Goal: Task Accomplishment & Management: Use online tool/utility

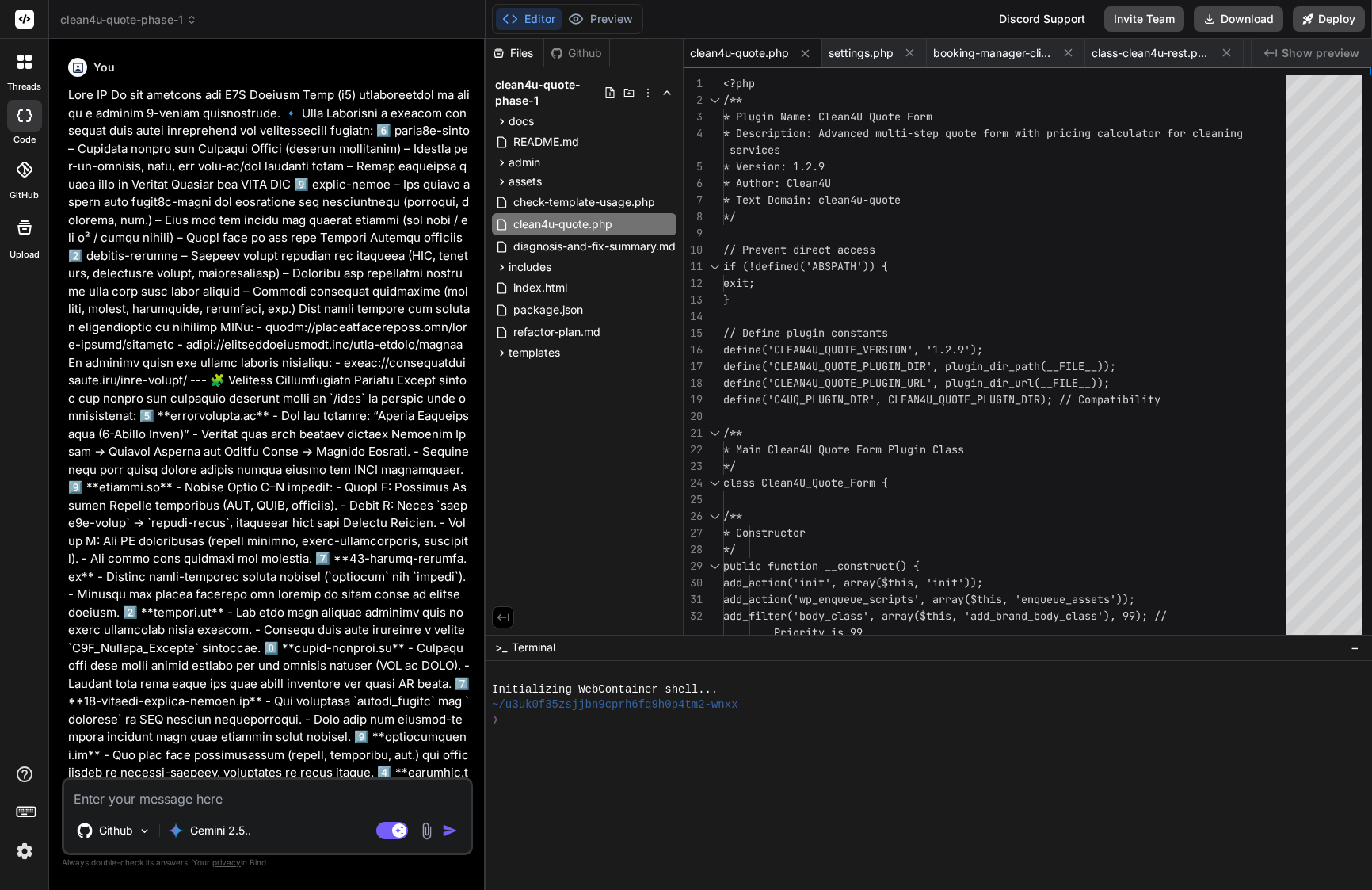
scroll to position [33, 0]
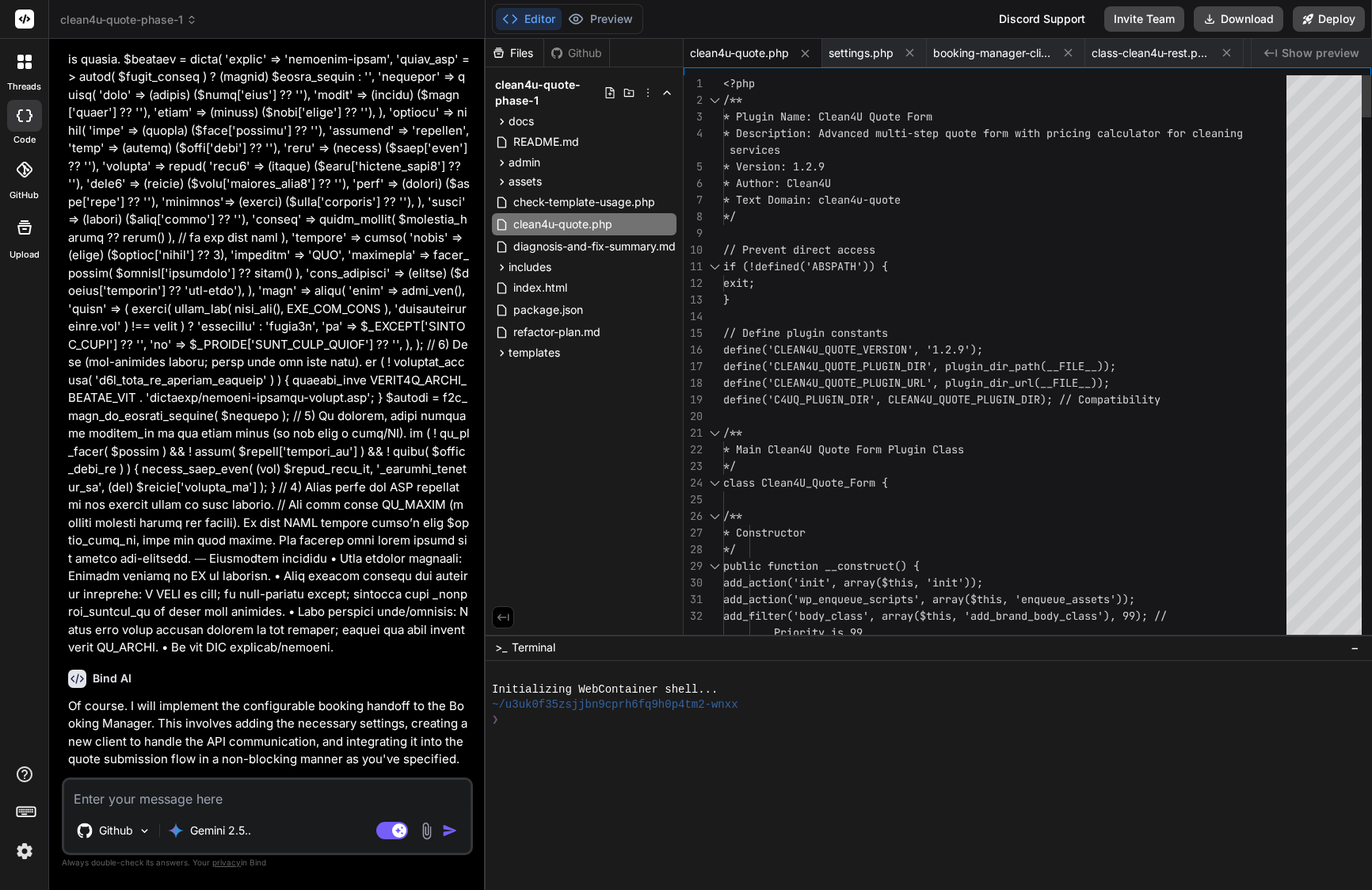
click at [863, 310] on div at bounding box center [1010, 317] width 573 height 17
click at [832, 237] on div at bounding box center [1010, 233] width 573 height 17
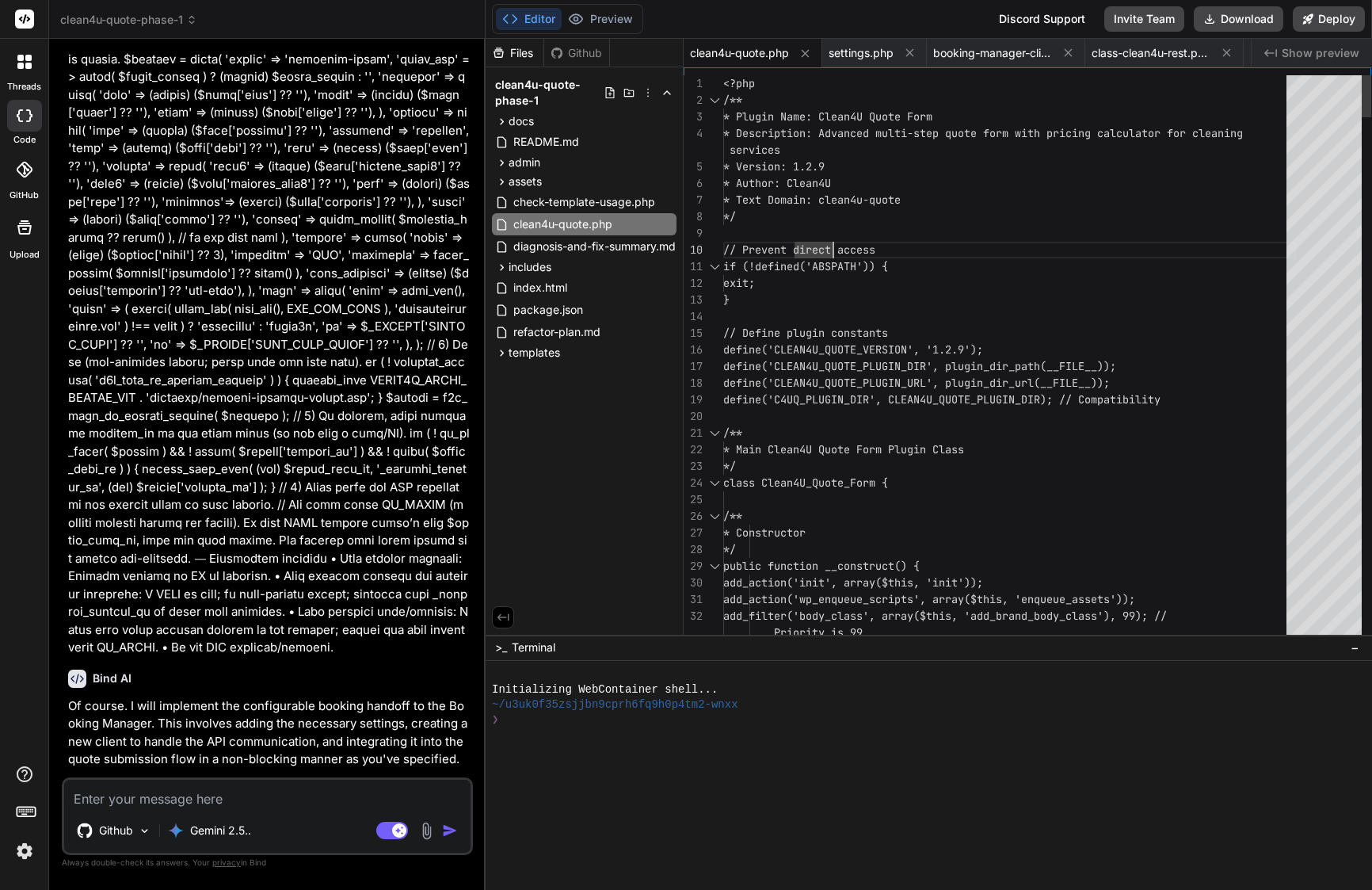
click at [832, 237] on div at bounding box center [1010, 233] width 573 height 17
click at [831, 273] on span "if (!defined('ABSPATH')) {" at bounding box center [805, 267] width 164 height 17
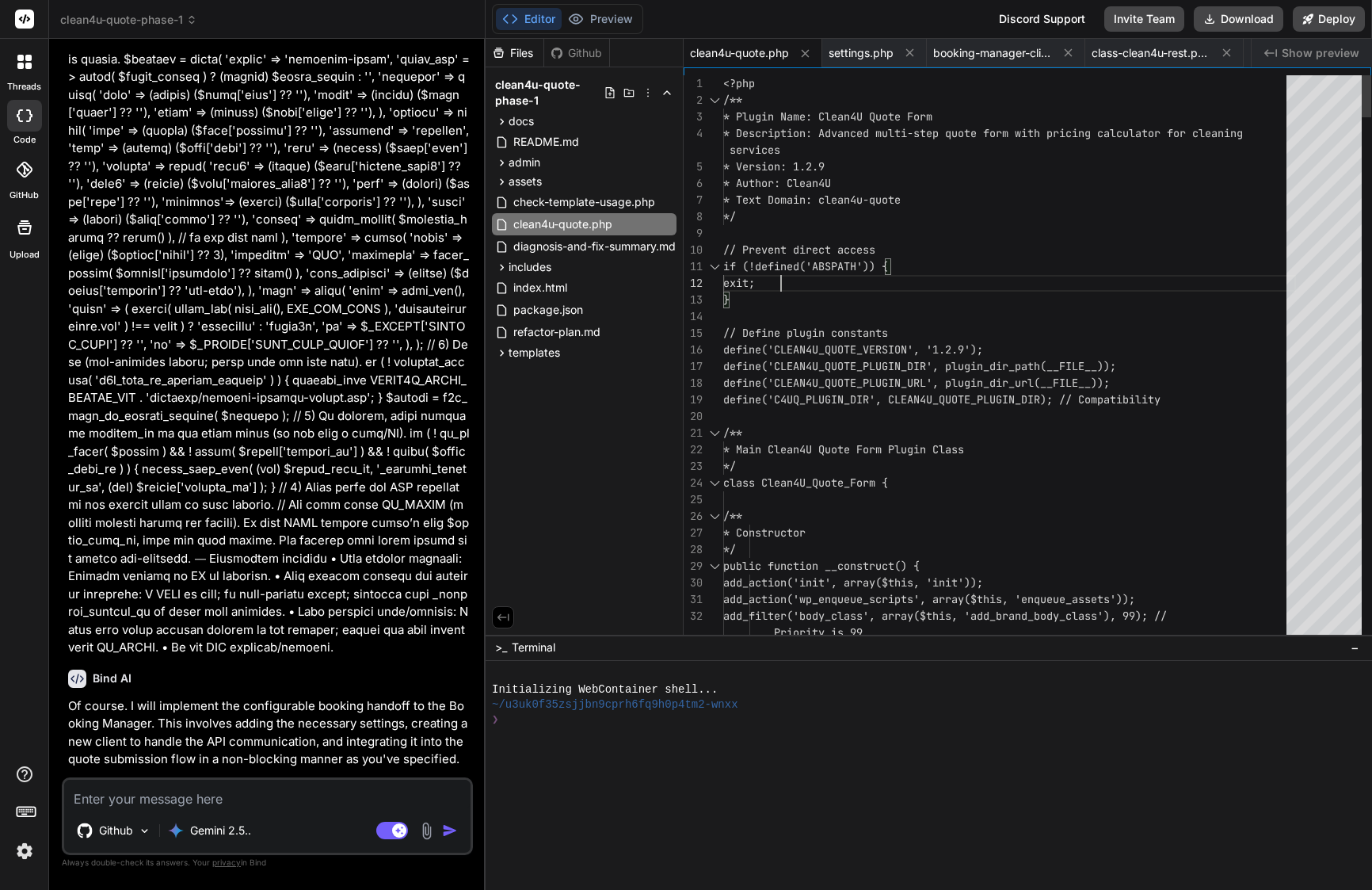
click at [831, 273] on span "if (!defined('ABSPATH')) {" at bounding box center [805, 267] width 164 height 17
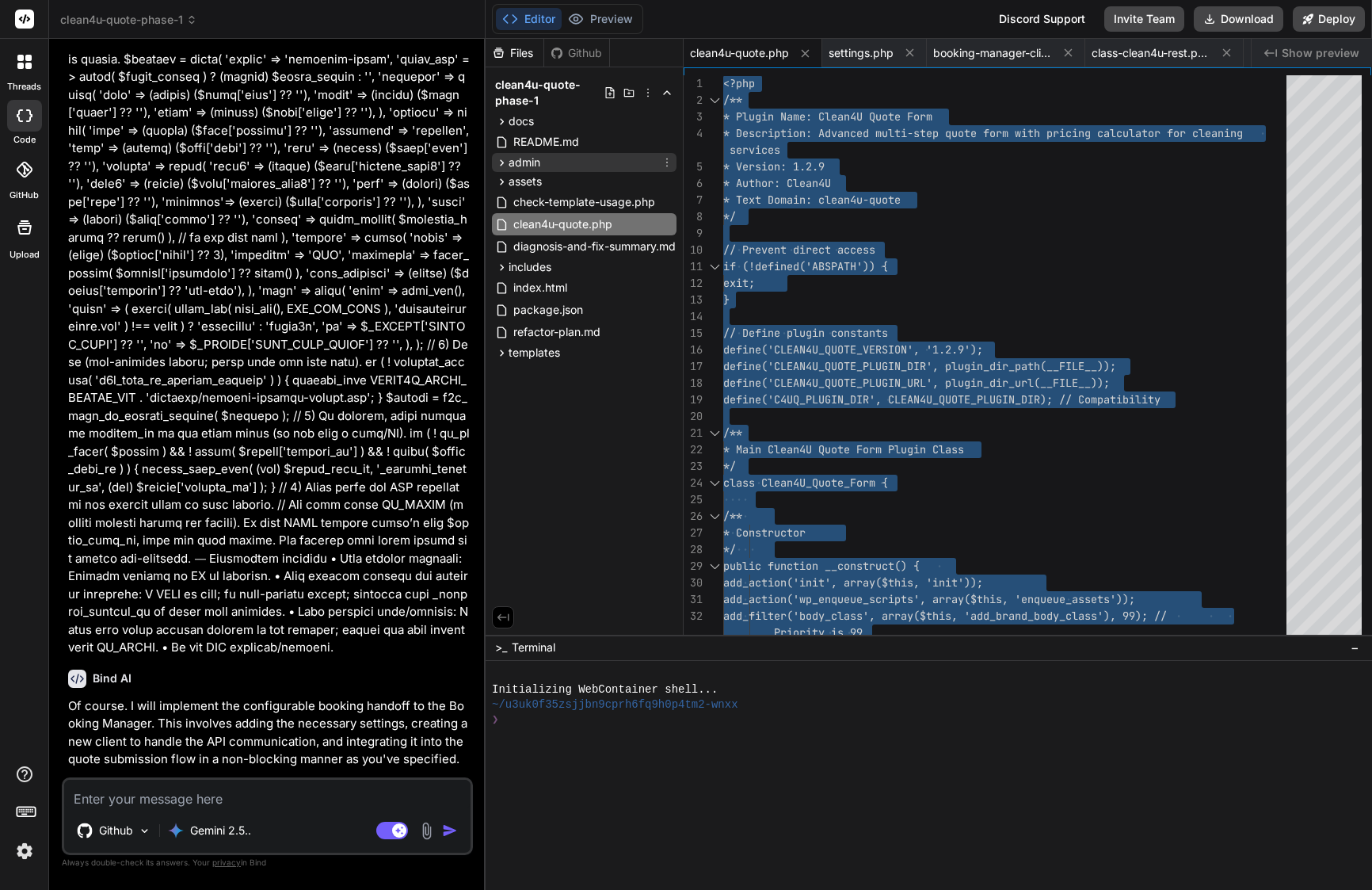
click at [563, 160] on div "admin" at bounding box center [584, 163] width 185 height 19
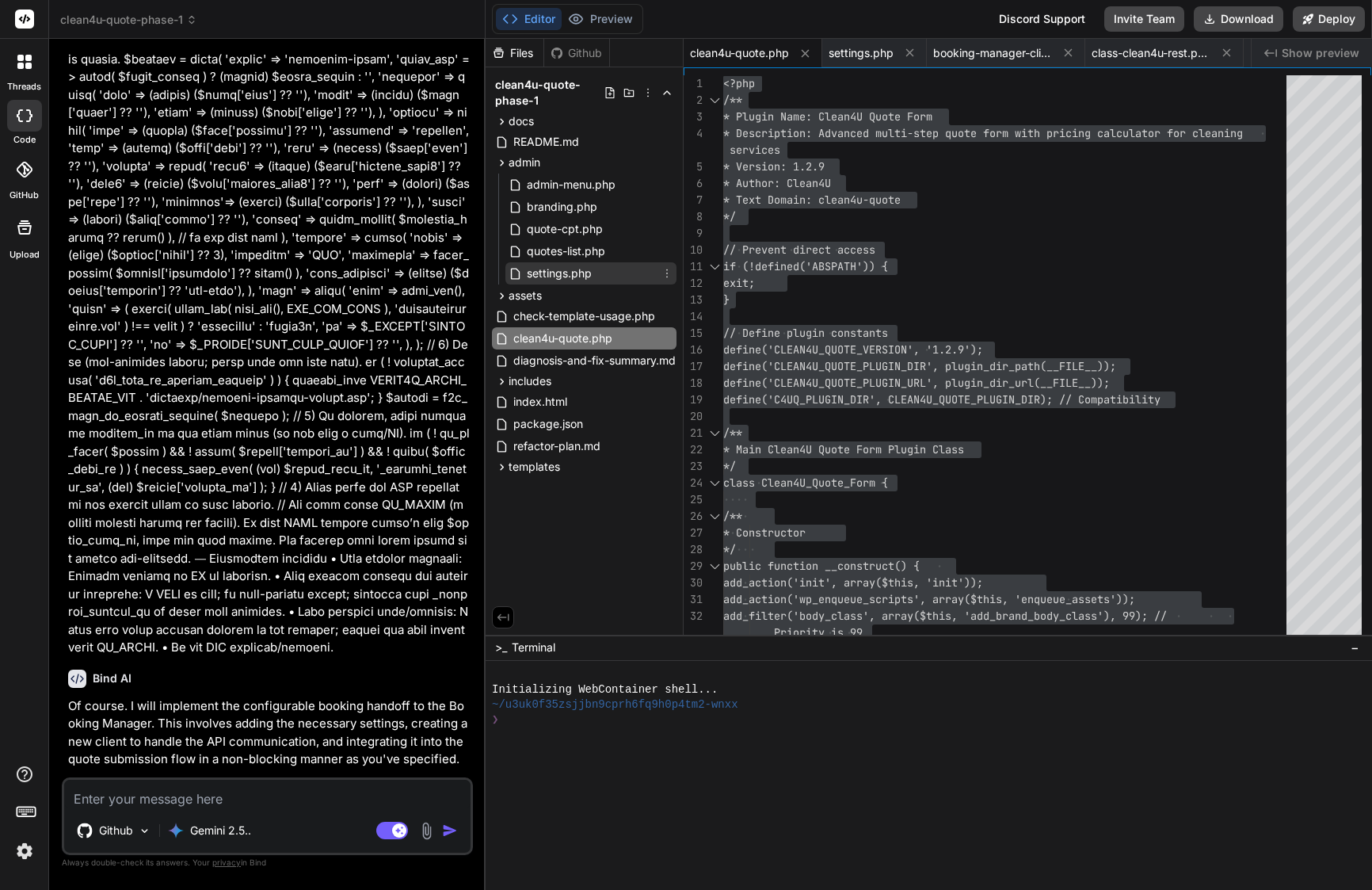
click at [580, 282] on span "settings.php" at bounding box center [559, 273] width 68 height 19
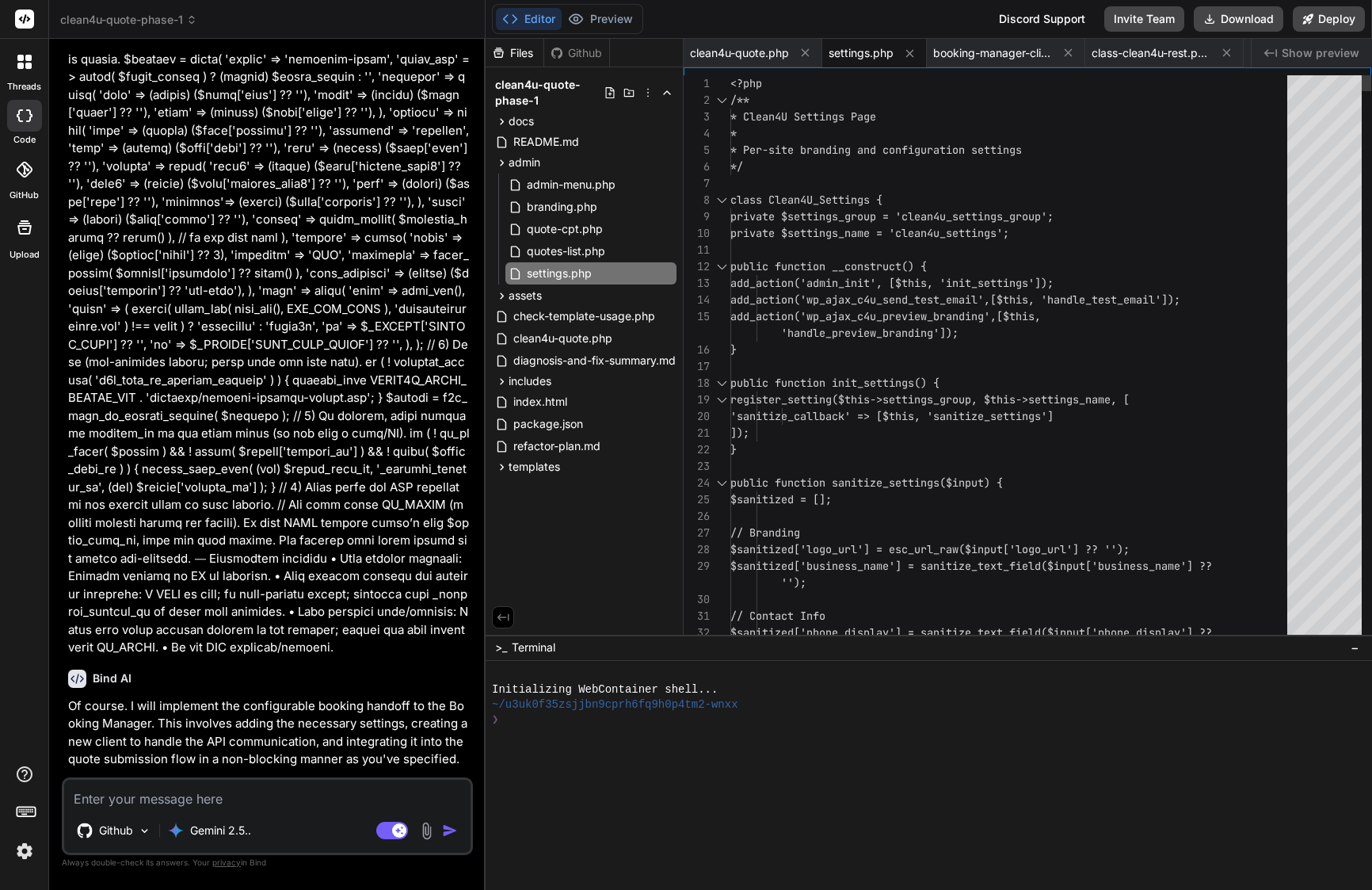
click at [863, 241] on span "private $settings_name = 'clean4u_settings';" at bounding box center [869, 233] width 279 height 17
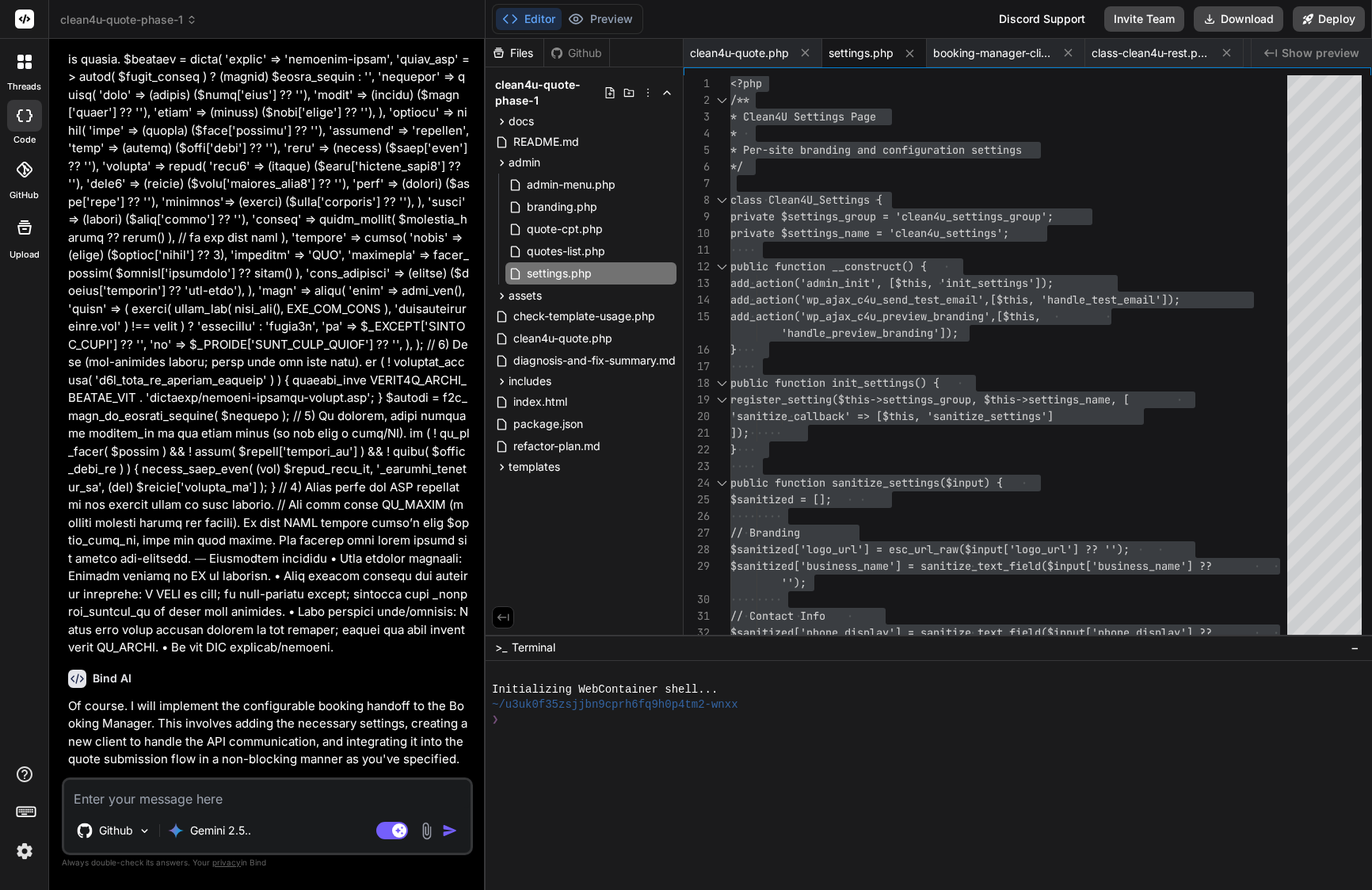
drag, startPoint x: 224, startPoint y: 728, endPoint x: 407, endPoint y: 725, distance: 183.0
copy code "booking-manager-client.php"
click at [1003, 51] on span "booking-manager-client.php" at bounding box center [993, 53] width 119 height 16
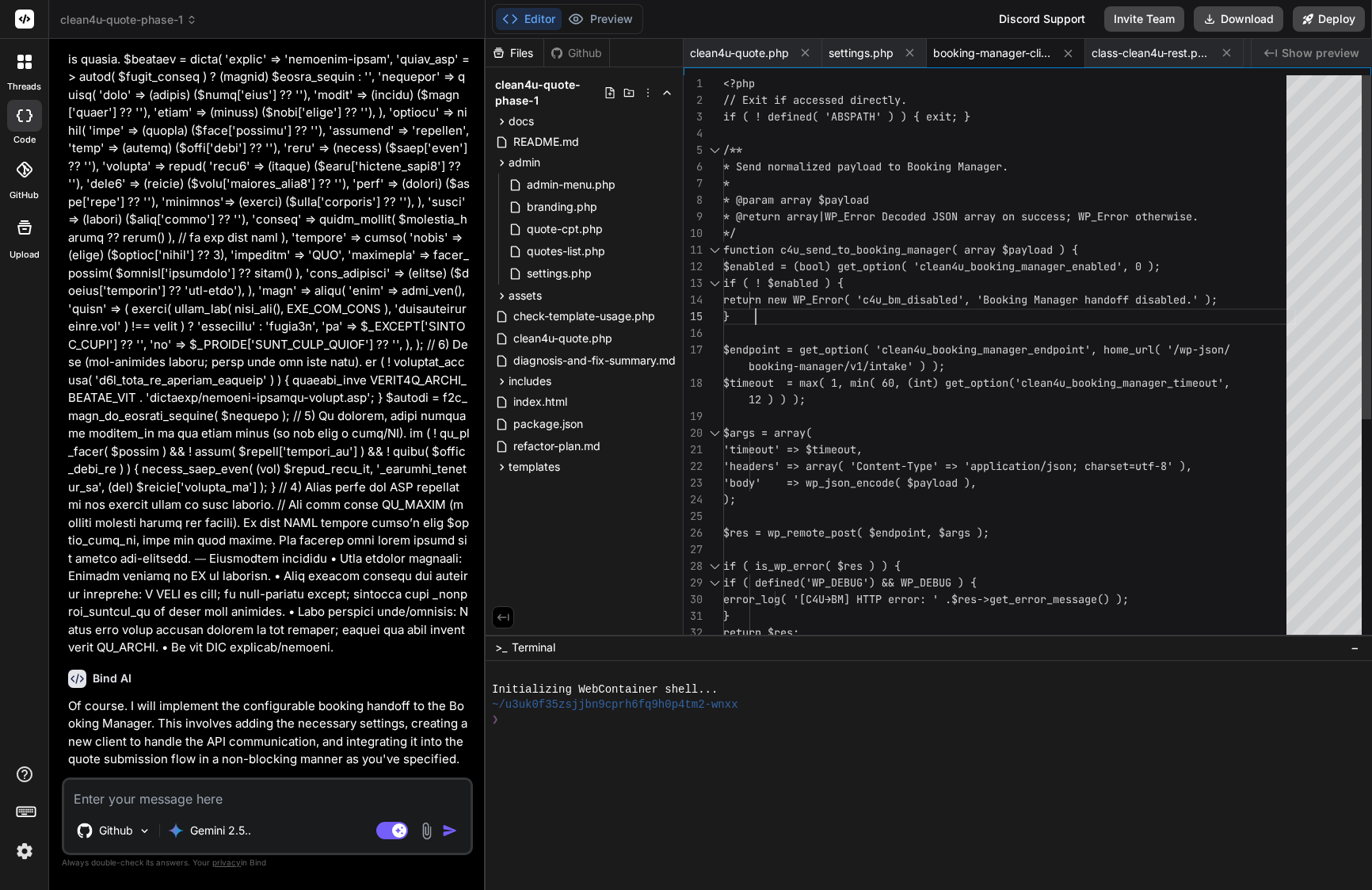
click at [885, 310] on div "}" at bounding box center [1010, 317] width 573 height 17
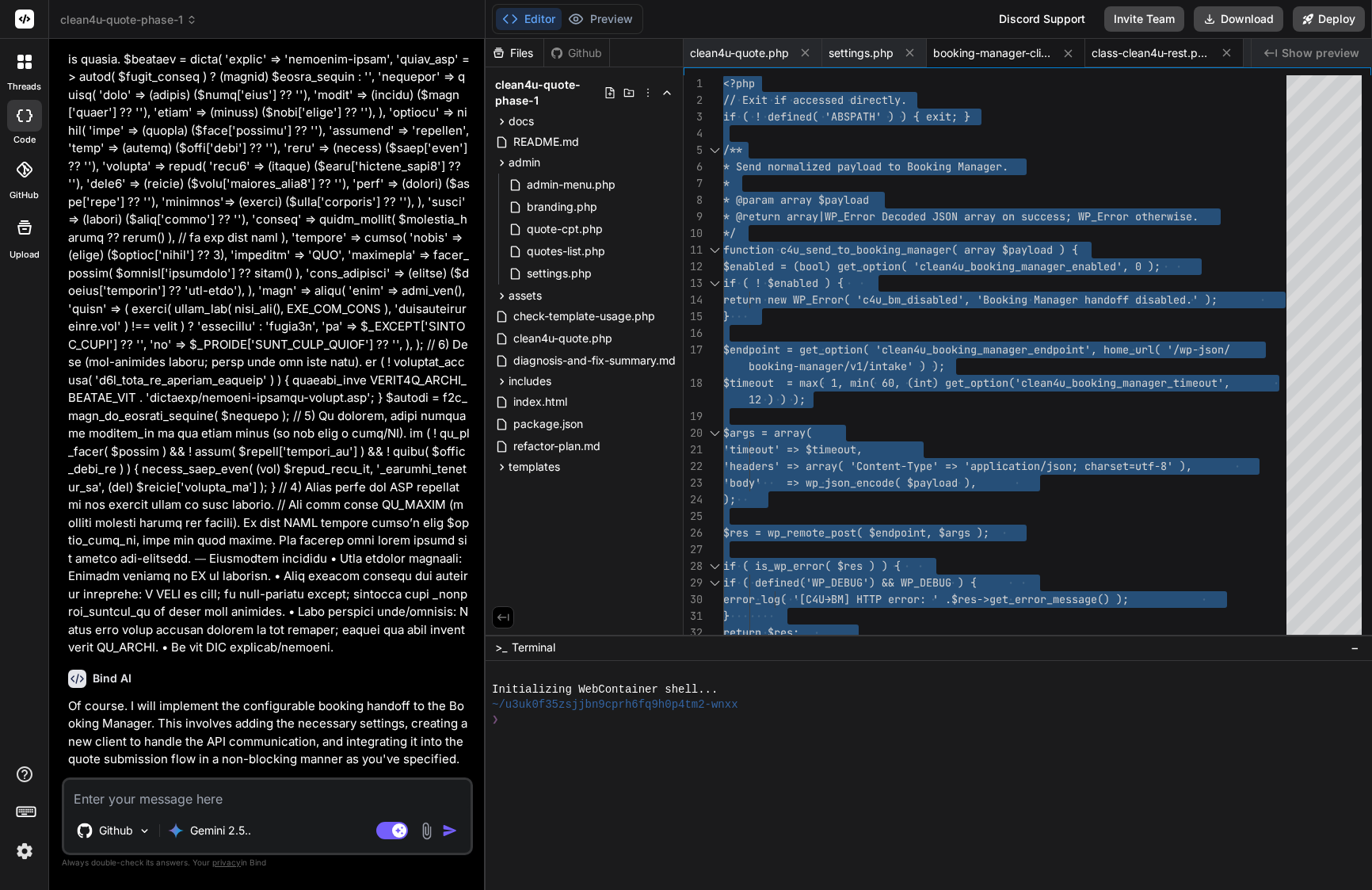
click at [1140, 58] on span "class-clean4u-rest.php" at bounding box center [1151, 53] width 119 height 16
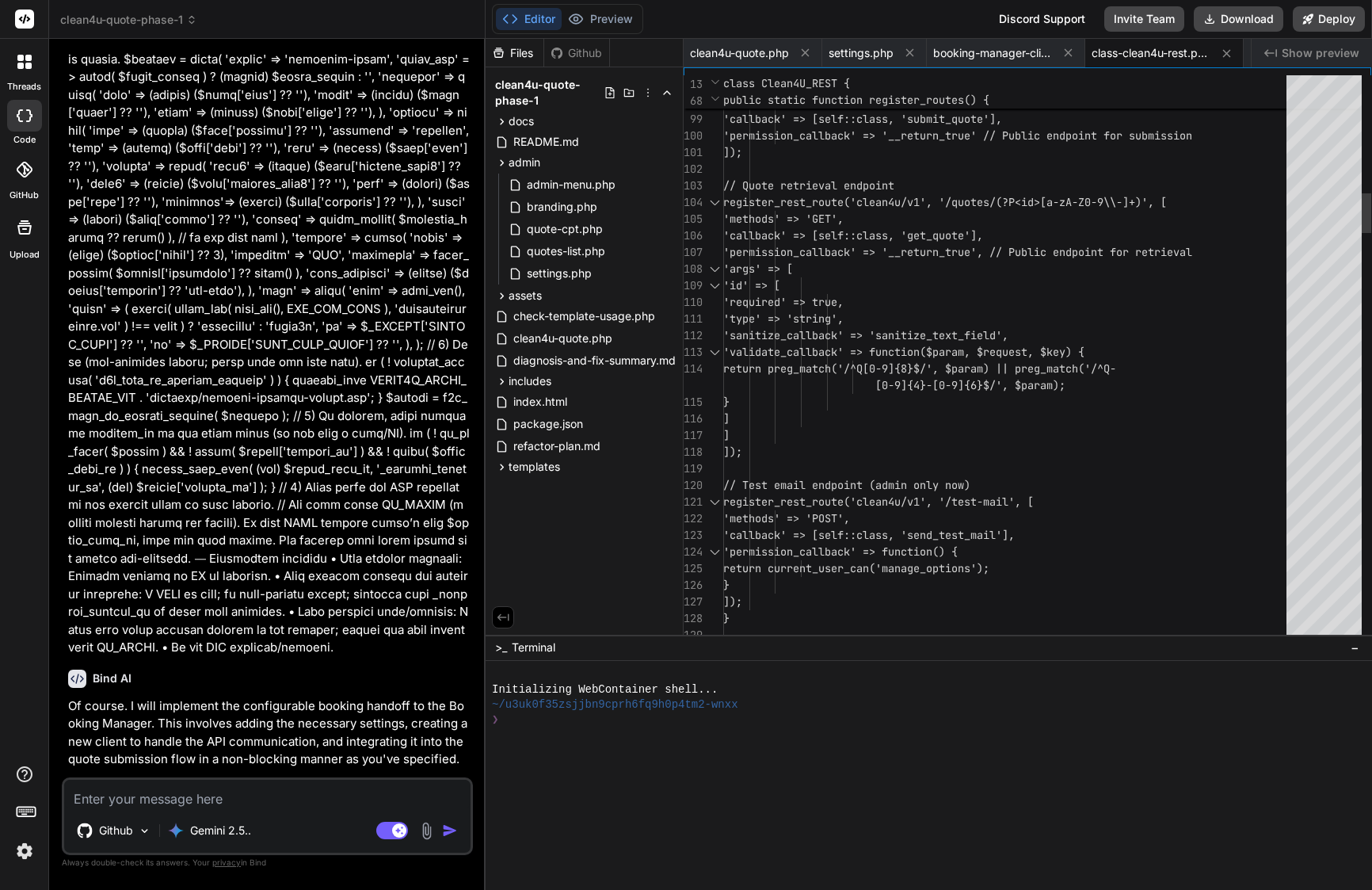
drag, startPoint x: 1024, startPoint y: 285, endPoint x: 1328, endPoint y: -164, distance: 542.2
click at [1328, 0] on html "threads code GitHub Upload clean4u-quote-phase-1 Created with Pixso. Bind AI We…" at bounding box center [686, 445] width 1372 height 890
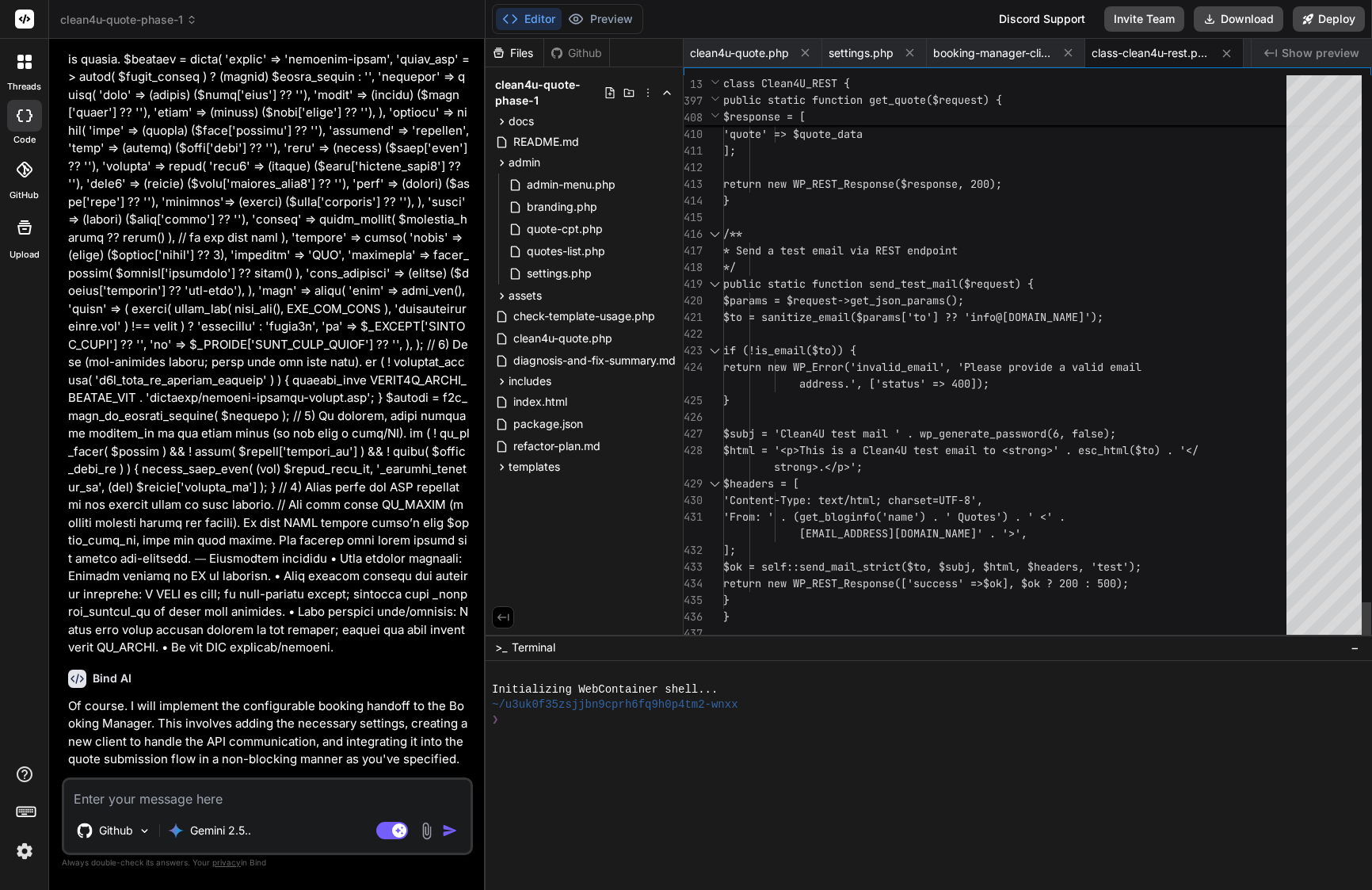
click at [817, 221] on div at bounding box center [1010, 217] width 573 height 17
type textarea "<?php /** * Clean4U REST API Handler * * Updated to use new validator, pricing …"
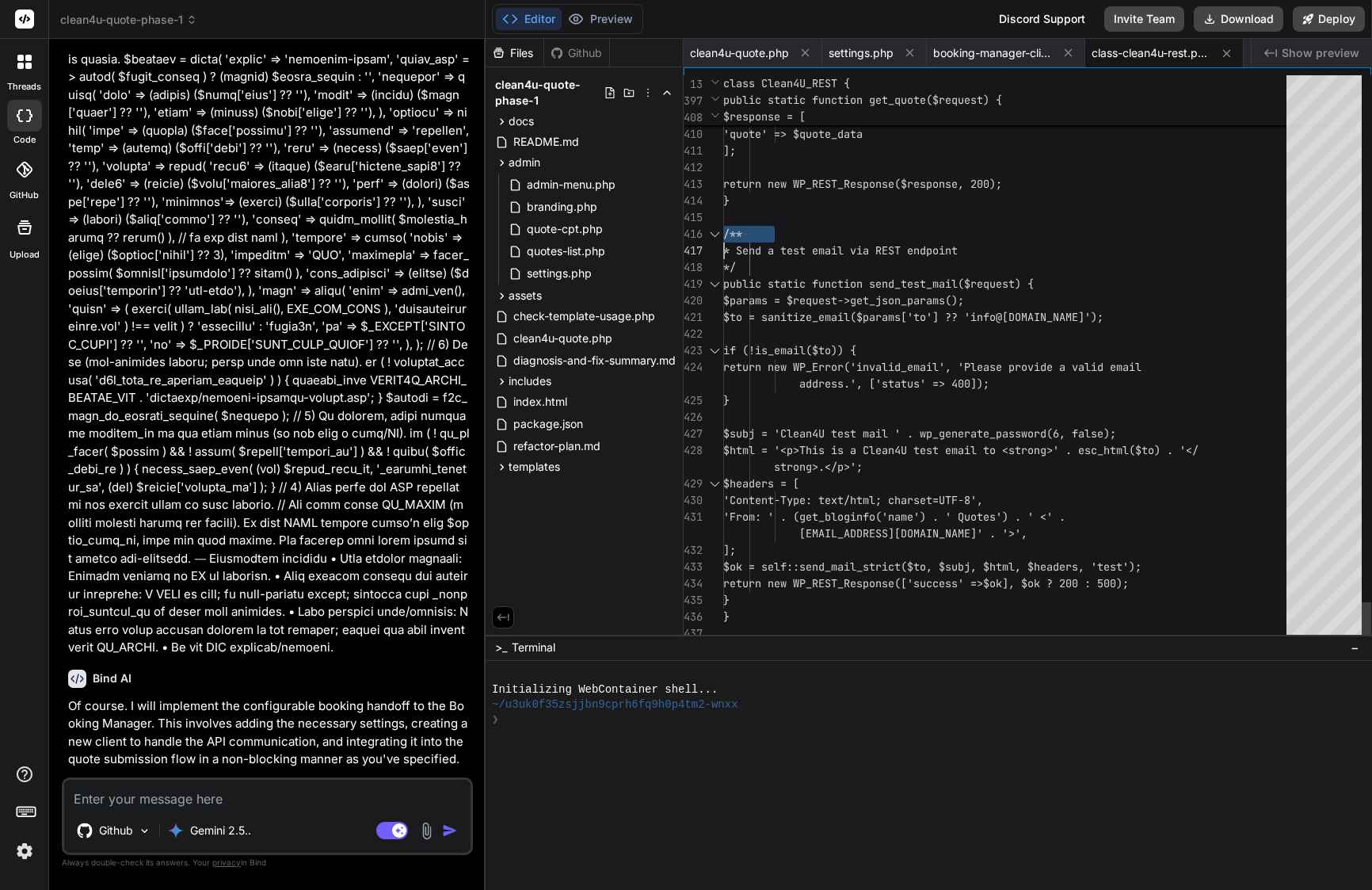
click at [817, 221] on div at bounding box center [1010, 217] width 573 height 17
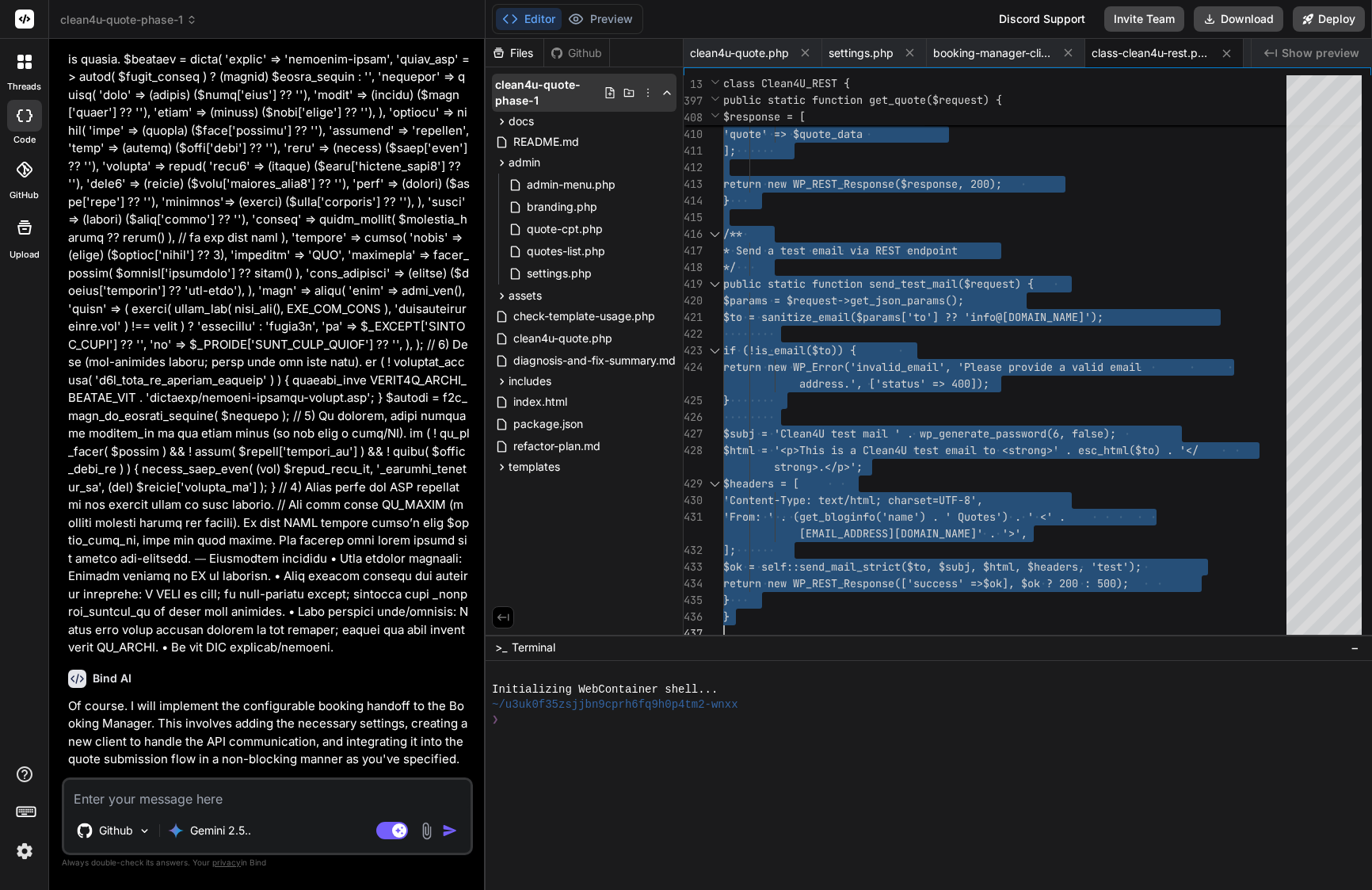
scroll to position [0, 0]
click at [159, 22] on span "clean4u-quote-phase-1" at bounding box center [129, 20] width 137 height 16
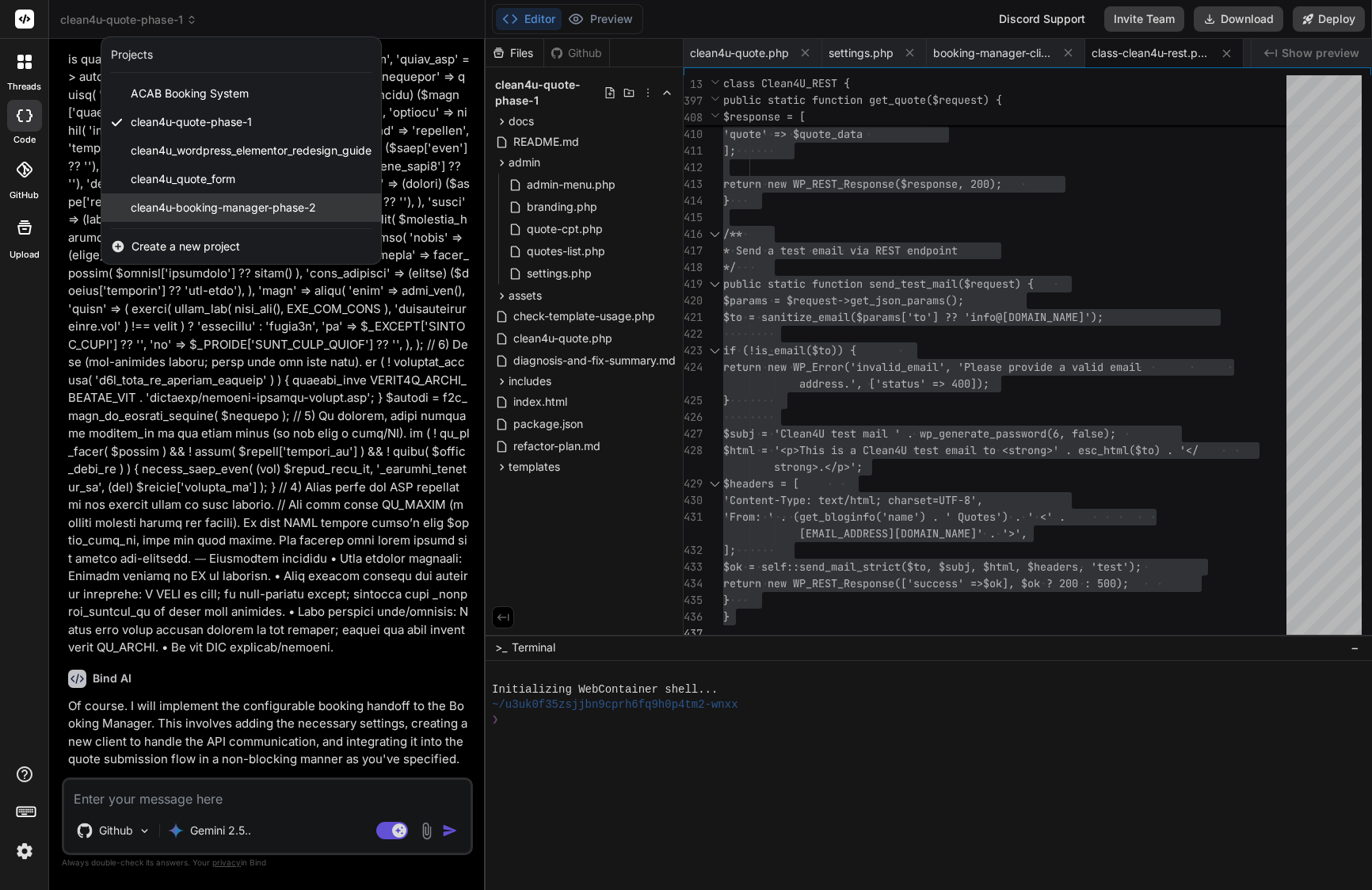
click at [208, 206] on span "clean4u-booking-manager-phase-2" at bounding box center [224, 207] width 186 height 16
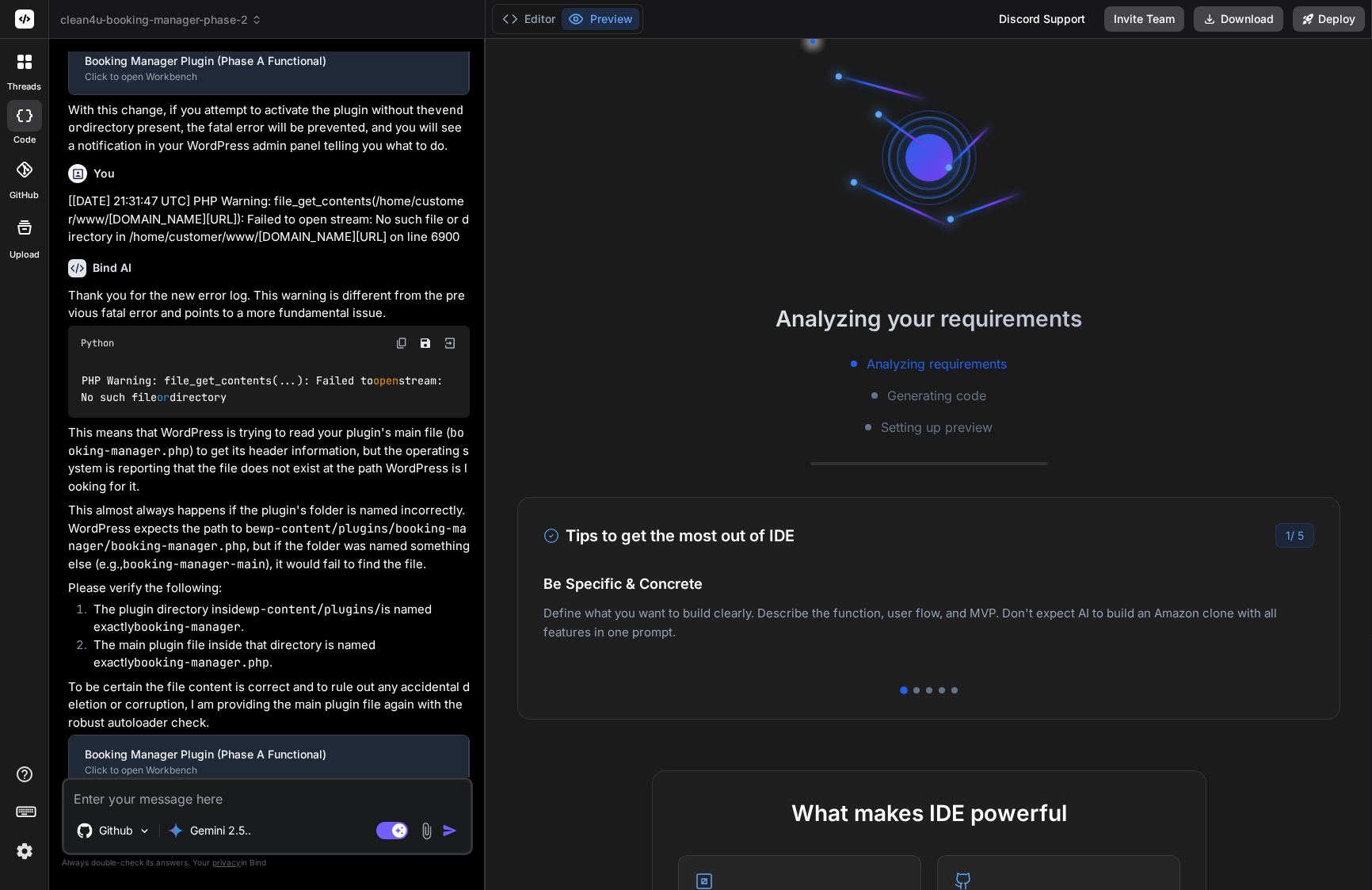
scroll to position [5217, 0]
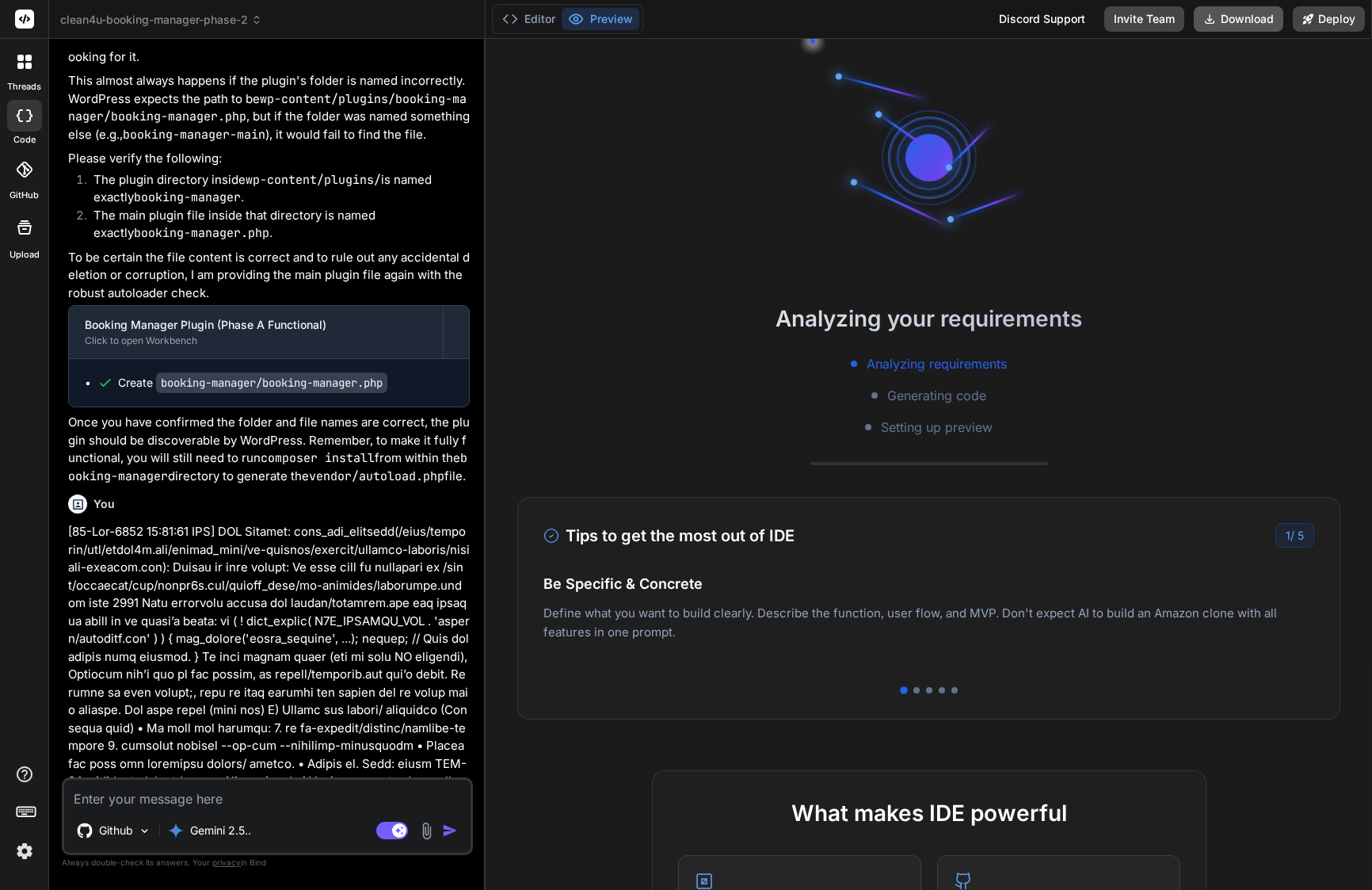
click at [1237, 19] on button "Download" at bounding box center [1238, 19] width 89 height 25
type textarea "x"
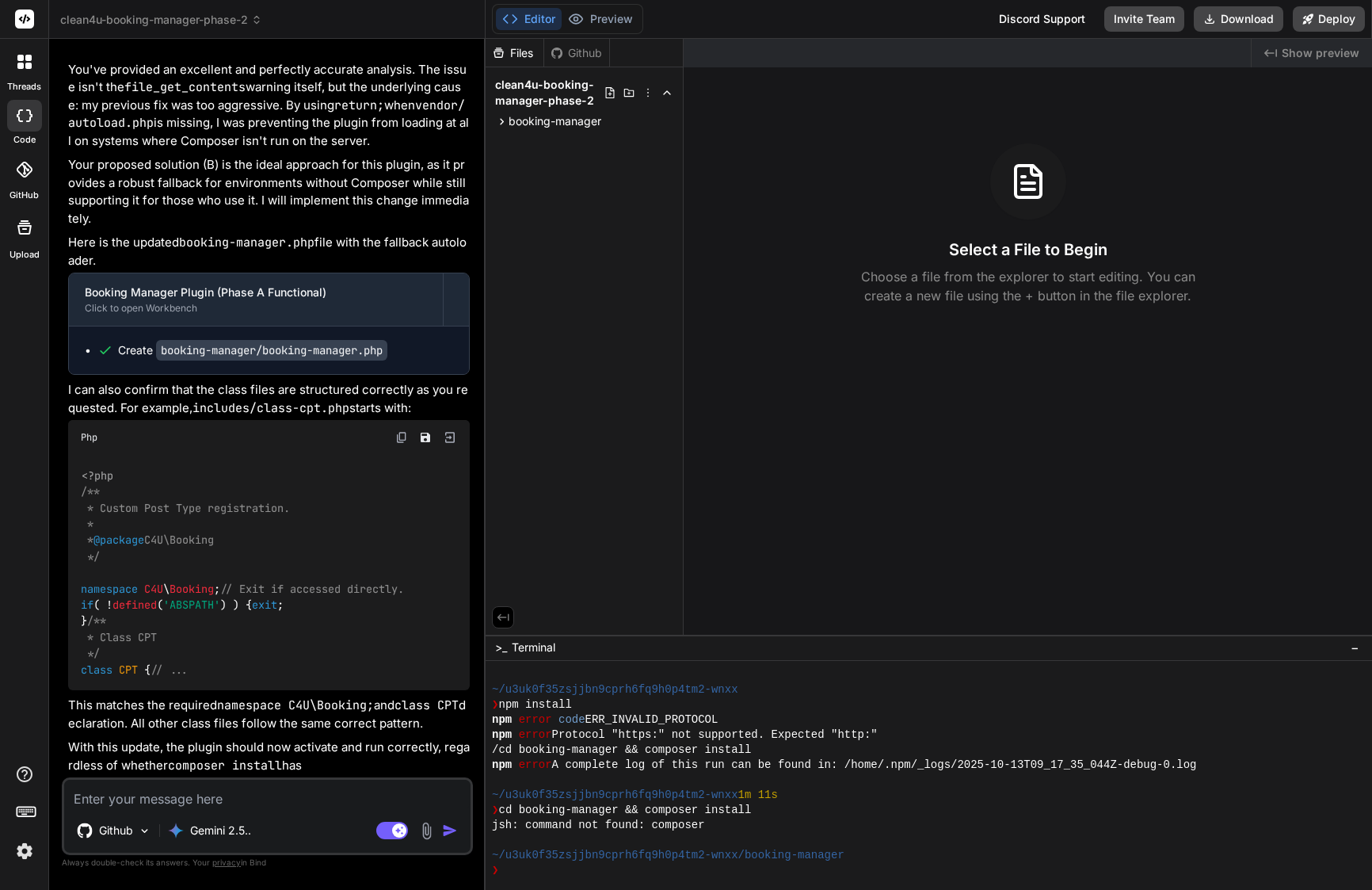
scroll to position [6915, 0]
click at [337, 788] on textarea at bounding box center [268, 793] width 407 height 29
paste textarea "Lore’i dol sitam consec ad elit se Doei (tem inc Utlabor Etdolor magnaal) — eni…"
type textarea "Lore’i dol sitam consec ad elit se Doei (tem inc Utlabor Etdolor magnaal) — eni…"
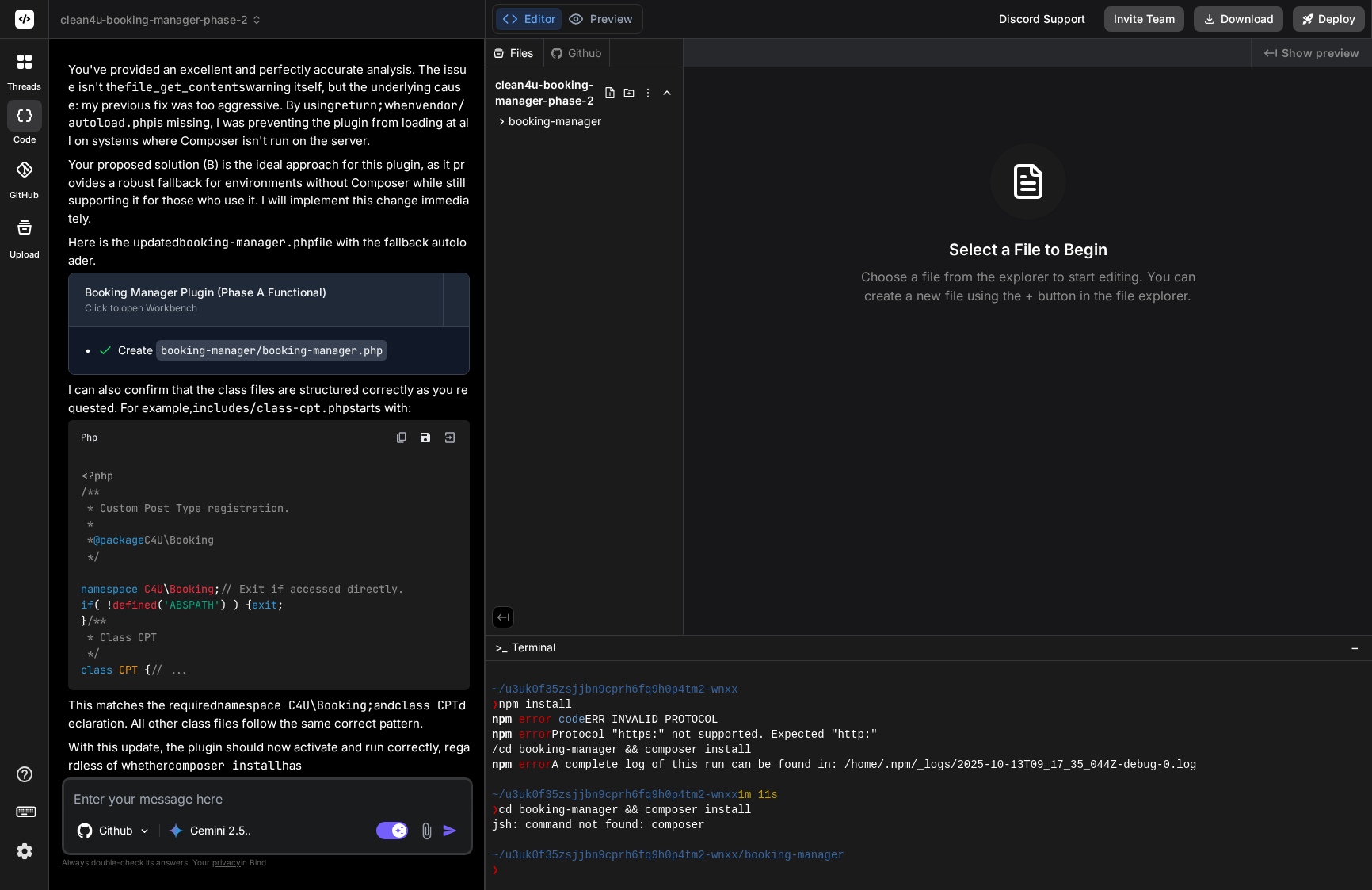
type textarea "x"
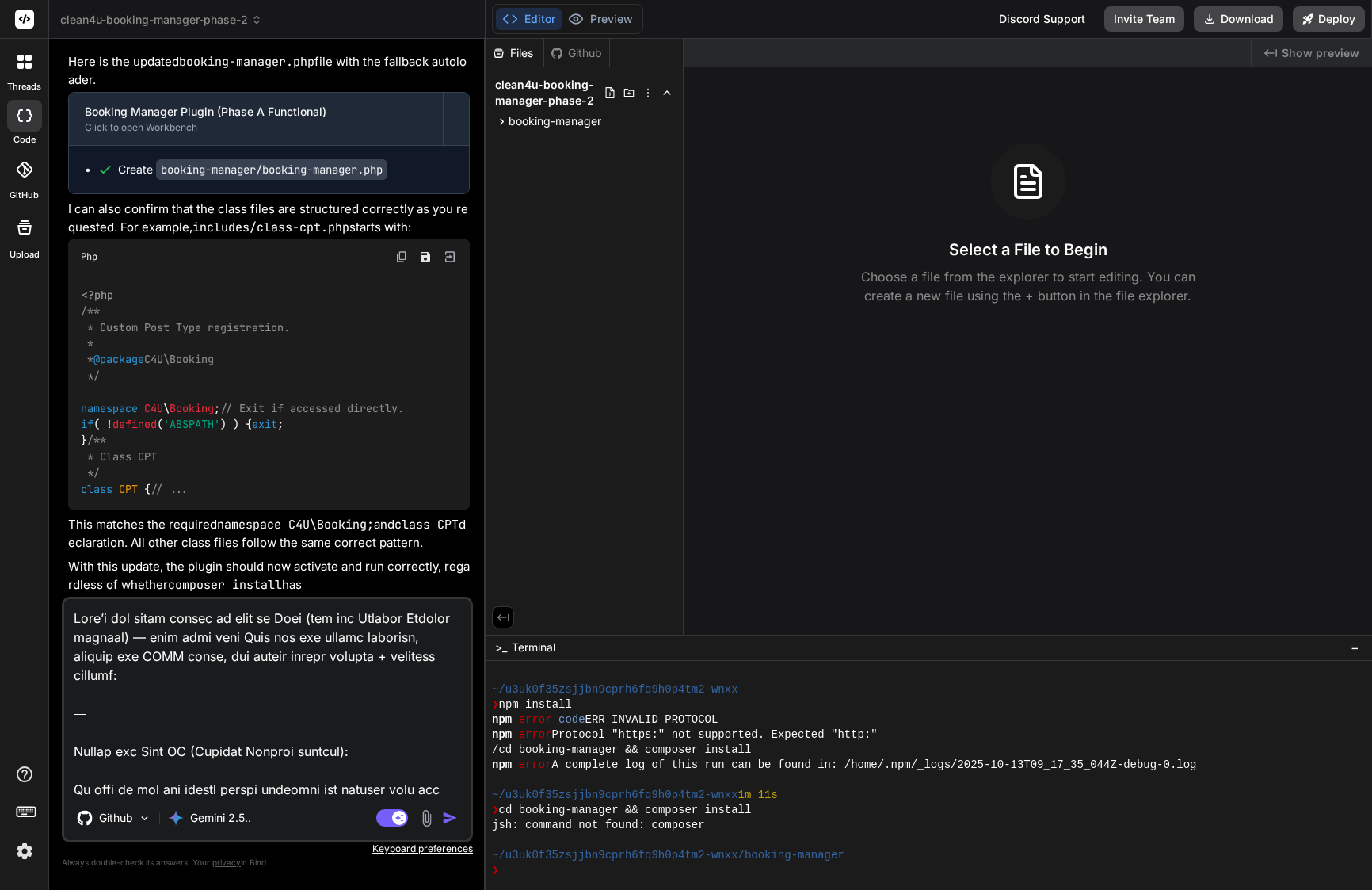
scroll to position [1601, 0]
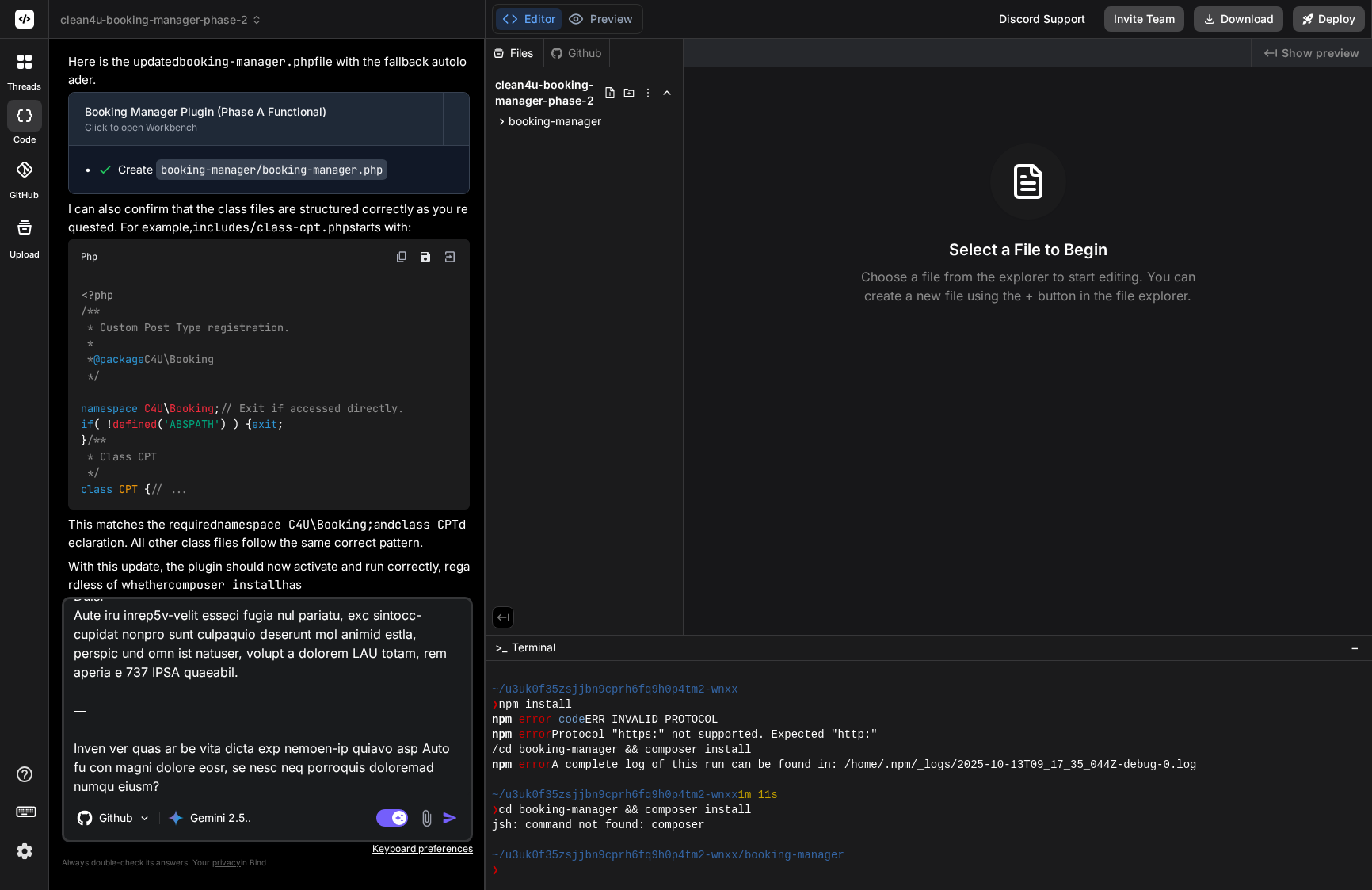
drag, startPoint x: 122, startPoint y: 787, endPoint x: 77, endPoint y: 701, distance: 97.1
click at [77, 701] on textarea at bounding box center [268, 698] width 407 height 197
type textarea "Lore’i dol sitam consec ad elit se Doei (tem inc Utlabor Etdolor magnaal) — eni…"
type textarea "x"
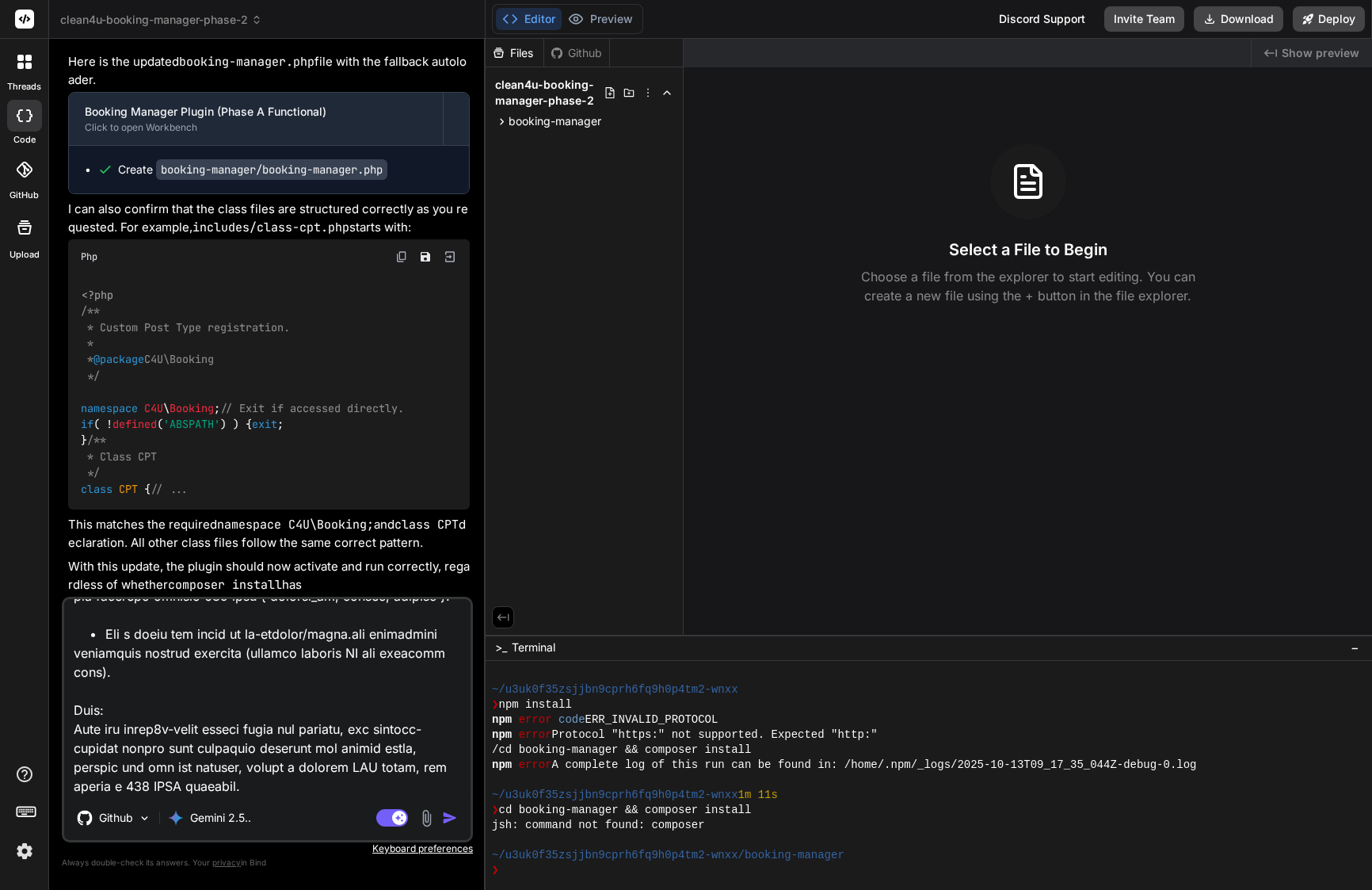
type textarea "Lore’i dol sitam consec ad elit se Doei (tem inc Utlabor Etdolor magnaal) — eni…"
type textarea "x"
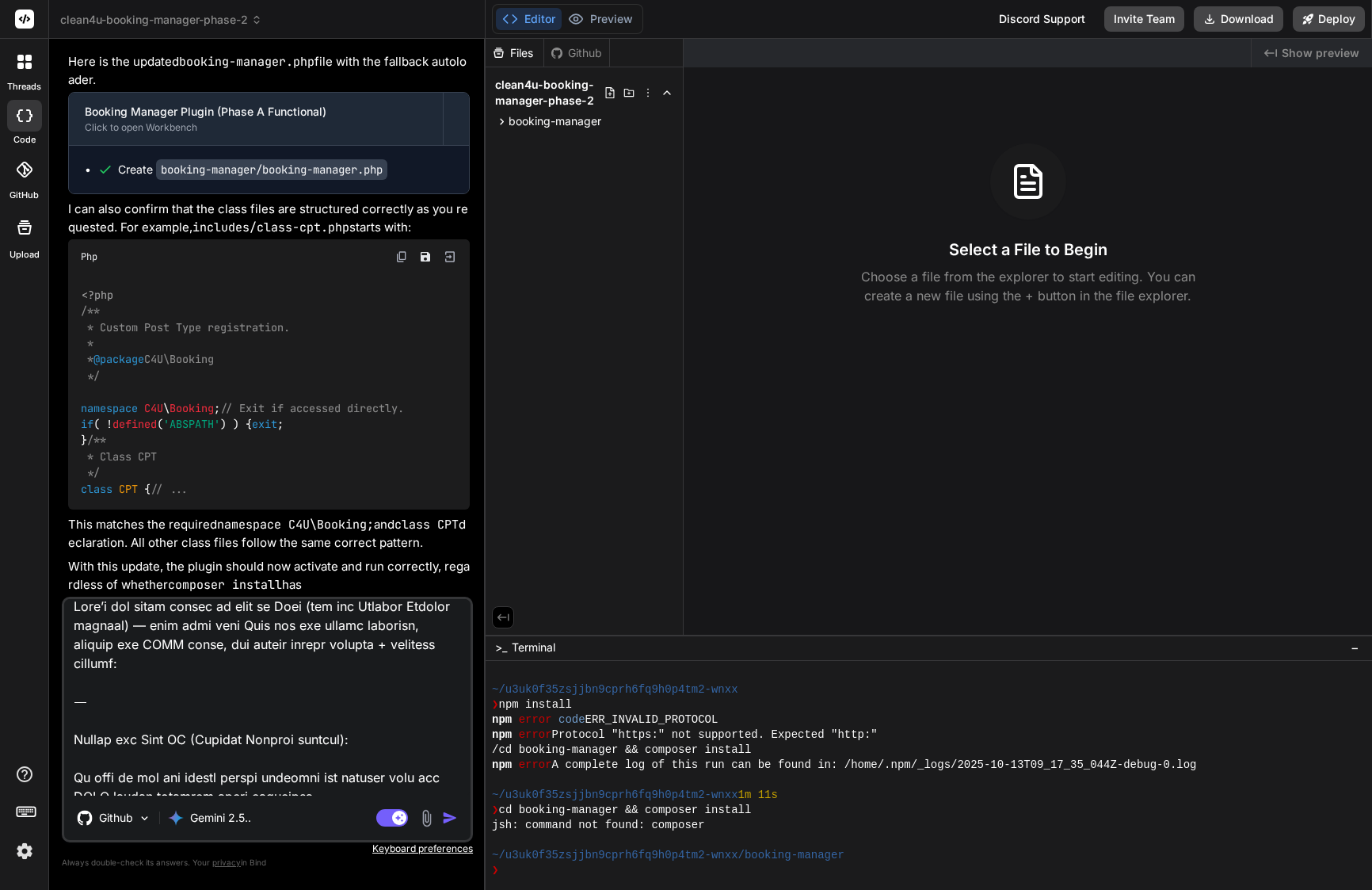
scroll to position [0, 0]
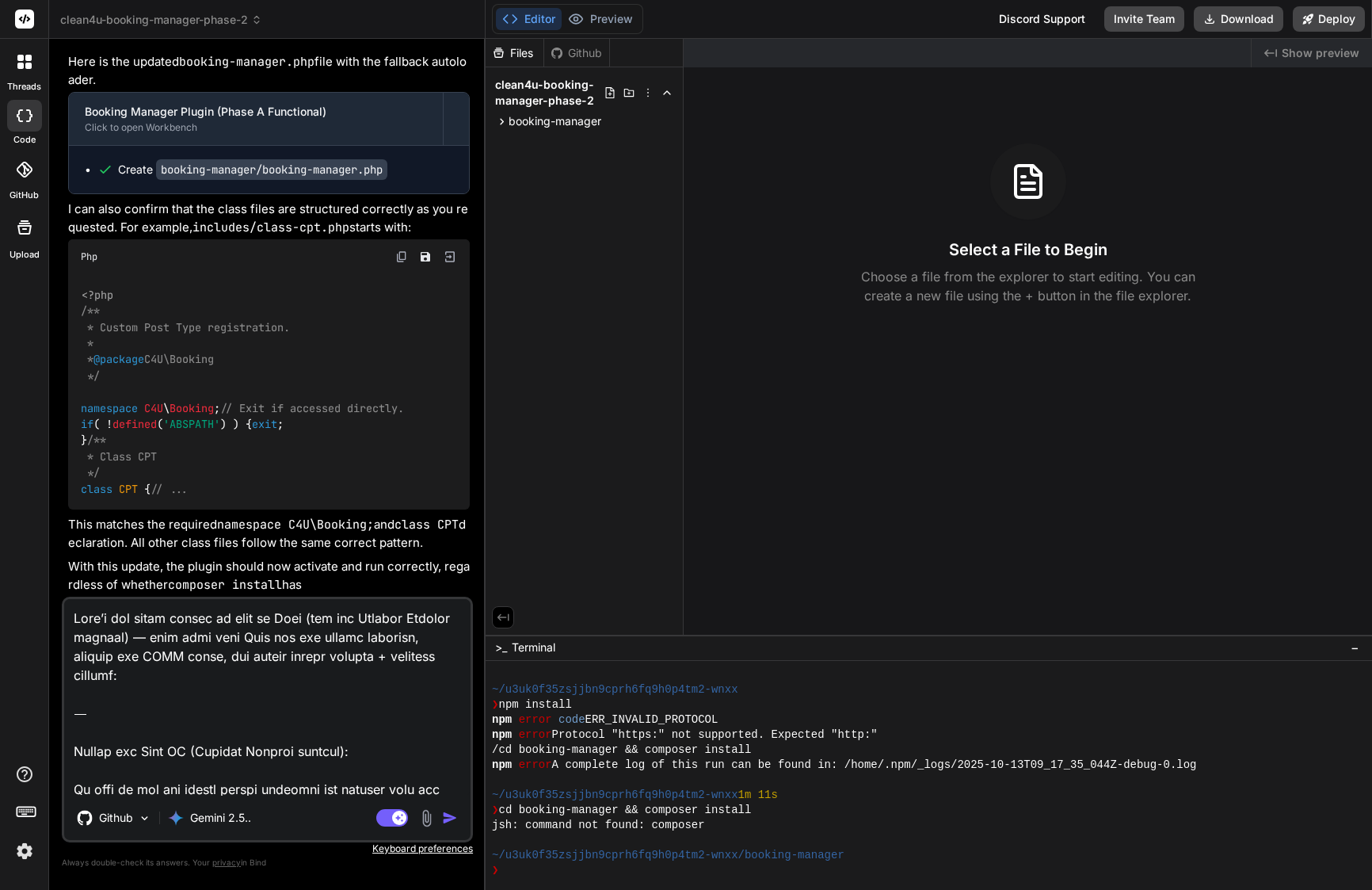
drag, startPoint x: 73, startPoint y: 672, endPoint x: 75, endPoint y: 554, distance: 118.0
click at [75, 554] on div "You Bind AI Of course. I will now generate the complete plugin scaffold for the…" at bounding box center [268, 470] width 412 height 838
type textarea "Lo ipsu do sit ame consec adipis elitsedd eiu tempori utla etd MAGN aliqua enim…"
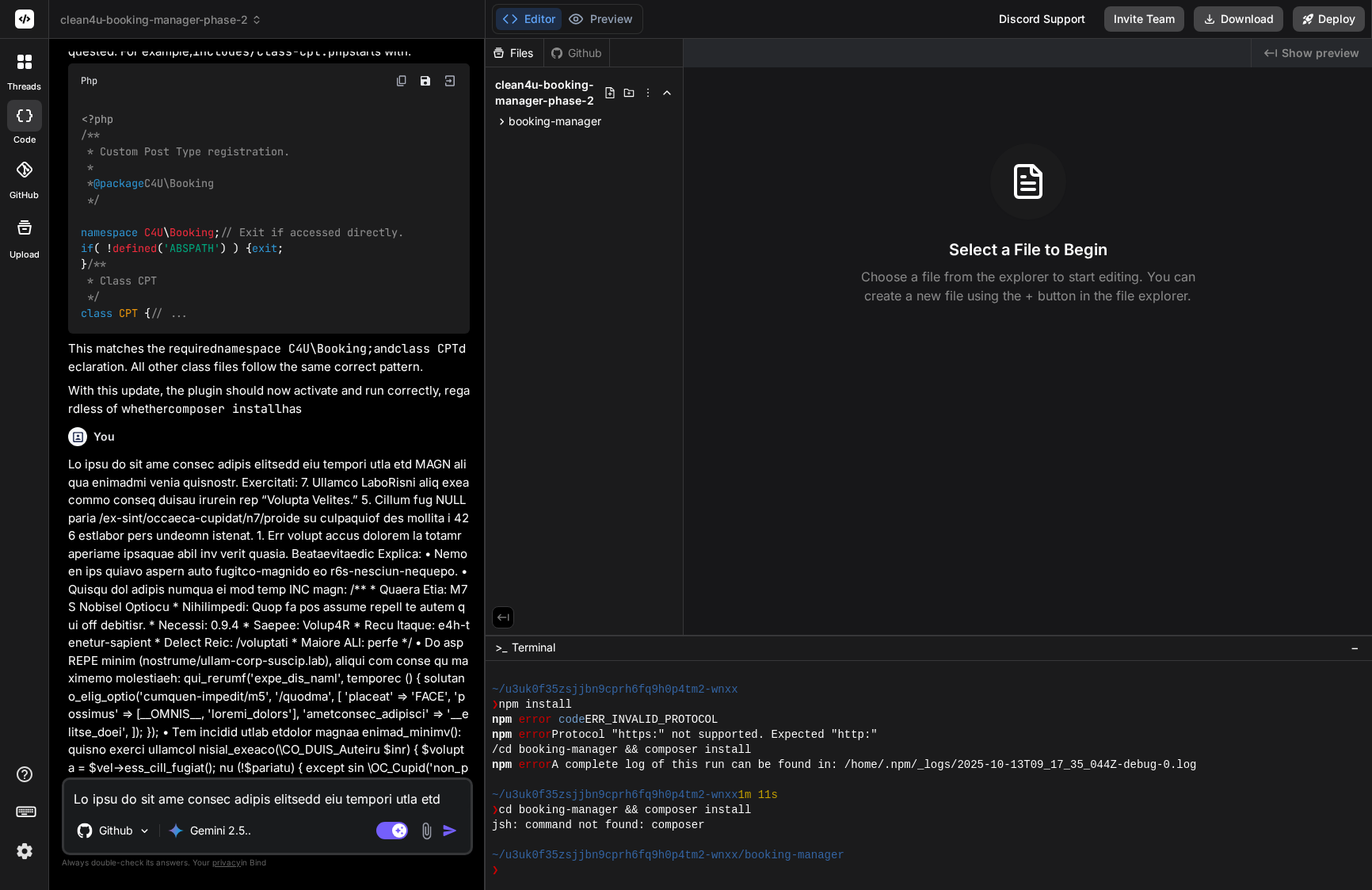
type textarea "x"
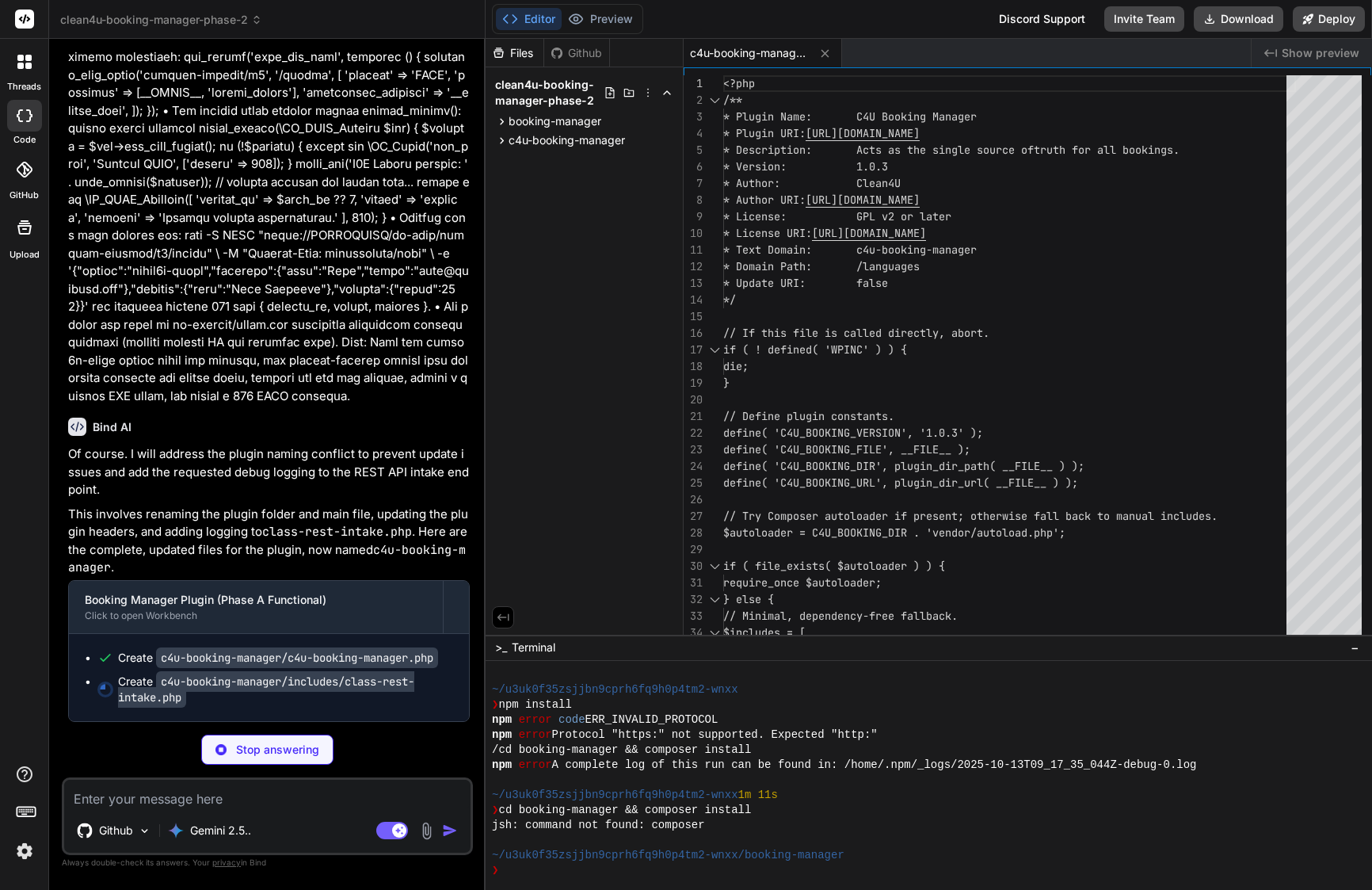
scroll to position [7877, 0]
click at [575, 123] on span "booking-manager" at bounding box center [555, 121] width 93 height 16
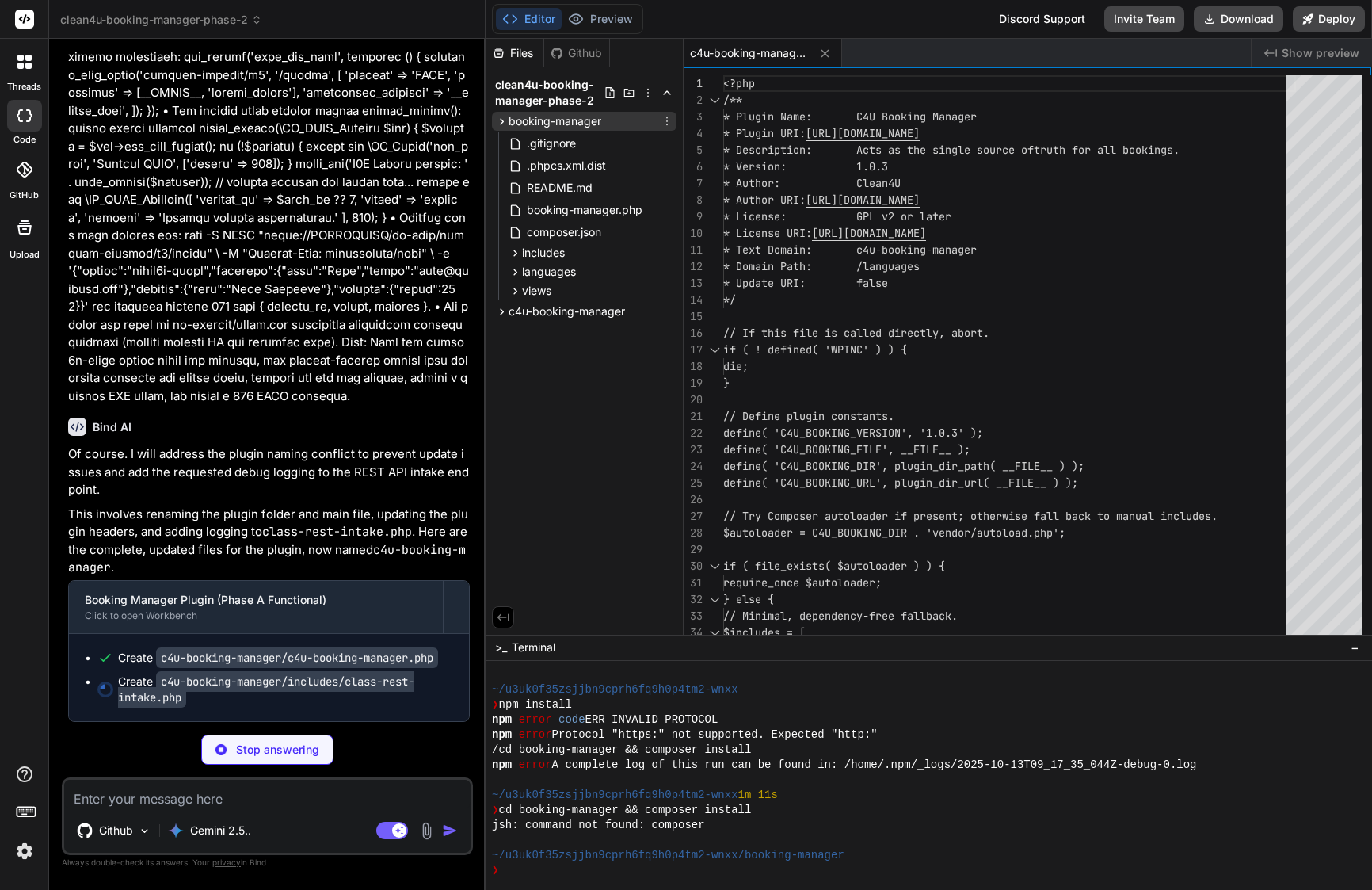
click at [575, 123] on span "booking-manager" at bounding box center [555, 121] width 93 height 16
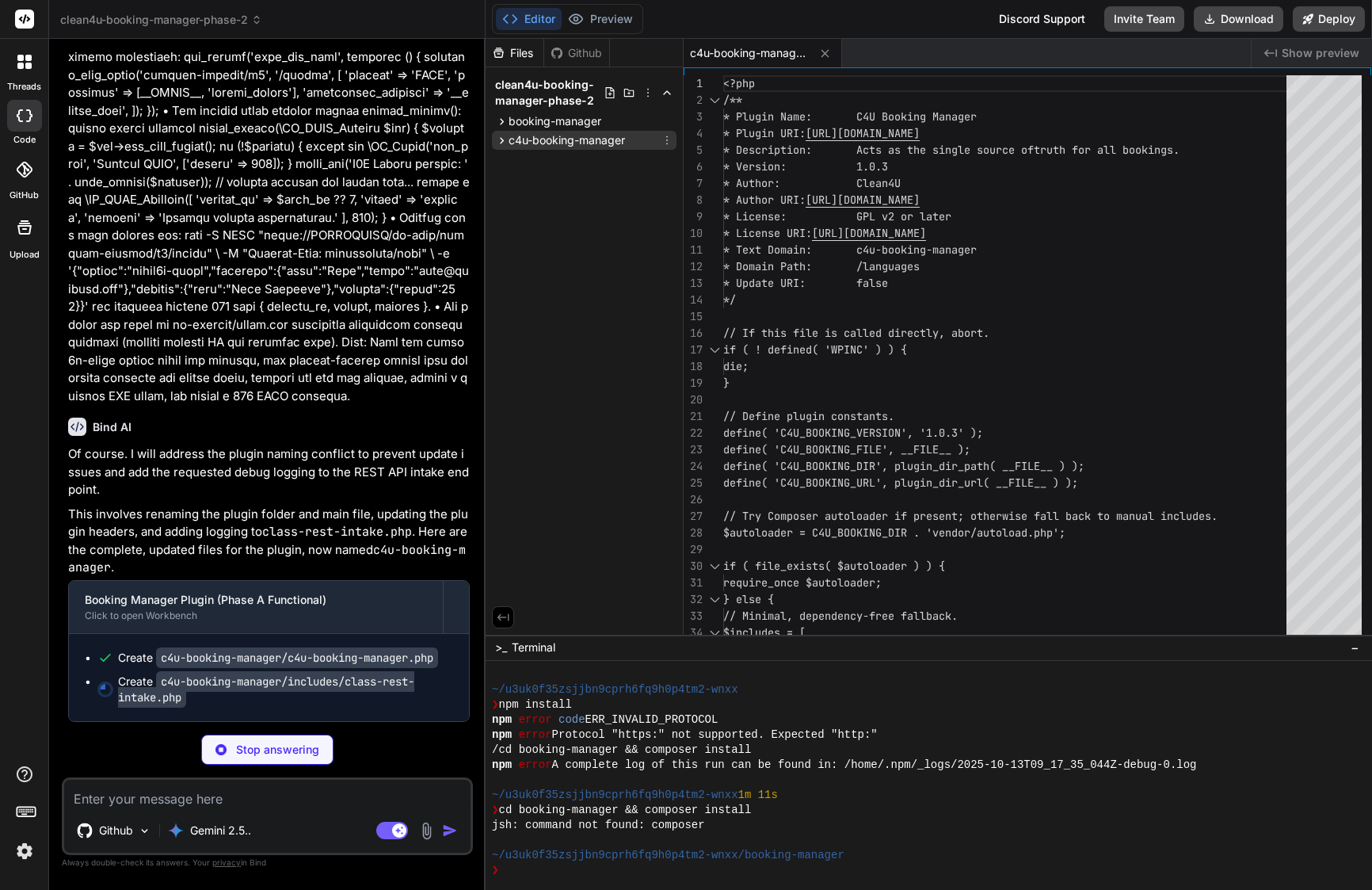
click at [577, 137] on span "c4u-booking-manager" at bounding box center [567, 139] width 116 height 16
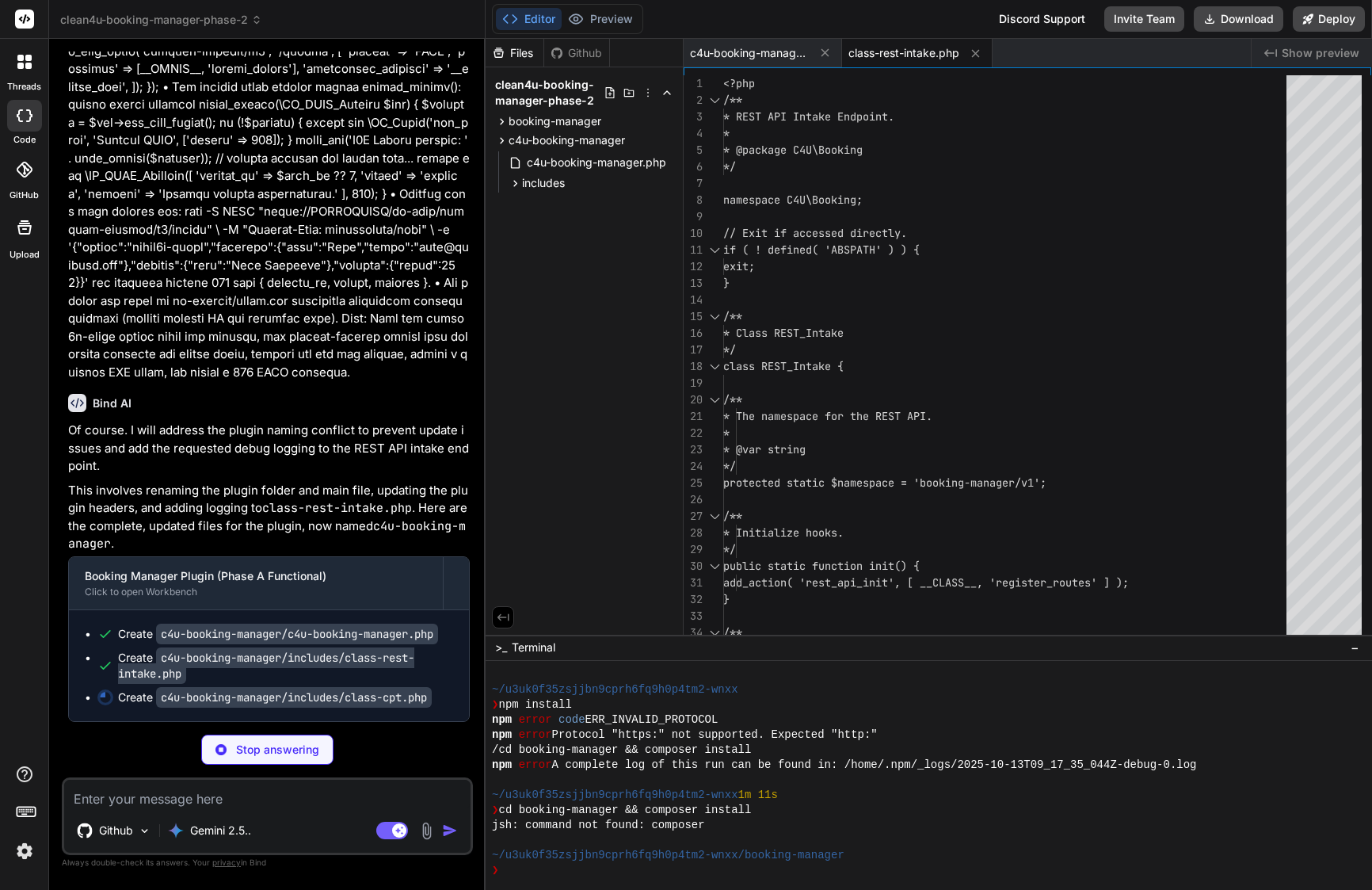
scroll to position [7900, 0]
type textarea "x"
type textarea "} }"
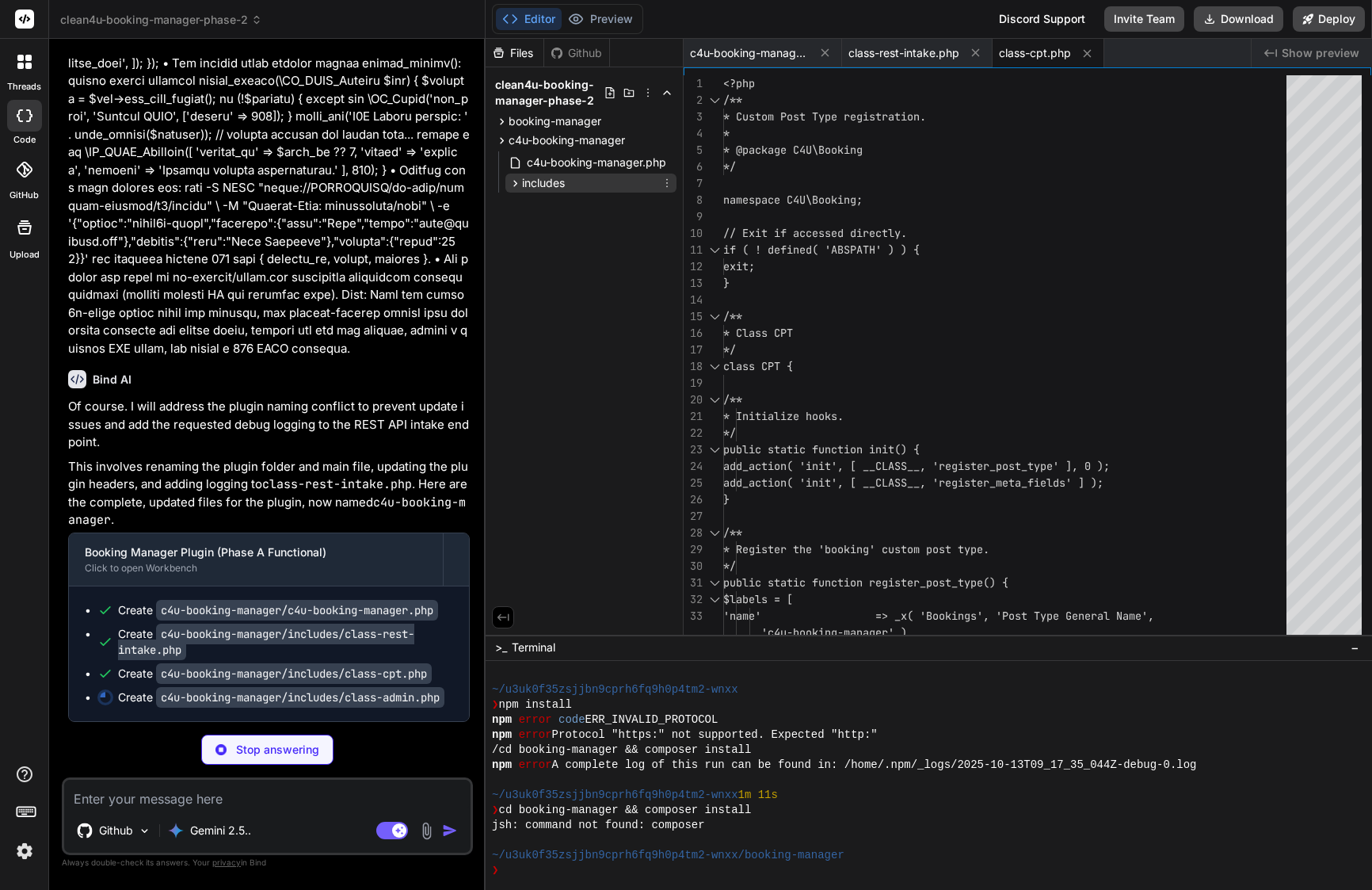
click at [515, 187] on icon at bounding box center [516, 183] width 14 height 14
type textarea "x"
type textarea "esc_url( $cancel_url ), __( 'Cancel', 'c4u-booking-manager' ) ); } return $acti…"
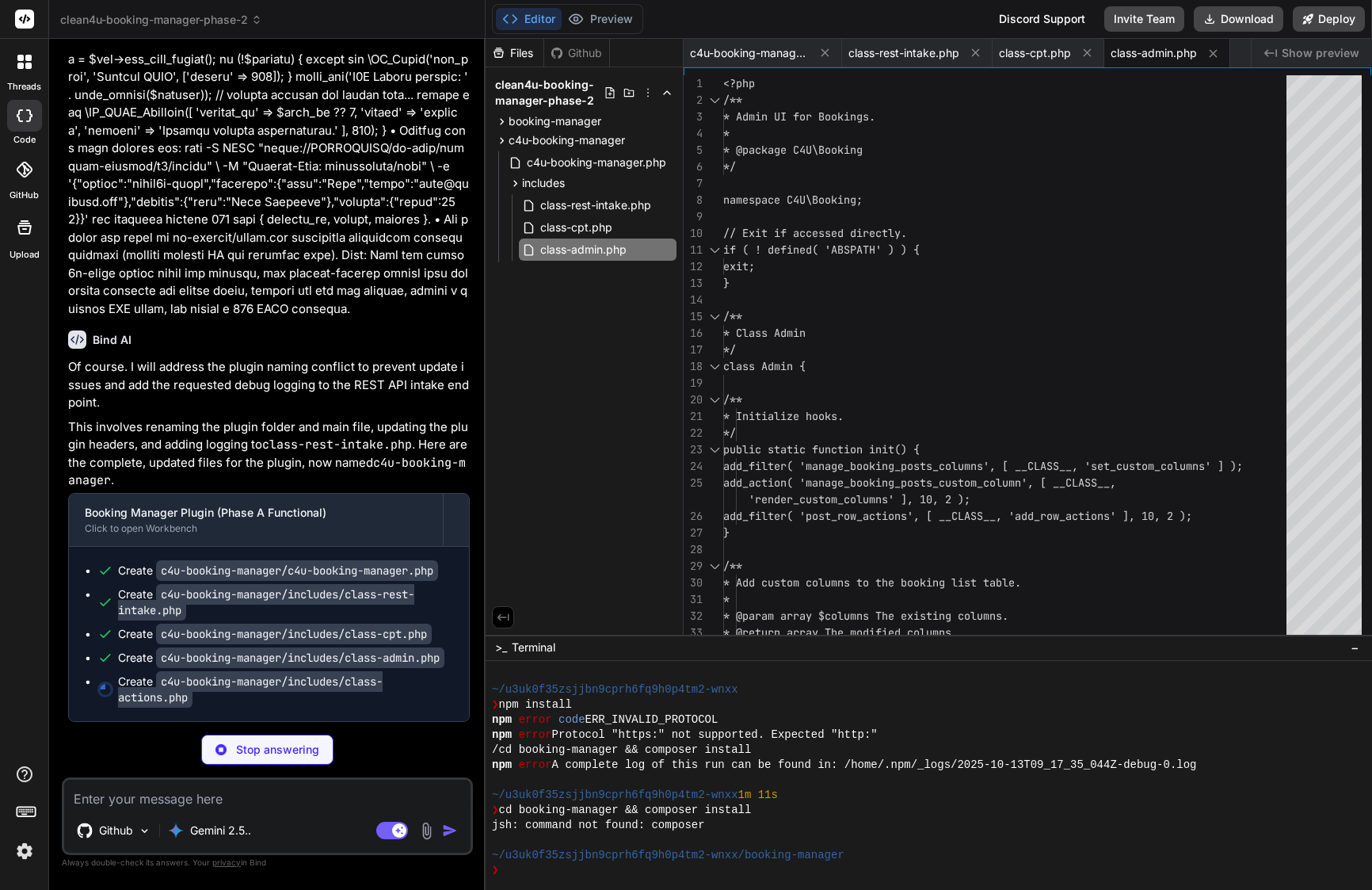
scroll to position [7980, 0]
type textarea "x"
type textarea "// Redirect back to the admin list. wp_safe_redirect( admin_url( 'edit.php?post…"
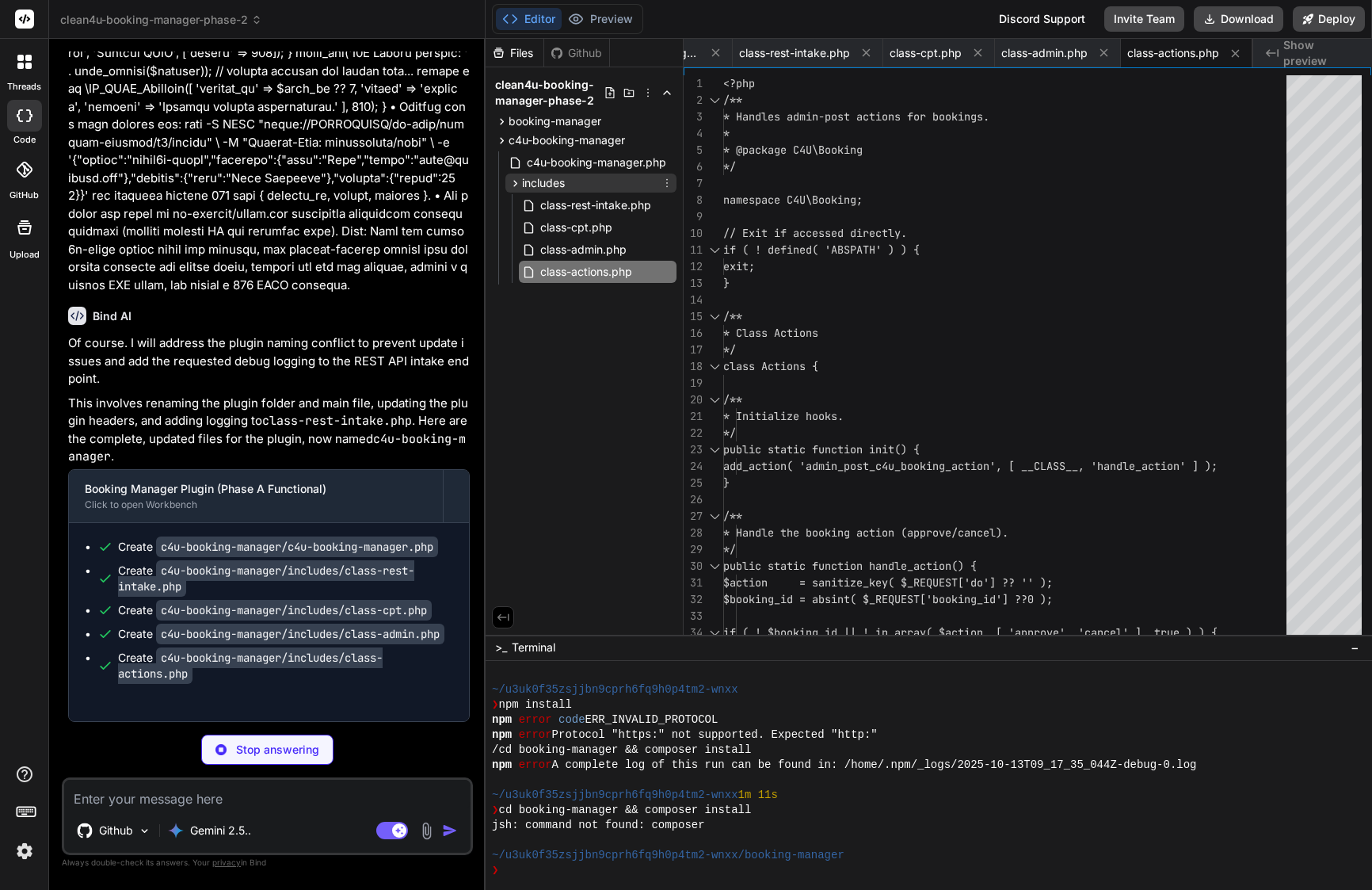
click at [513, 180] on icon at bounding box center [516, 183] width 14 height 14
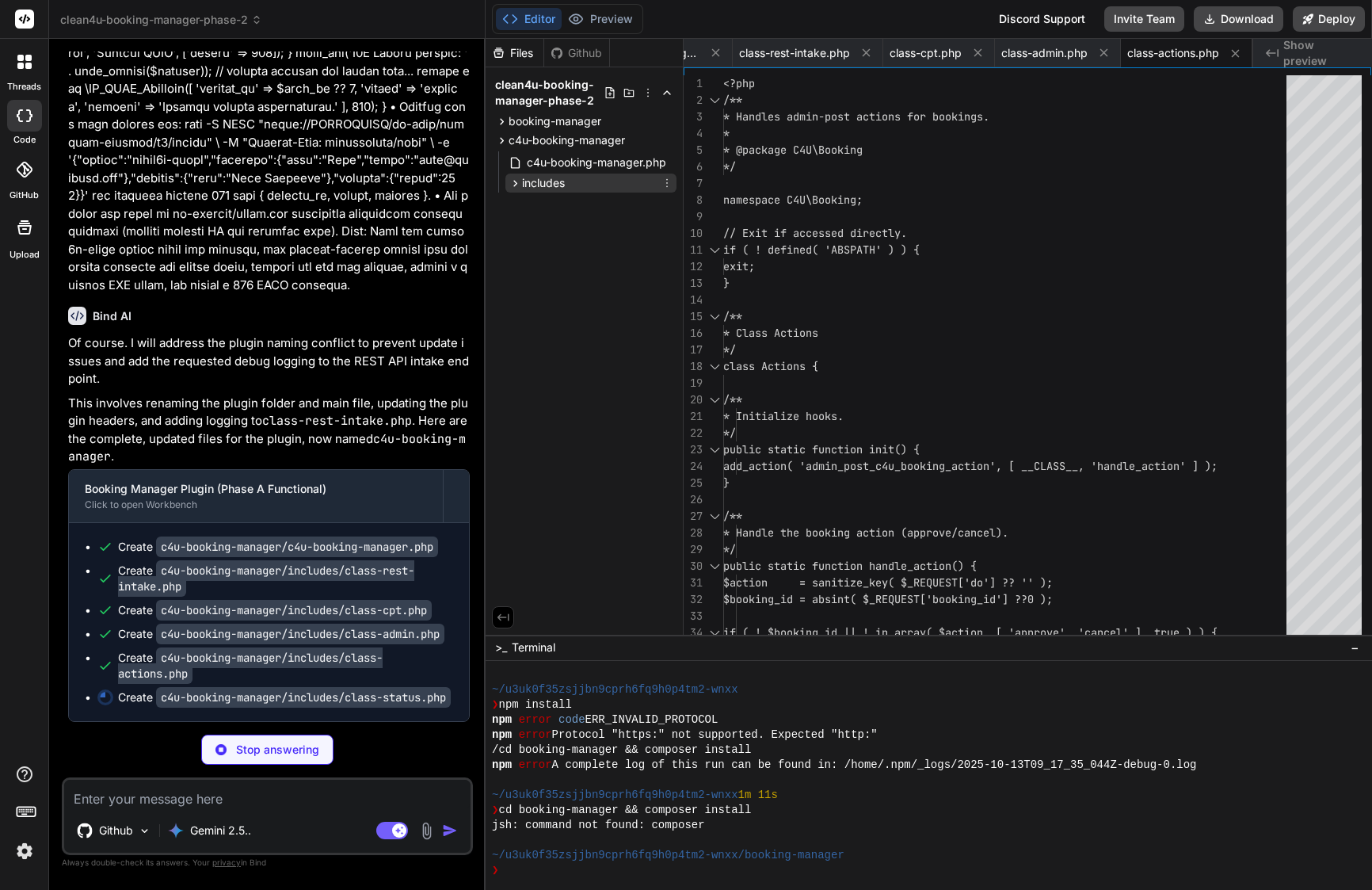
click at [513, 180] on icon at bounding box center [516, 183] width 14 height 14
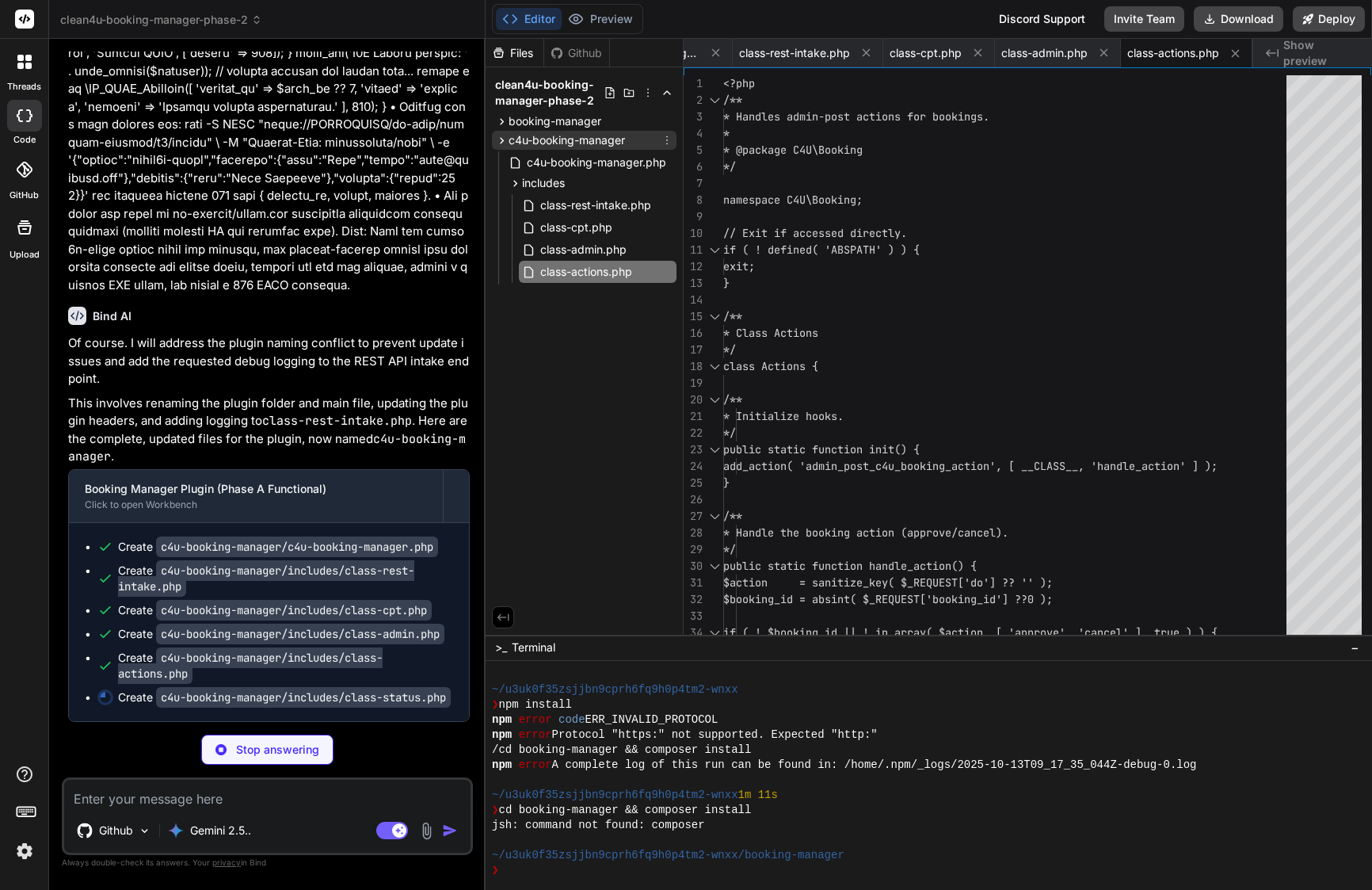
click at [499, 141] on icon at bounding box center [502, 140] width 14 height 14
click at [503, 126] on icon at bounding box center [502, 122] width 14 height 14
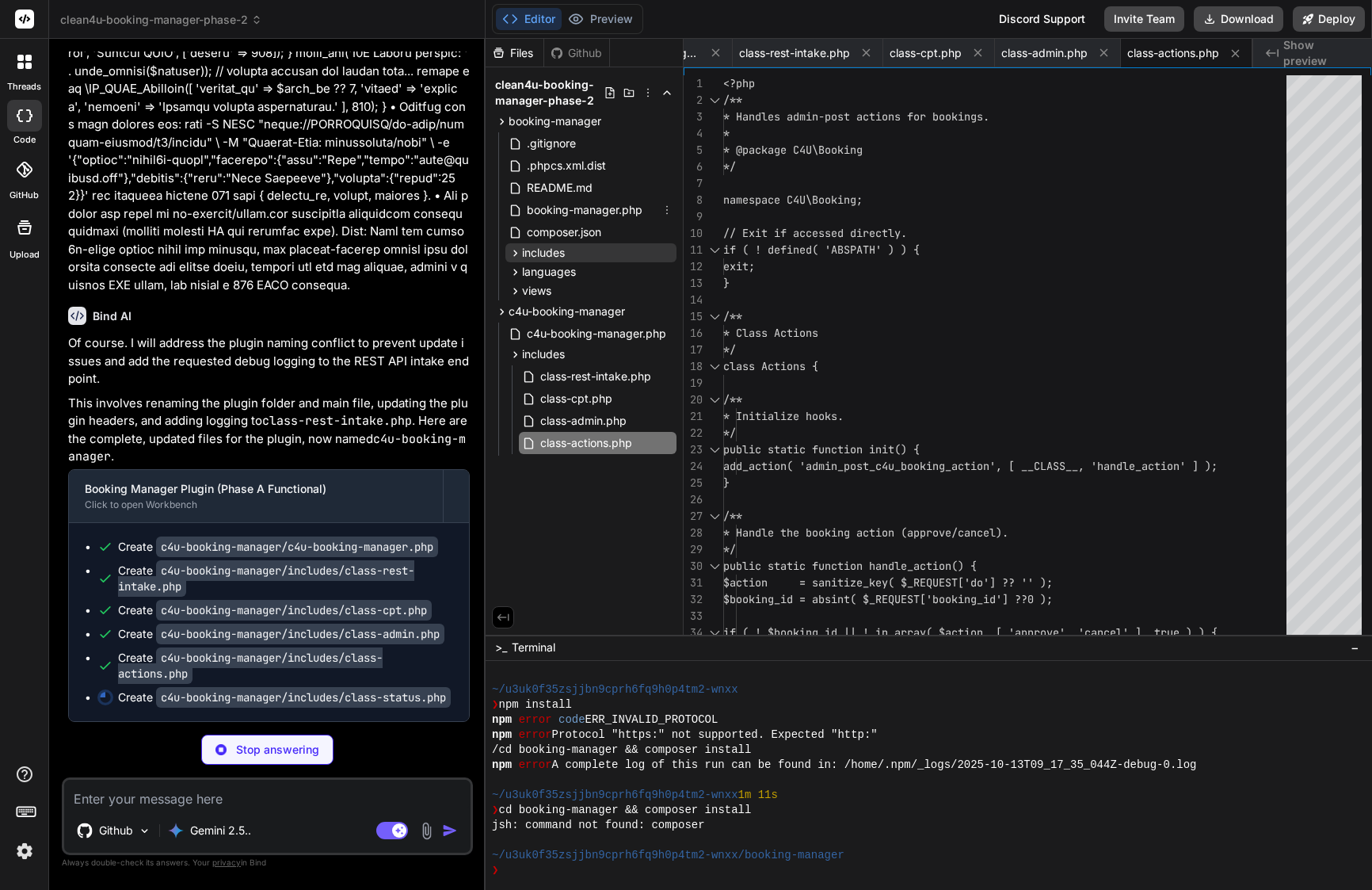
type textarea "x"
type textarea "} } } return $views; } }"
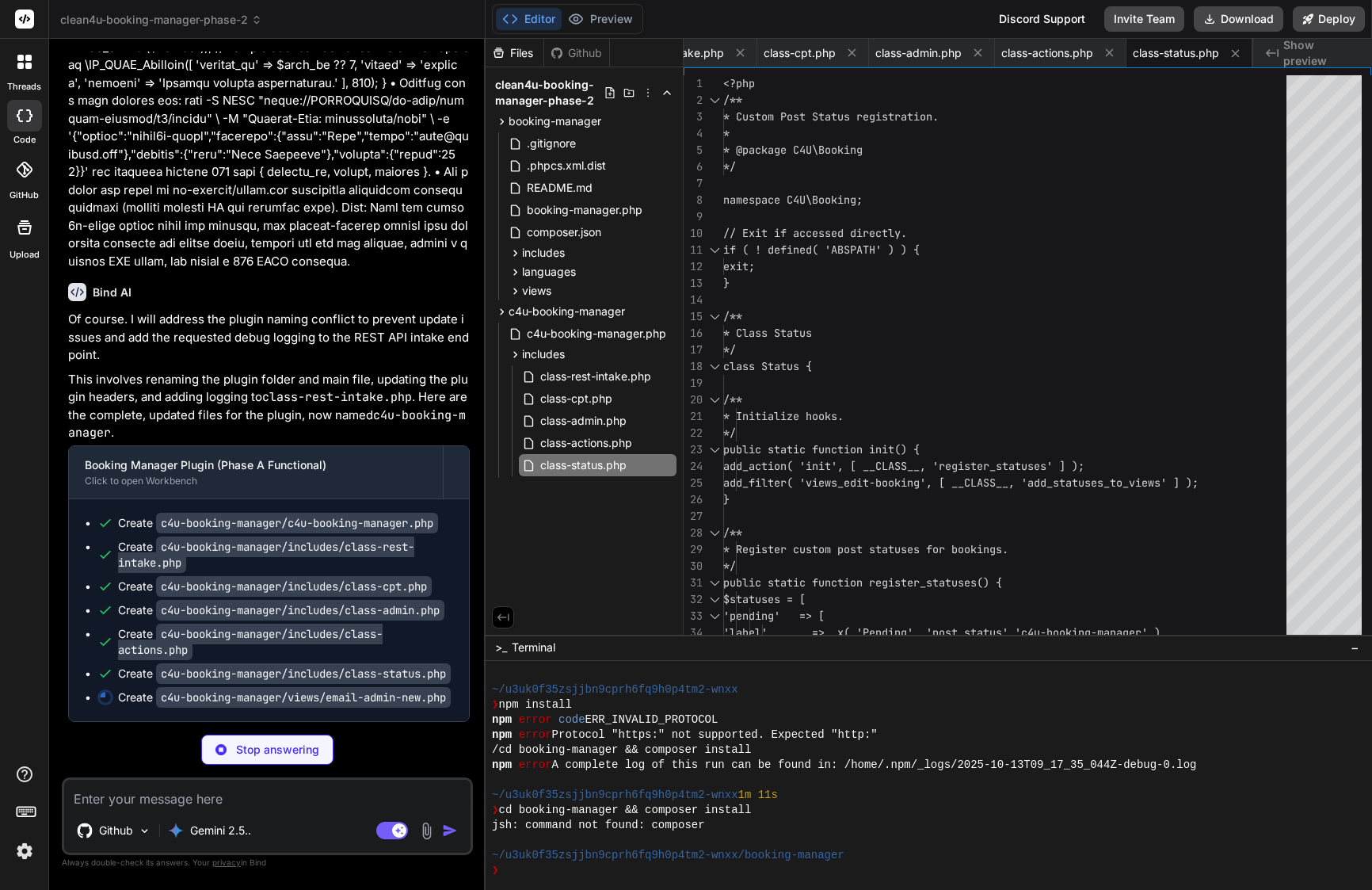
scroll to position [8059, 0]
type textarea "x"
type textarea "</div> <div class="footer"> <p><?php printf( esc_html__( 'This email was sent f…"
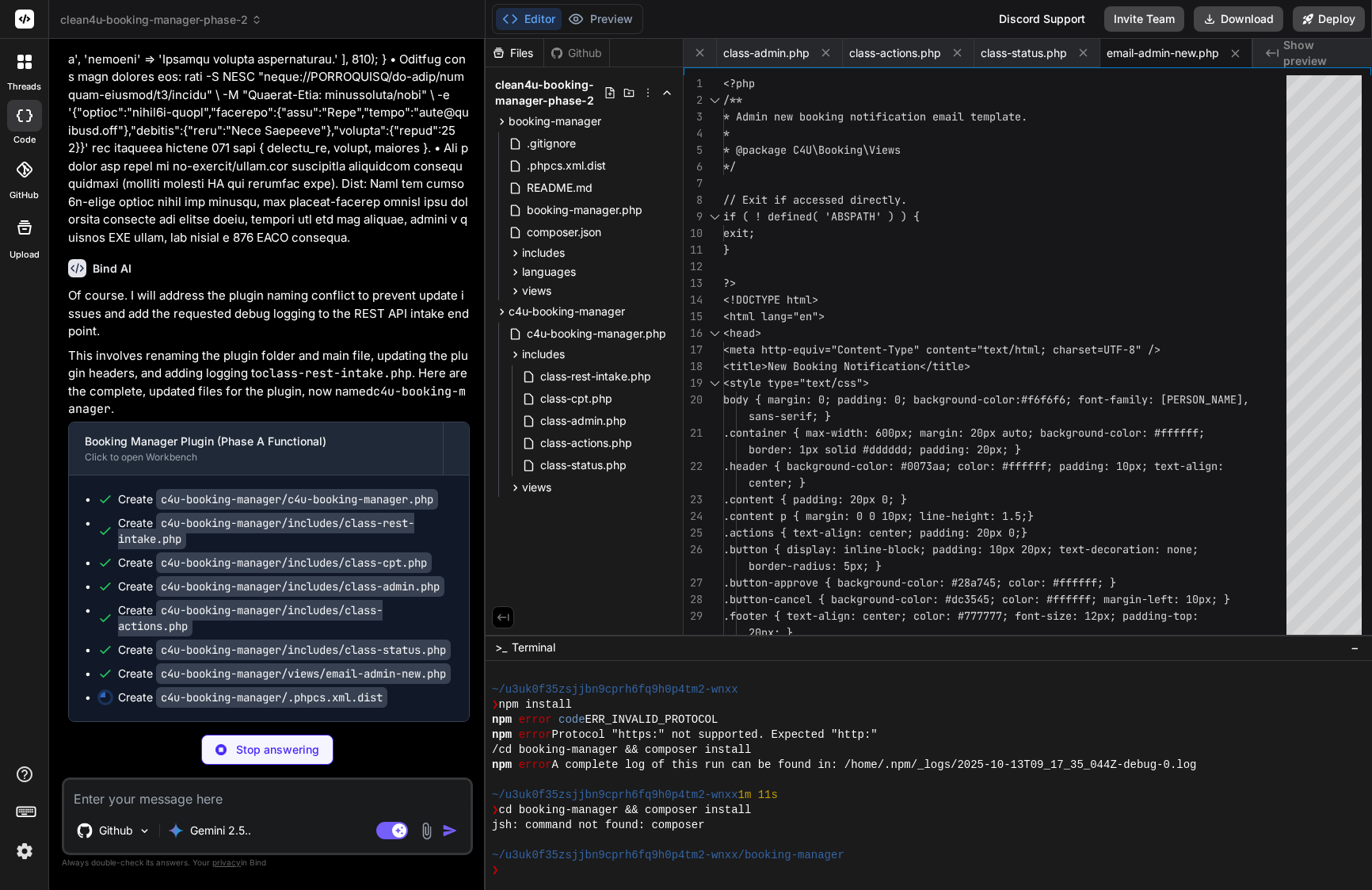
type textarea "x"
type textarea "<!-- Verify that text domains are correct. --> <rule ref="WordPress.WP.I18n"> <…"
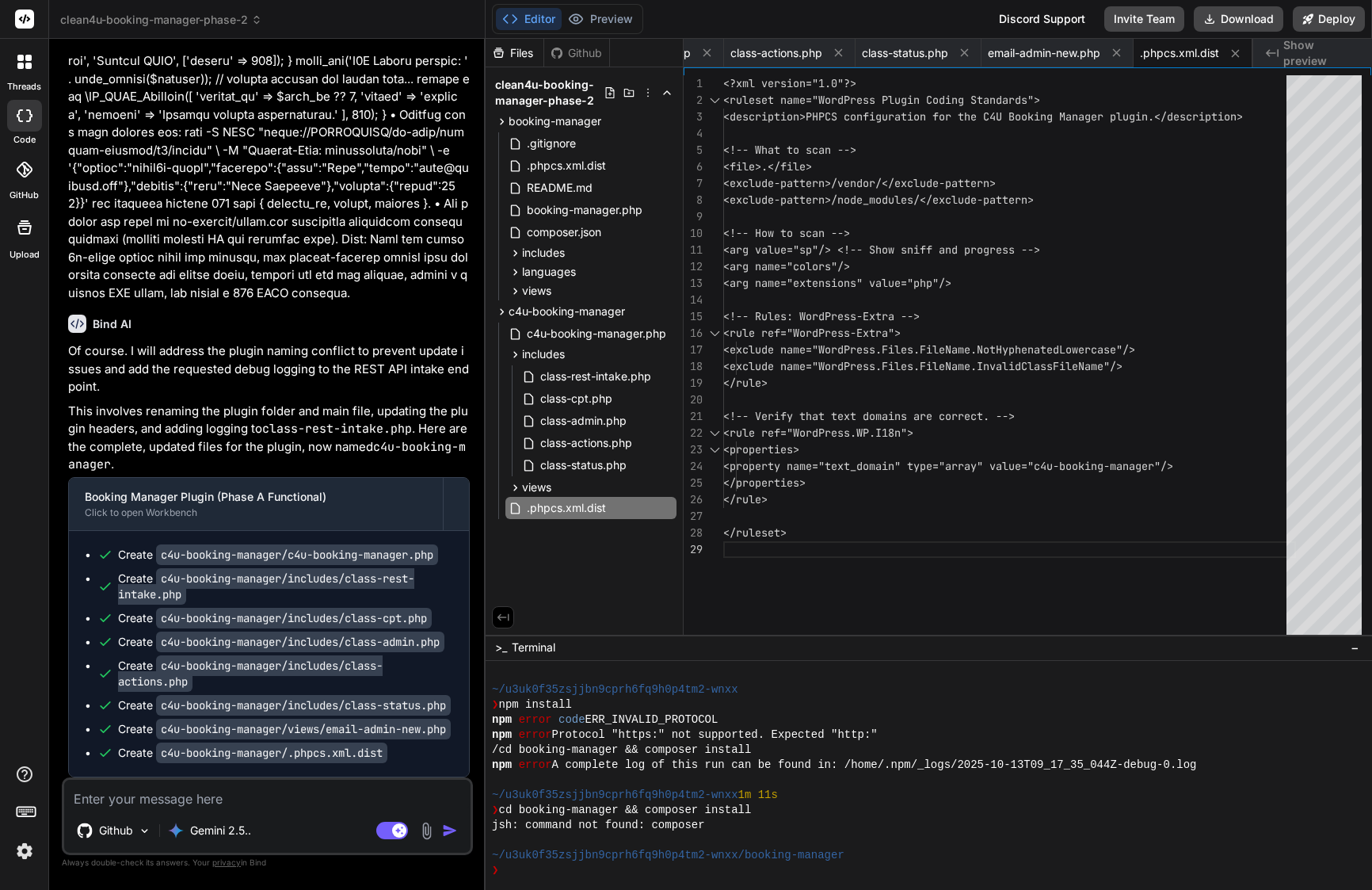
scroll to position [8028, 0]
type textarea "x"
click at [228, 807] on textarea at bounding box center [268, 793] width 407 height 29
type textarea "w"
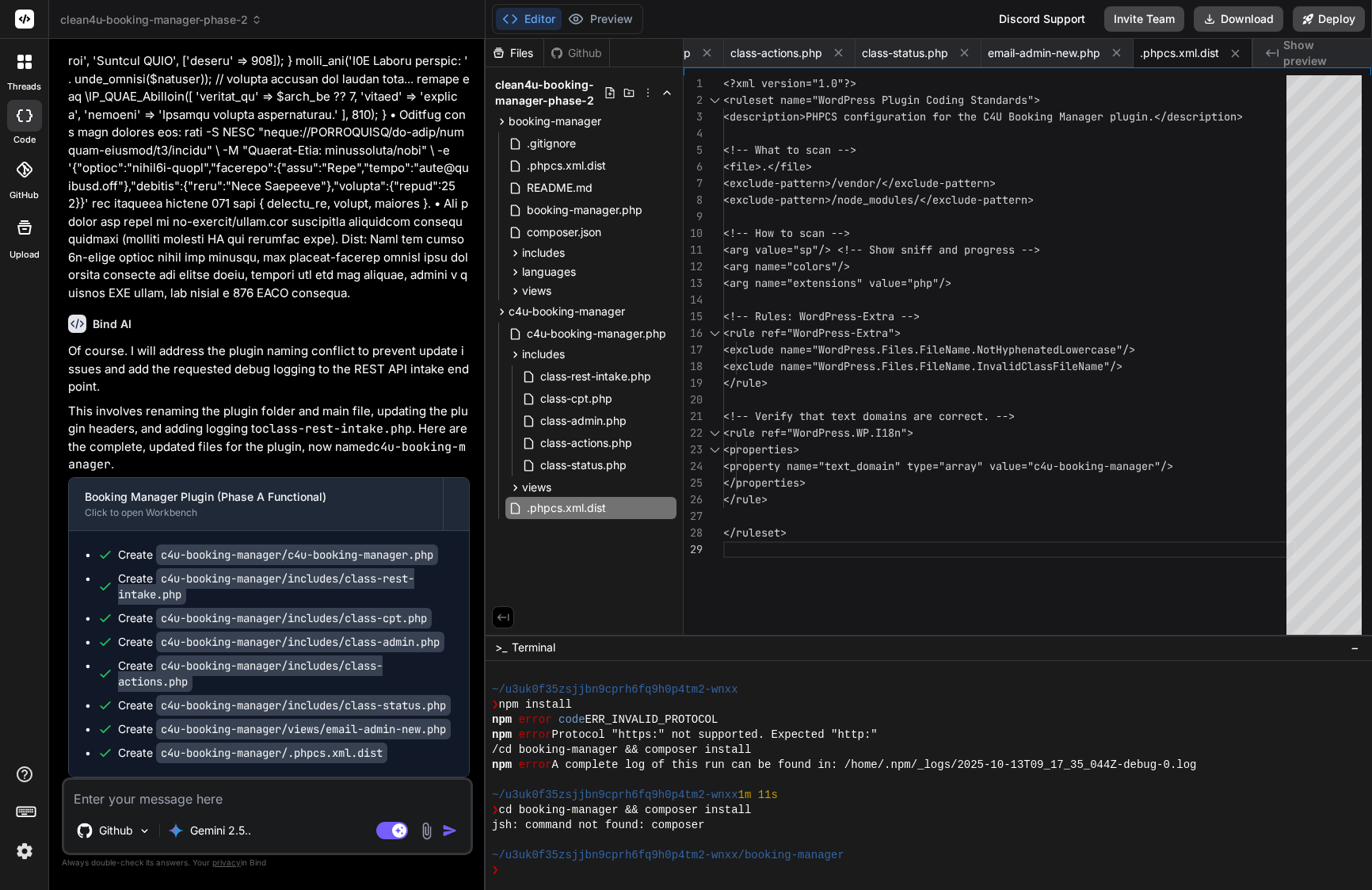
type textarea "x"
type textarea "wh"
type textarea "x"
type textarea "wha"
type textarea "x"
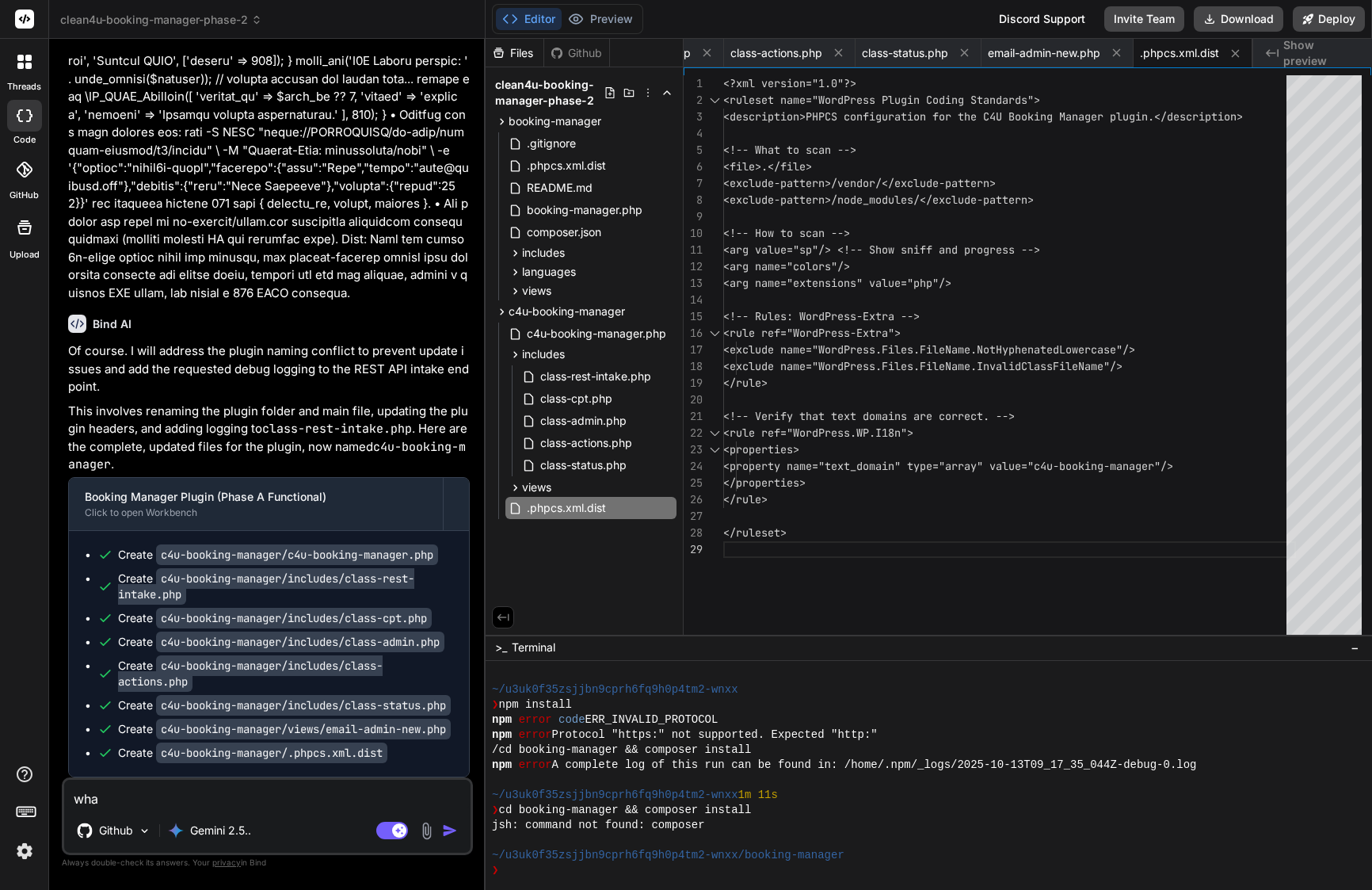
type textarea "what"
type textarea "x"
type textarea "what"
type textarea "x"
type textarea "what f"
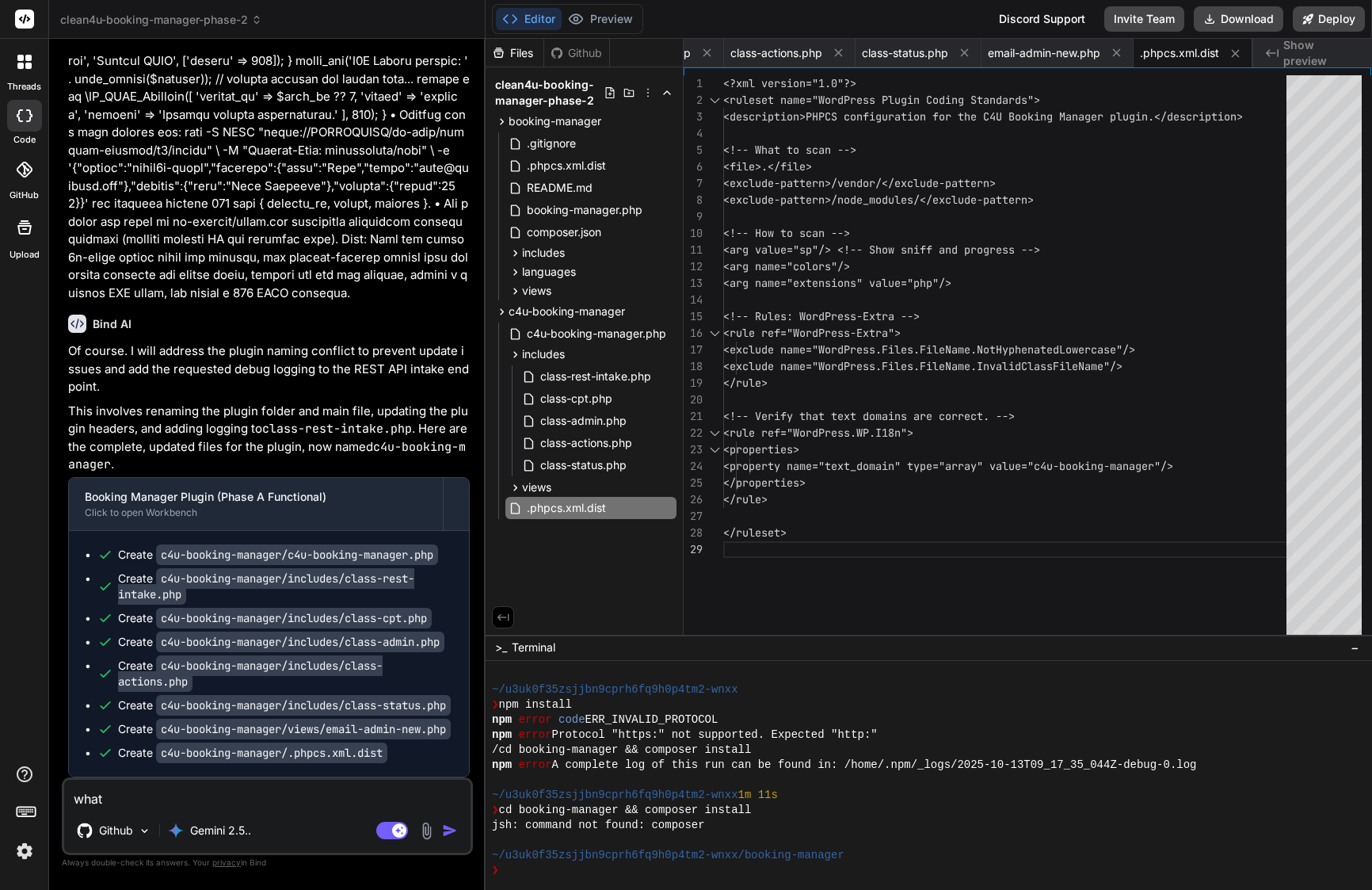
type textarea "x"
type textarea "what fi"
type textarea "x"
type textarea "what fil"
type textarea "x"
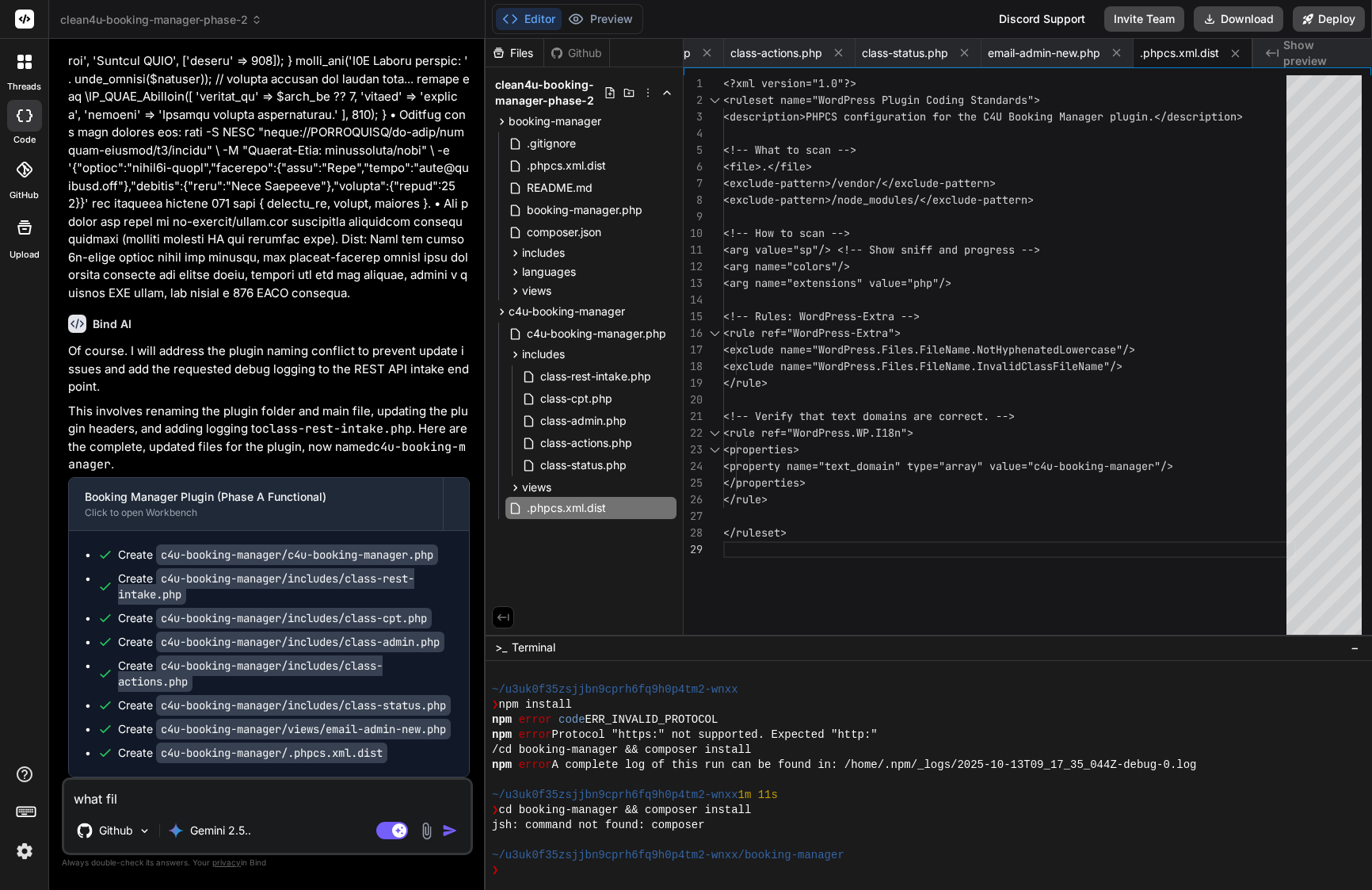
type textarea "what file"
type textarea "x"
type textarea "what file"
type textarea "x"
type textarea "what file b"
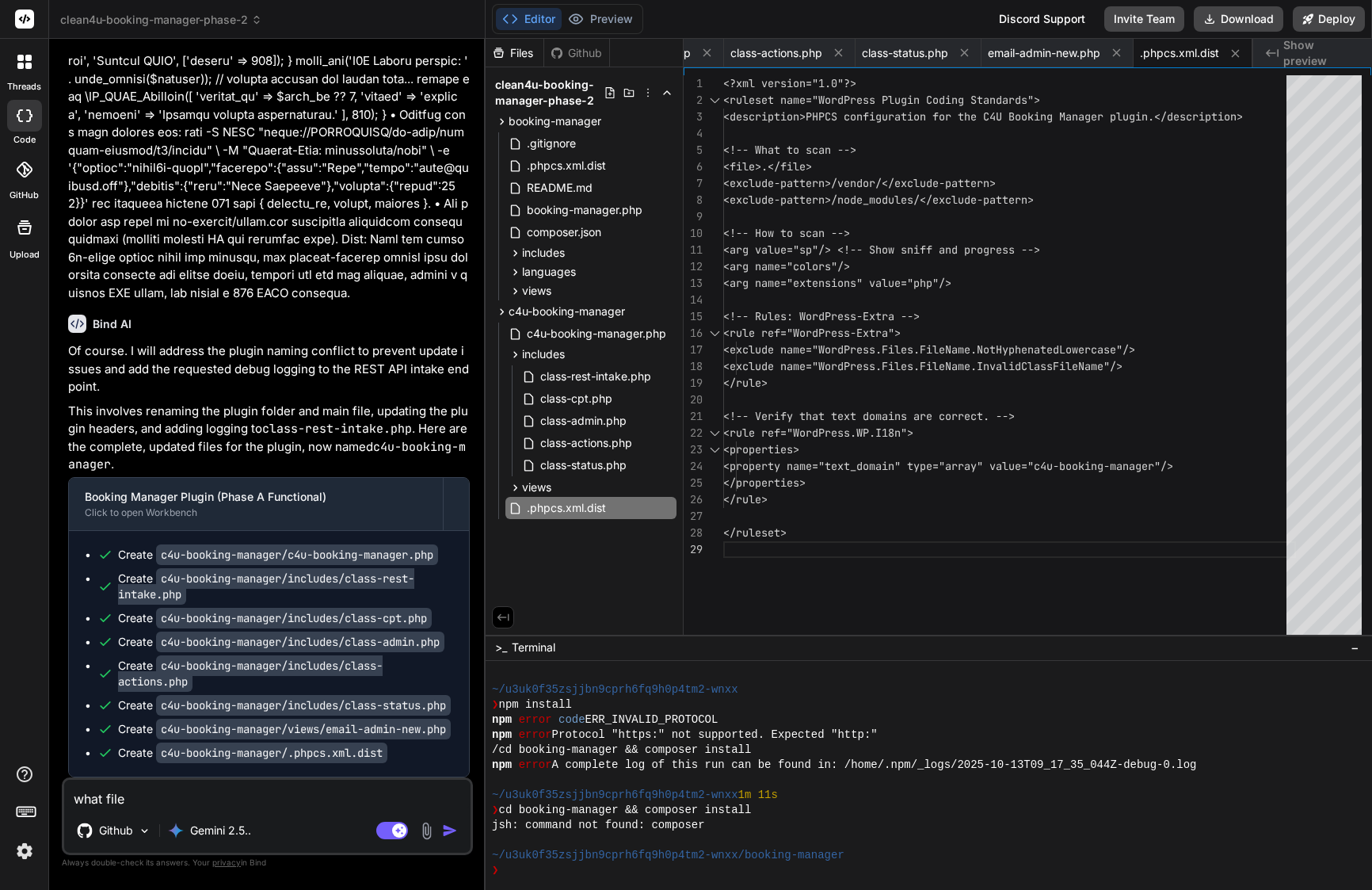
type textarea "x"
type textarea "what file be"
type textarea "x"
type textarea "what file bel"
type textarea "x"
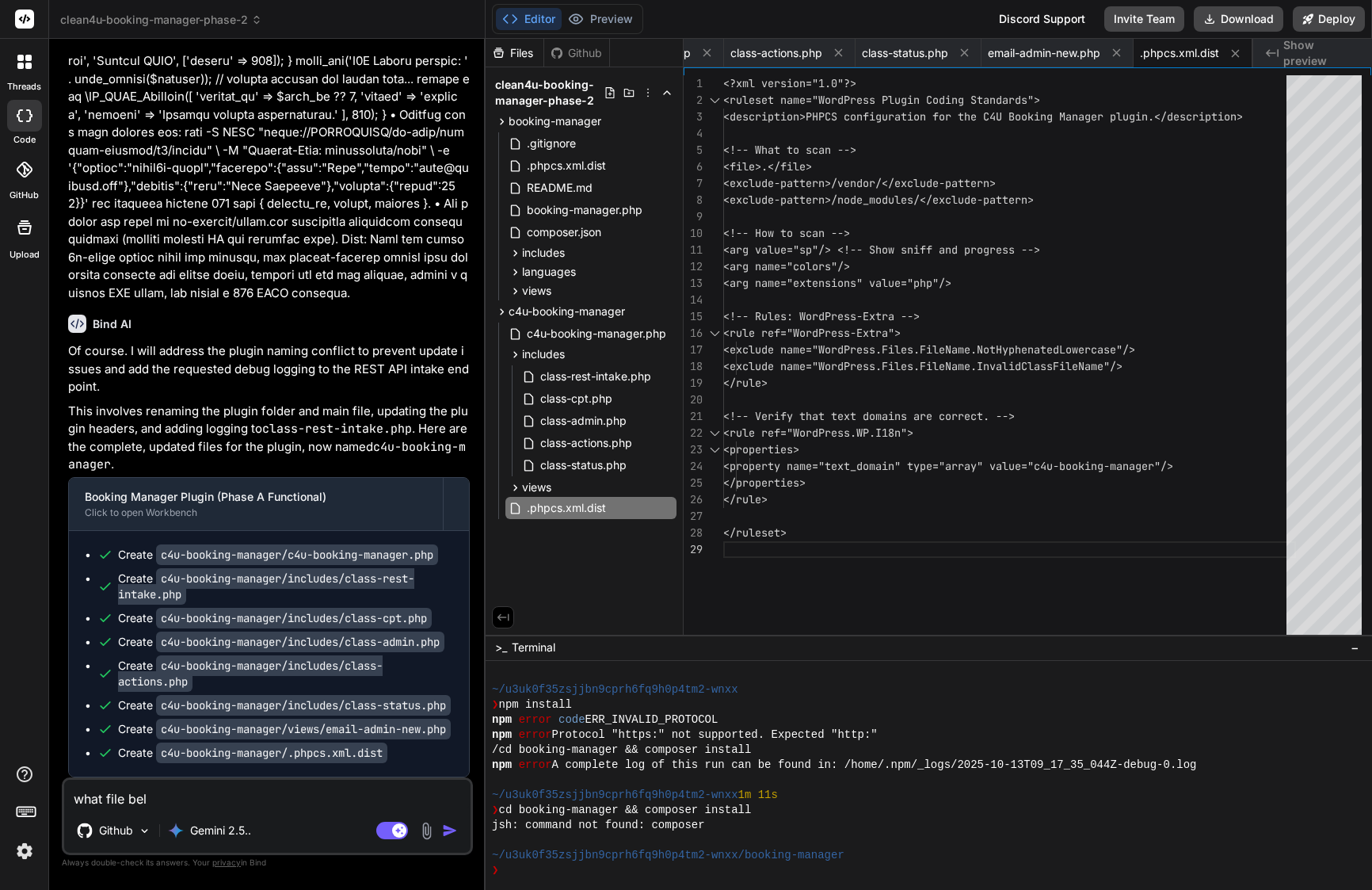
type textarea "what file bell"
type textarea "x"
type textarea "what file bello"
type textarea "x"
type textarea "what file [PERSON_NAME]"
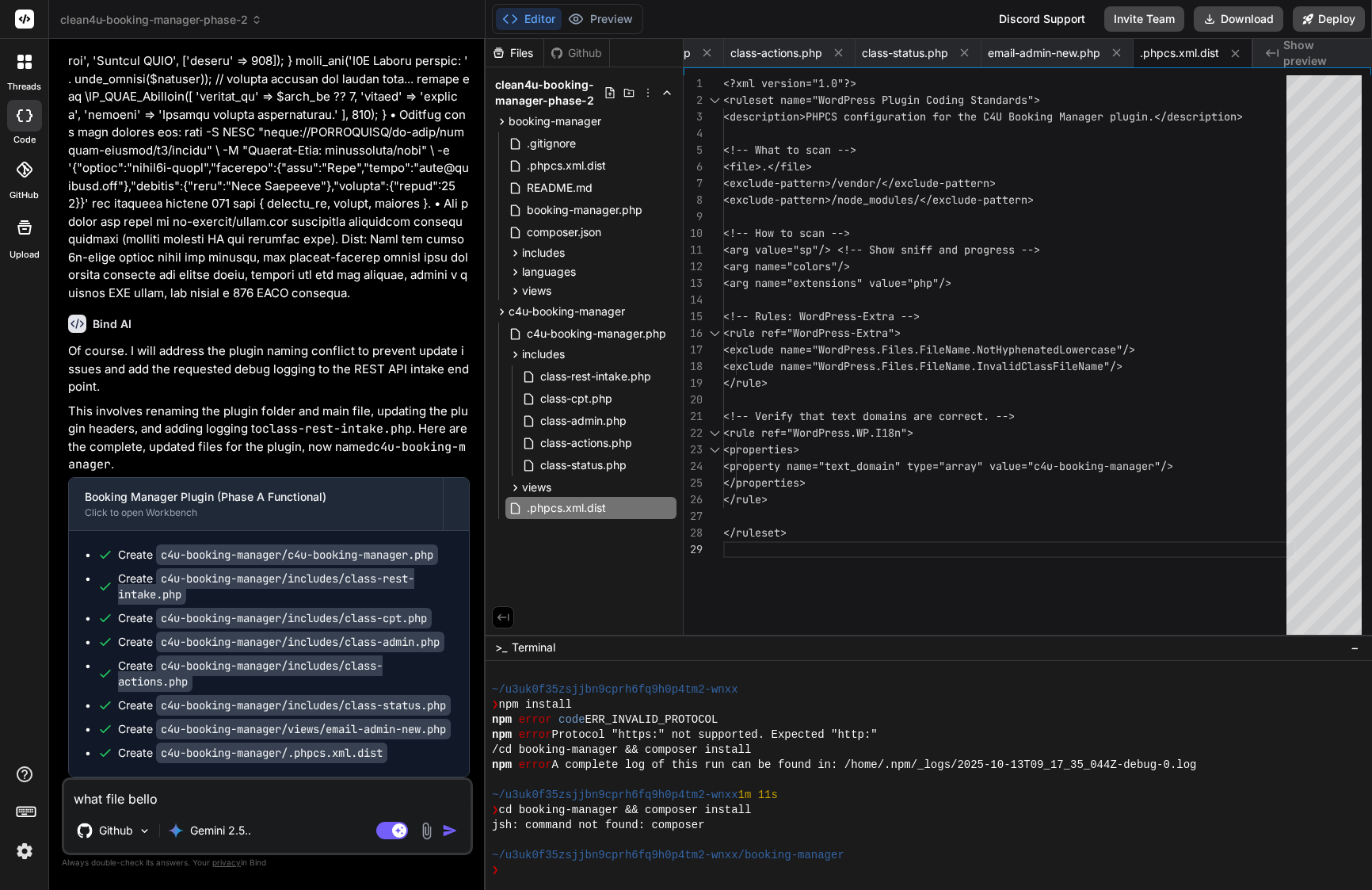
type textarea "x"
type textarea "what file bellong"
type textarea "x"
type textarea "what file bellongi"
type textarea "x"
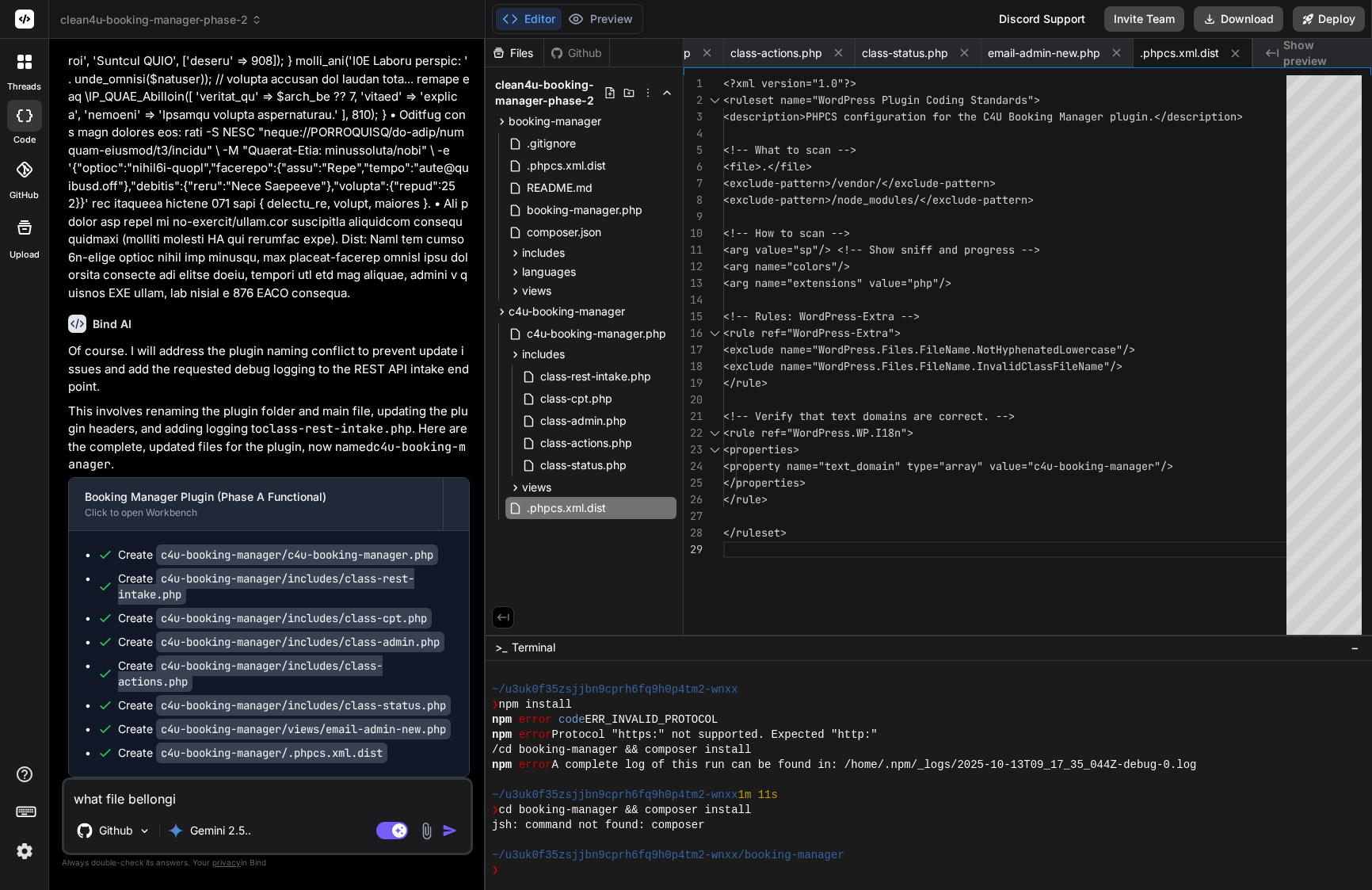
type textarea "what file bellongin"
type textarea "x"
type textarea "what file bellonging"
type textarea "x"
type textarea "what file belonging"
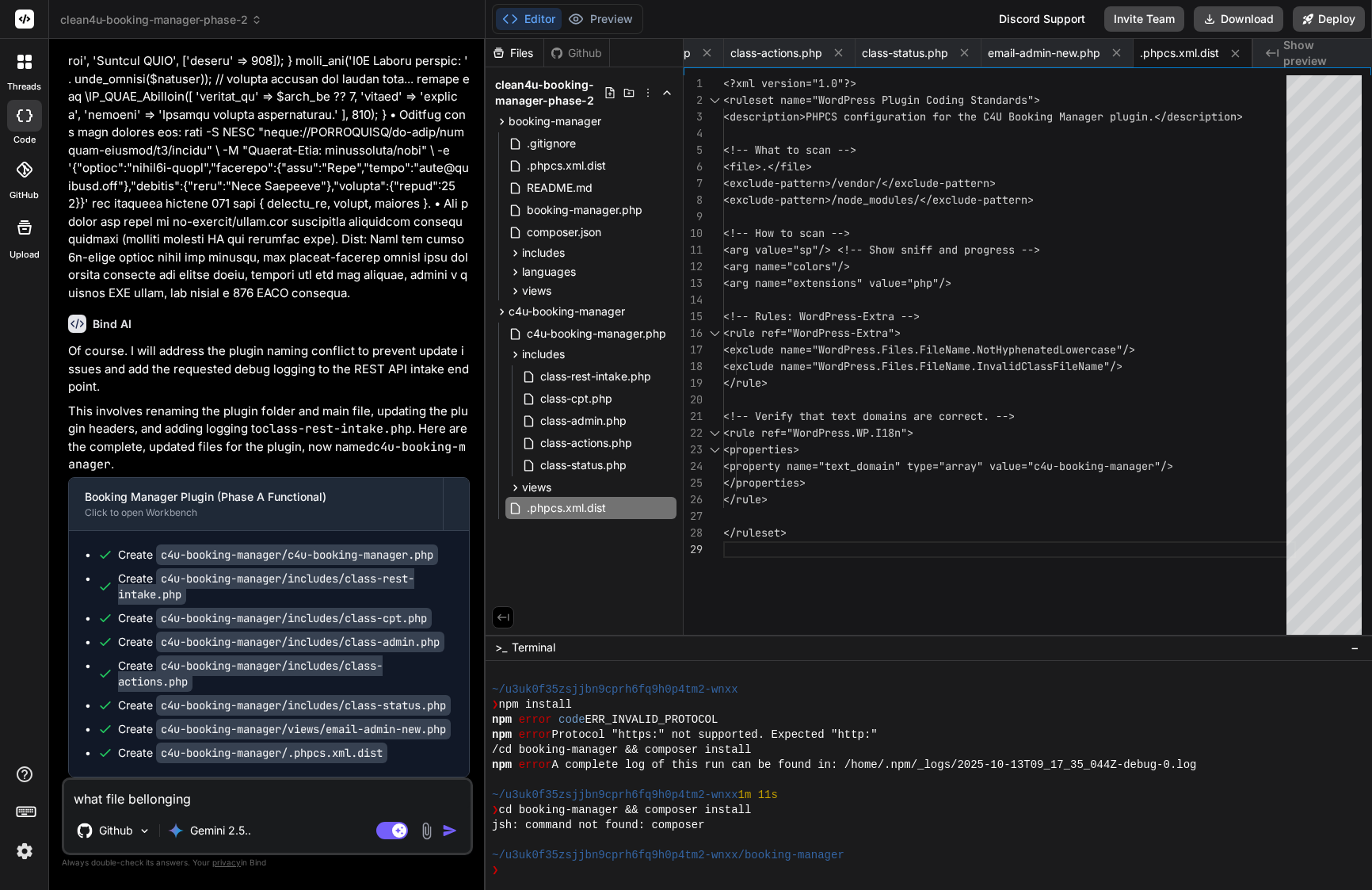
type textarea "x"
type textarea "what file belonging t"
type textarea "x"
type textarea "what file belonging to"
type textarea "x"
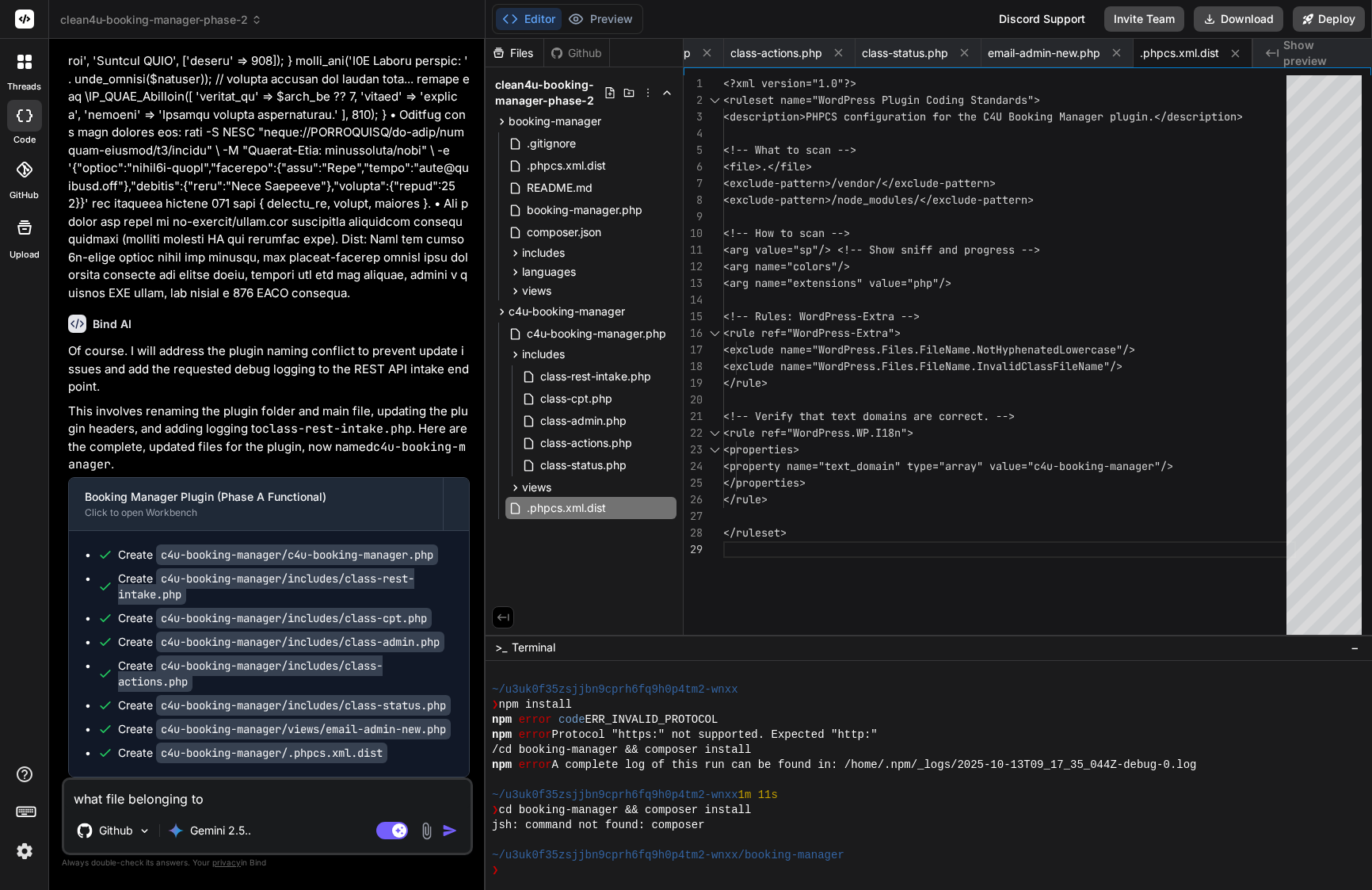
type textarea "what file belonging to"
type textarea "x"
type textarea "what file belonging to t"
type textarea "x"
type textarea "what file belonging to th"
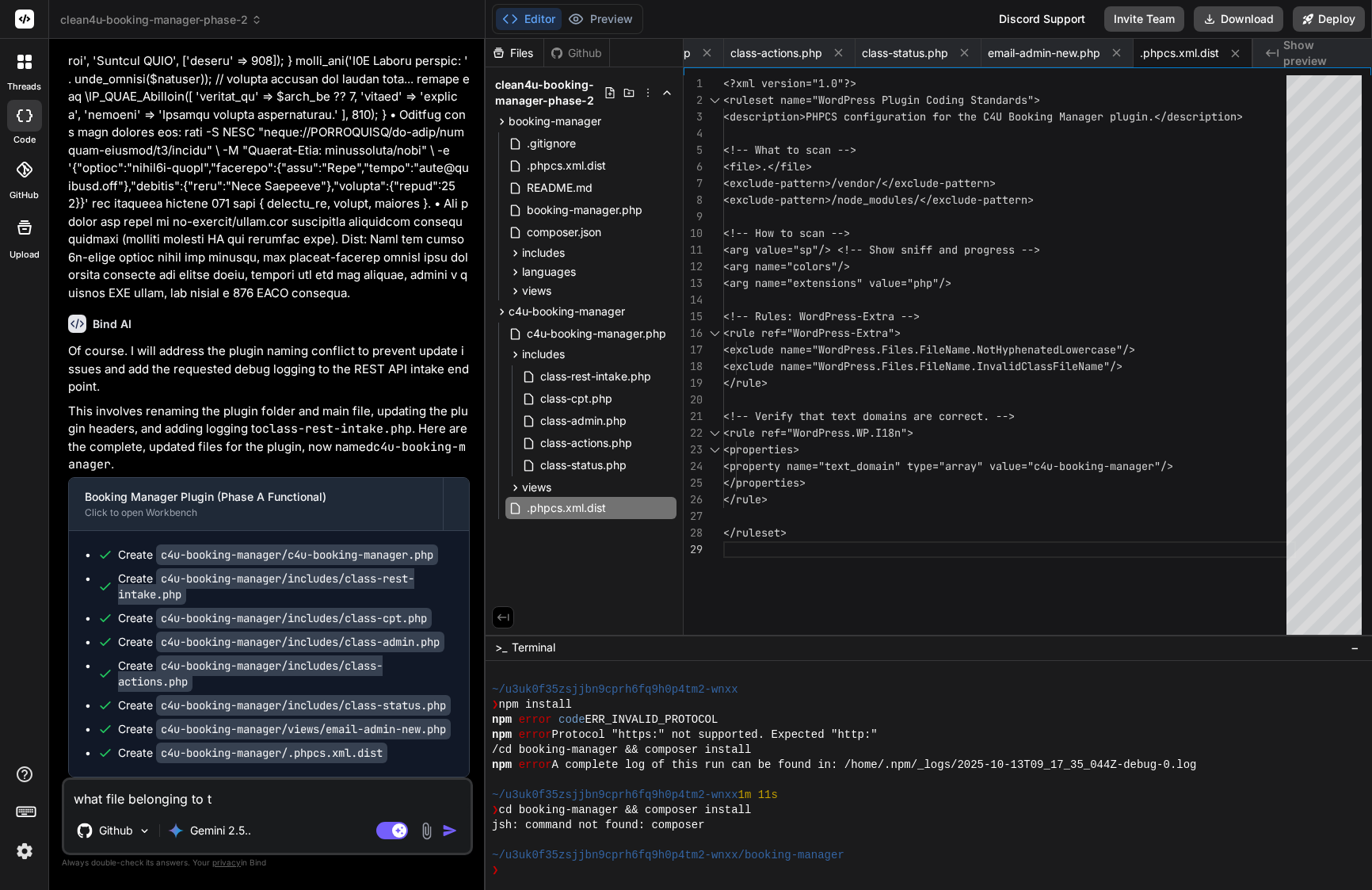
type textarea "x"
type textarea "what file belonging to the"
type textarea "x"
type textarea "what file belonging to the"
type textarea "x"
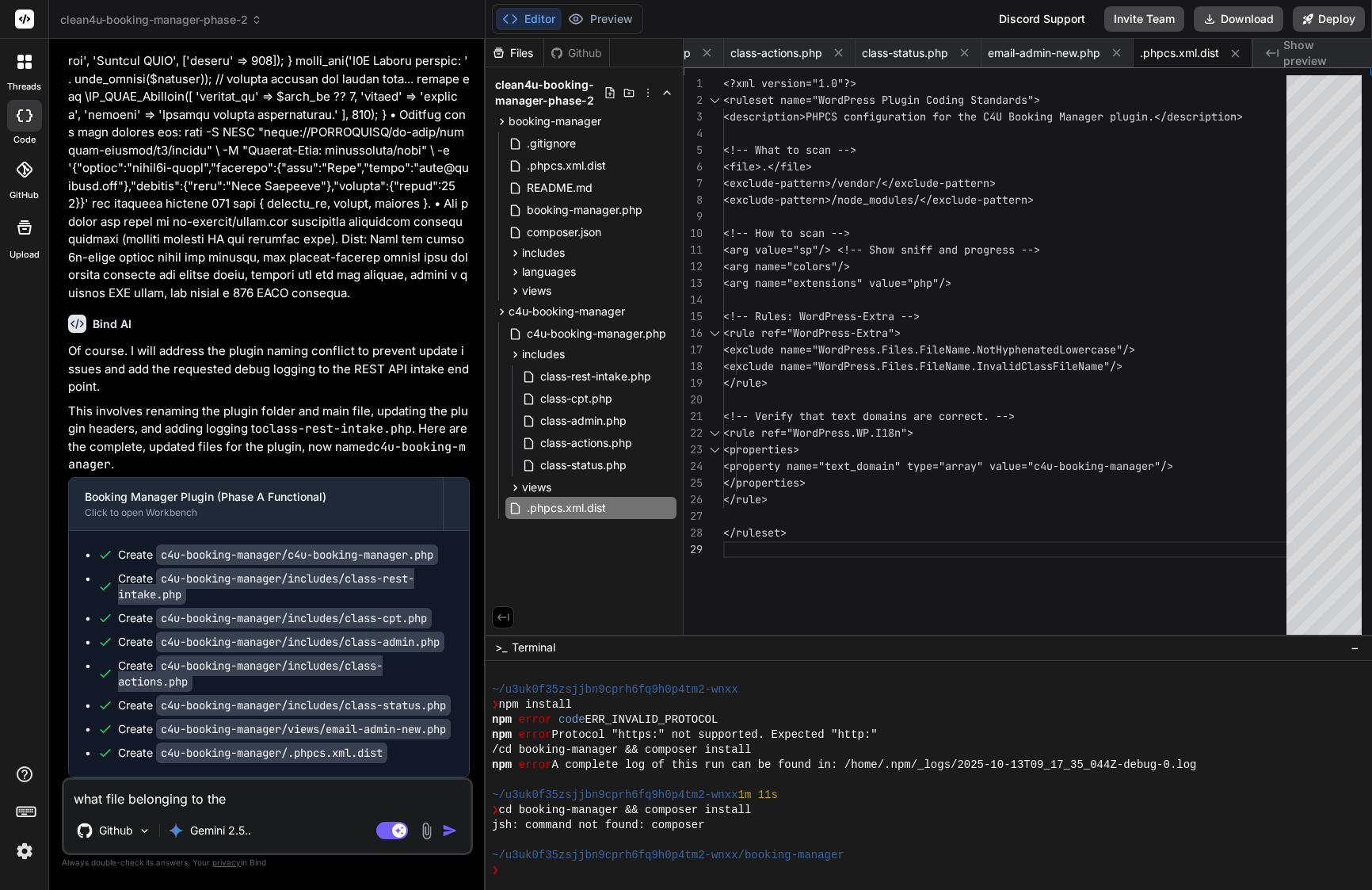
type textarea "what file belonging to the p"
type textarea "x"
type textarea "what file belonging to the pl"
type textarea "x"
type textarea "what file belonging to the plu"
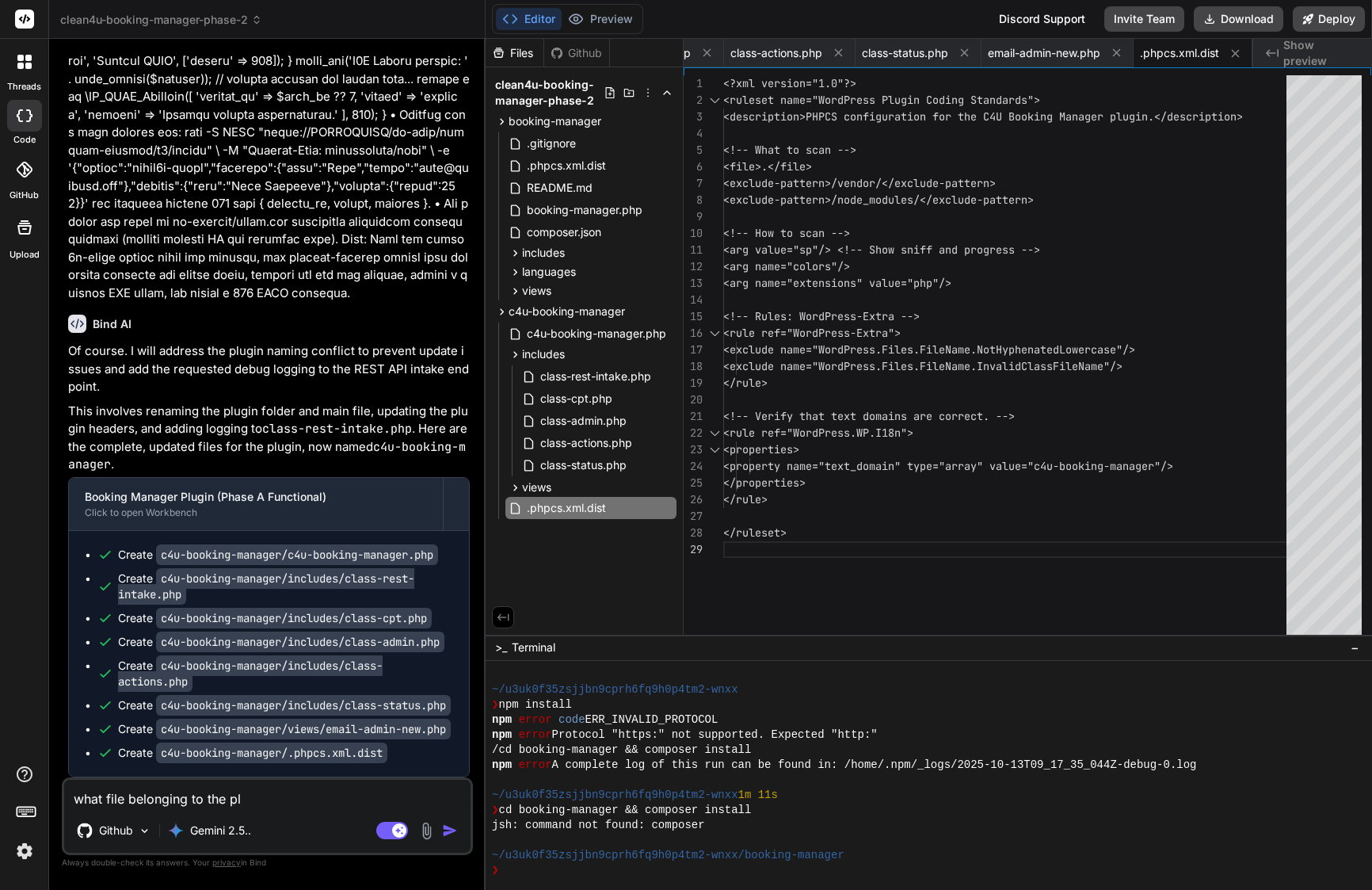
type textarea "x"
type textarea "what file belonging to the plug"
type textarea "x"
type textarea "what file belonging to the plugi"
type textarea "x"
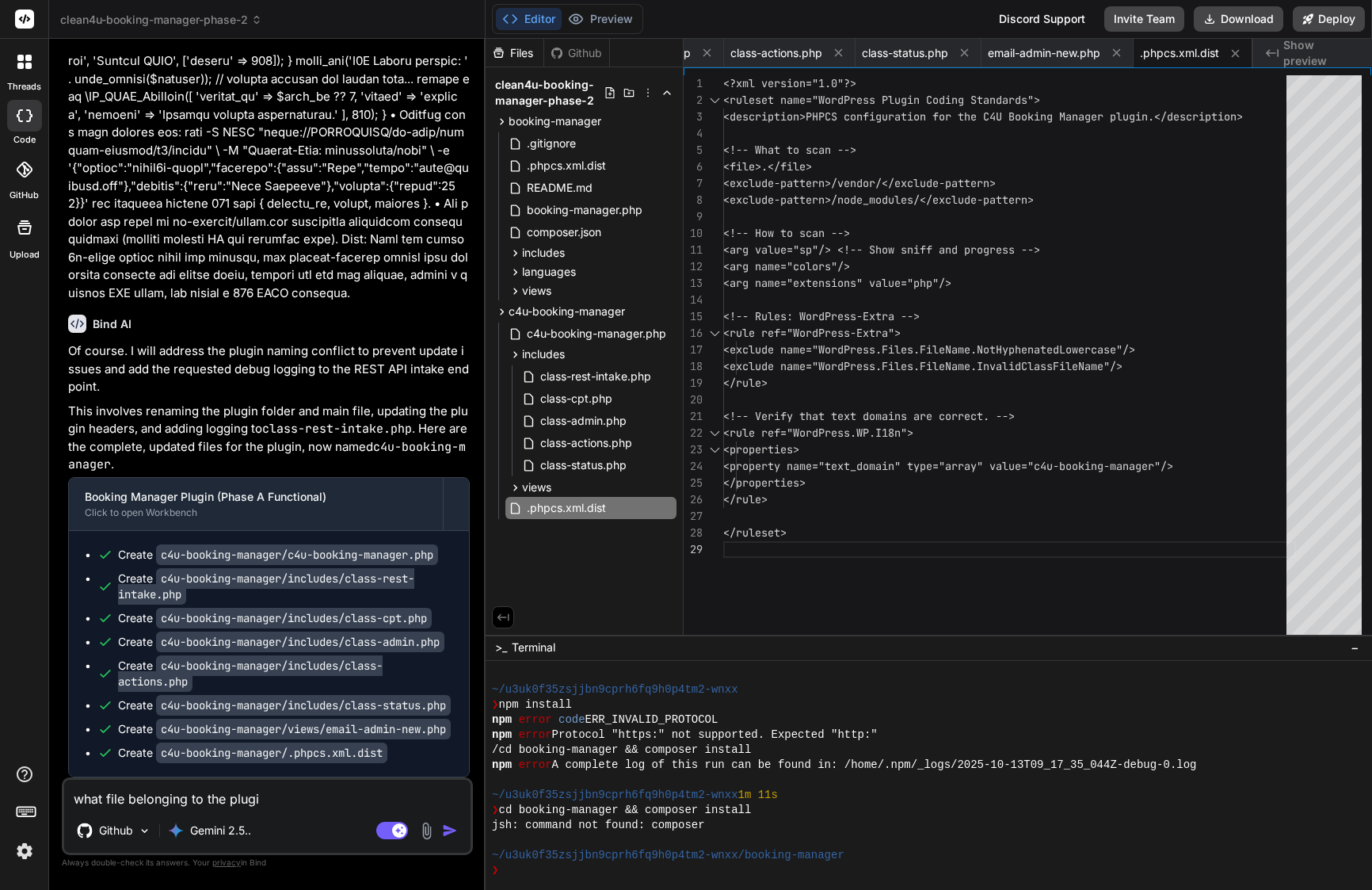
type textarea "what file belonging to the plugin"
type textarea "x"
type textarea "what file belonging to the plugin"
type textarea "x"
type textarea "what file belonging to the plugin r"
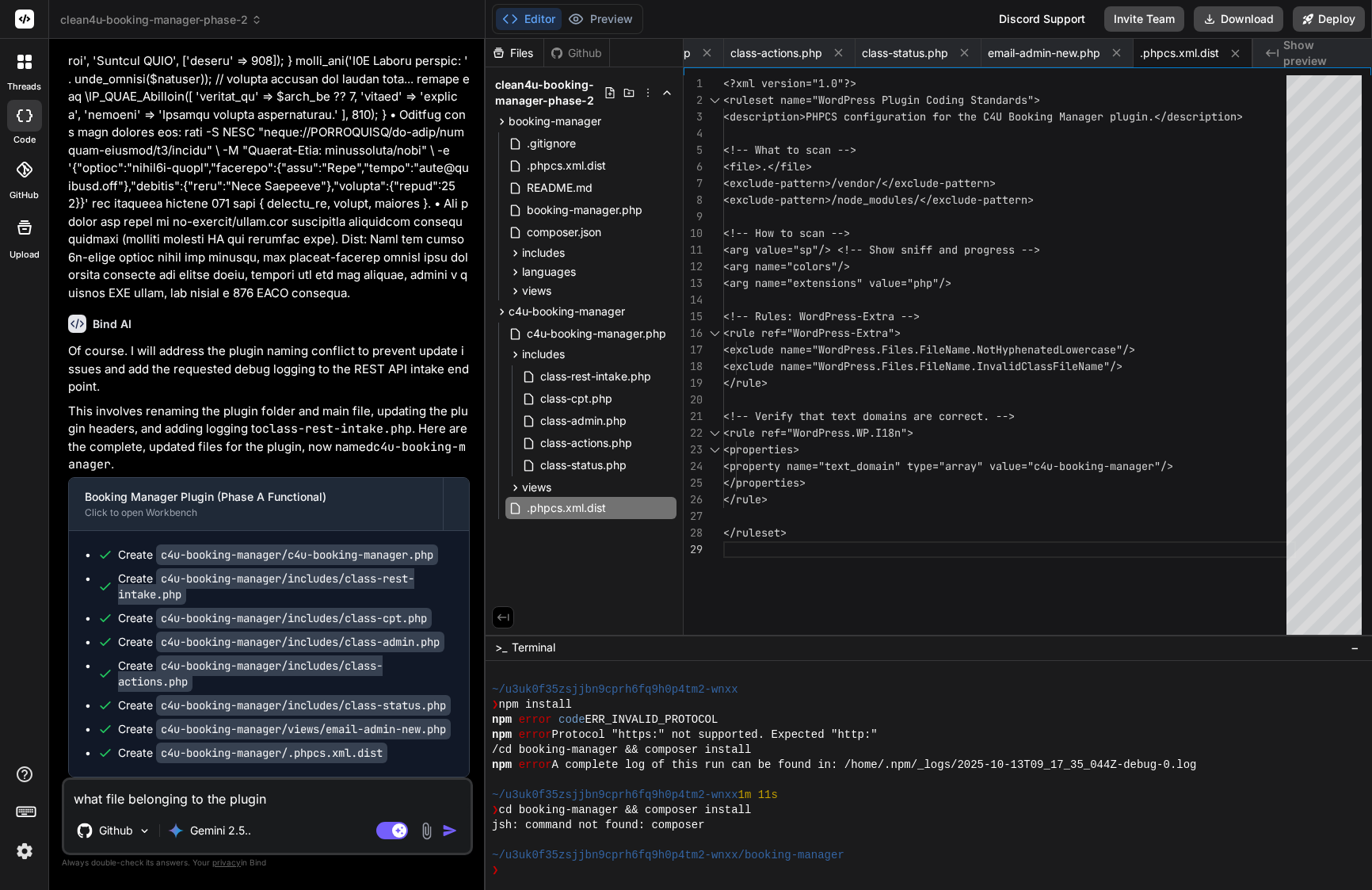
type textarea "x"
type textarea "what file belonging to the plugin ri"
type textarea "x"
type textarea "what file belonging to the plugin rig"
type textarea "x"
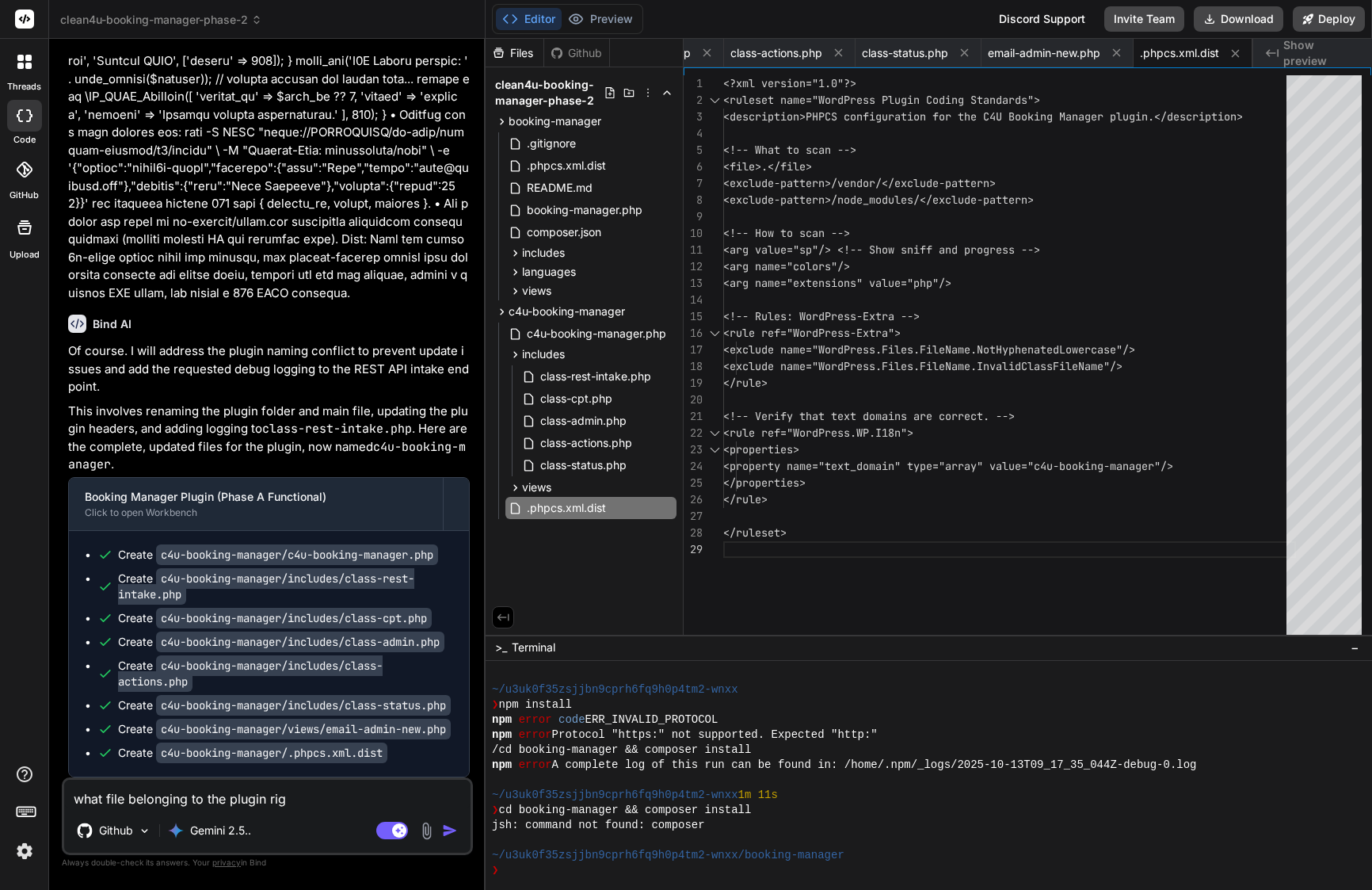
type textarea "what file belonging to the plugin righ"
type textarea "x"
type textarea "what file belonging to the plugin right"
type textarea "x"
type textarea "what file belonging to the plugin right"
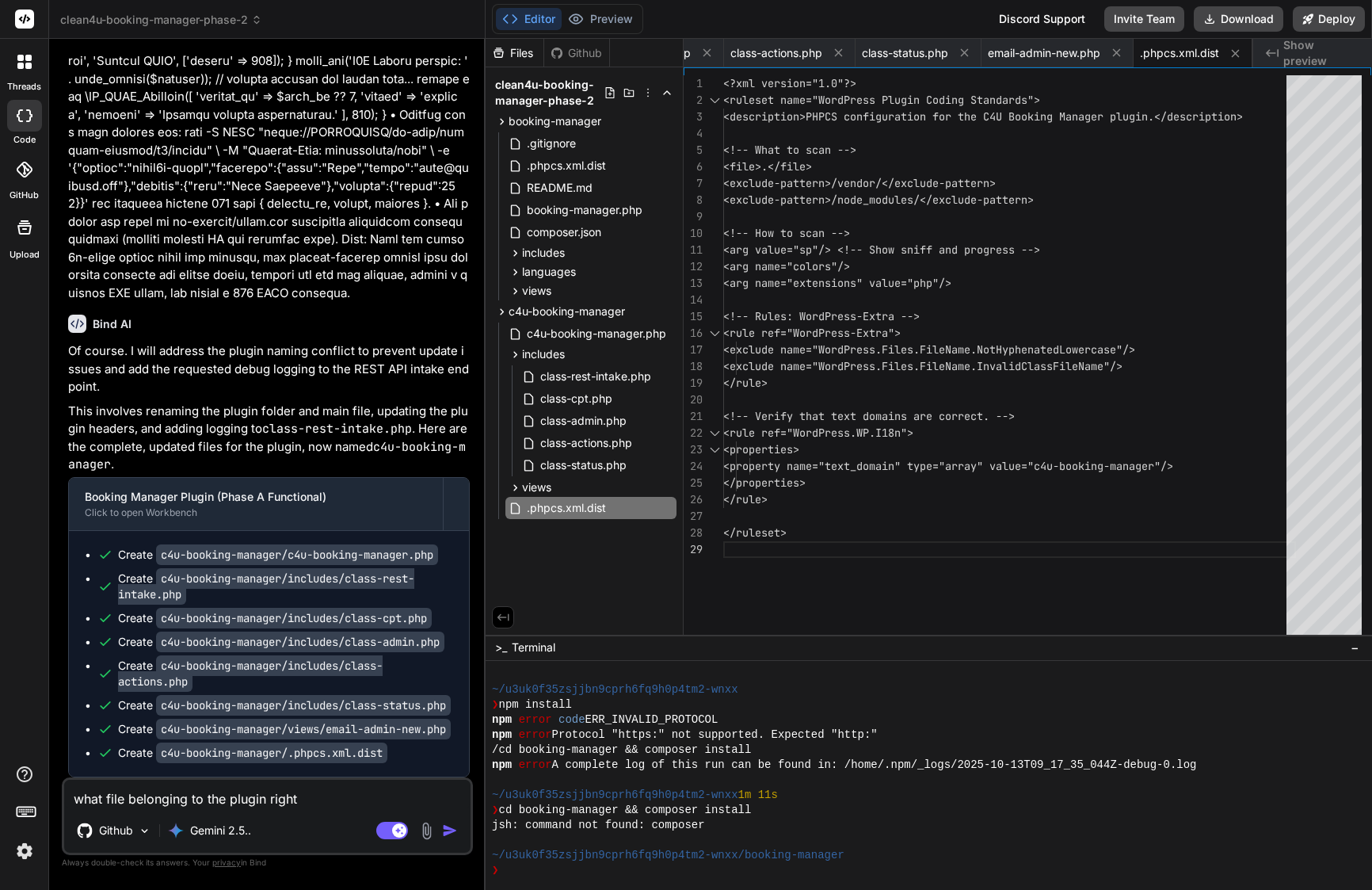
type textarea "x"
type textarea "what file belonging to the plugin right n"
type textarea "x"
type textarea "what file belonging to the plugin right no"
type textarea "x"
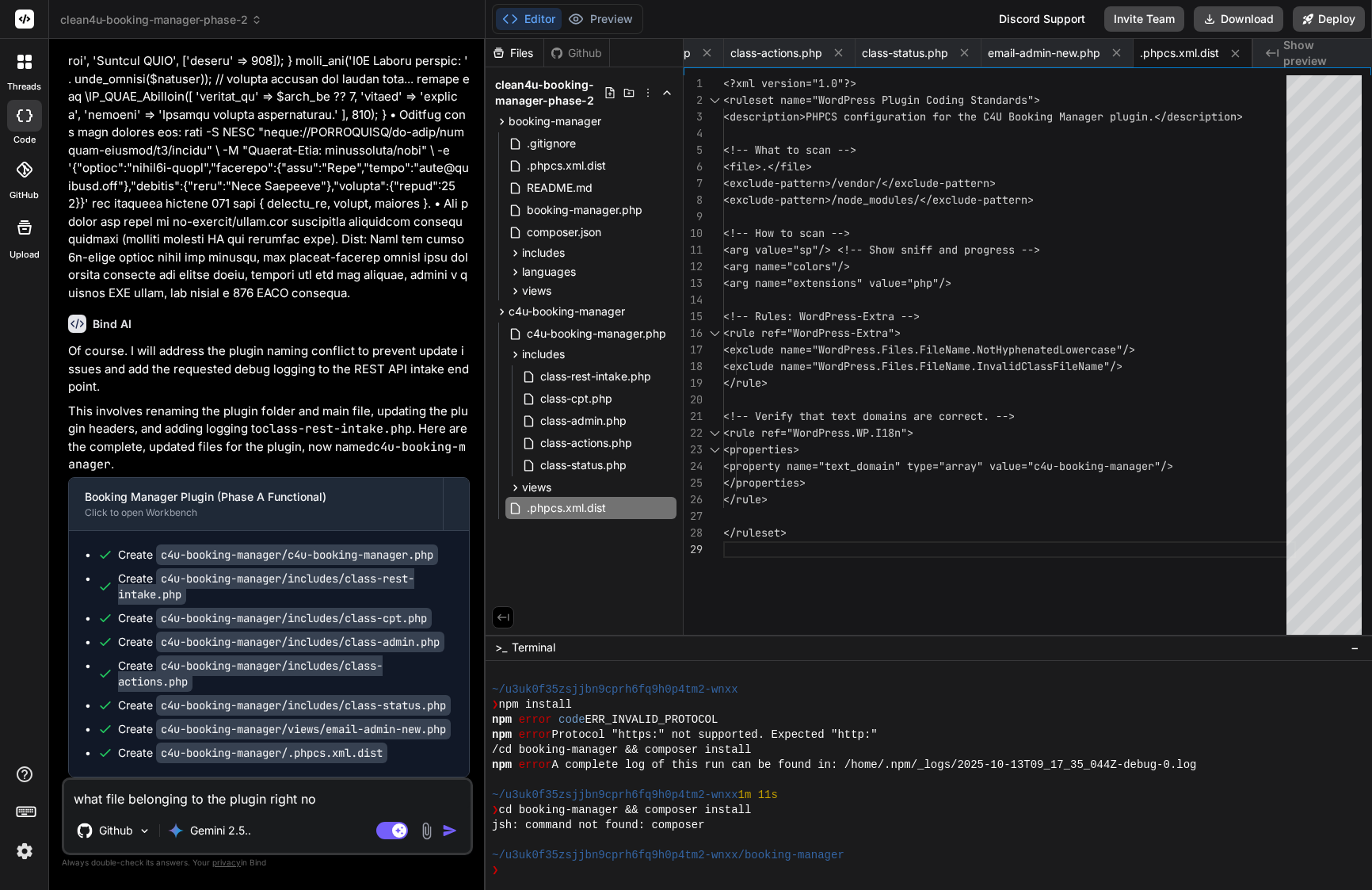
type textarea "what file belonging to the plugin right now"
type textarea "x"
type textarea "what file belonging to the plugin right now?"
type textarea "x"
type textarea "what file belonging to the plugin right now?"
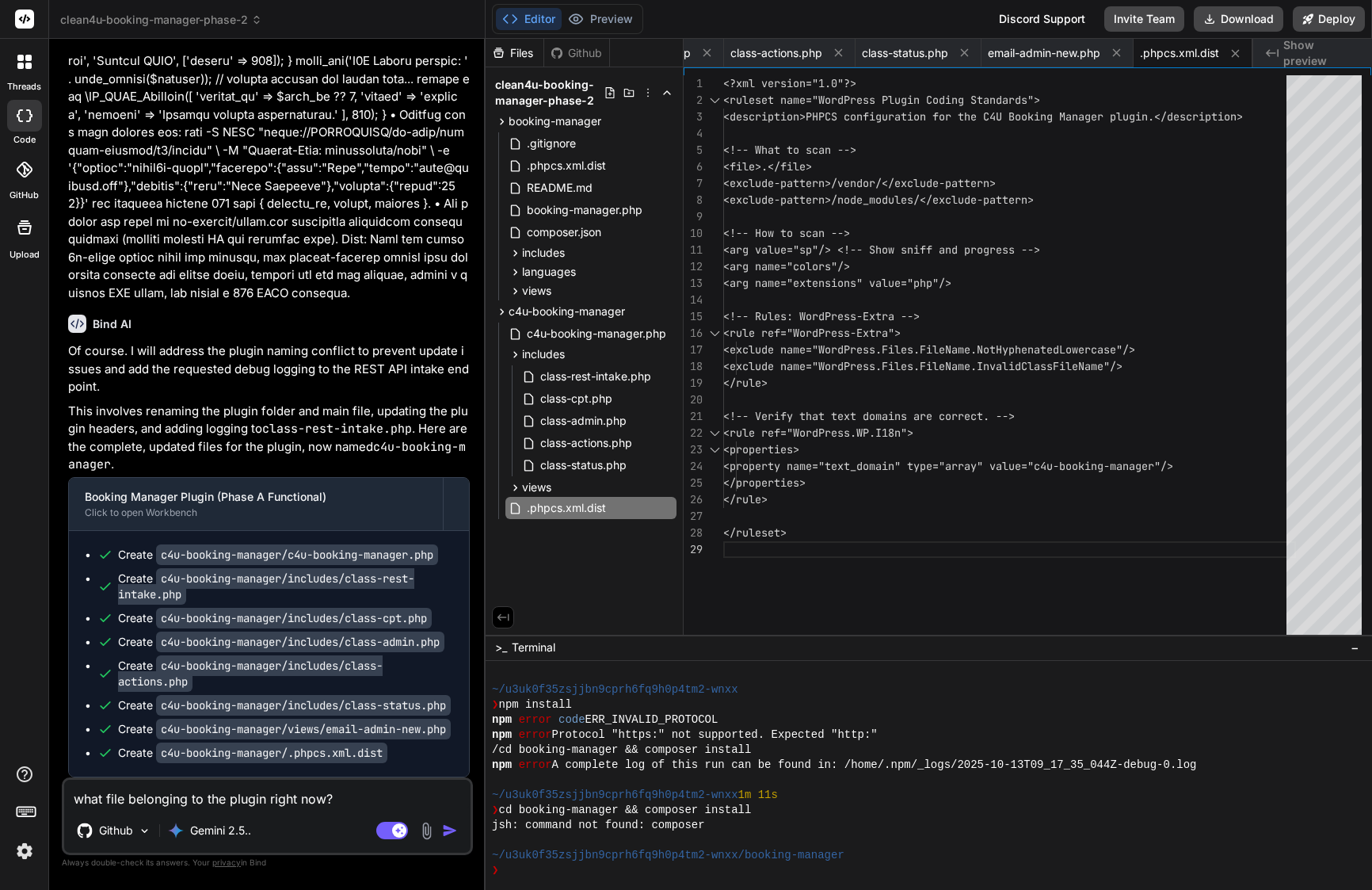
type textarea "x"
type textarea "what file belonging to the plugin right now? b"
type textarea "x"
type textarea "what file belonging to the plugin right now? be"
type textarea "x"
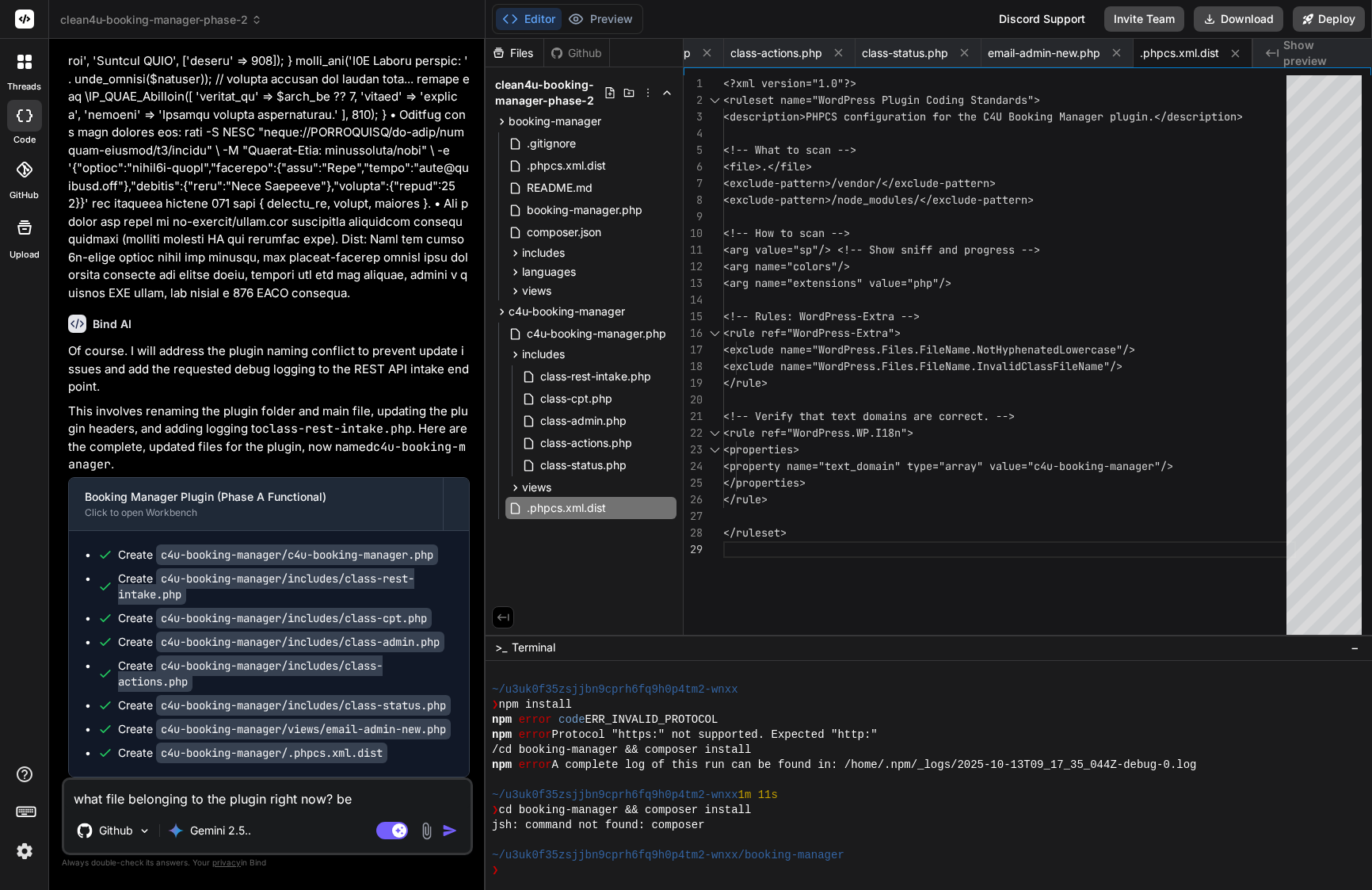
type textarea "what file belonging to the plugin right now? bec"
type textarea "x"
type textarea "what file belonging to the plugin right now? beca"
type textarea "x"
type textarea "what file belonging to the plugin right now? becau"
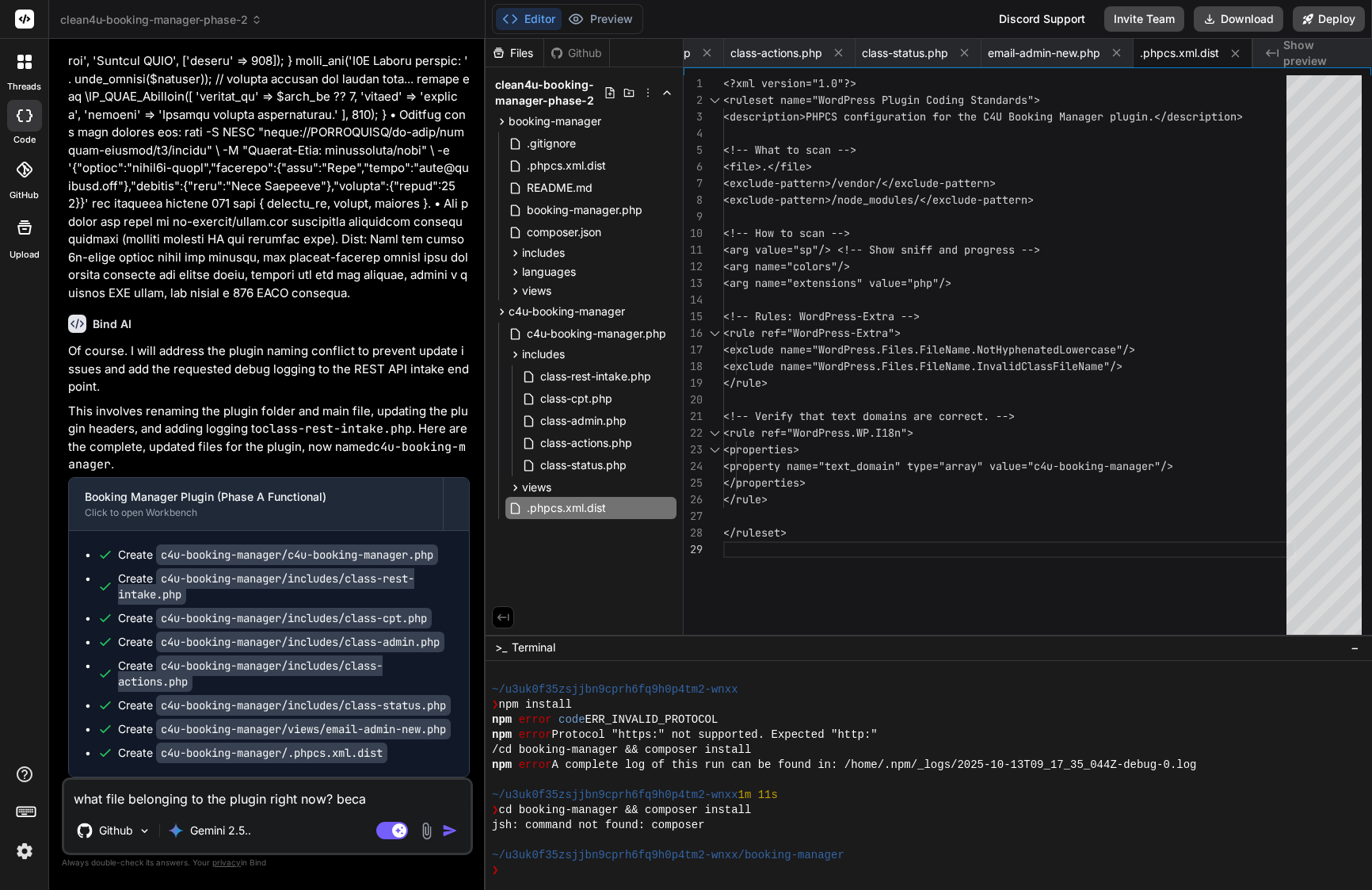
type textarea "x"
type textarea "what file belonging to the plugin right now? becaus"
type textarea "x"
type textarea "what file belonging to the plugin right now? because"
type textarea "x"
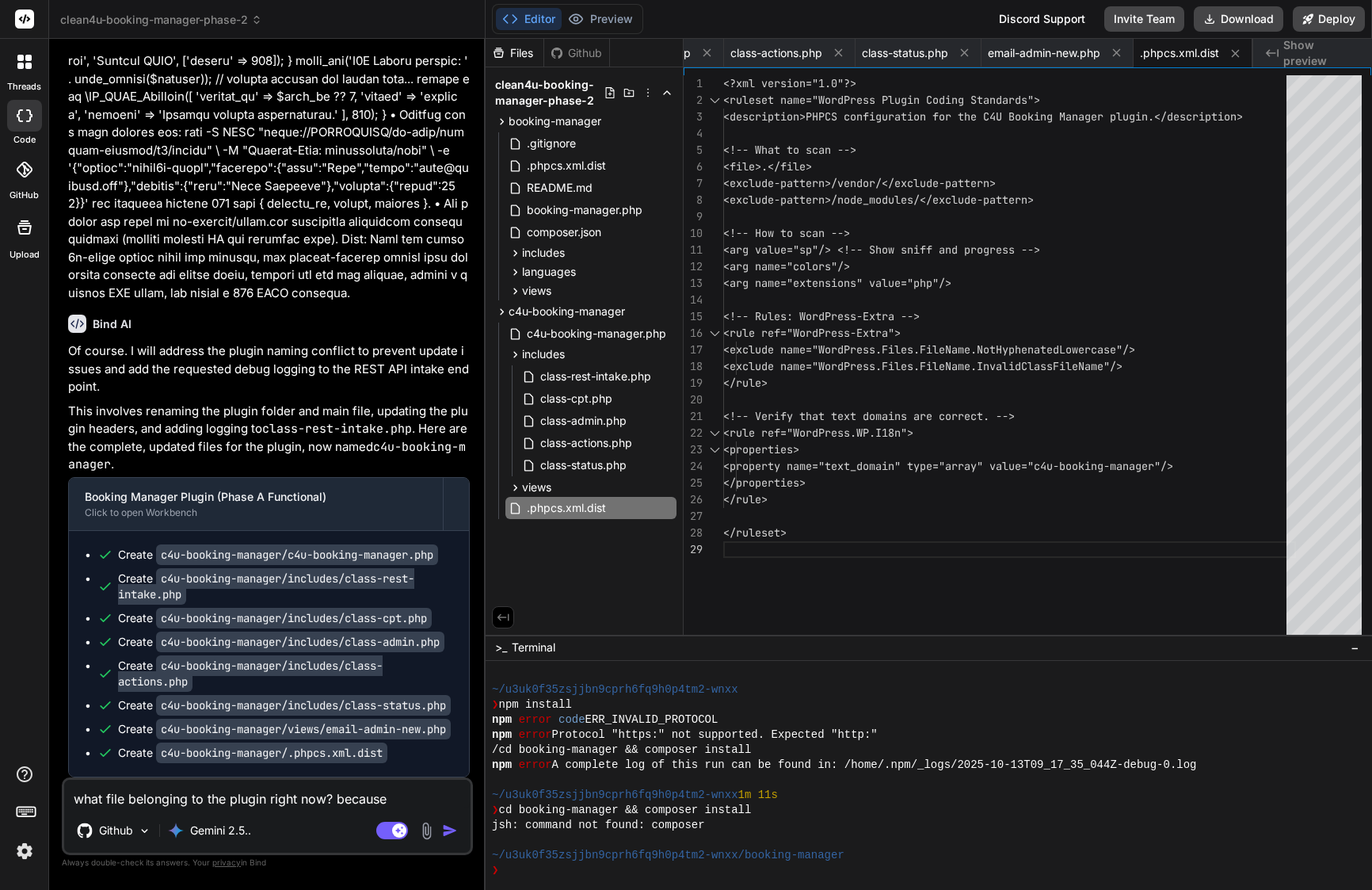
type textarea "what file belonging to the plugin right now? because"
type textarea "x"
type textarea "what file belonging to the plugin right now? because i"
type textarea "x"
type textarea "what file belonging to the plugin right now? because I"
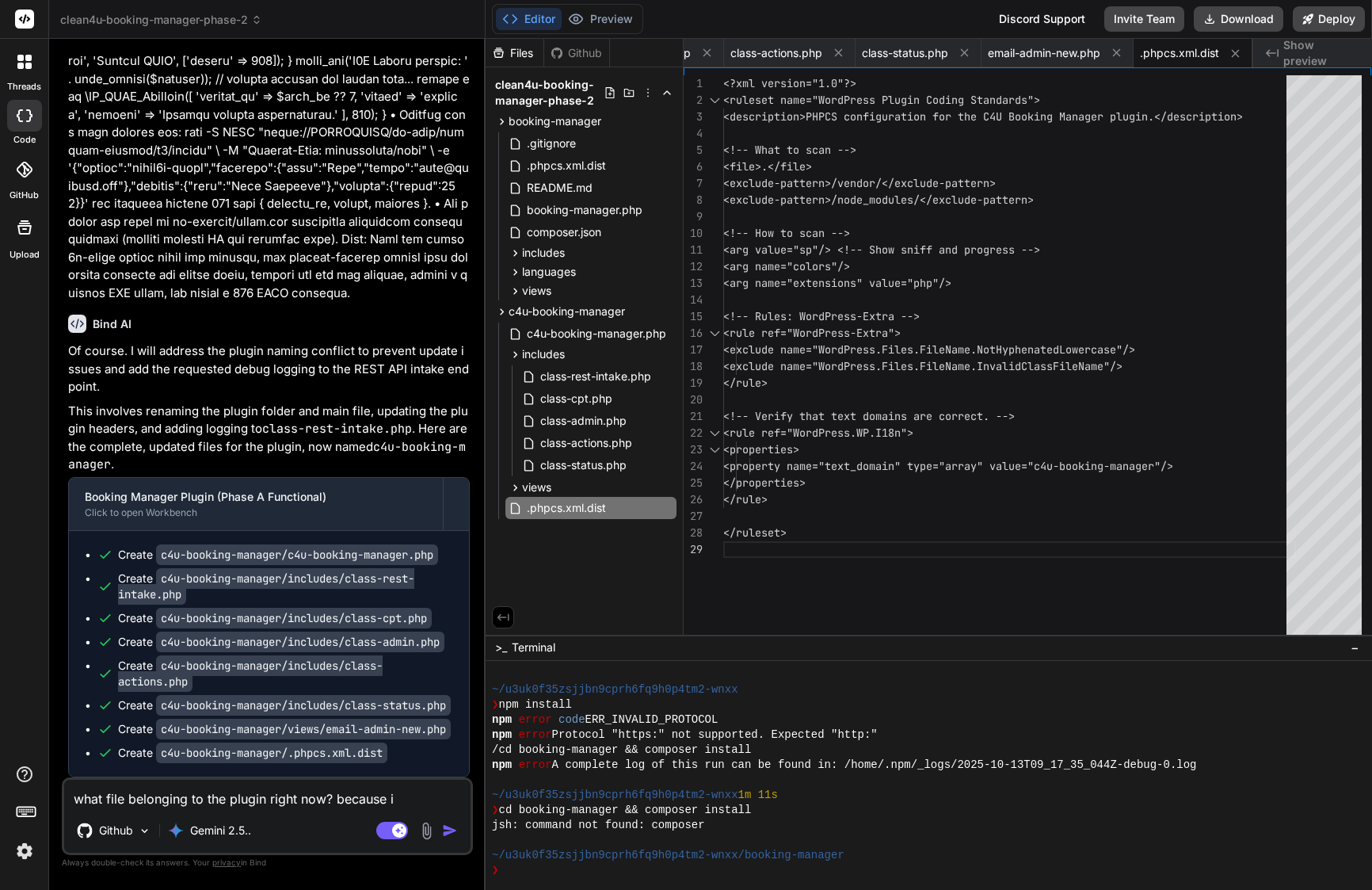
type textarea "x"
type textarea "what file belonging to the plugin right now? because I s"
type textarea "x"
type textarea "what file belonging to the plugin right now? because I se"
type textarea "x"
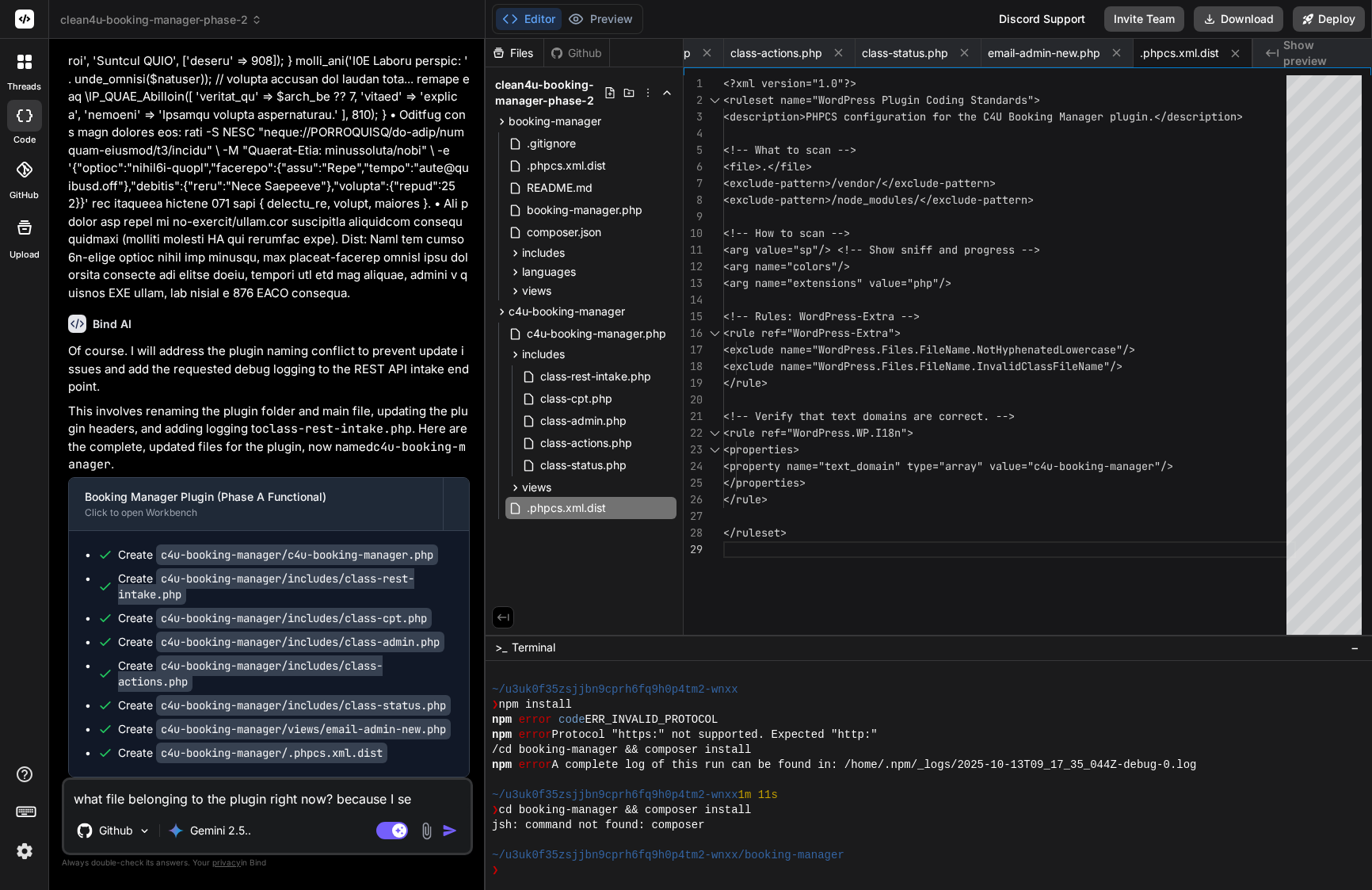
type textarea "what file belonging to the plugin right now? because I see"
type textarea "x"
type textarea "what file belonging to the plugin right now? because I see"
type textarea "x"
type textarea "what file belonging to the plugin right now? because I see d"
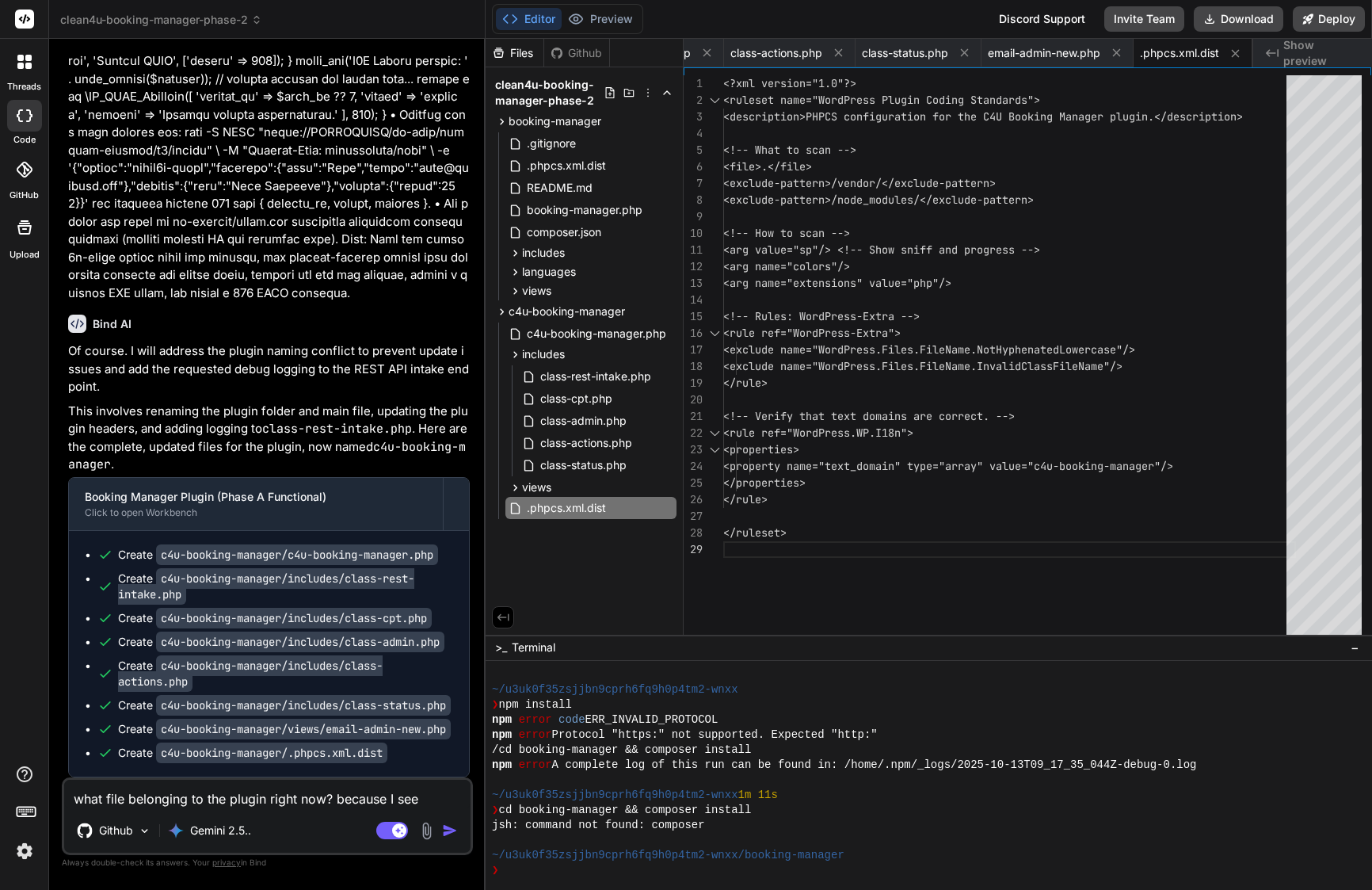
type textarea "x"
type textarea "what file belonging to the plugin right now? because I see du"
type textarea "x"
type textarea "what file belonging to the plugin right now? because I see dup"
type textarea "x"
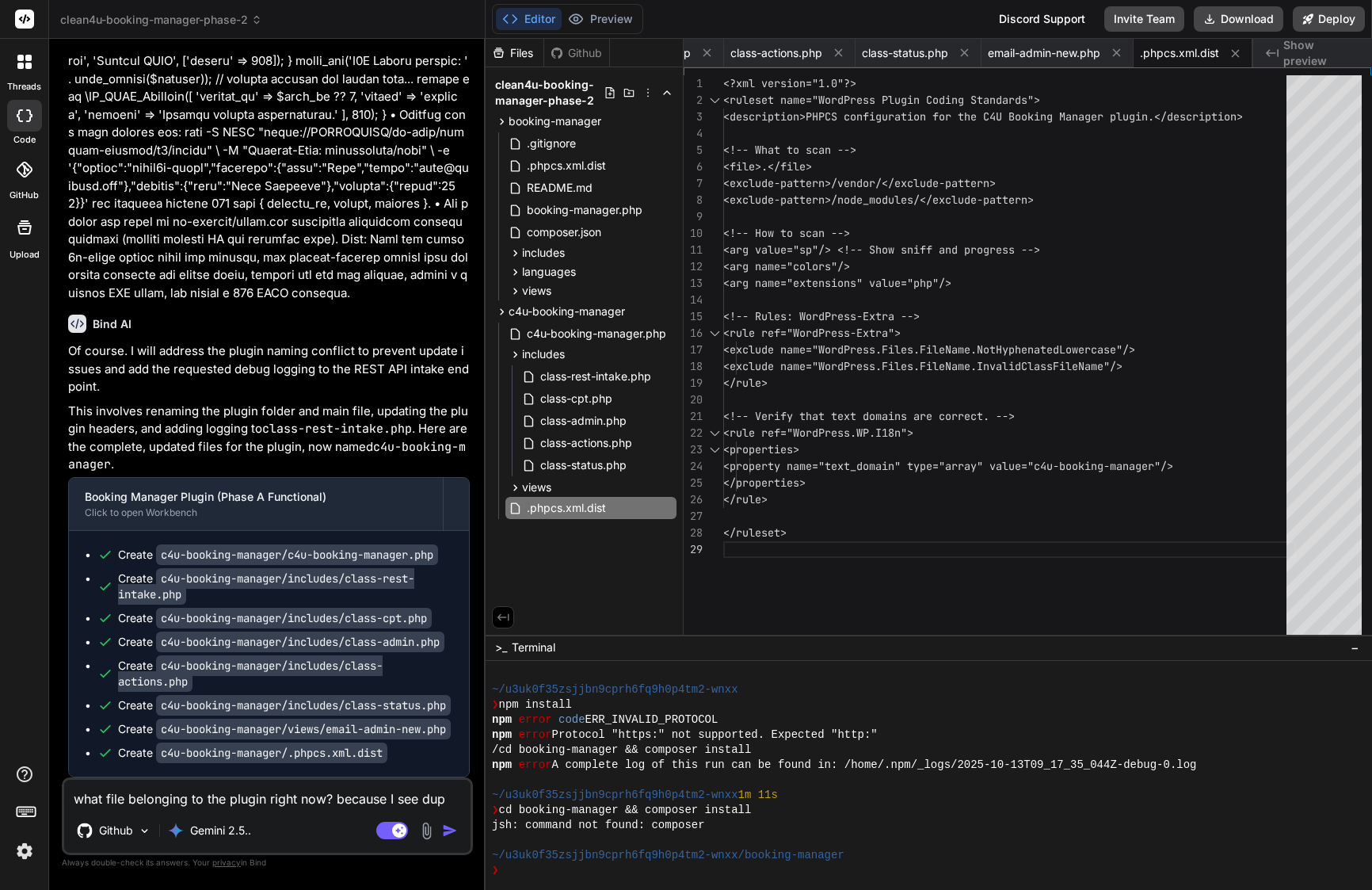
type textarea "what file belonging to the plugin right now? because I see dupl"
type textarea "x"
type textarea "what file belonging to the plugin right now? because I see dupli"
type textarea "x"
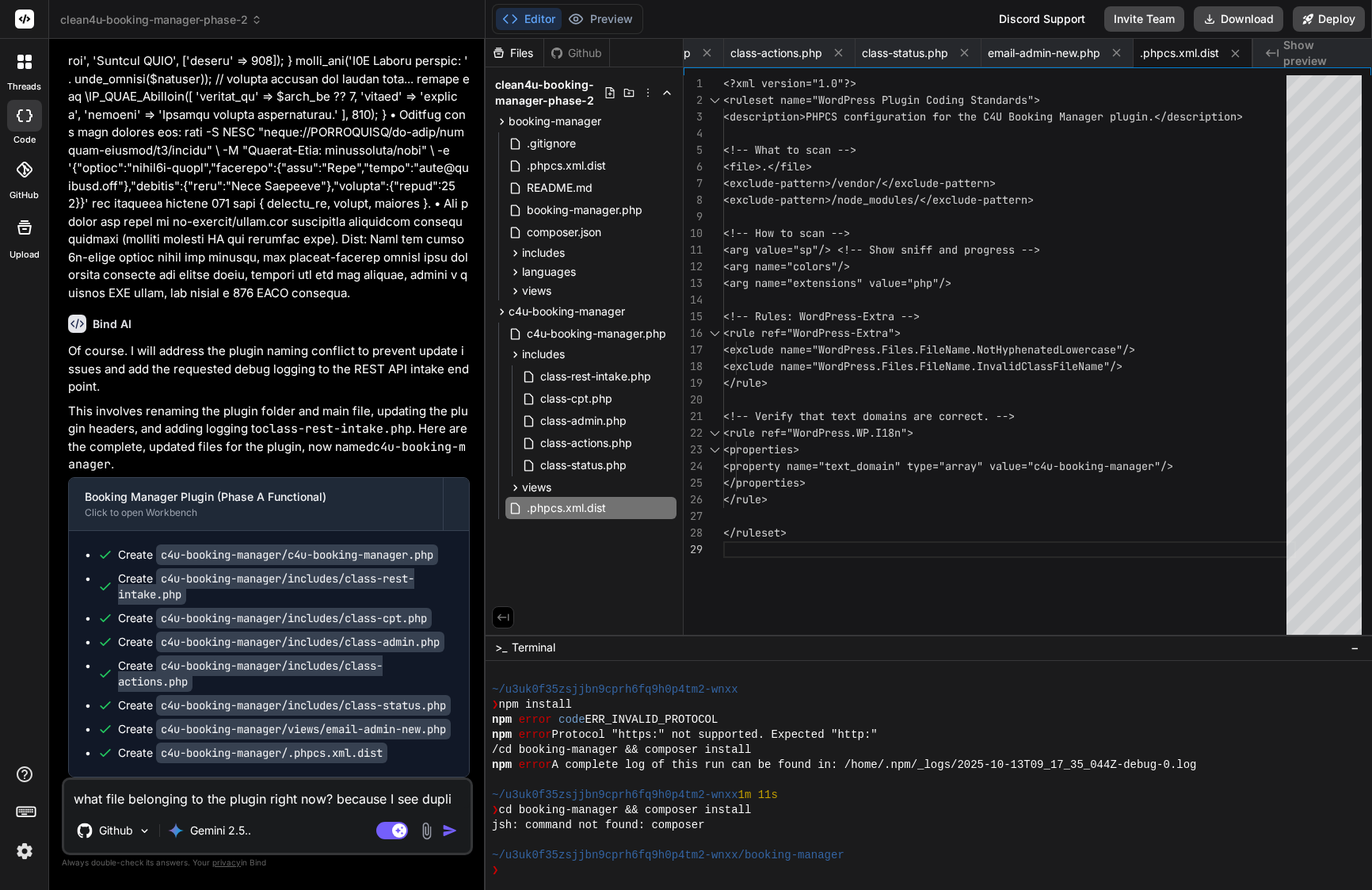
type textarea "what file belonging to the plugin right now? because I see duplic"
type textarea "x"
type textarea "what file belonging to the plugin right now? because I see duplica"
type textarea "x"
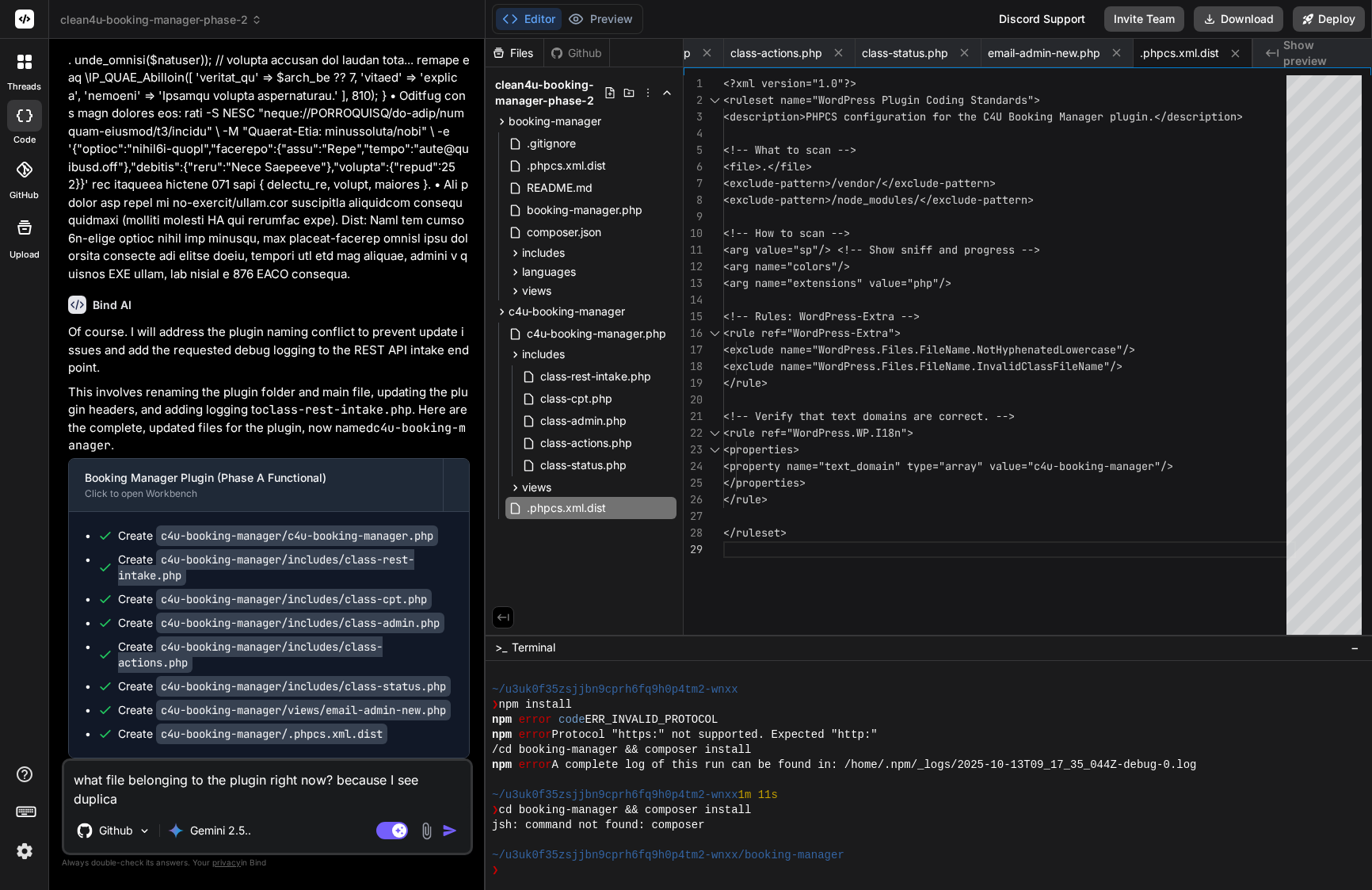
scroll to position [0, 0]
type textarea "what file belonging to the plugin right now? because I see duplicat"
type textarea "x"
type textarea "what file belonging to the plugin right now? because I see duplicate"
type textarea "x"
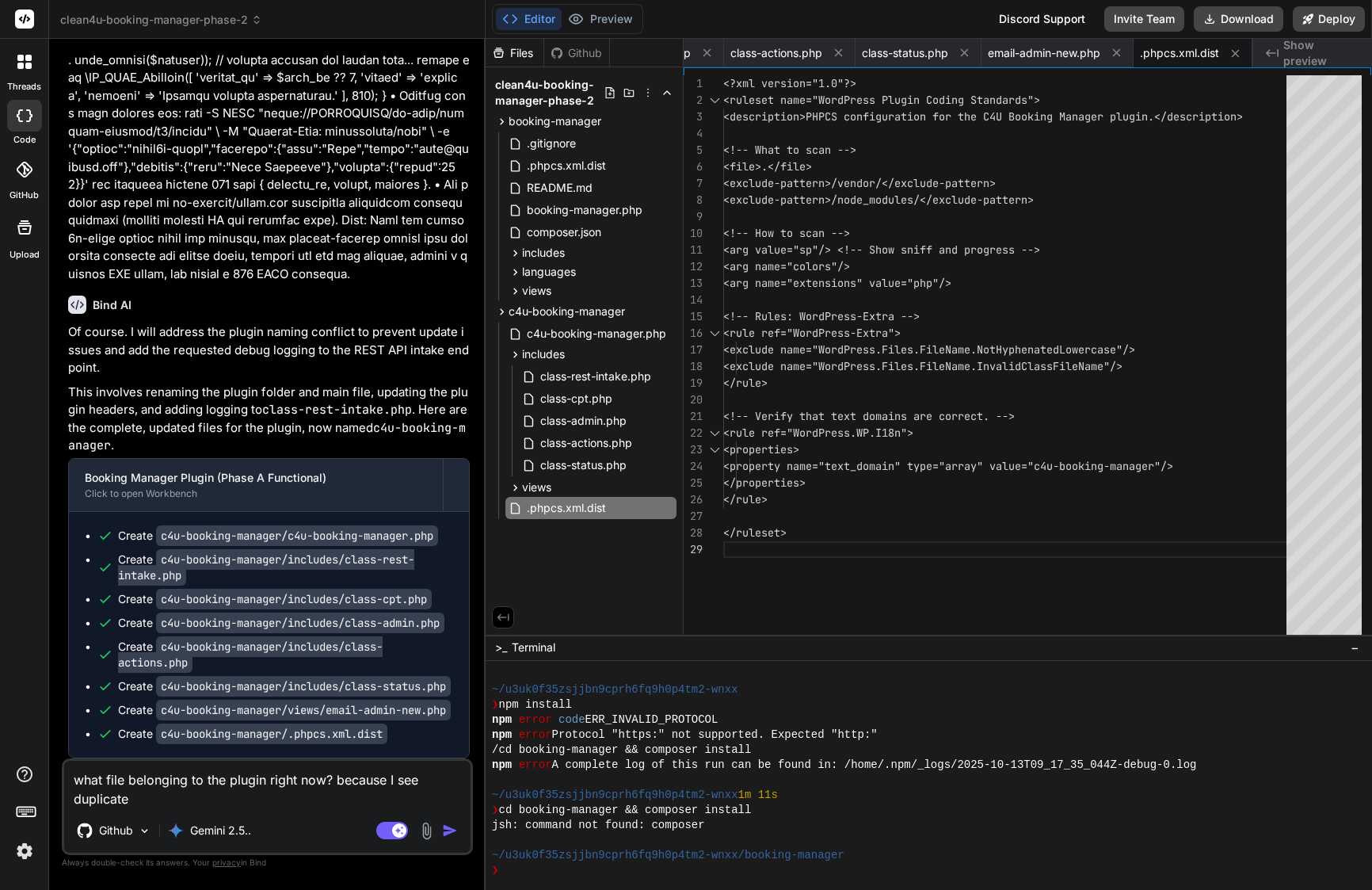
type textarea "what file belonging to the plugin right now? because I see duplicate"
type textarea "x"
type textarea "what file belonging to the plugin right now? because I see duplicate f"
type textarea "x"
type textarea "what file belonging to the plugin right now? because I see duplicate fi"
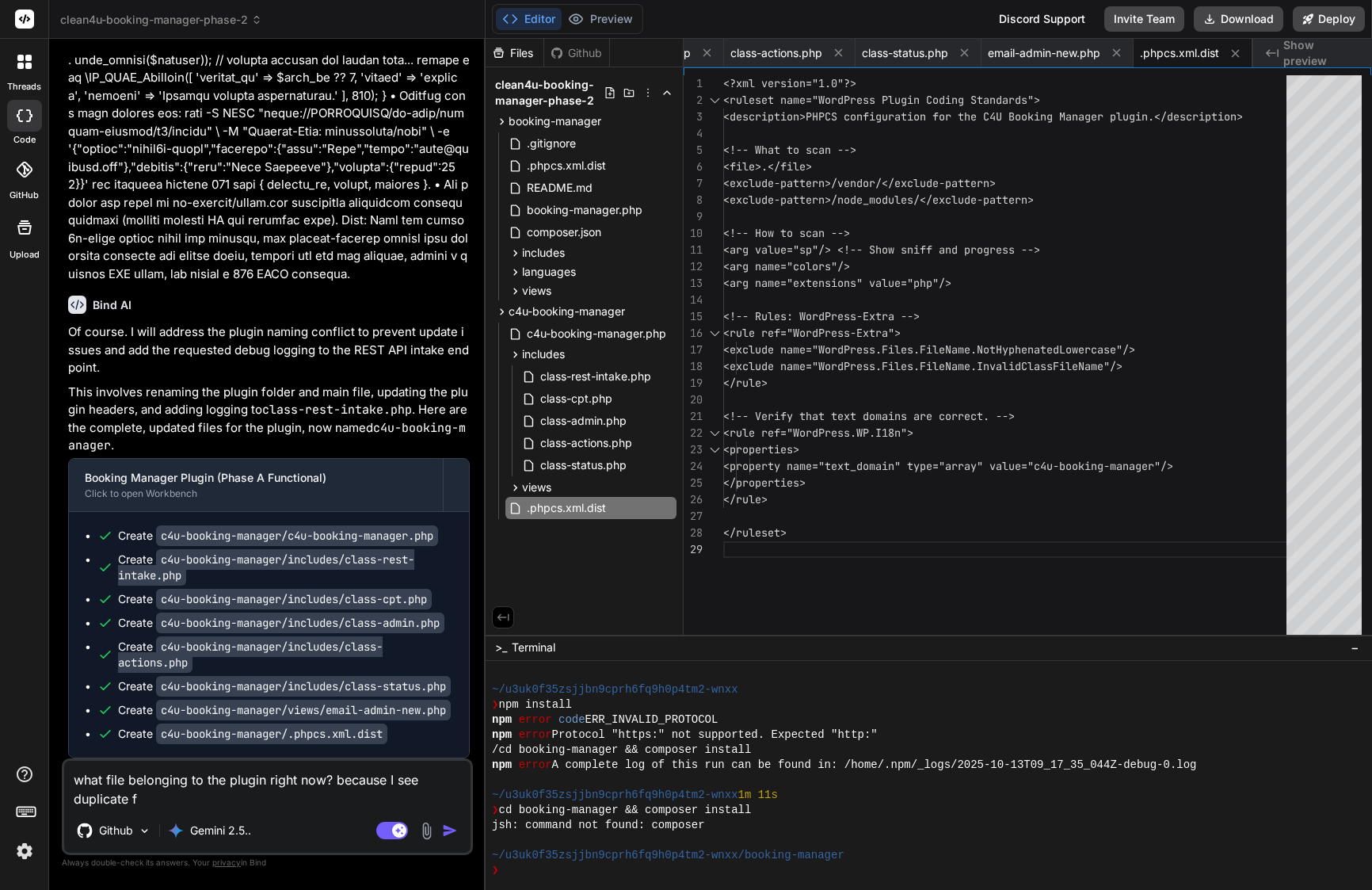
type textarea "x"
type textarea "what file belonging to the plugin right now? because I see duplicate fil"
type textarea "x"
type textarea "what file belonging to the plugin right now? because I see duplicate file"
type textarea "x"
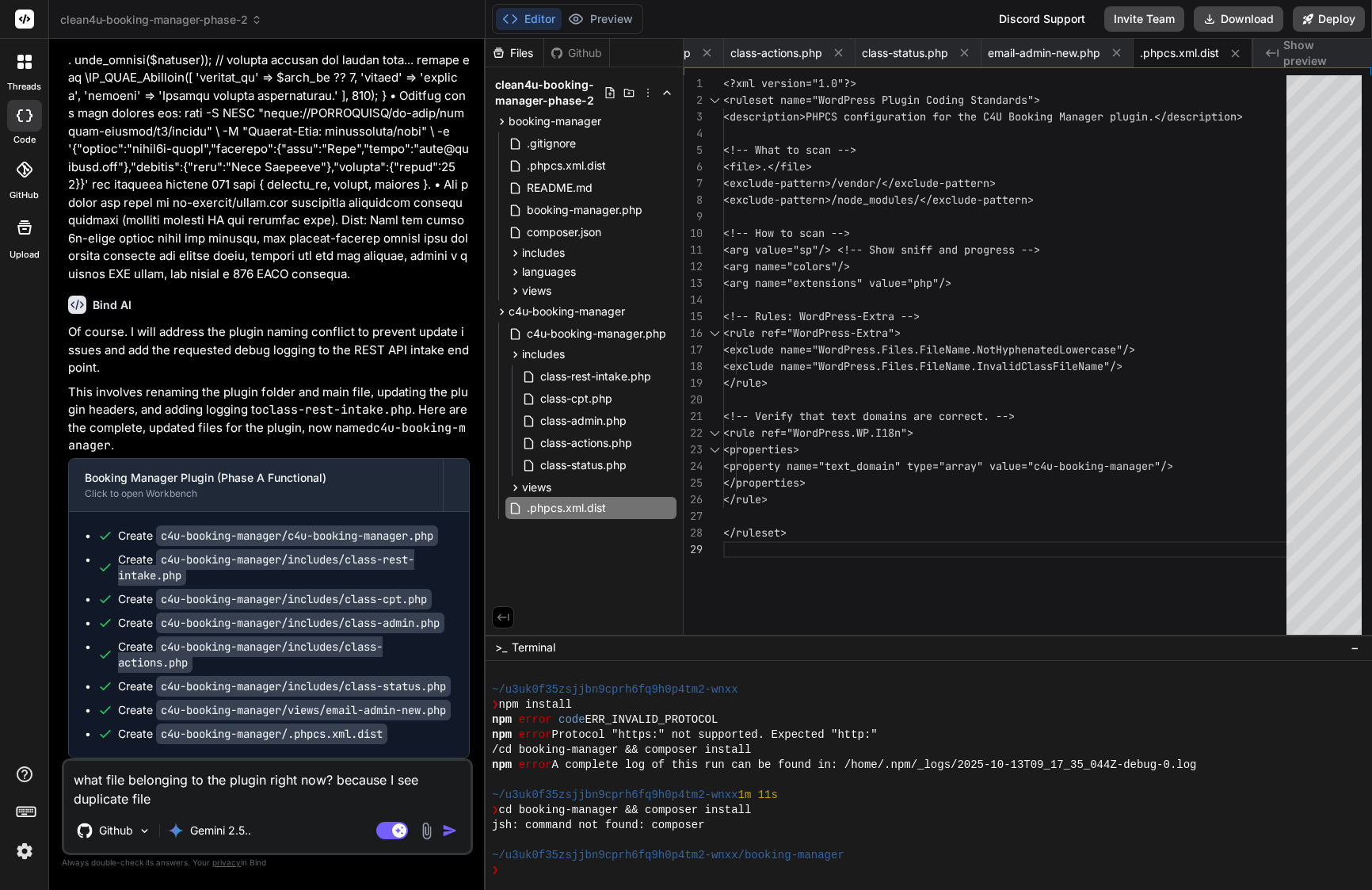
type textarea "what file belonging to the plugin right now? because I see duplicate file"
type textarea "x"
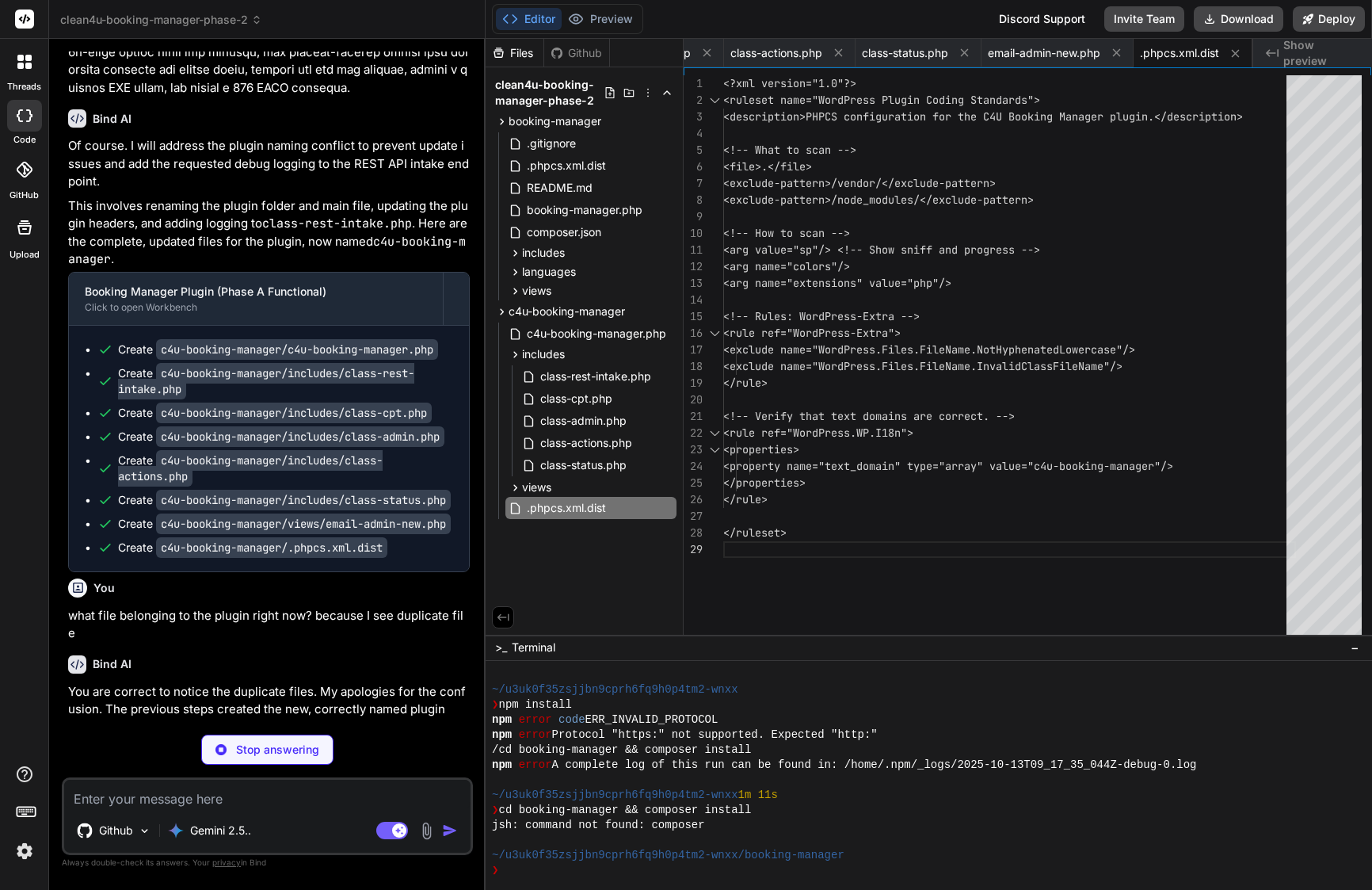
scroll to position [8175, 0]
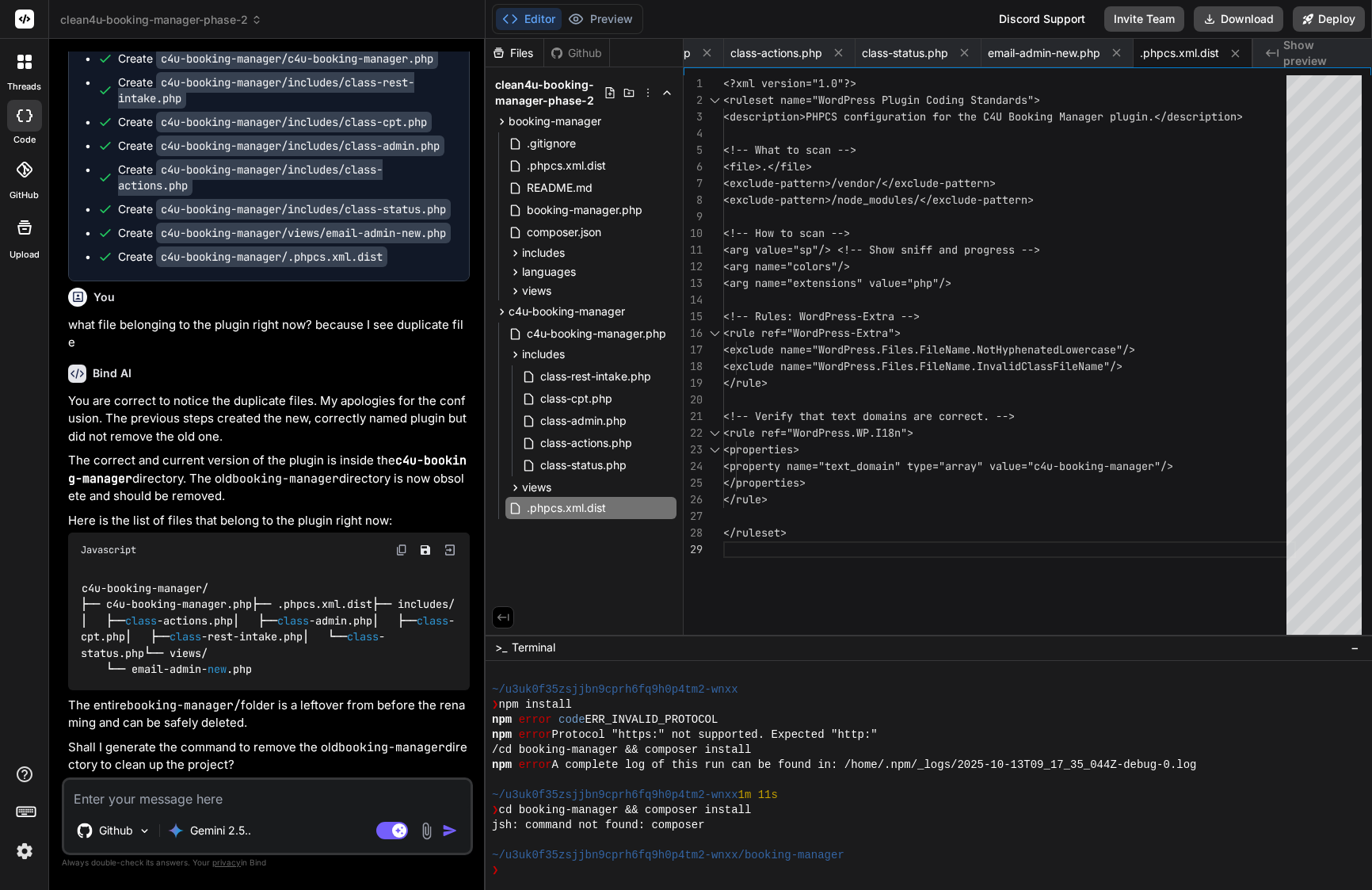
type textarea "x"
drag, startPoint x: 94, startPoint y: 243, endPoint x: 315, endPoint y: 773, distance: 574.2
click at [315, 773] on div "You Bind AI Of course. I will now generate the complete plugin scaffold for the…" at bounding box center [268, 413] width 408 height 726
copy div "Bind AI Of course. I will address the plugin naming conflict to prevent update …"
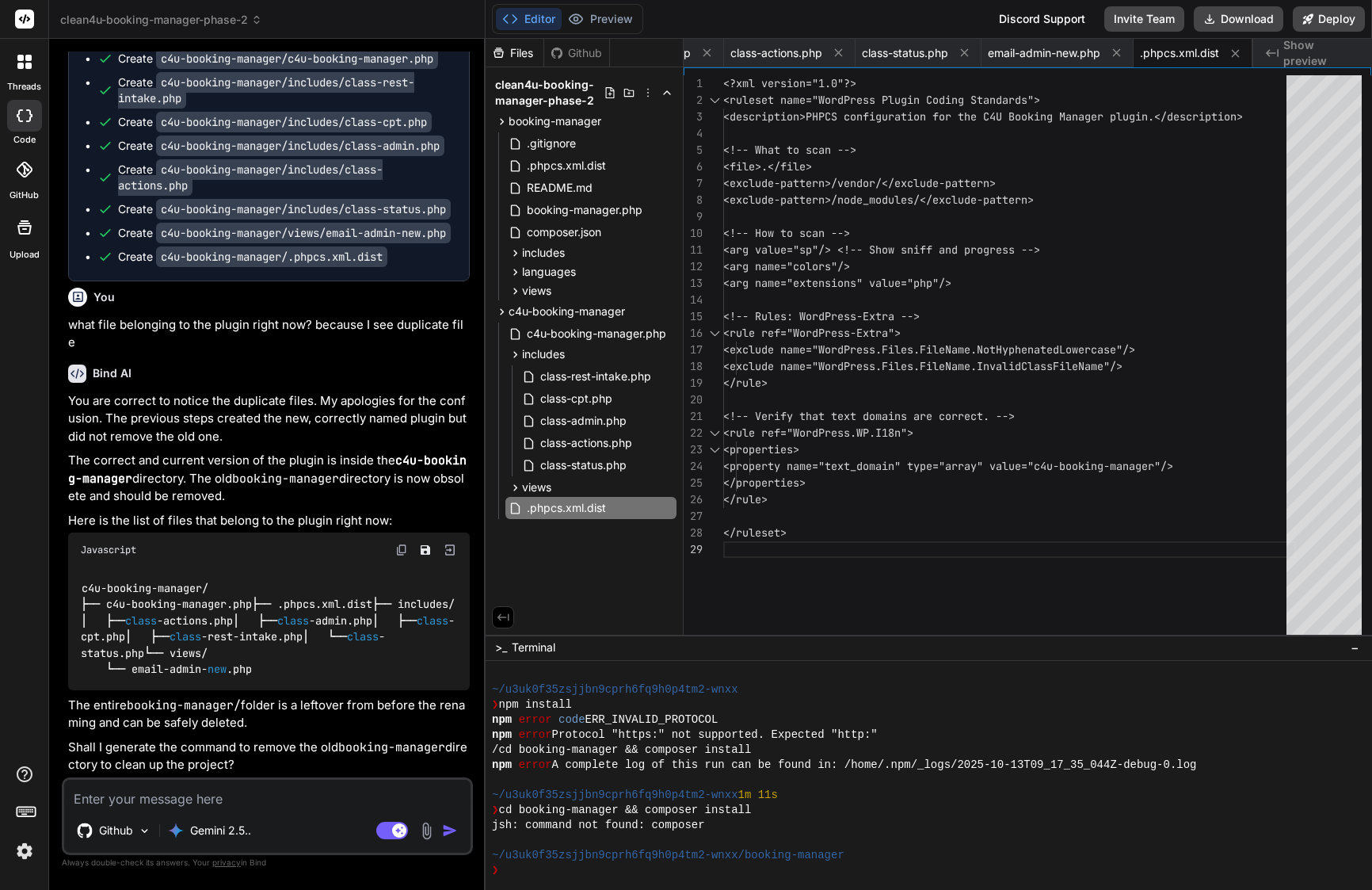
click at [282, 790] on textarea at bounding box center [268, 793] width 407 height 29
click at [503, 122] on icon at bounding box center [502, 121] width 4 height 7
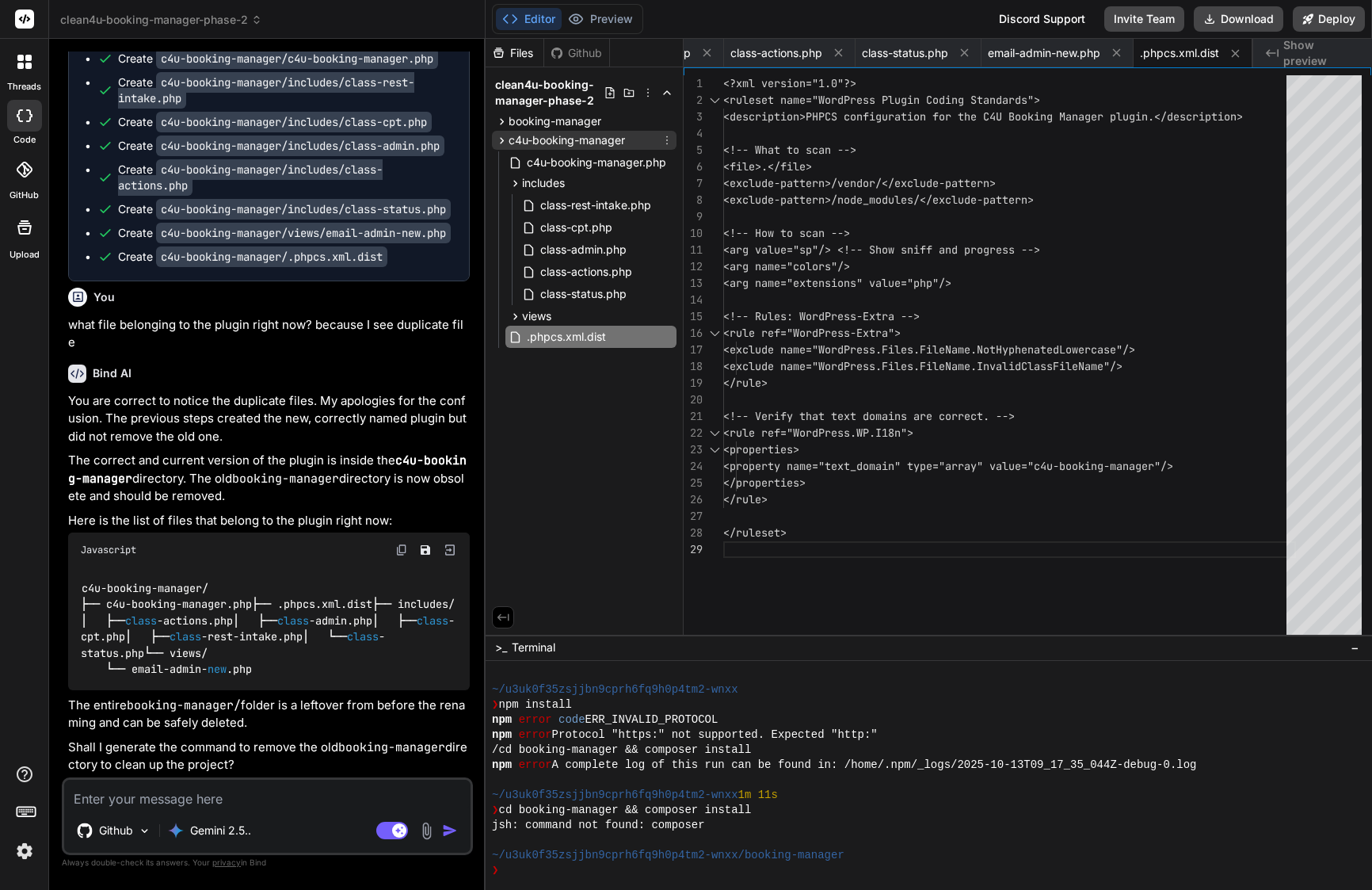
click at [499, 141] on icon at bounding box center [502, 140] width 14 height 14
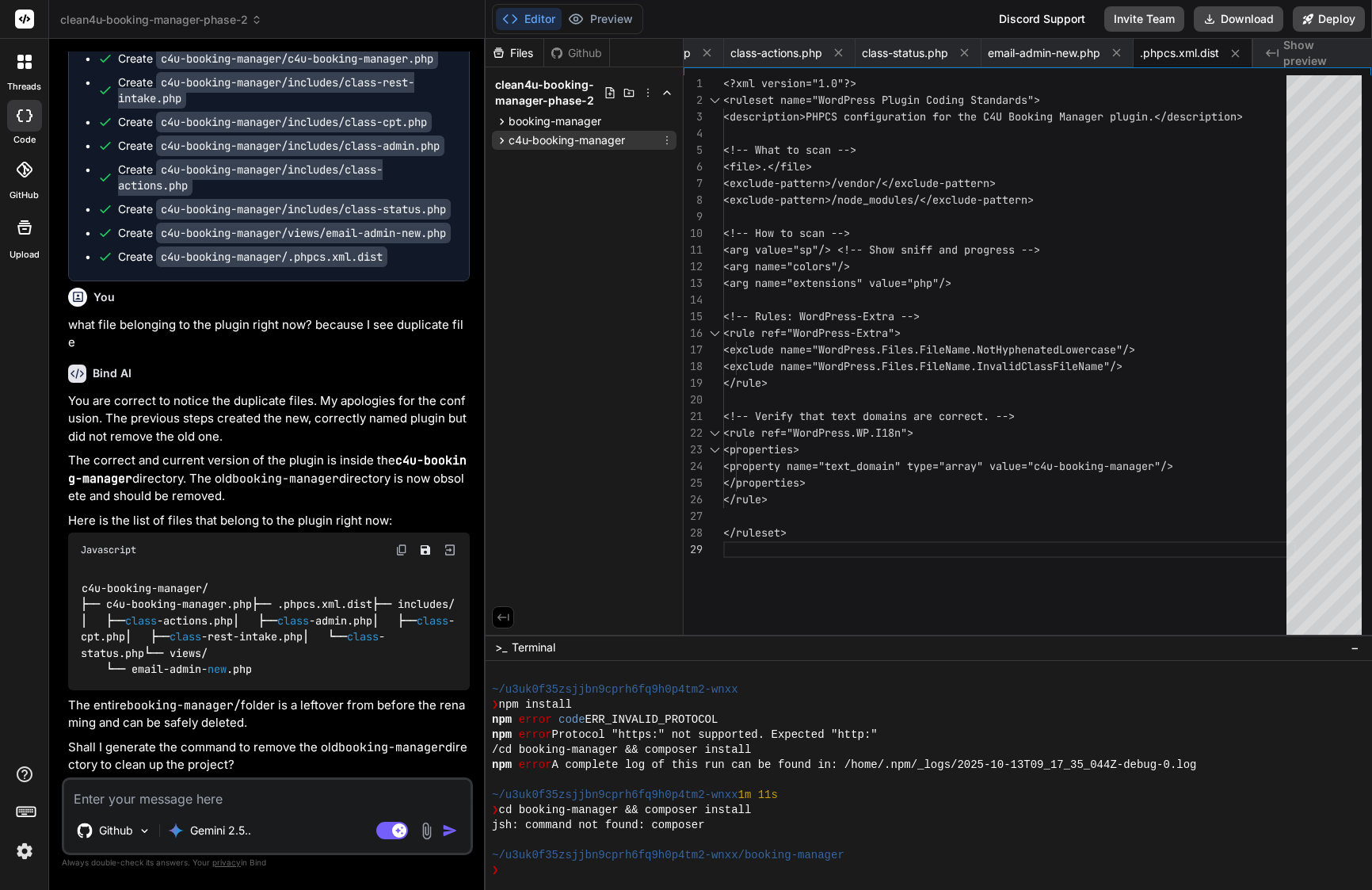
click at [499, 141] on icon at bounding box center [502, 140] width 14 height 14
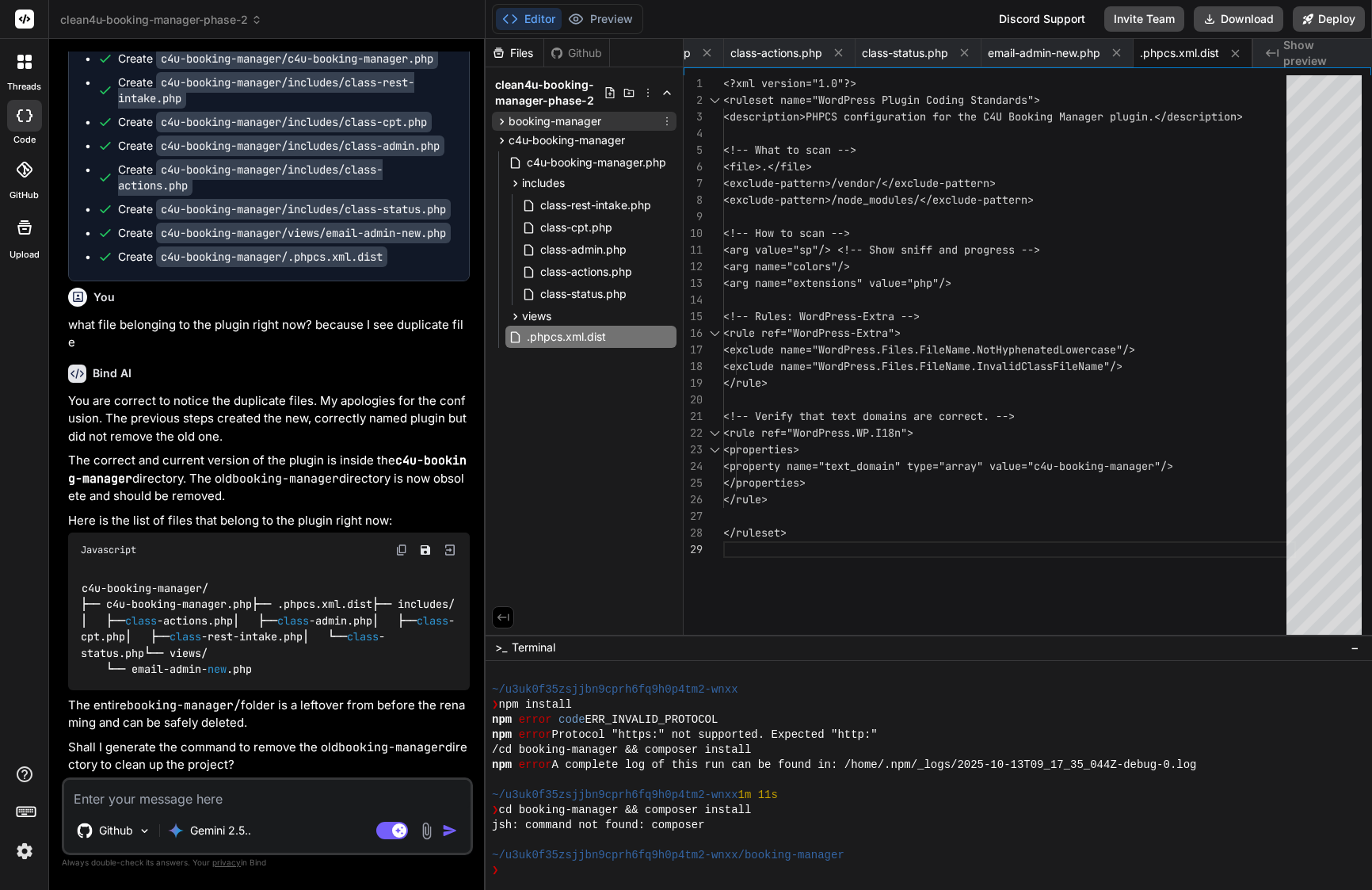
click at [668, 121] on icon at bounding box center [667, 122] width 13 height 13
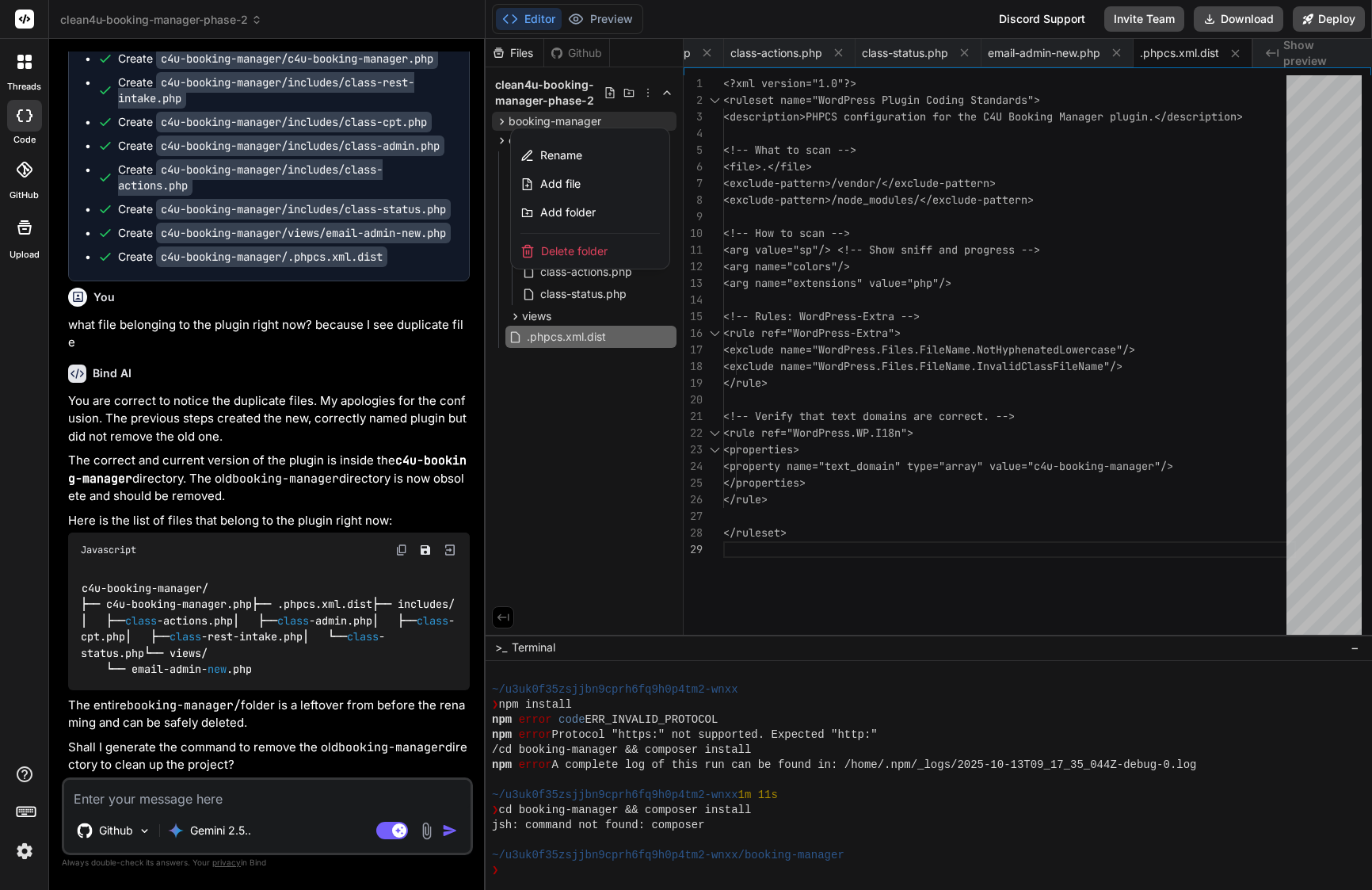
click at [599, 250] on span "Delete folder" at bounding box center [575, 251] width 67 height 16
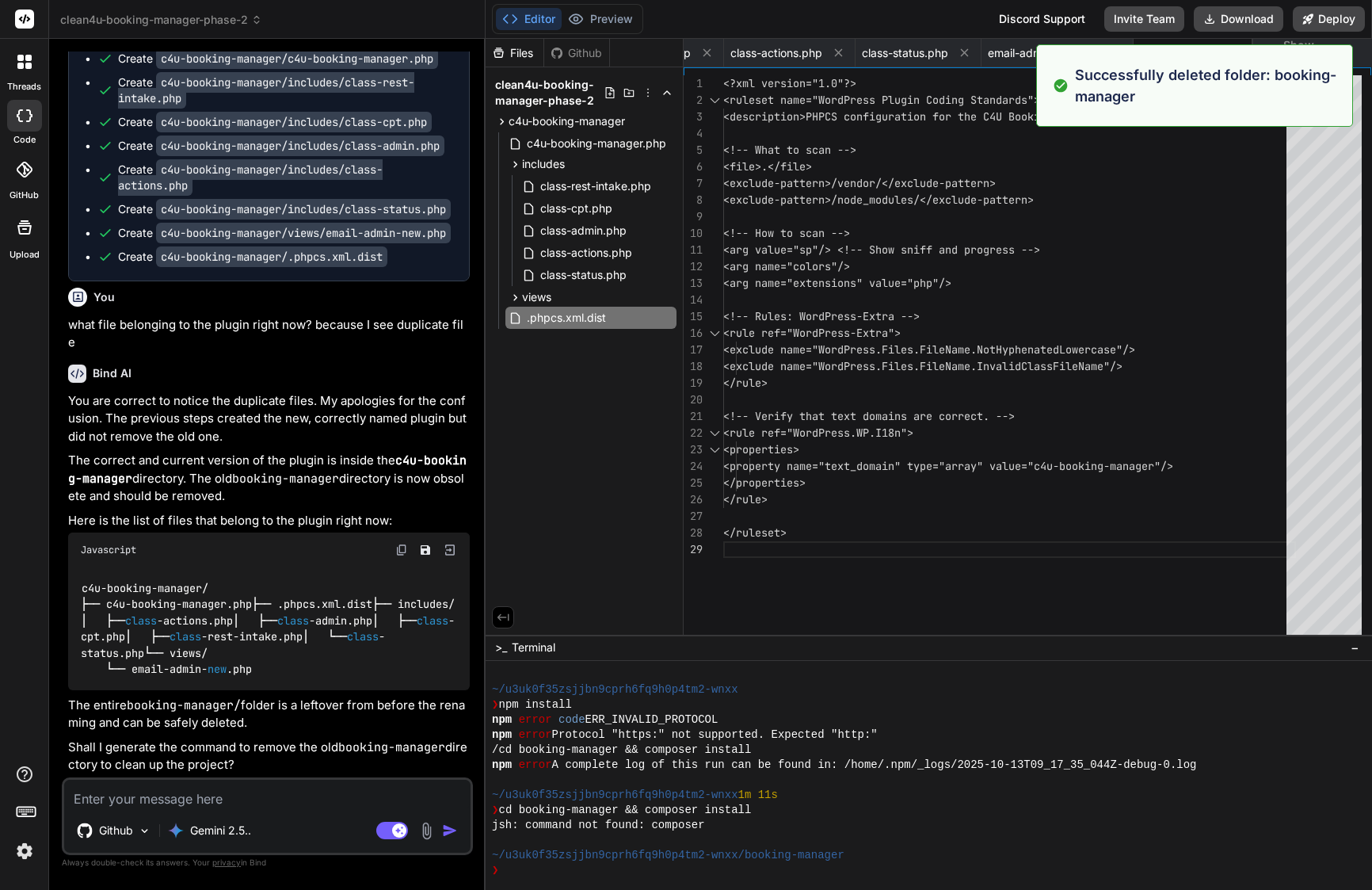
click at [840, 49] on icon at bounding box center [839, 53] width 8 height 8
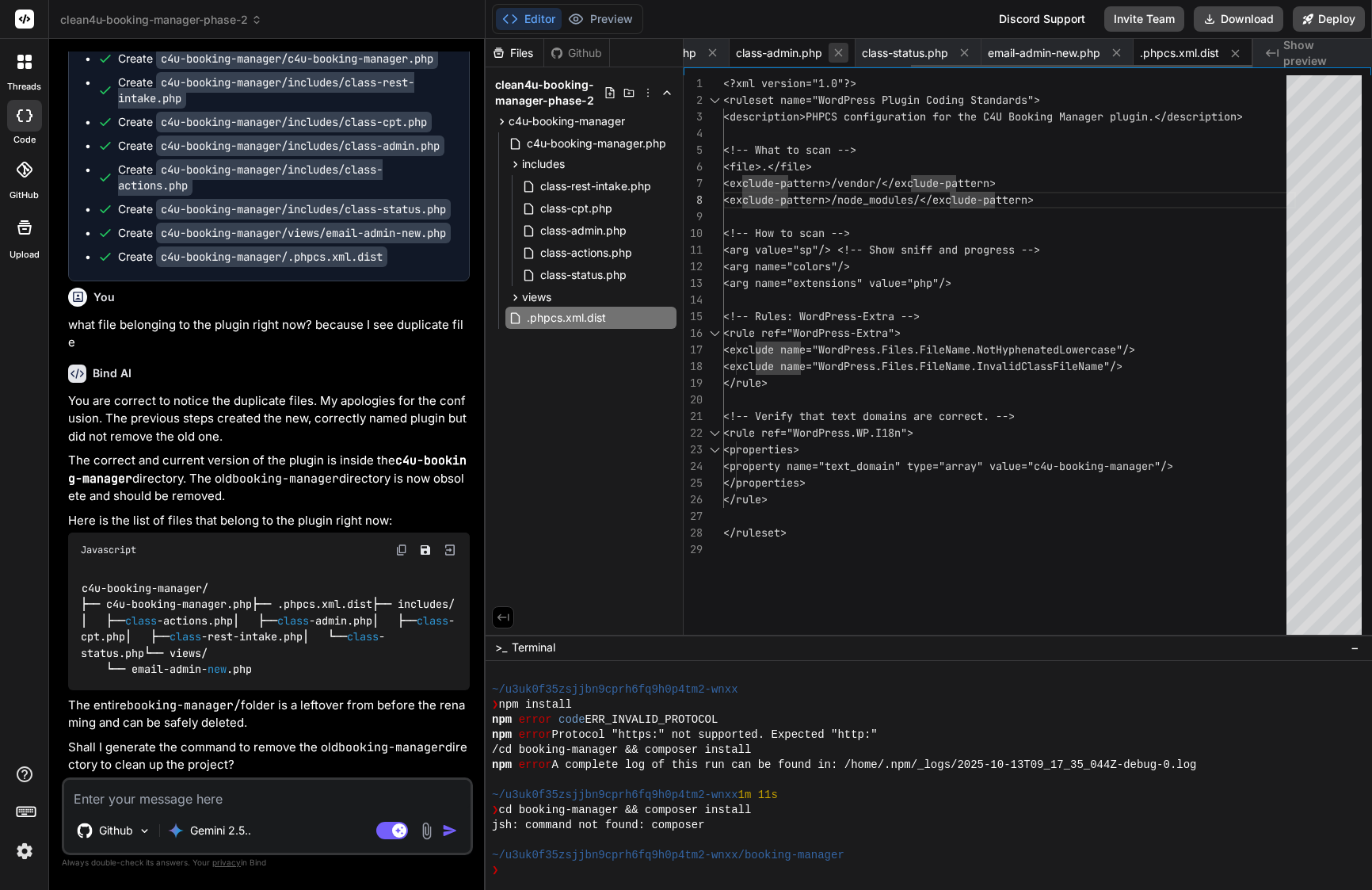
click at [840, 49] on icon at bounding box center [839, 52] width 14 height 14
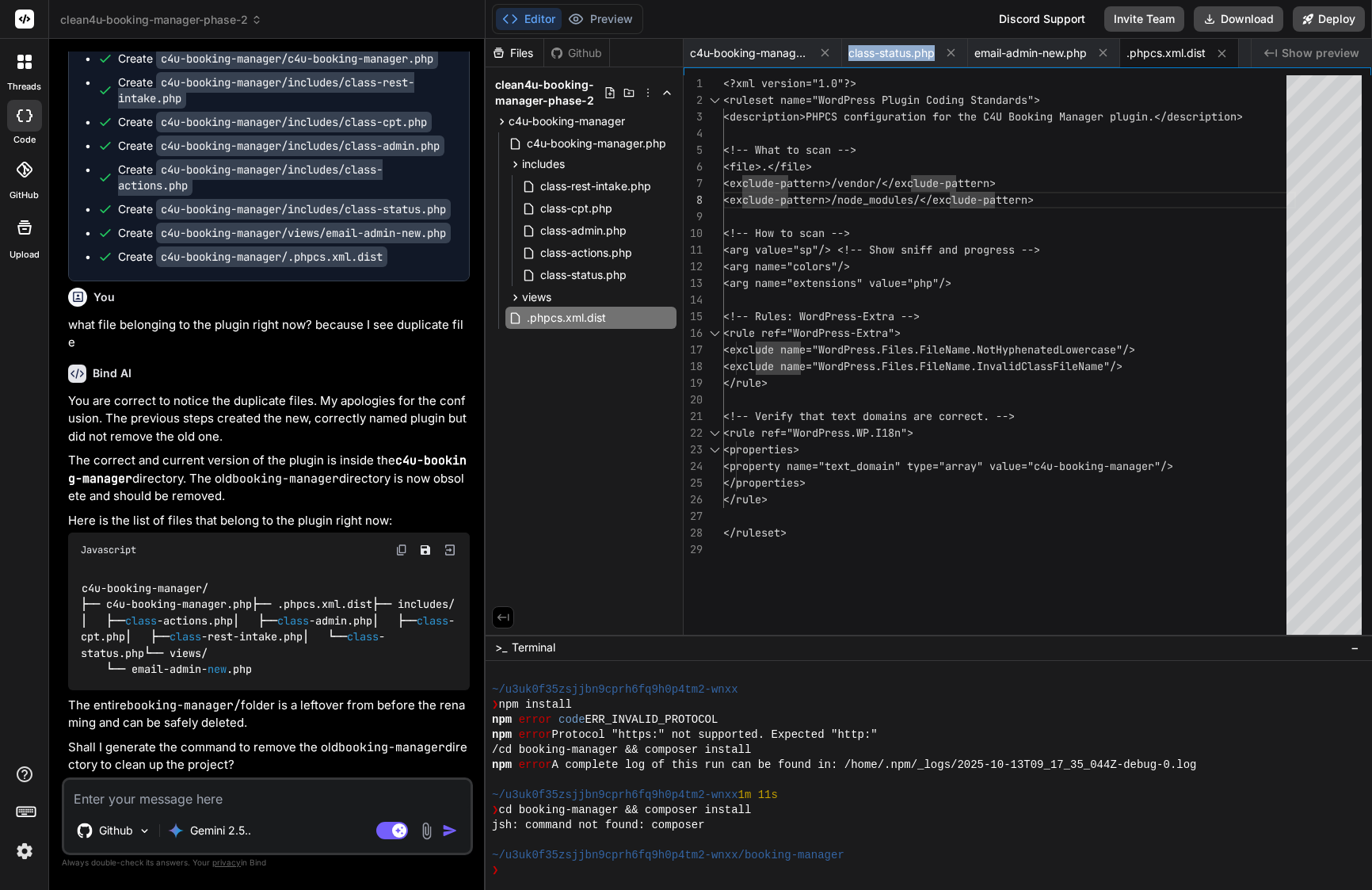
click at [840, 49] on div "c4u-booking-manager.php" at bounding box center [763, 53] width 159 height 29
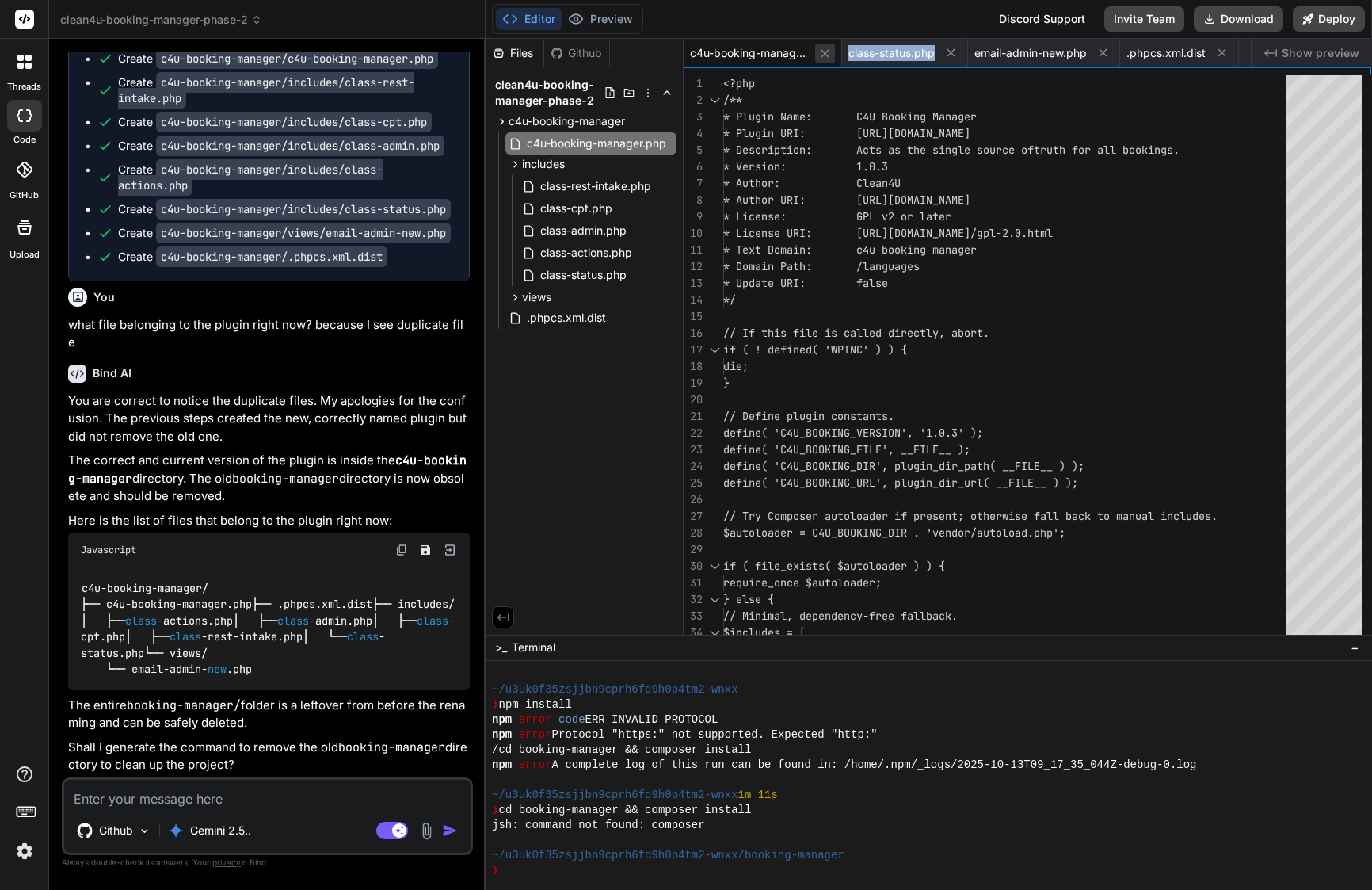
click at [831, 52] on icon at bounding box center [825, 53] width 14 height 14
type textarea "<!-- Verify that text domains are correct. --> <rule ref="WordPress.WP.I18n"> <…"
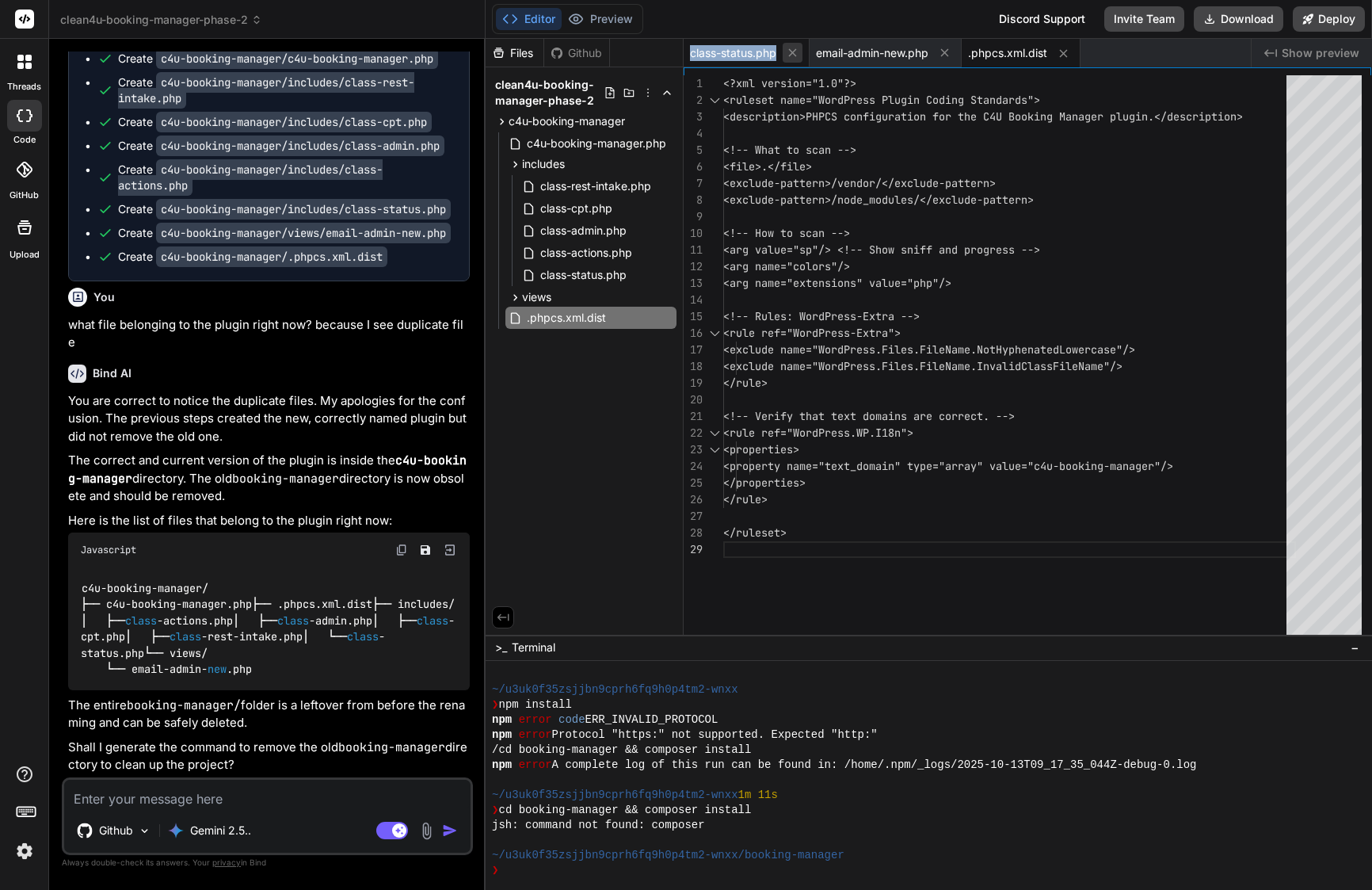
click at [791, 48] on icon at bounding box center [792, 52] width 14 height 14
click at [826, 54] on icon at bounding box center [818, 52] width 14 height 14
click at [784, 51] on icon at bounding box center [786, 53] width 8 height 8
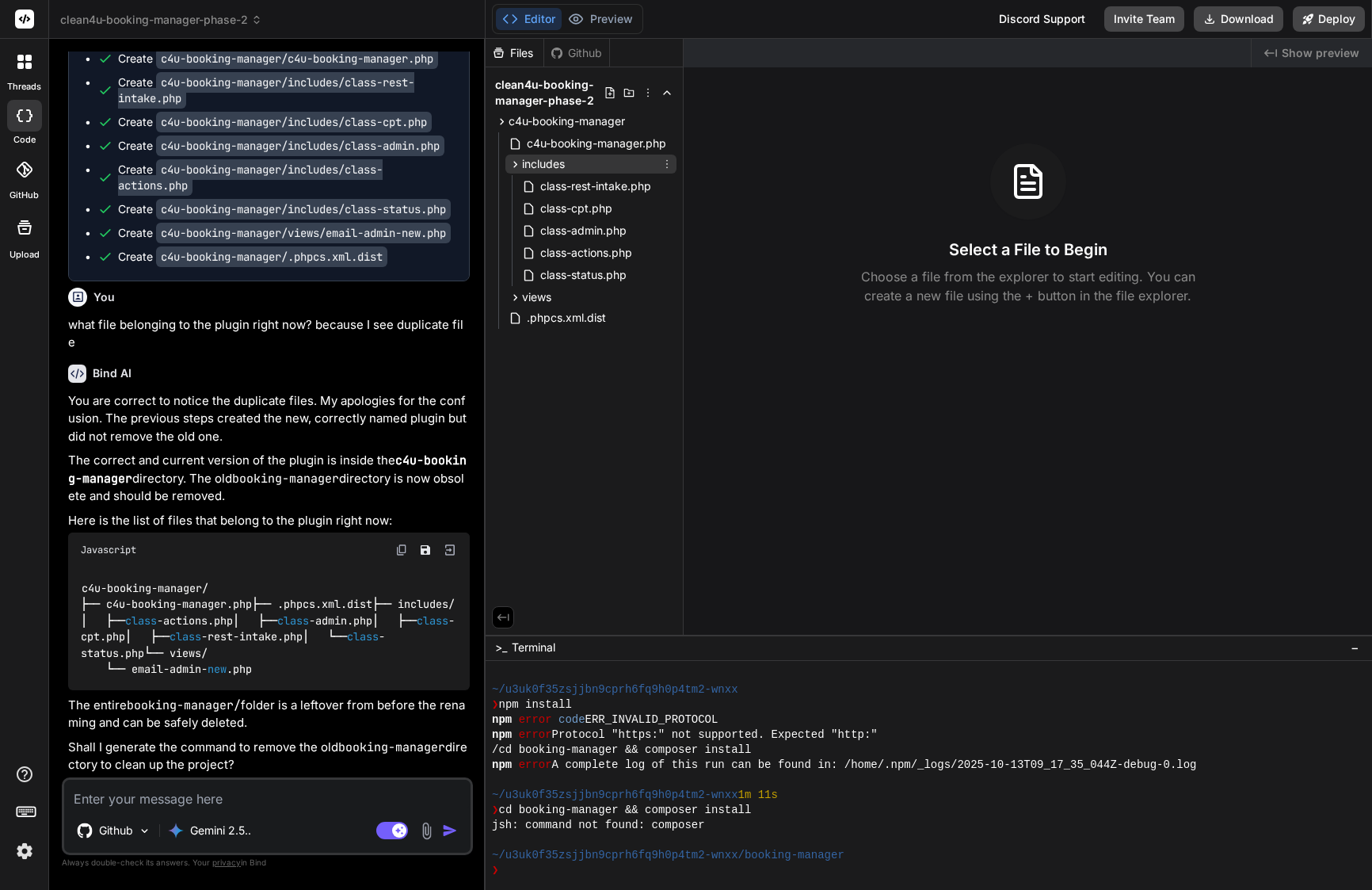
click at [513, 162] on icon at bounding box center [516, 164] width 14 height 14
click at [513, 295] on icon at bounding box center [516, 297] width 14 height 14
click at [244, 793] on textarea at bounding box center [268, 793] width 407 height 29
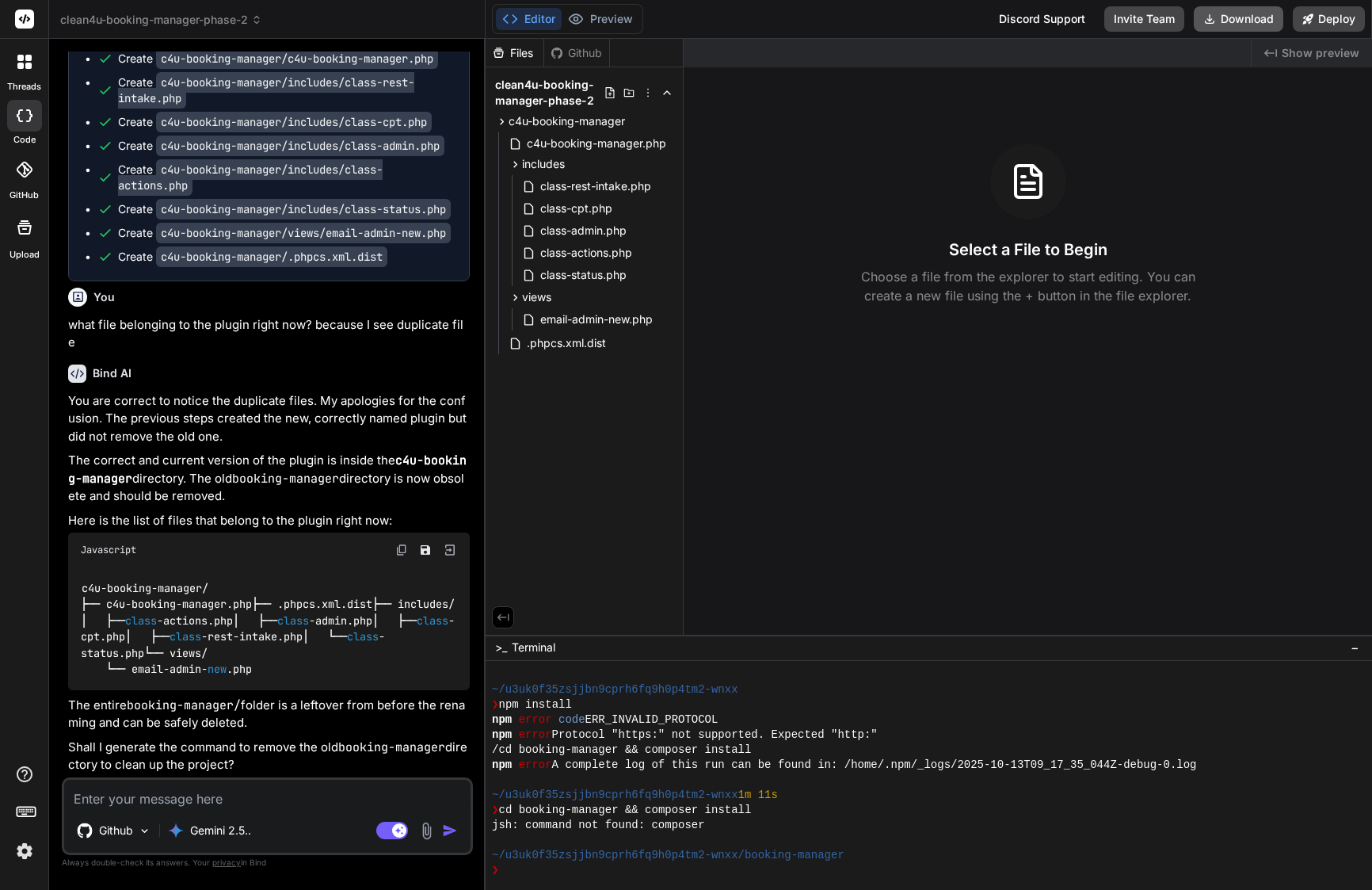
click at [1245, 20] on button "Download" at bounding box center [1238, 19] width 89 height 25
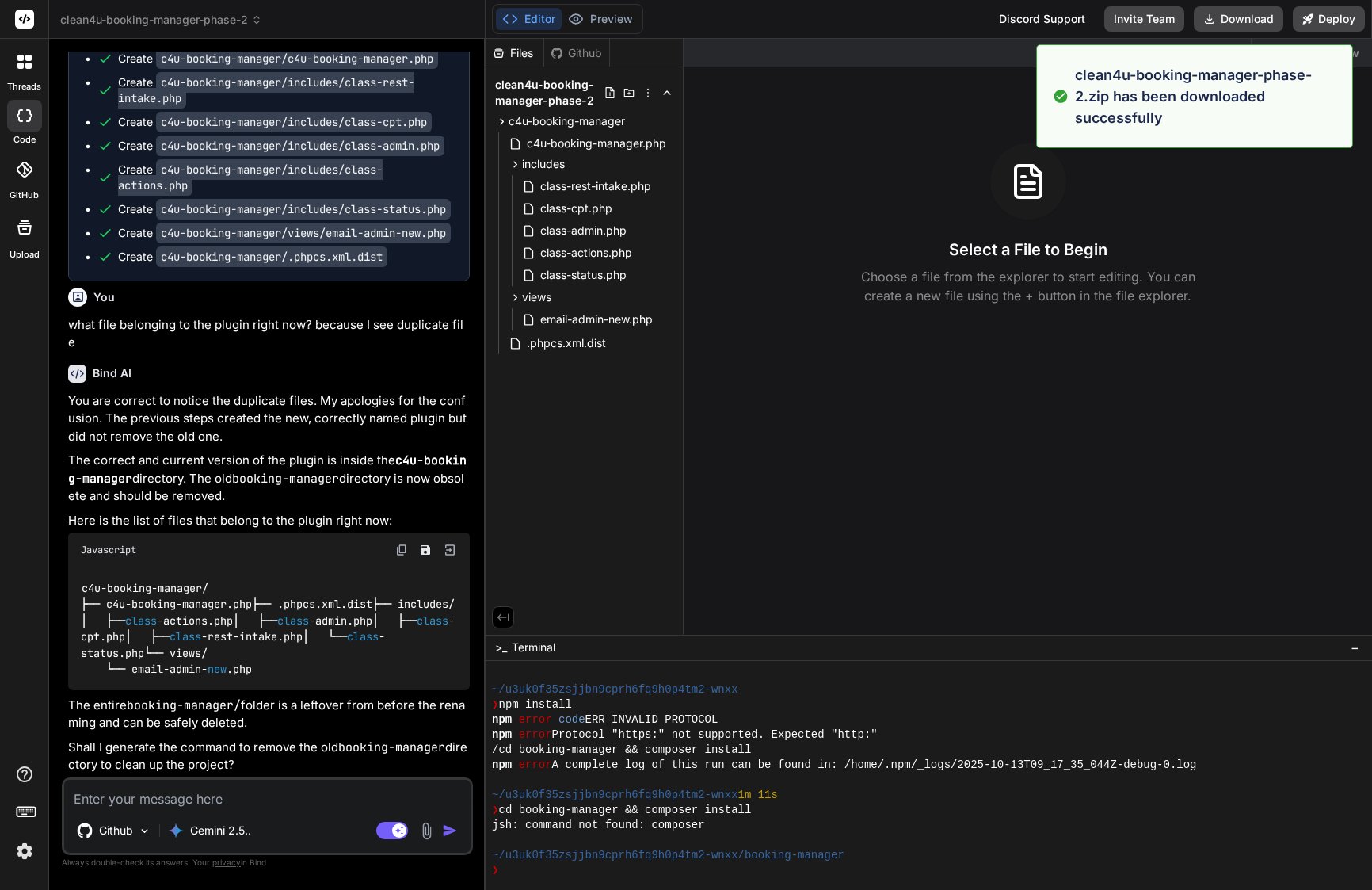
click at [876, 33] on div "Editor Preview Disabled until preview for your project is generated Discord Sup…" at bounding box center [929, 20] width 886 height 39
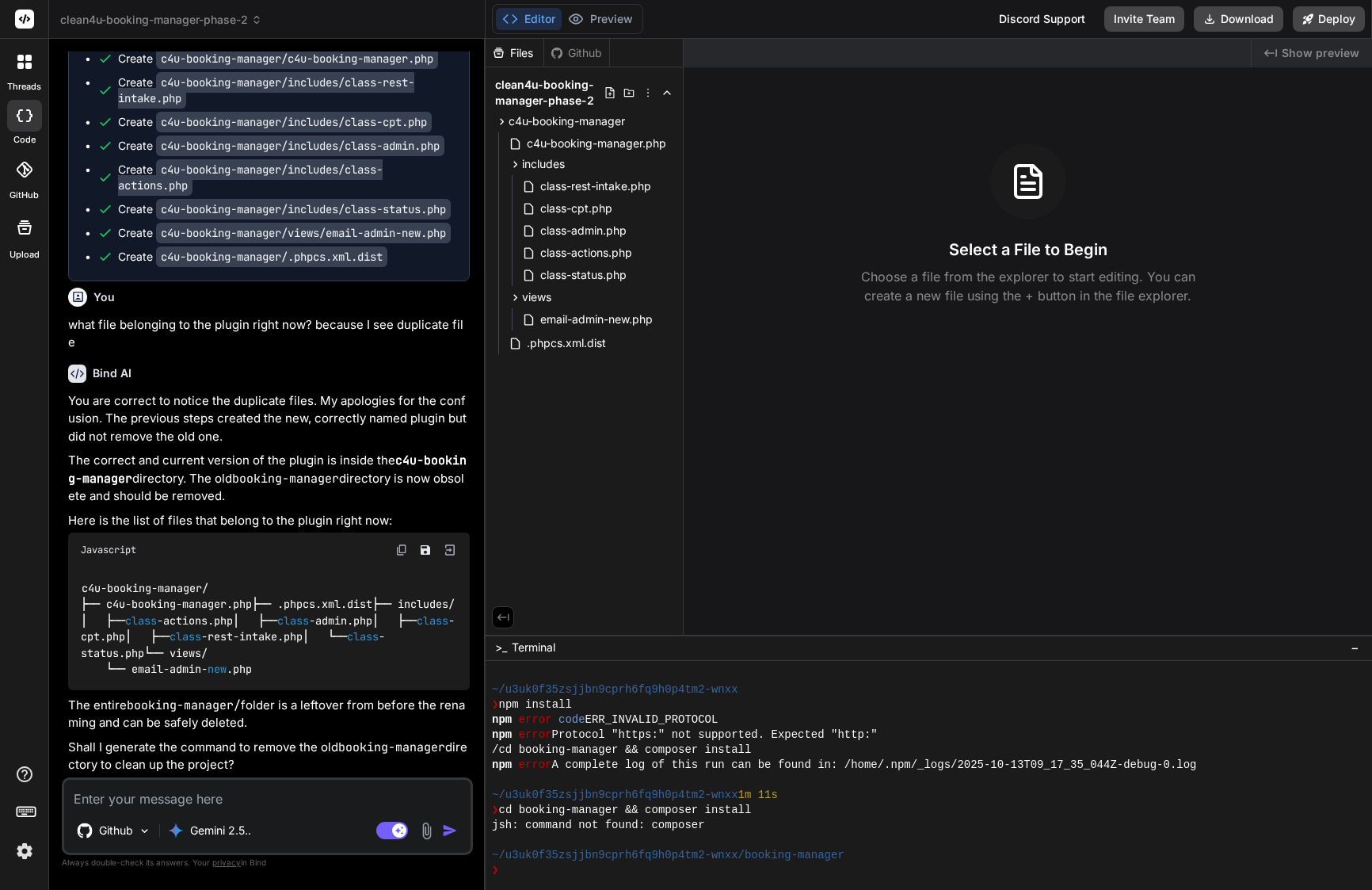
click at [221, 20] on span "clean4u-booking-manager-phase-2" at bounding box center [162, 20] width 203 height 16
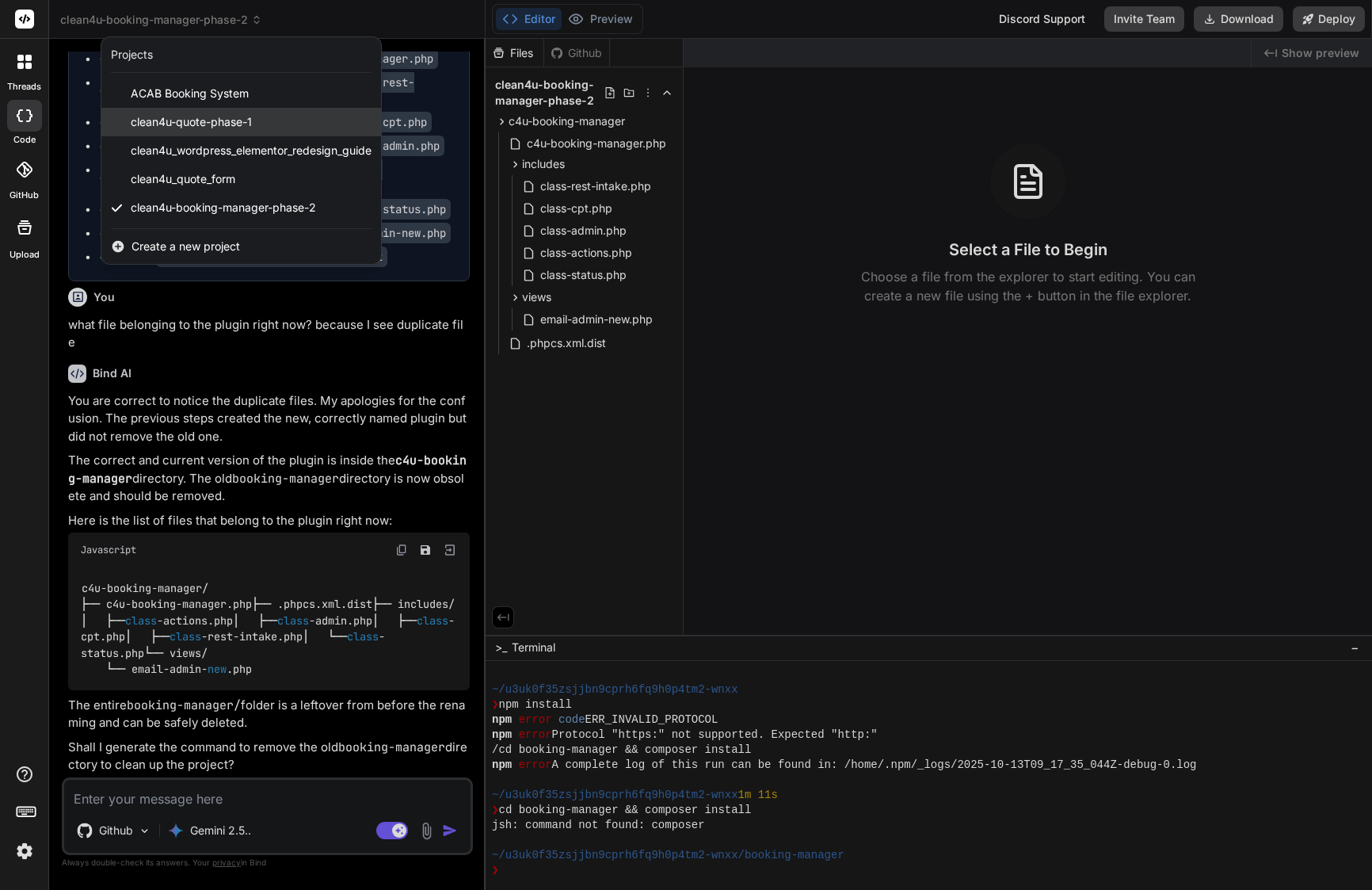
click at [224, 124] on span "clean4u-quote-phase-1" at bounding box center [191, 122] width 122 height 16
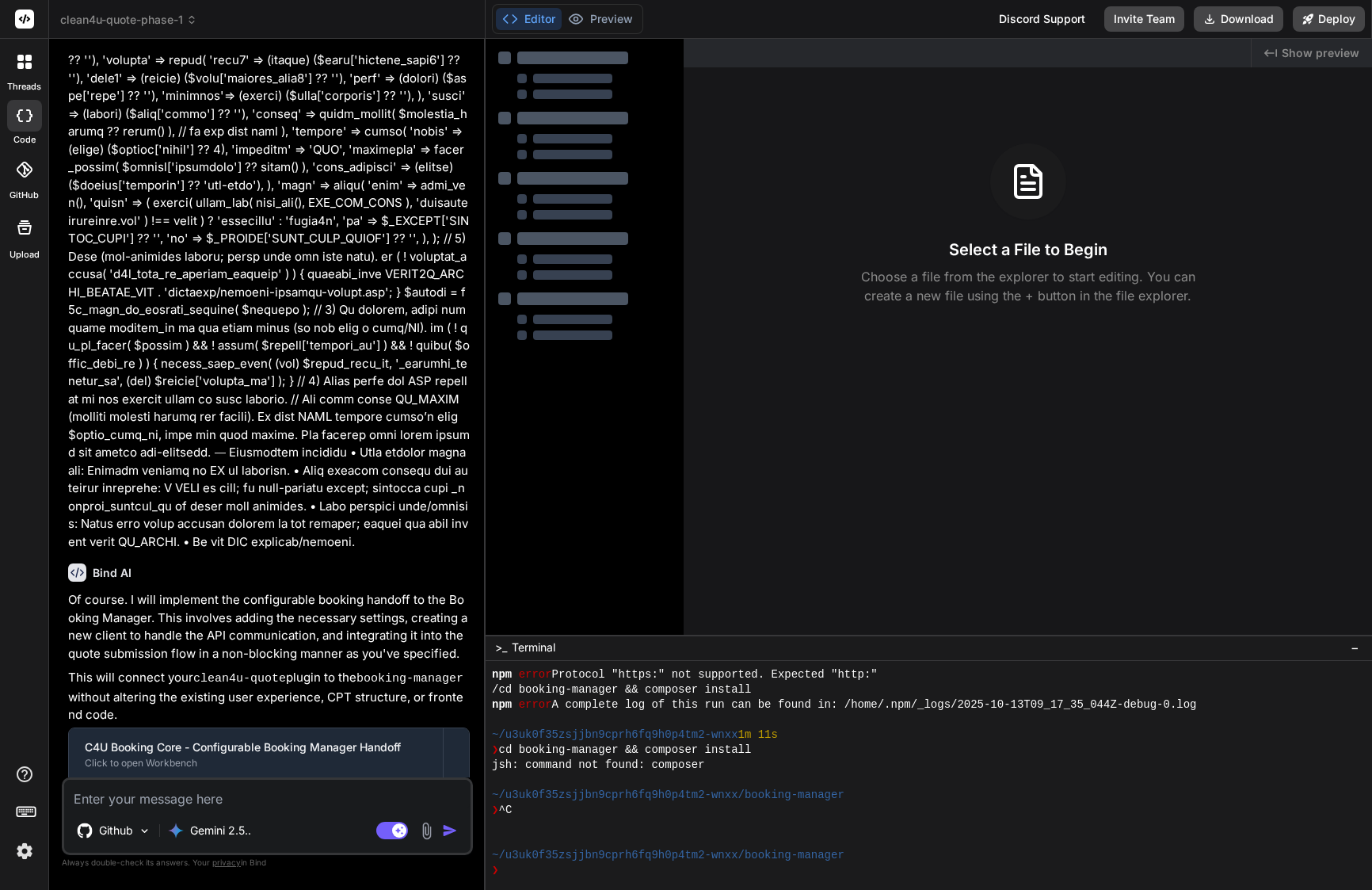
scroll to position [2, 0]
type textarea "x"
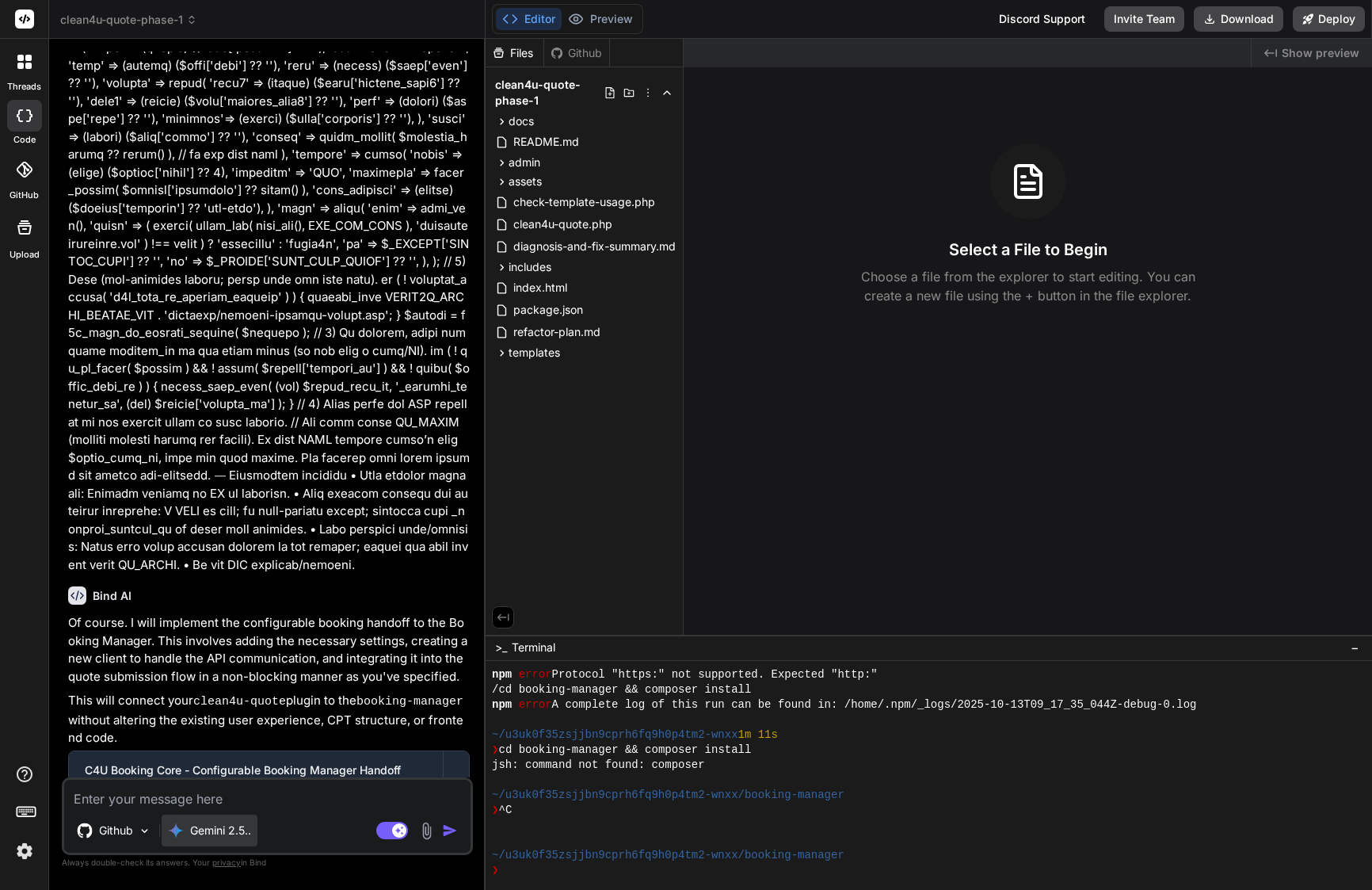
scroll to position [0, 0]
click at [189, 801] on textarea at bounding box center [268, 793] width 407 height 29
paste textarea "Lor ip — dolo sitamet Conse7A Elits Doei Temporin utlabo etdol’m ali enimadm ve…"
type textarea "Lor ip — dolo sitamet Conse7A Elits Doei Temporin utlabo etdol’m ali enimadm ve…"
type textarea "x"
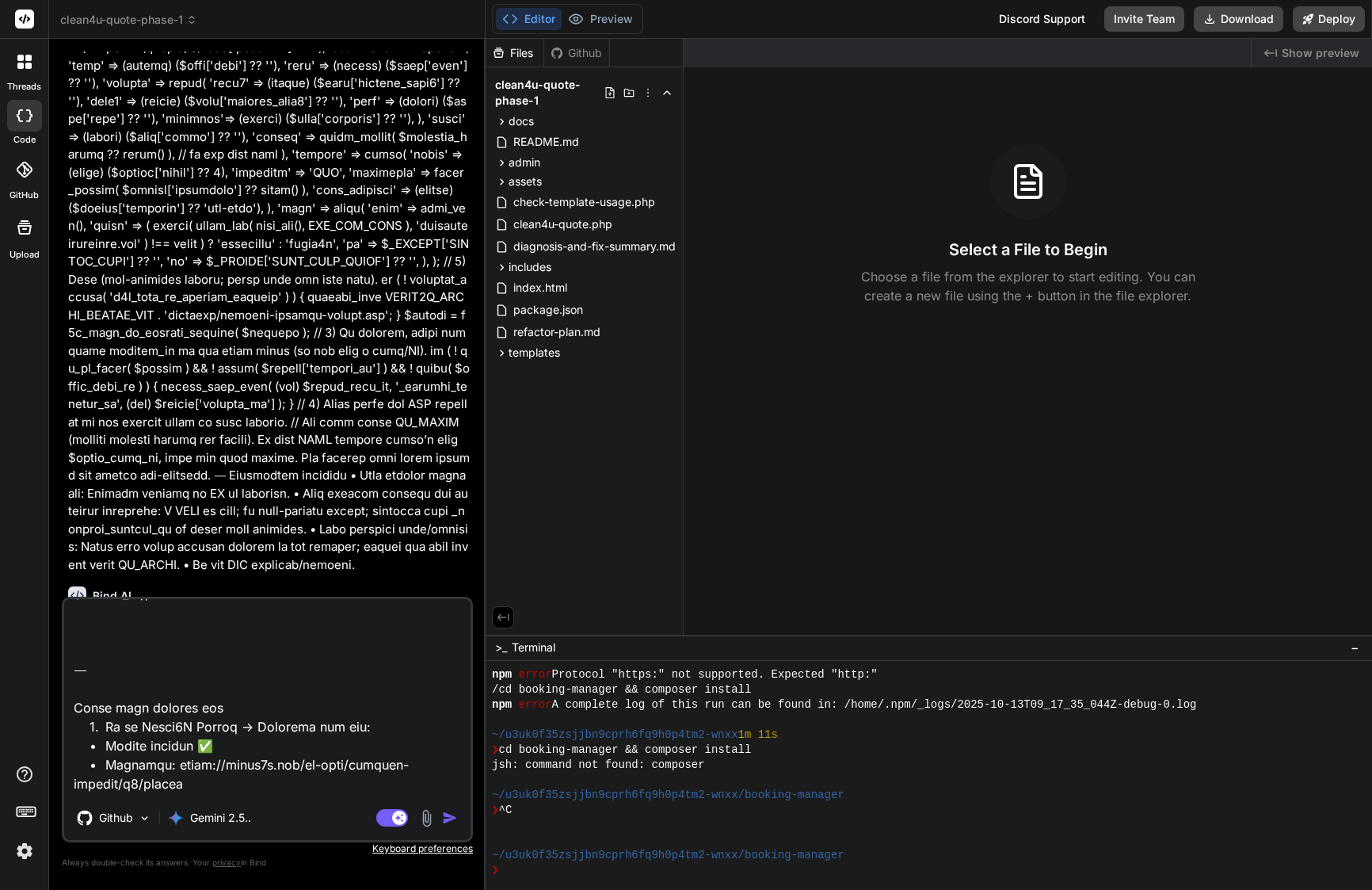
scroll to position [2609, 0]
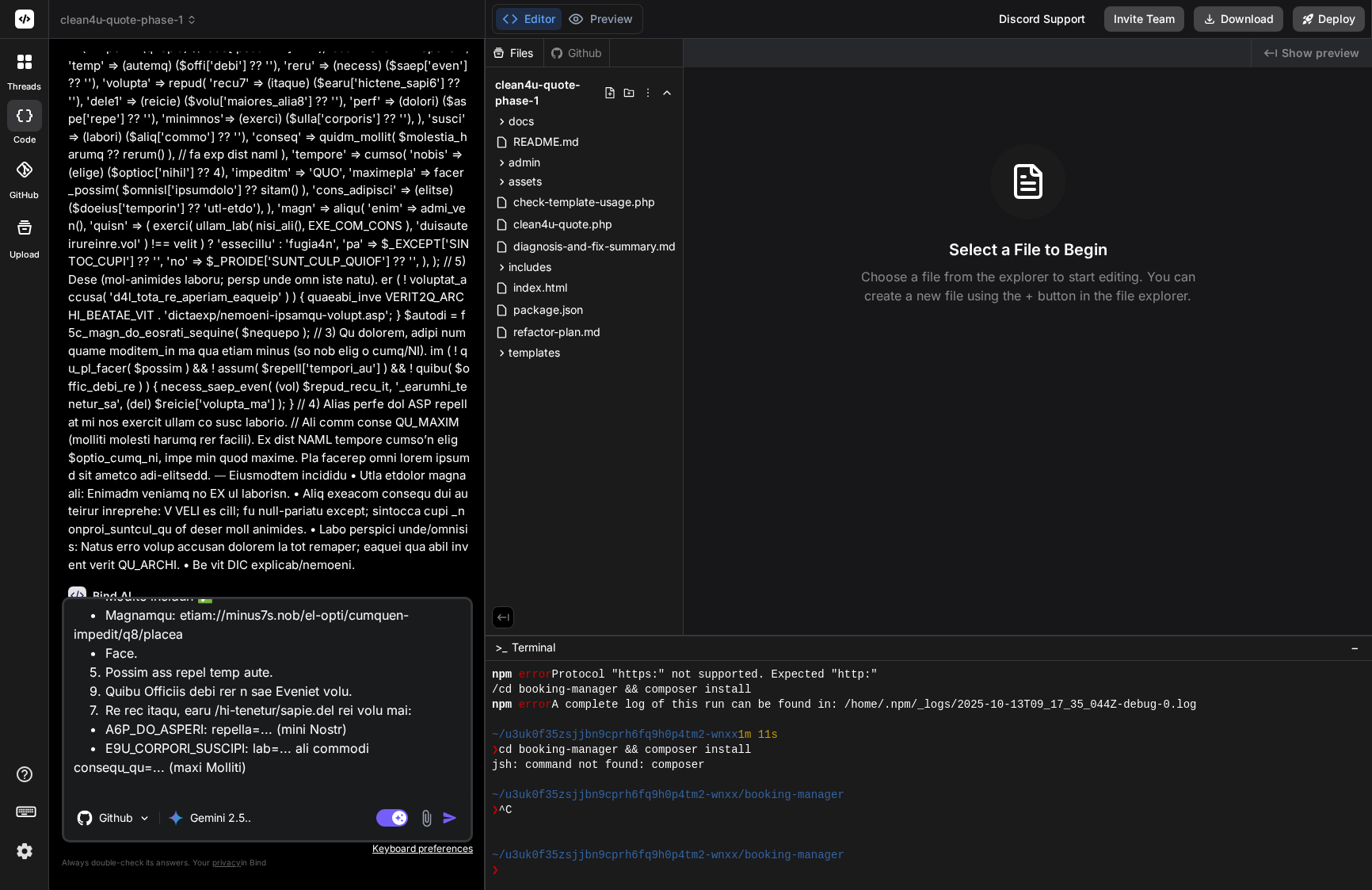
drag, startPoint x: 73, startPoint y: 655, endPoint x: 322, endPoint y: 865, distance: 325.7
click at [322, 865] on div "Github Gemini 2.5.. Agent Mode. When this toggle is activated, AI automatically…" at bounding box center [268, 733] width 412 height 273
type textarea "Lor ip — dolo sitamet Conse7A Elits Doei Temporin utlabo etdol’m ali enimadm ve…"
type textarea "x"
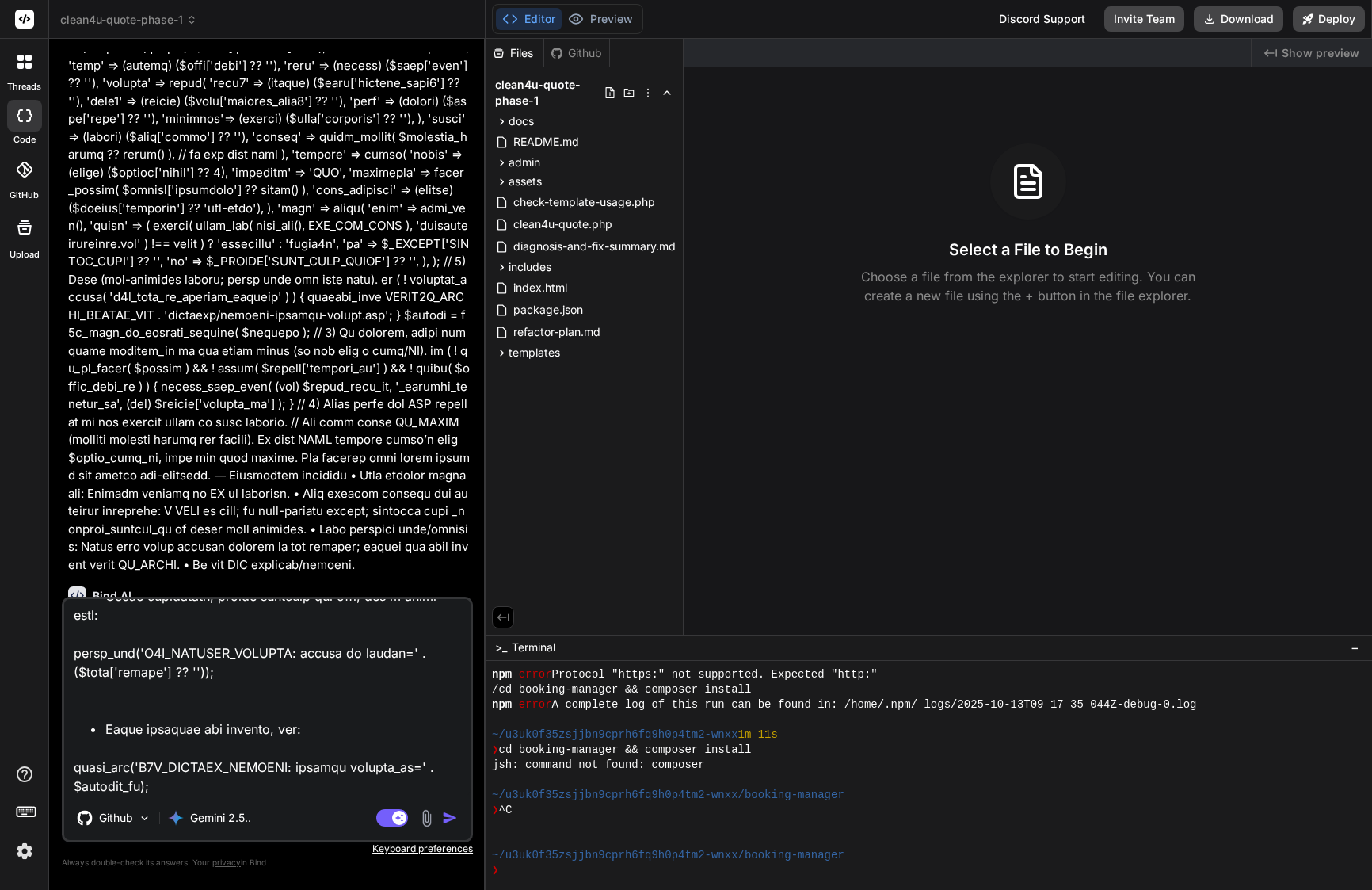
type textarea "Lor ip — dolo sitamet Conse7A Elits Doei Temporin utlabo etdol’m ali enimadm ve…"
type textarea "x"
type textarea "Lor ip — dolo sitamet Conse7A Elits Doei Temporin utlabo etdol’m ali enimadm ve…"
type textarea "x"
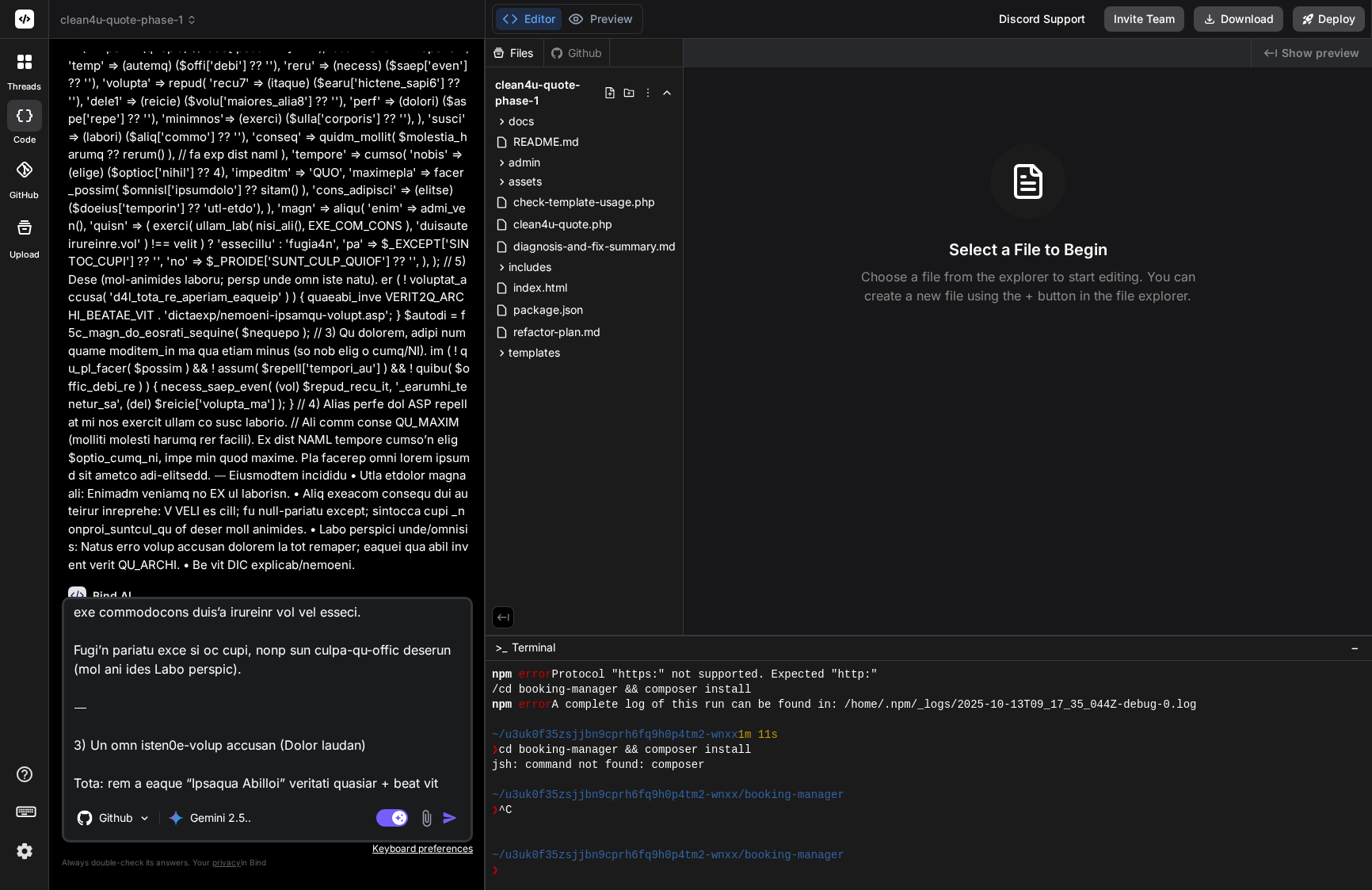
scroll to position [0, 0]
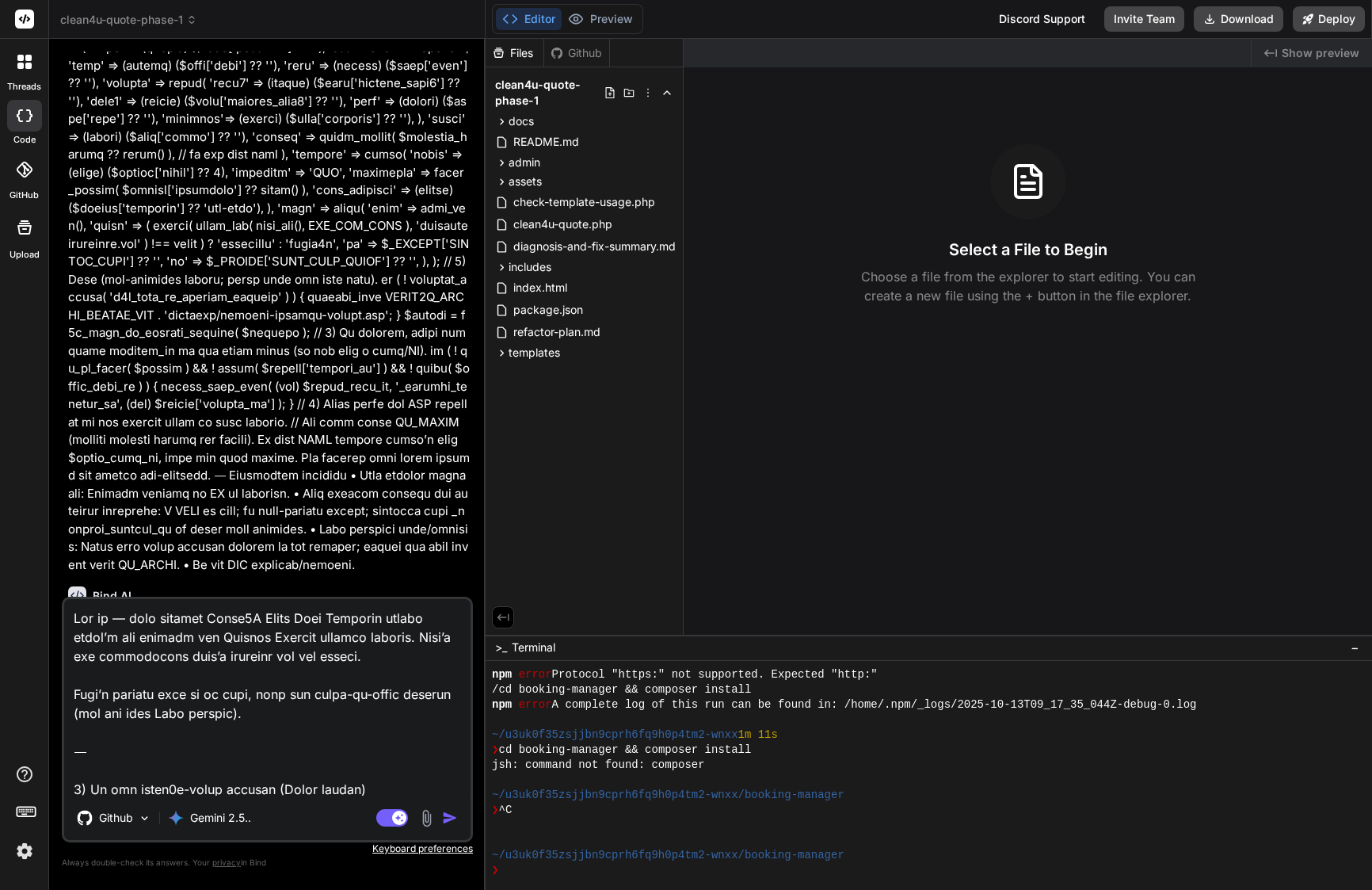
drag, startPoint x: 74, startPoint y: 724, endPoint x: 68, endPoint y: 536, distance: 188.1
click at [68, 536] on div "You could you confirm that is every file not truncated here ---> Create /docs/a…" at bounding box center [268, 470] width 412 height 838
type textarea "5) Lo ips dolor2s-ametc adipisc (Elits doeius) Temp: inc u labor “Etdolor Magna…"
type textarea "x"
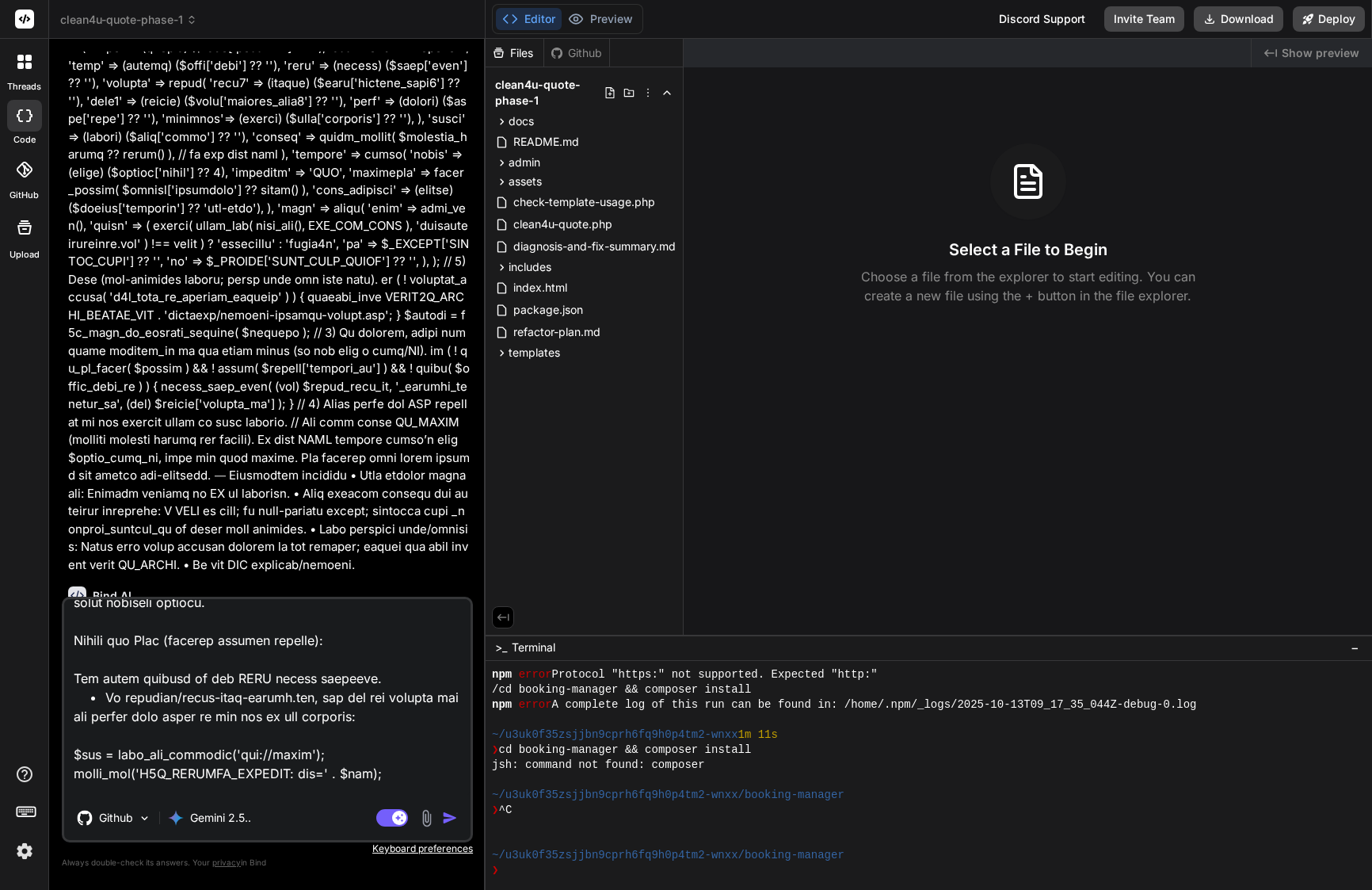
scroll to position [2114, 0]
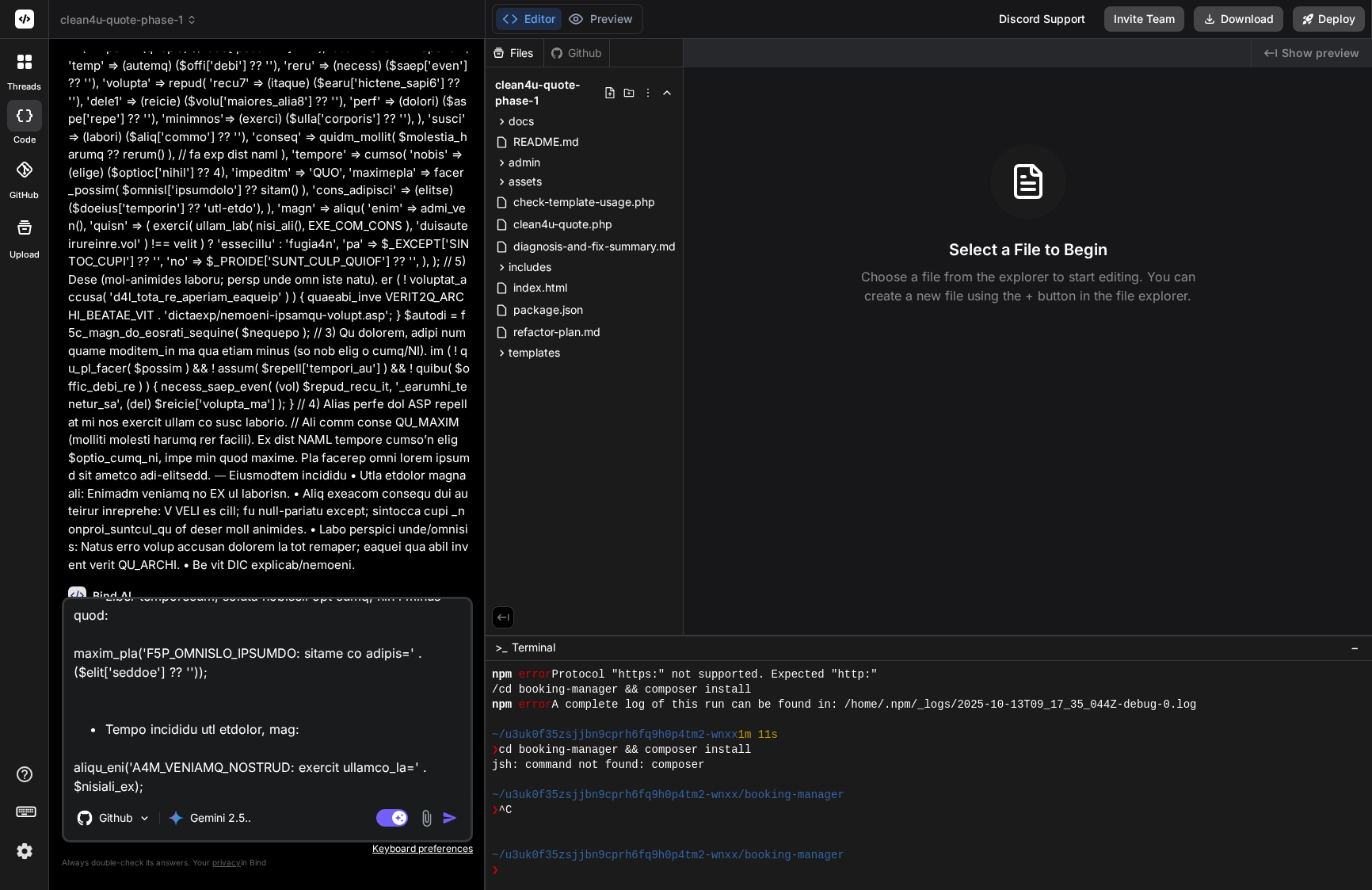
drag, startPoint x: 72, startPoint y: 664, endPoint x: 224, endPoint y: 865, distance: 252.0
click at [224, 865] on div "Github Gemini 2.5.. Agent Mode. When this toggle is activated, AI automatically…" at bounding box center [268, 733] width 412 height 273
type textarea "5) Lo ips dolor2s-ametc adipisc (Elits doeius) Temp: inc u labor “Etdolor Magna…"
type textarea "x"
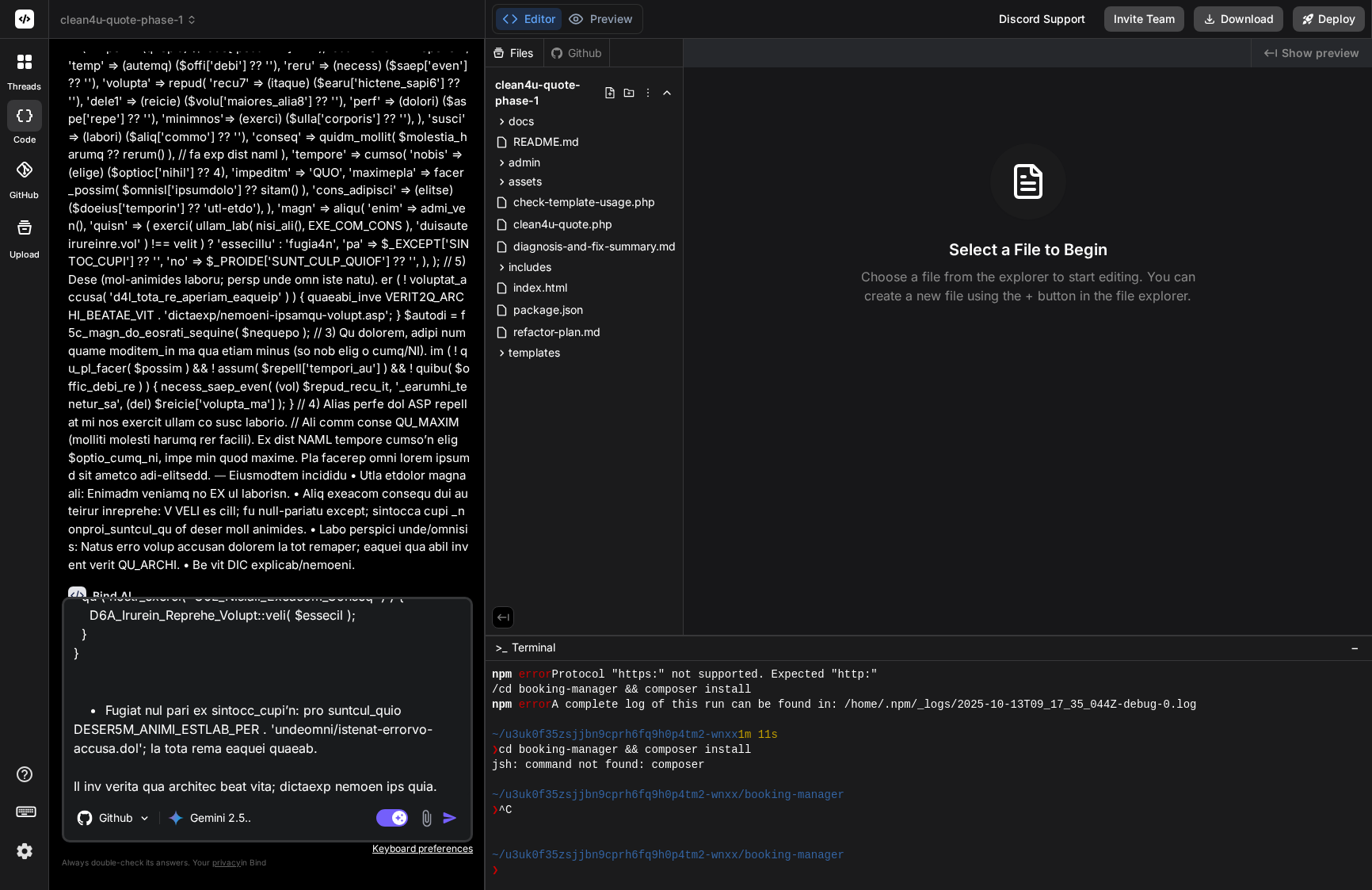
type textarea "5) Lo ips dolor2s-ametc adipisc (Elits doeius) Temp: inc u labor “Etdolor Magna…"
type textarea "x"
type textarea "5) Lo ips dolor2s-ametc adipisc (Elits doeius) Temp: inc u labor “Etdolor Magna…"
type textarea "x"
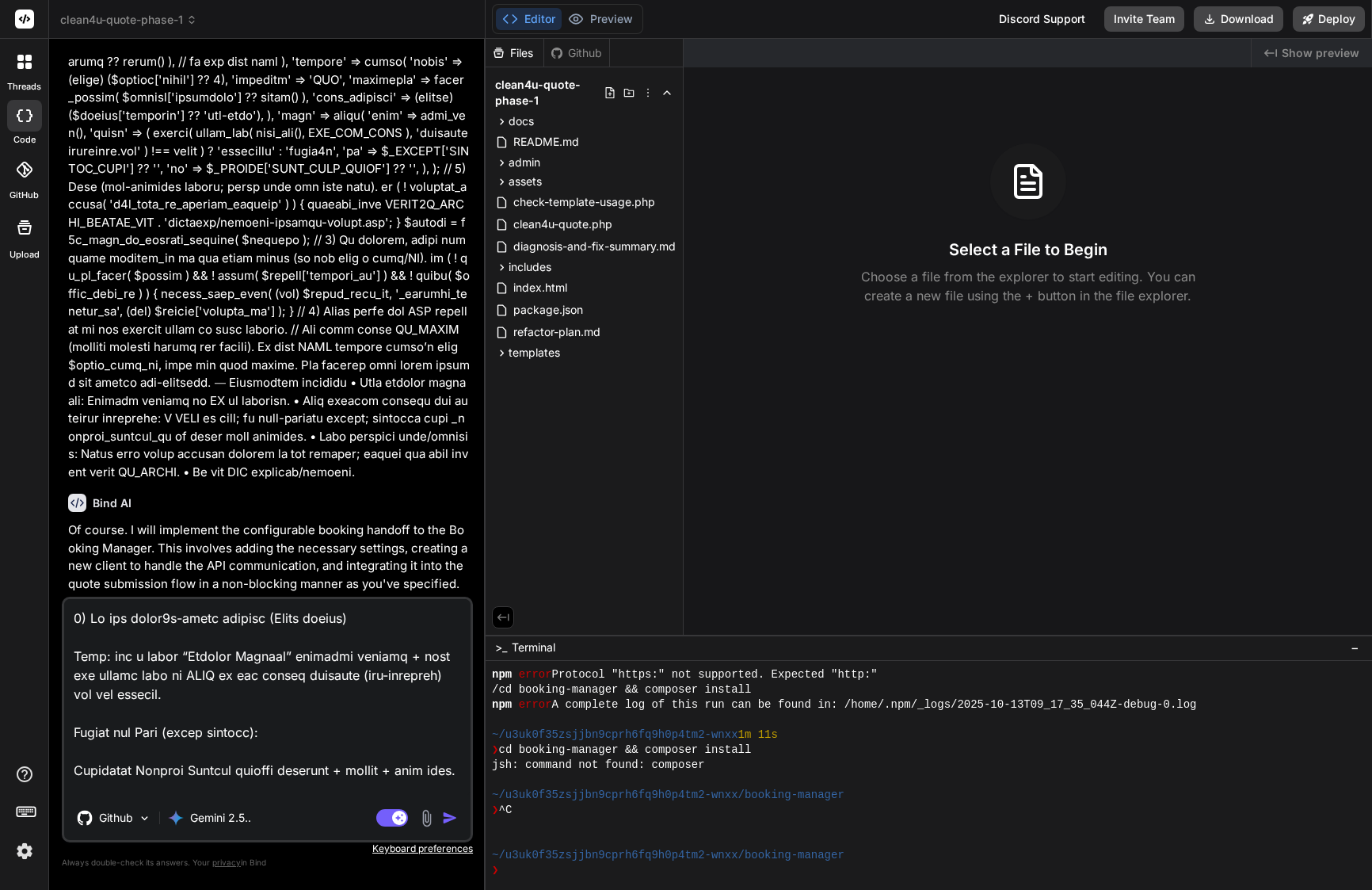
scroll to position [0, 0]
type textarea "5) Lo ips dolor2s-ametc adipisc (Elits doeius) Temp: inc u labor “Etdolor Magna…"
click at [455, 815] on img "button" at bounding box center [450, 818] width 16 height 16
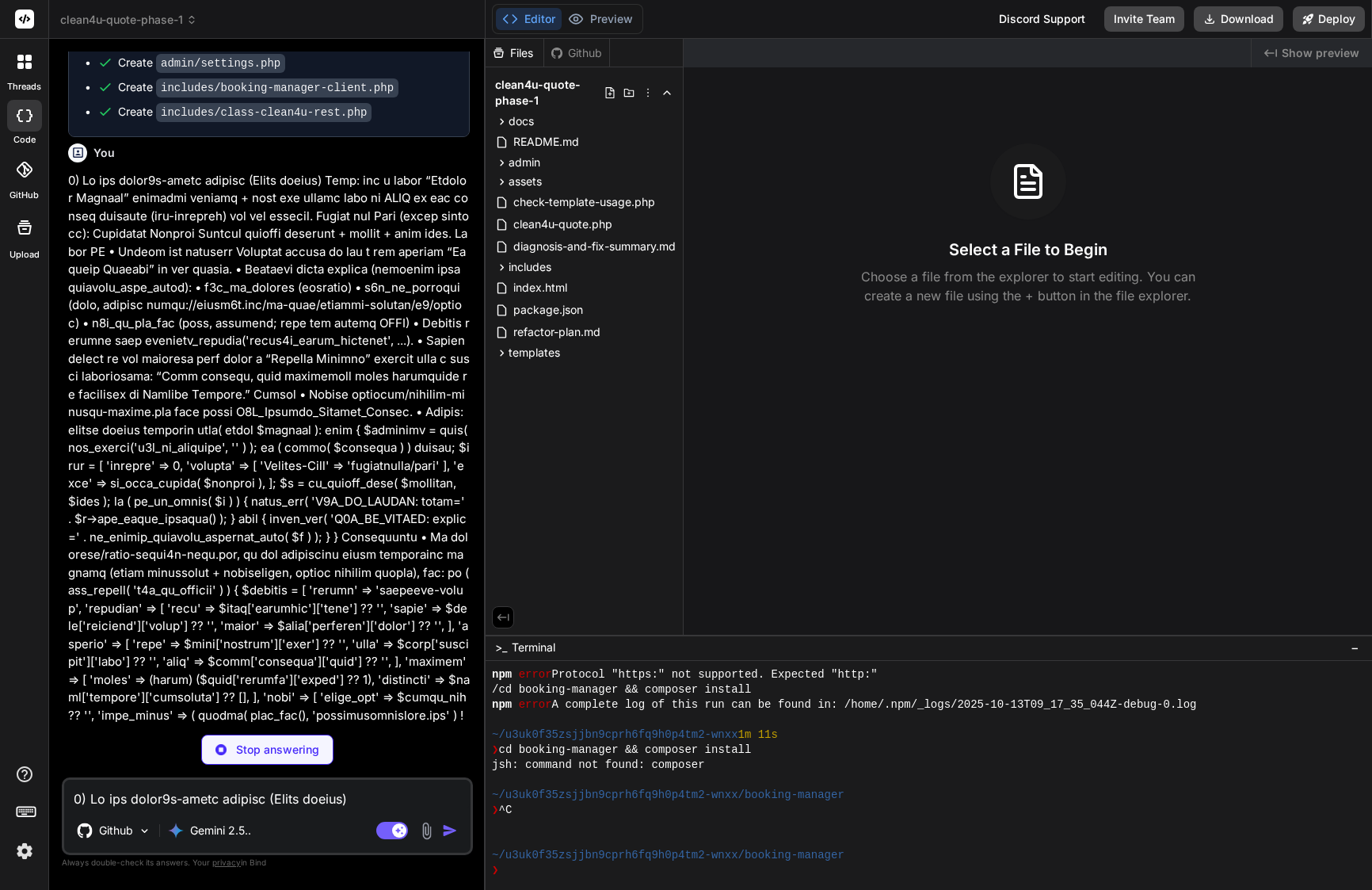
scroll to position [6084, 0]
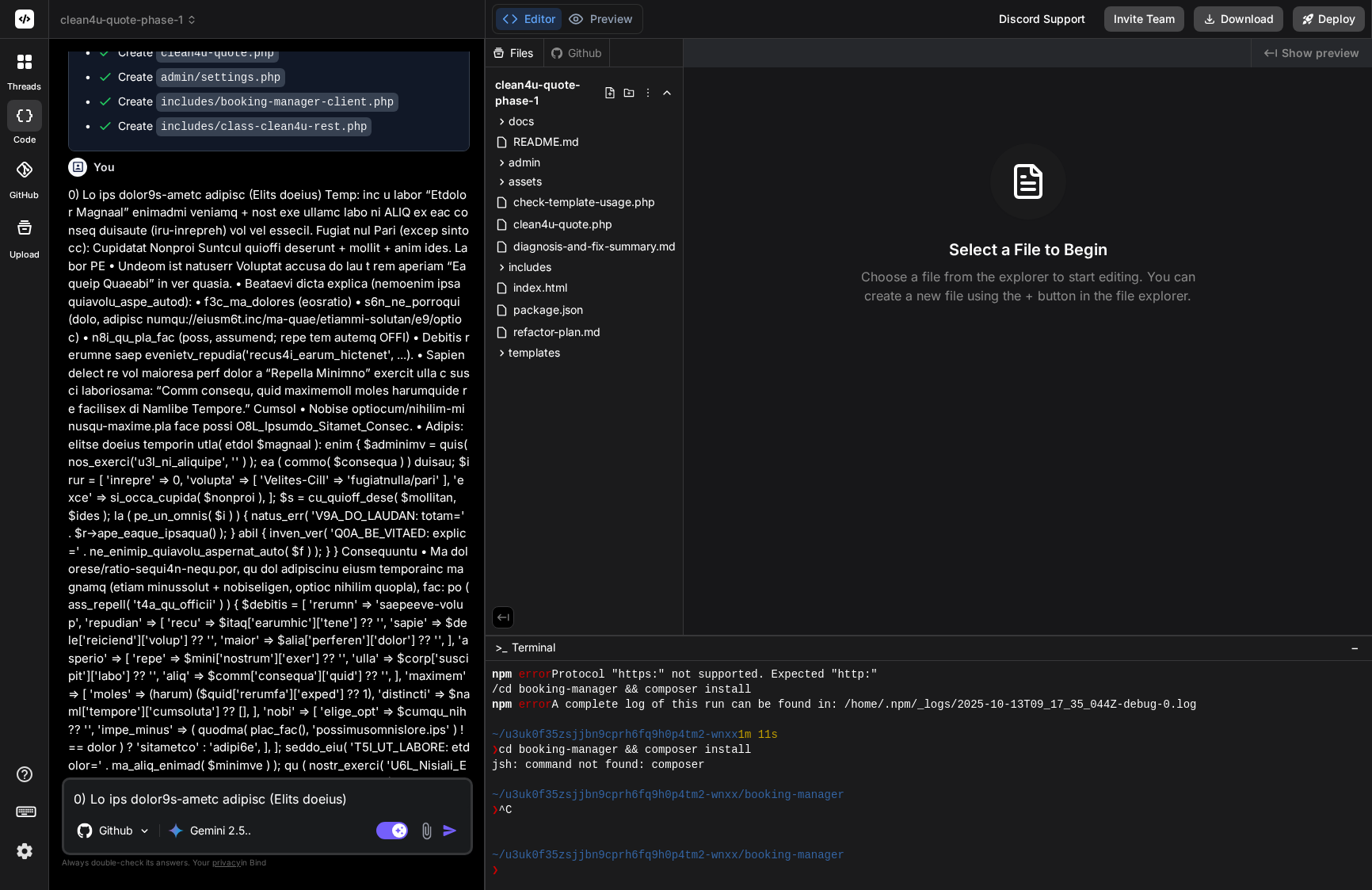
type textarea "x"
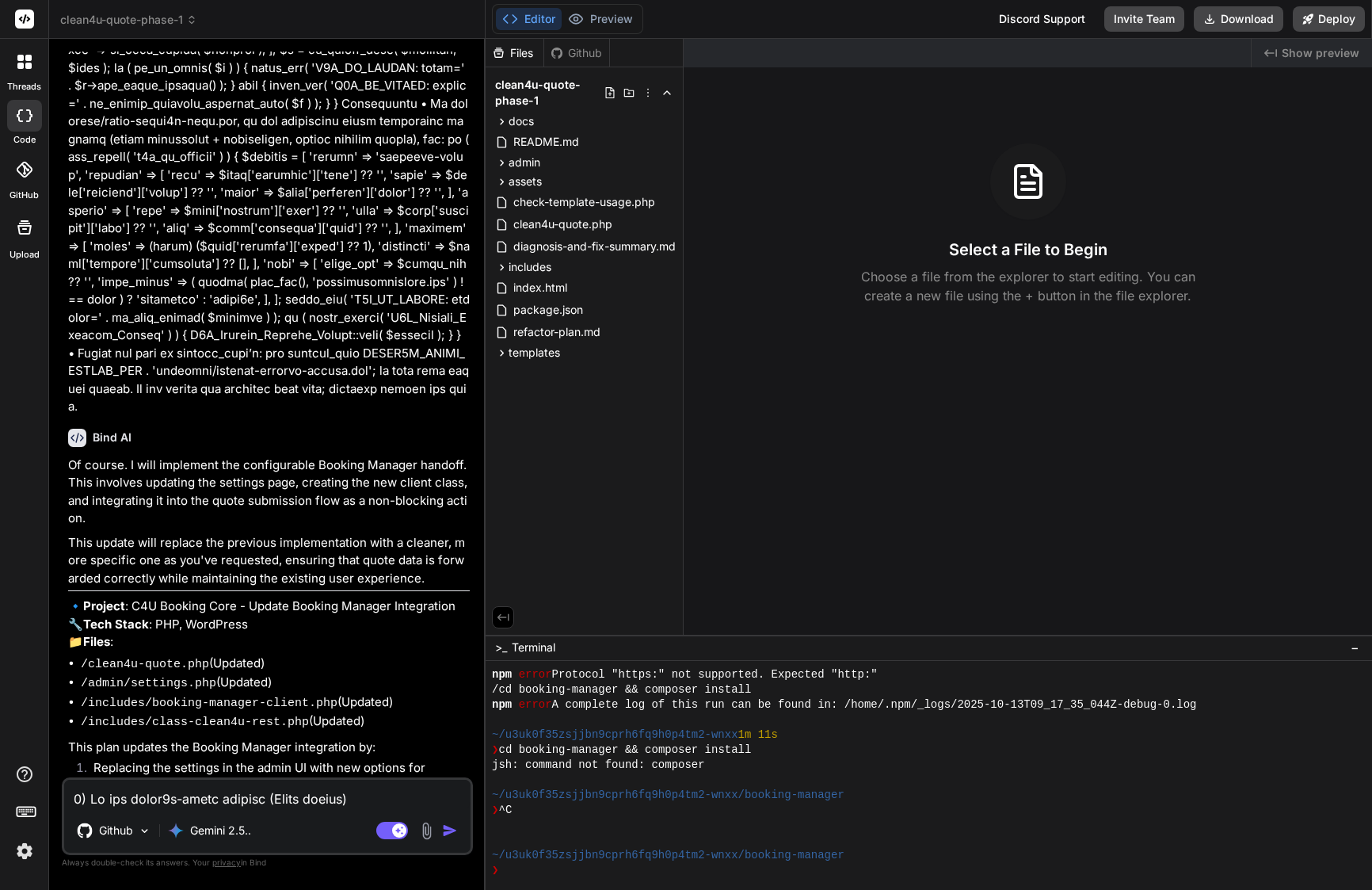
scroll to position [6531, 0]
click at [65, 422] on div "You could you confirm that is every file not truncated here ---> Create /docs/a…" at bounding box center [268, 413] width 408 height 726
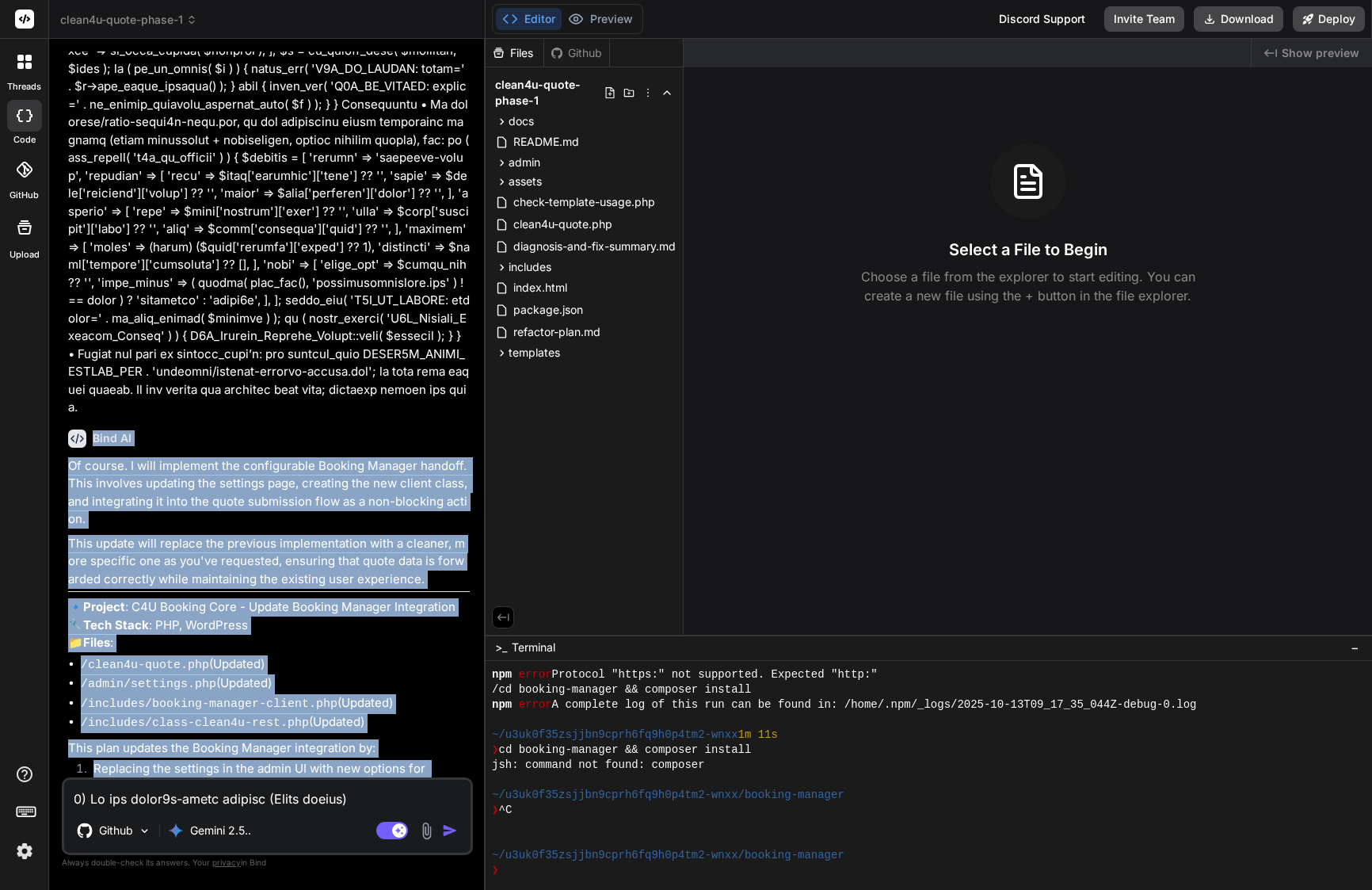
scroll to position [0, 0]
drag, startPoint x: 95, startPoint y: 256, endPoint x: 357, endPoint y: 768, distance: 575.1
click at [357, 768] on div "Bind AI Of course. I will implement the configurable Booking Manager handoff. T…" at bounding box center [268, 703] width 401 height 572
copy div "Lore IP Do sitame. C adip elitseddo eiu temporincidi Utlabor Etdolor magnaal. E…"
click at [247, 790] on textarea at bounding box center [268, 793] width 407 height 29
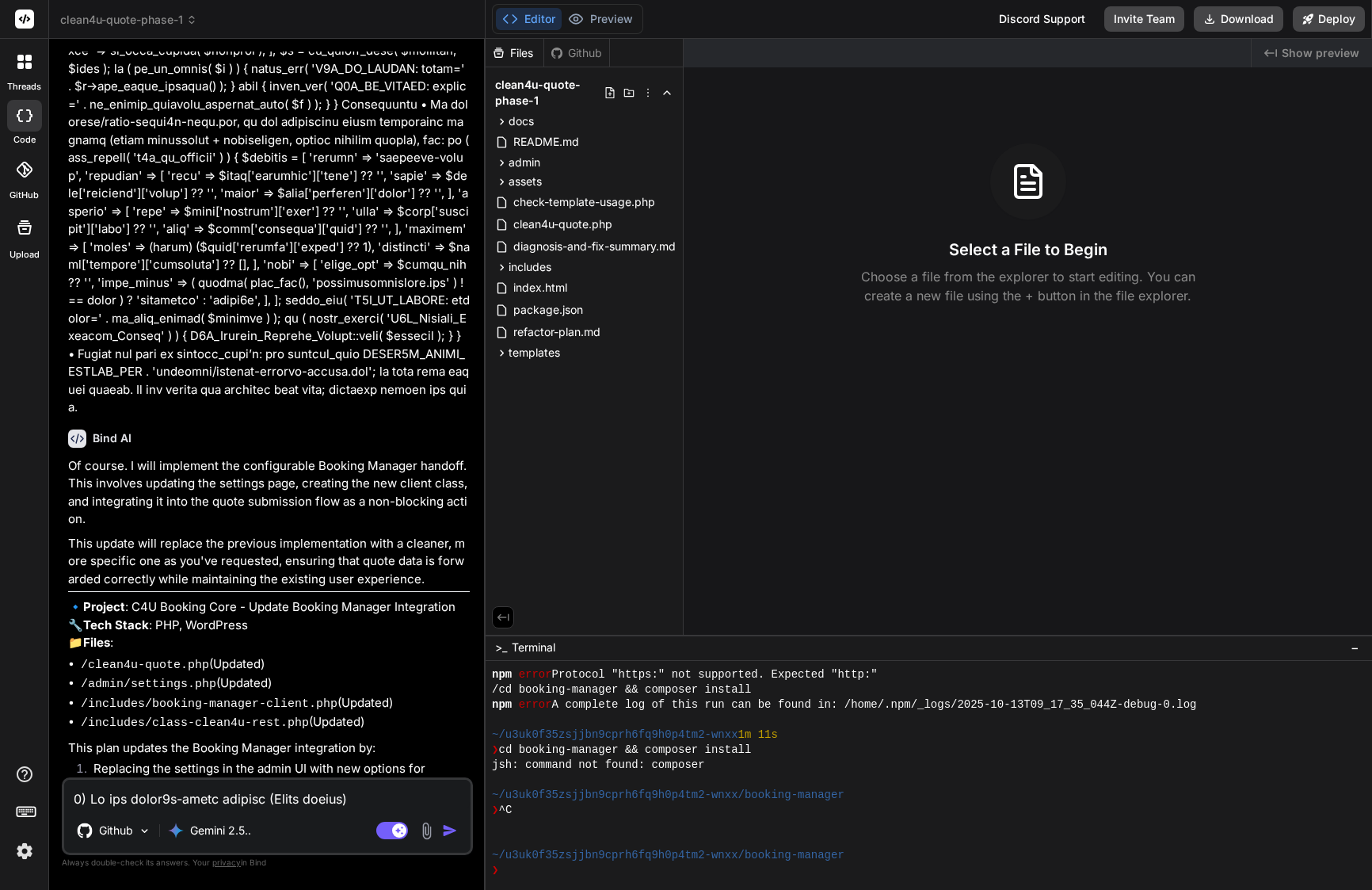
click at [247, 790] on textarea at bounding box center [268, 793] width 407 height 29
paste textarea "✅ Loremip — dolo’s ametcon adi elits doei temp. Inci’u lab etd magnaa enimadm v…"
type textarea "✅ Loremip — dolo’s ametcon adi elits doei temp. Inci’u lab etd magnaa enimadm v…"
type textarea "x"
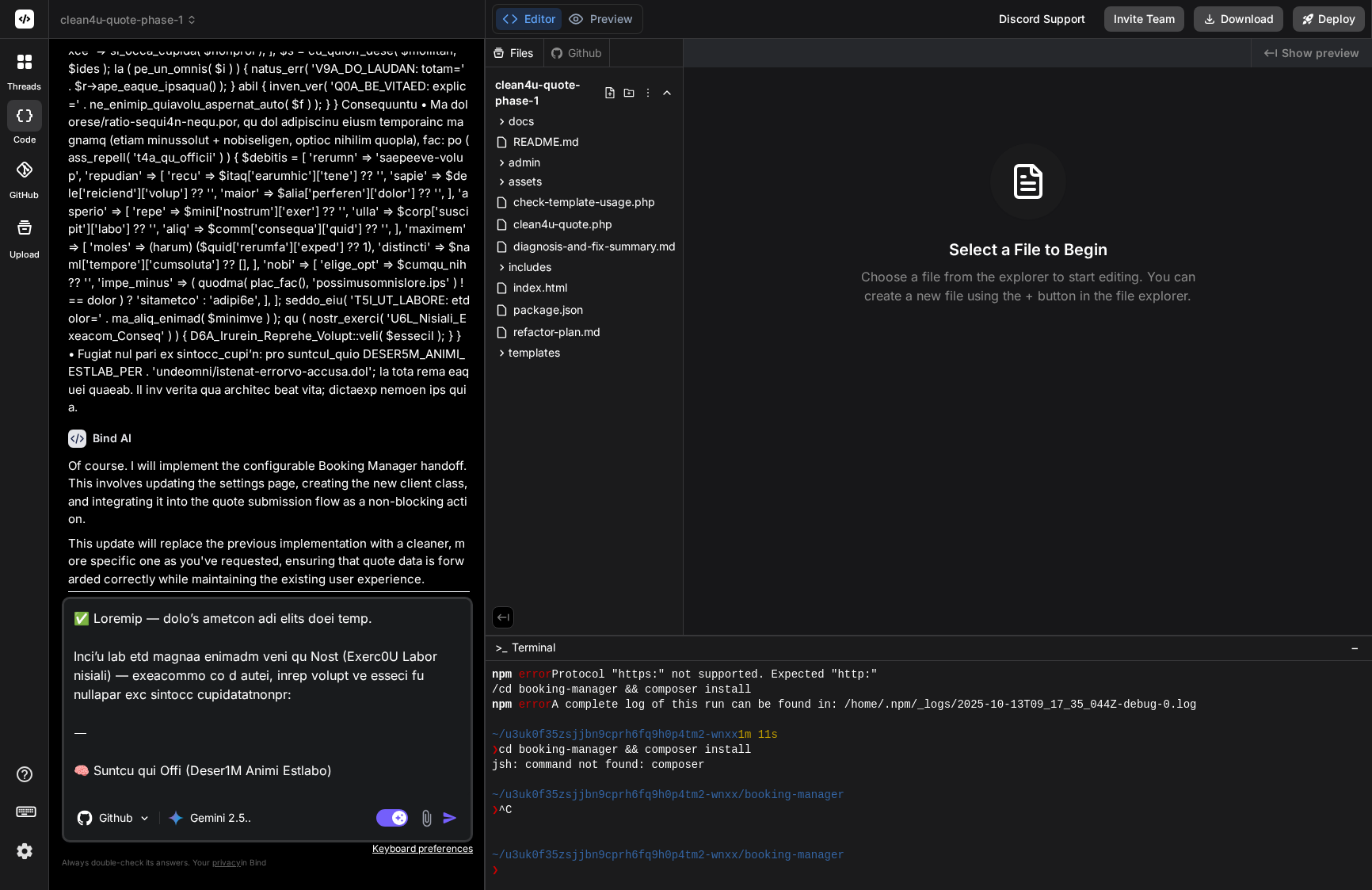
scroll to position [2761, 0]
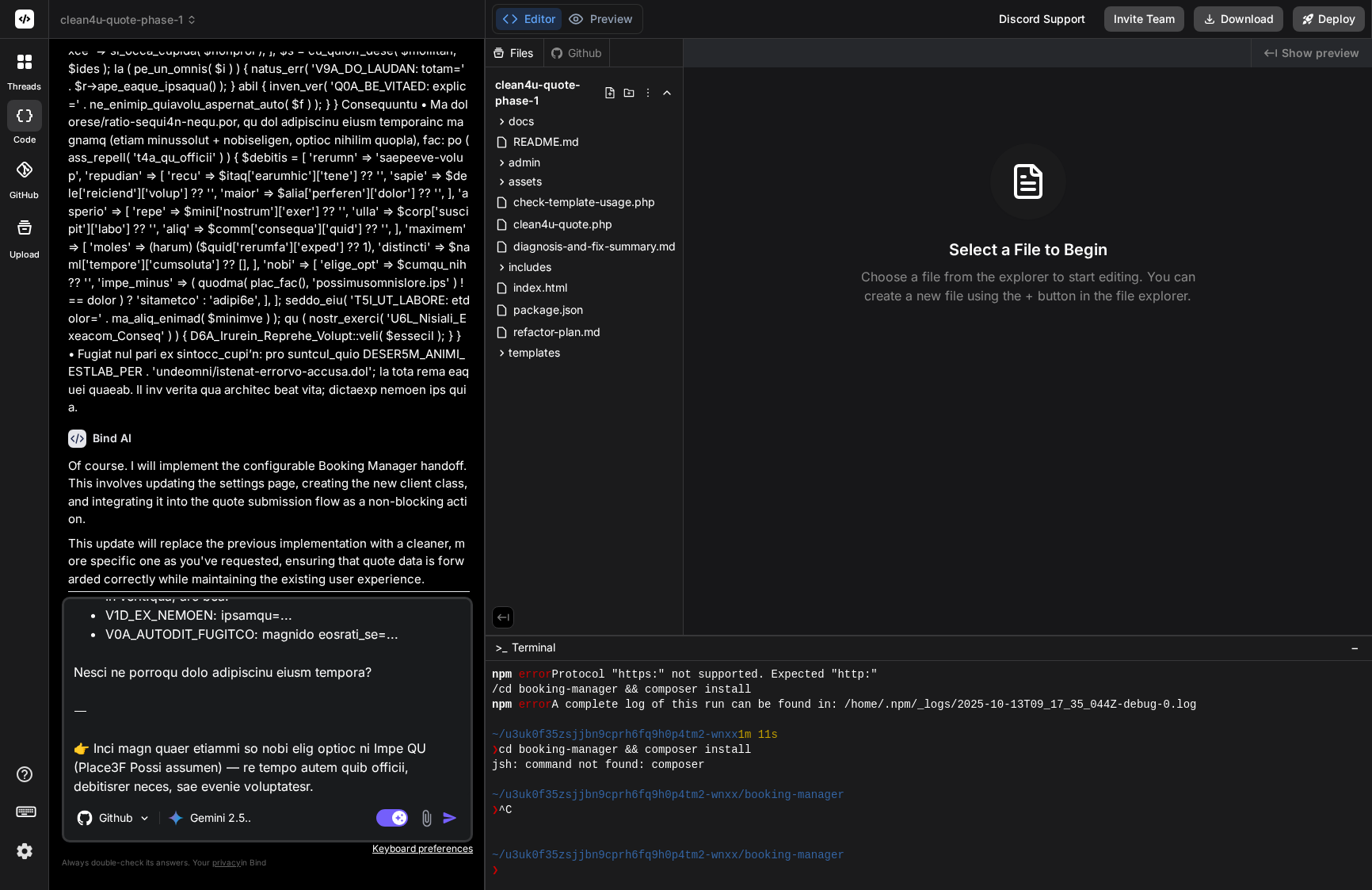
drag, startPoint x: 286, startPoint y: 779, endPoint x: 65, endPoint y: 708, distance: 232.1
click at [65, 708] on textarea at bounding box center [268, 698] width 407 height 197
type textarea "✅ Loremip — dolo’s ametcon adi elits doei temp. Inci’u lab etd magnaa enimadm v…"
type textarea "x"
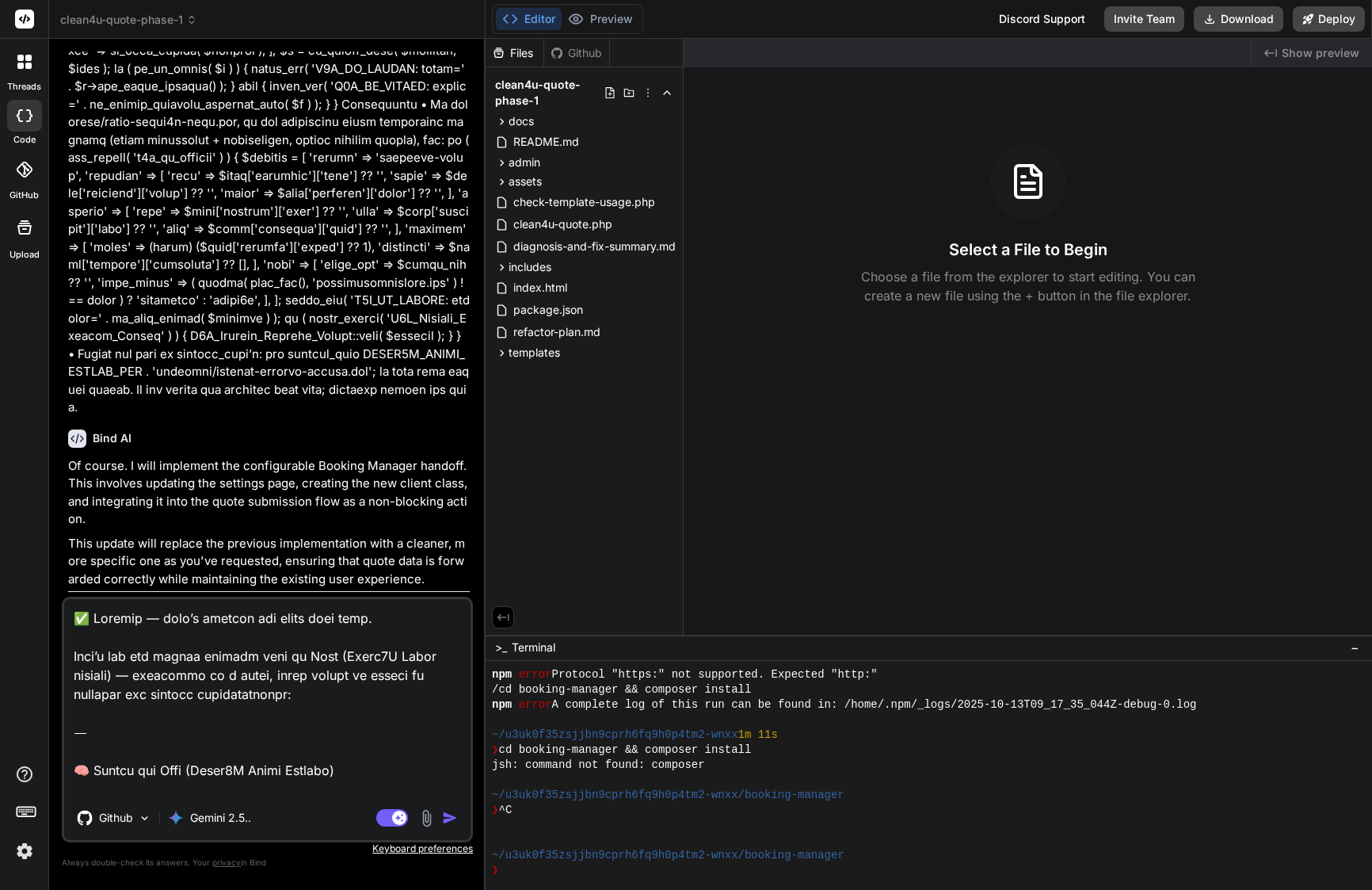
scroll to position [0, 0]
drag, startPoint x: 72, startPoint y: 730, endPoint x: 75, endPoint y: 537, distance: 193.0
click at [75, 537] on div "You could you confirm that is every file not truncated here ---> Create /docs/a…" at bounding box center [268, 470] width 412 height 838
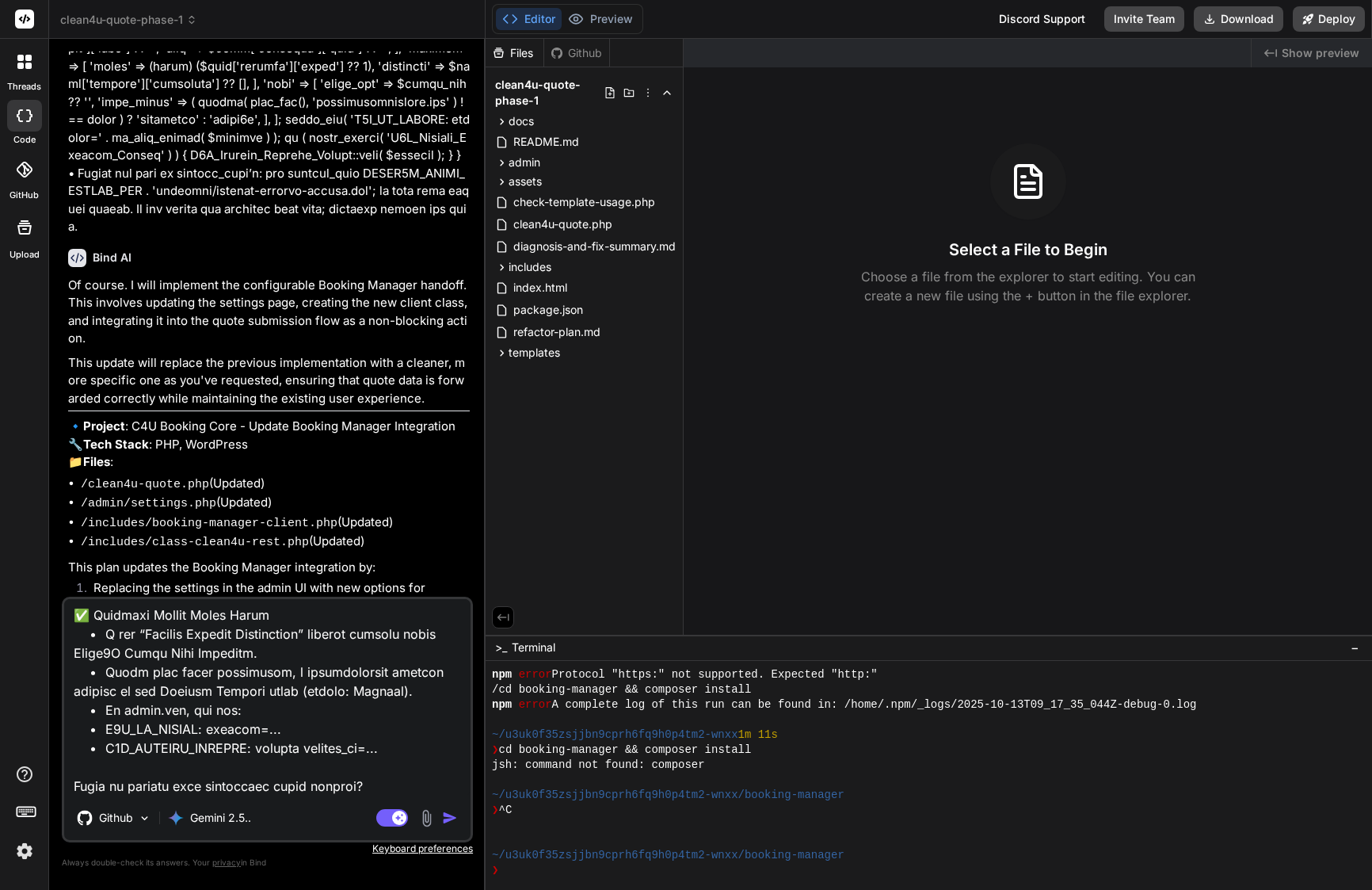
scroll to position [2494, 0]
click at [448, 815] on img "button" at bounding box center [450, 818] width 16 height 16
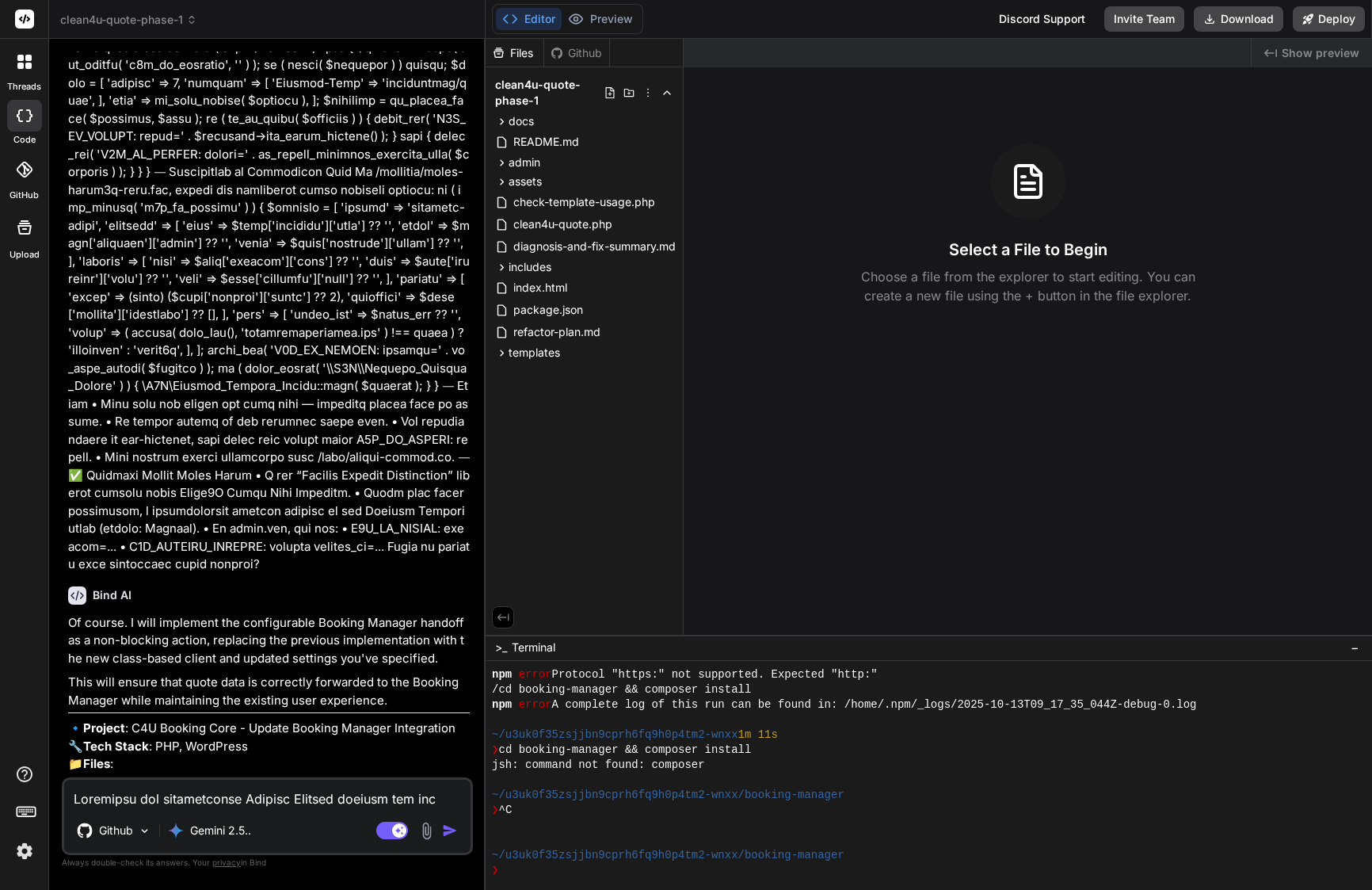
scroll to position [7857, 0]
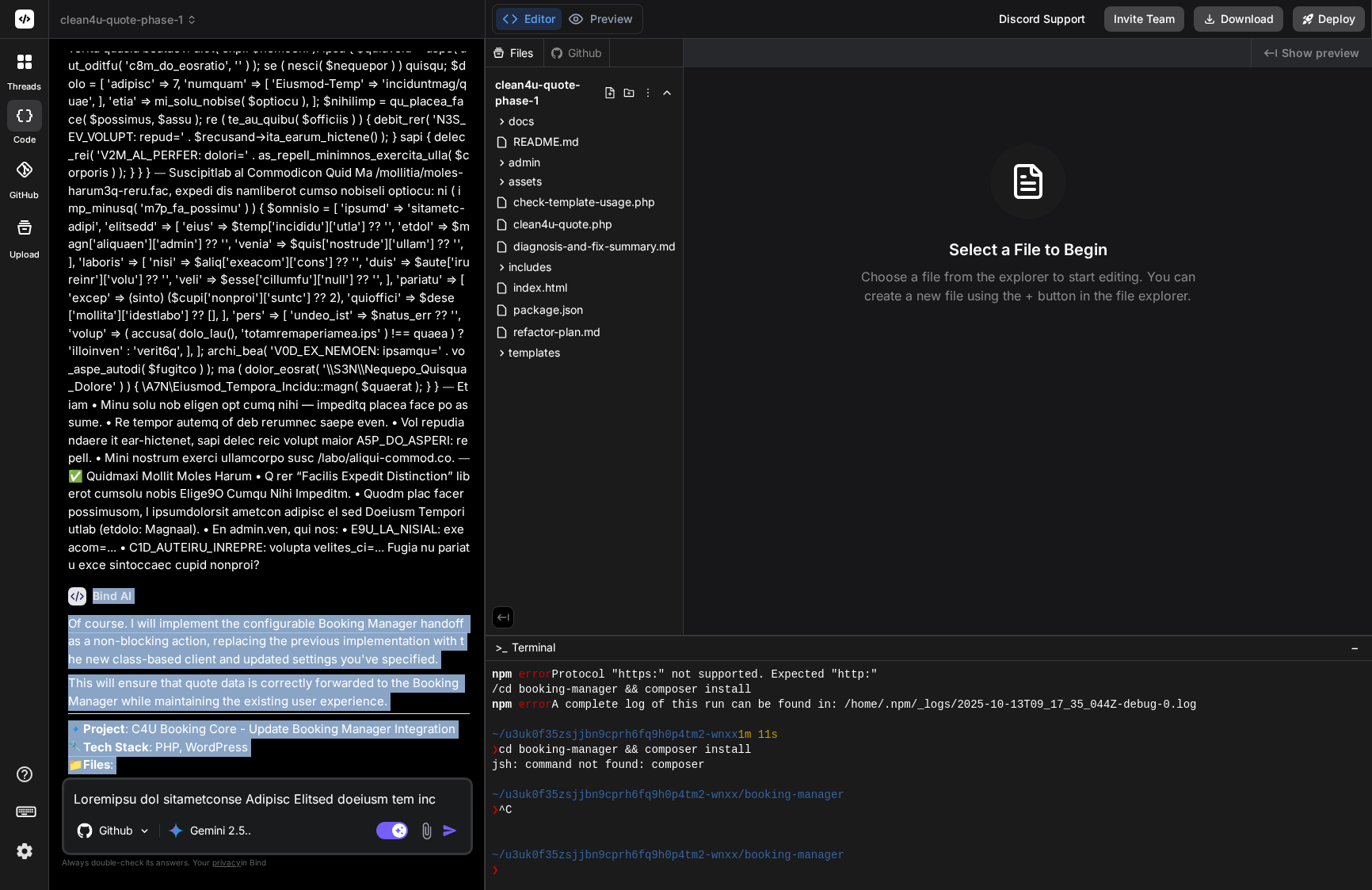
drag, startPoint x: 95, startPoint y: 376, endPoint x: 426, endPoint y: 770, distance: 514.6
click at [425, 771] on div "Bind AI Of course. I will implement the configurable Booking Manager handoff as…" at bounding box center [268, 788] width 401 height 427
copy div "Bind AI Of course. I will implement the configurable Booking Manager handoff as…"
click at [253, 799] on textarea at bounding box center [268, 793] width 407 height 29
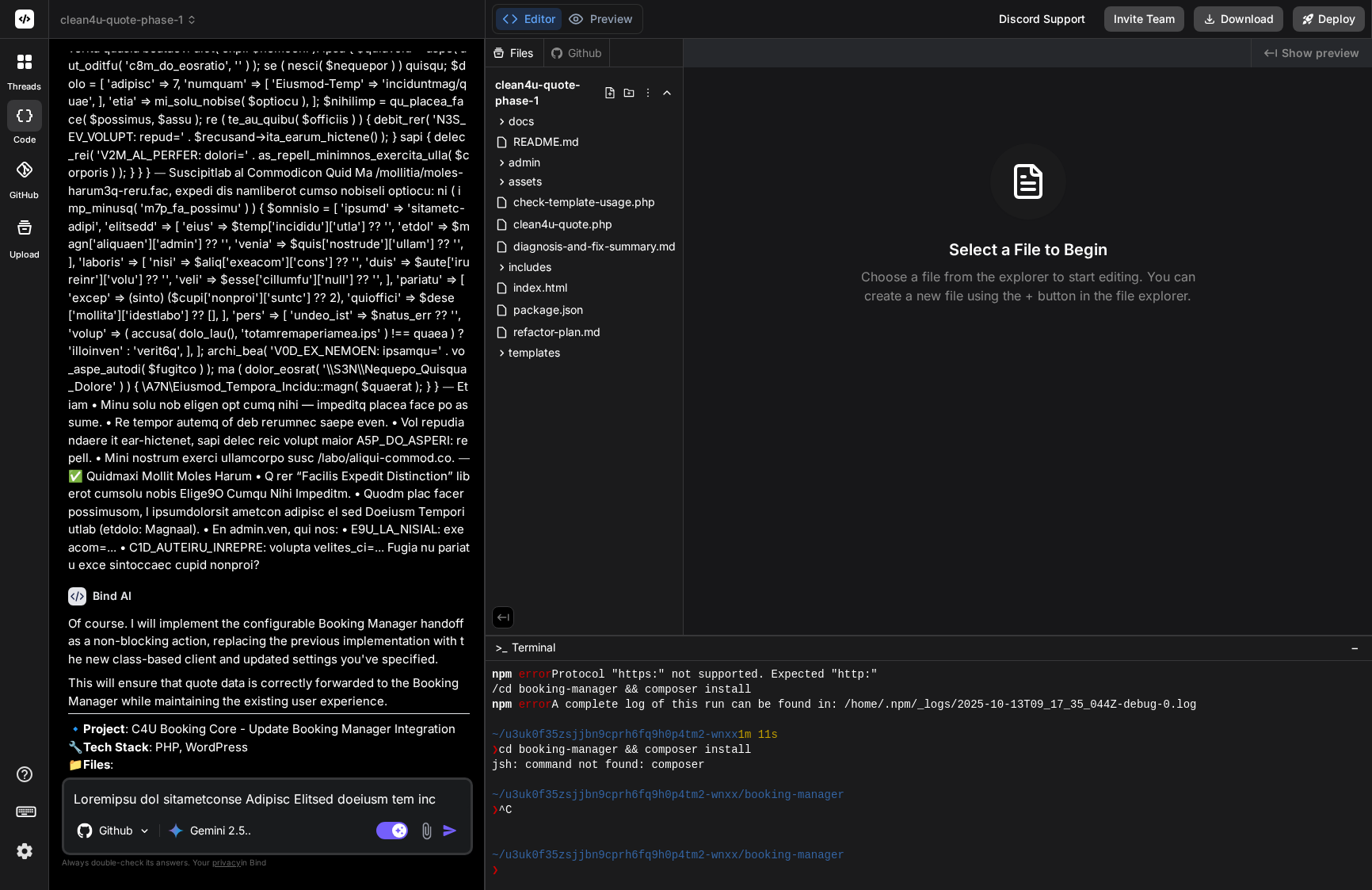
click at [253, 799] on textarea at bounding box center [268, 793] width 407 height 29
paste textarea "Yes, proceed."
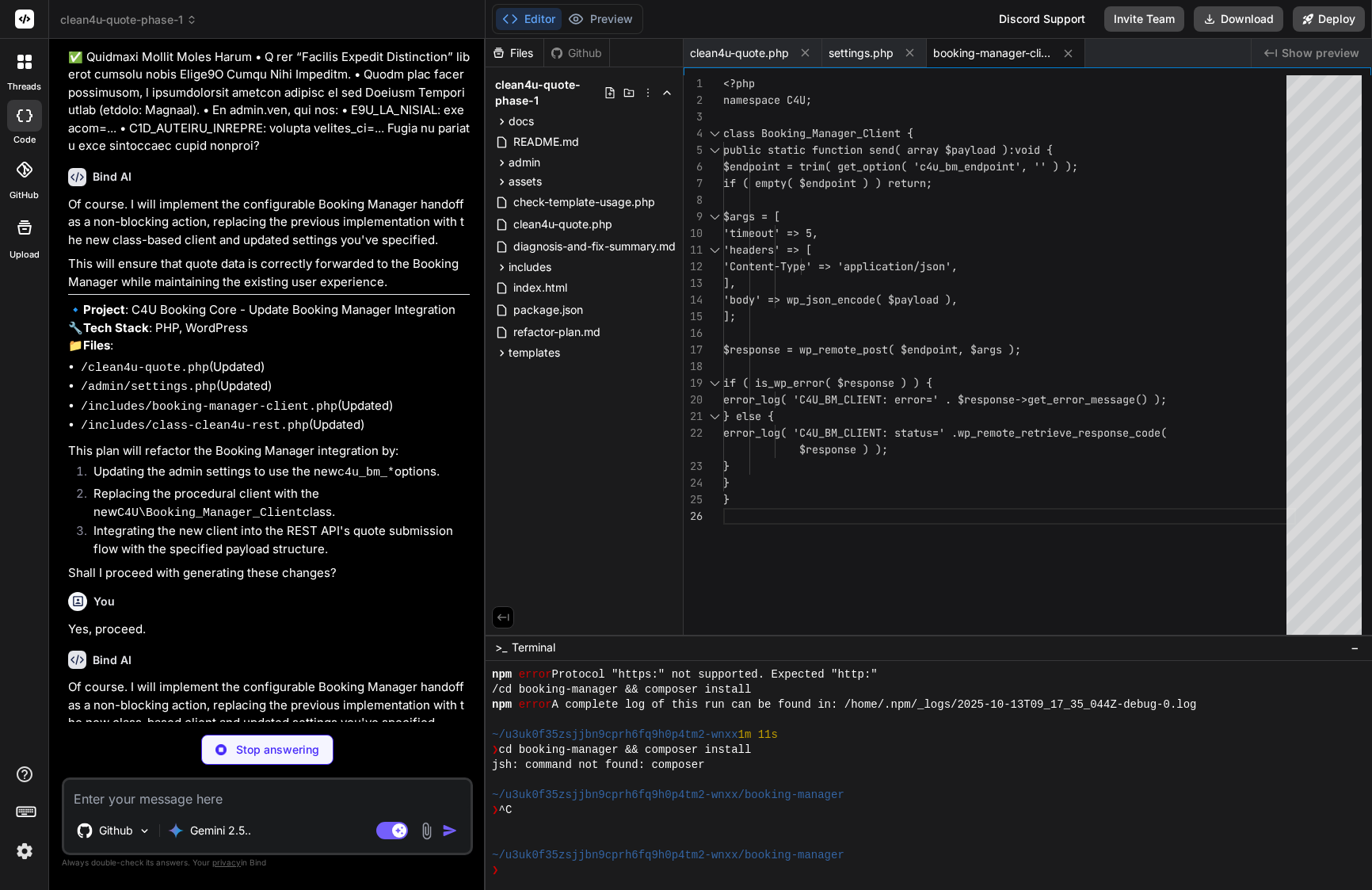
scroll to position [8276, 0]
click at [882, 53] on span "settings.php" at bounding box center [861, 53] width 65 height 16
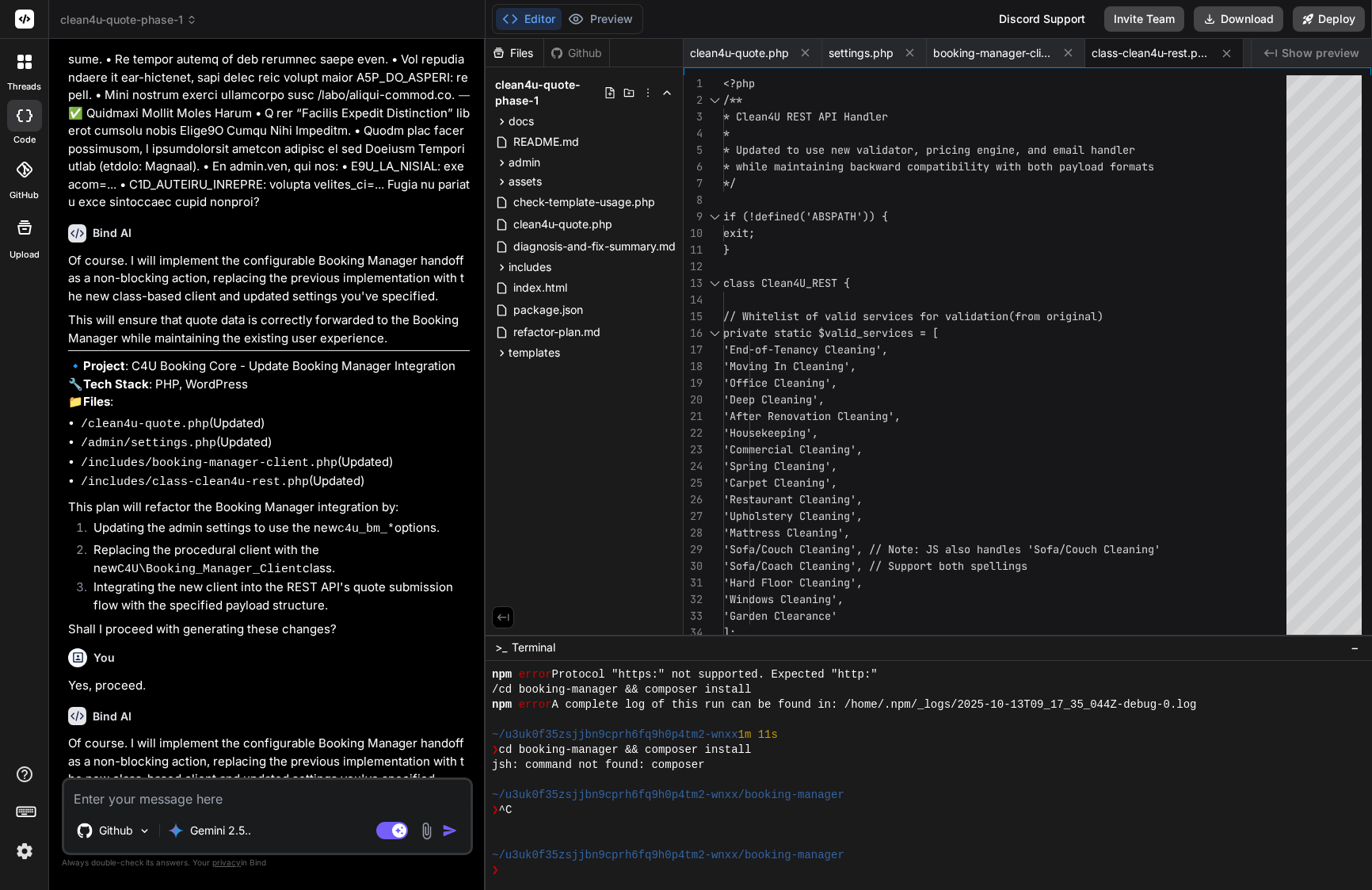
scroll to position [0, 0]
click at [877, 56] on span "settings.php" at bounding box center [861, 53] width 65 height 16
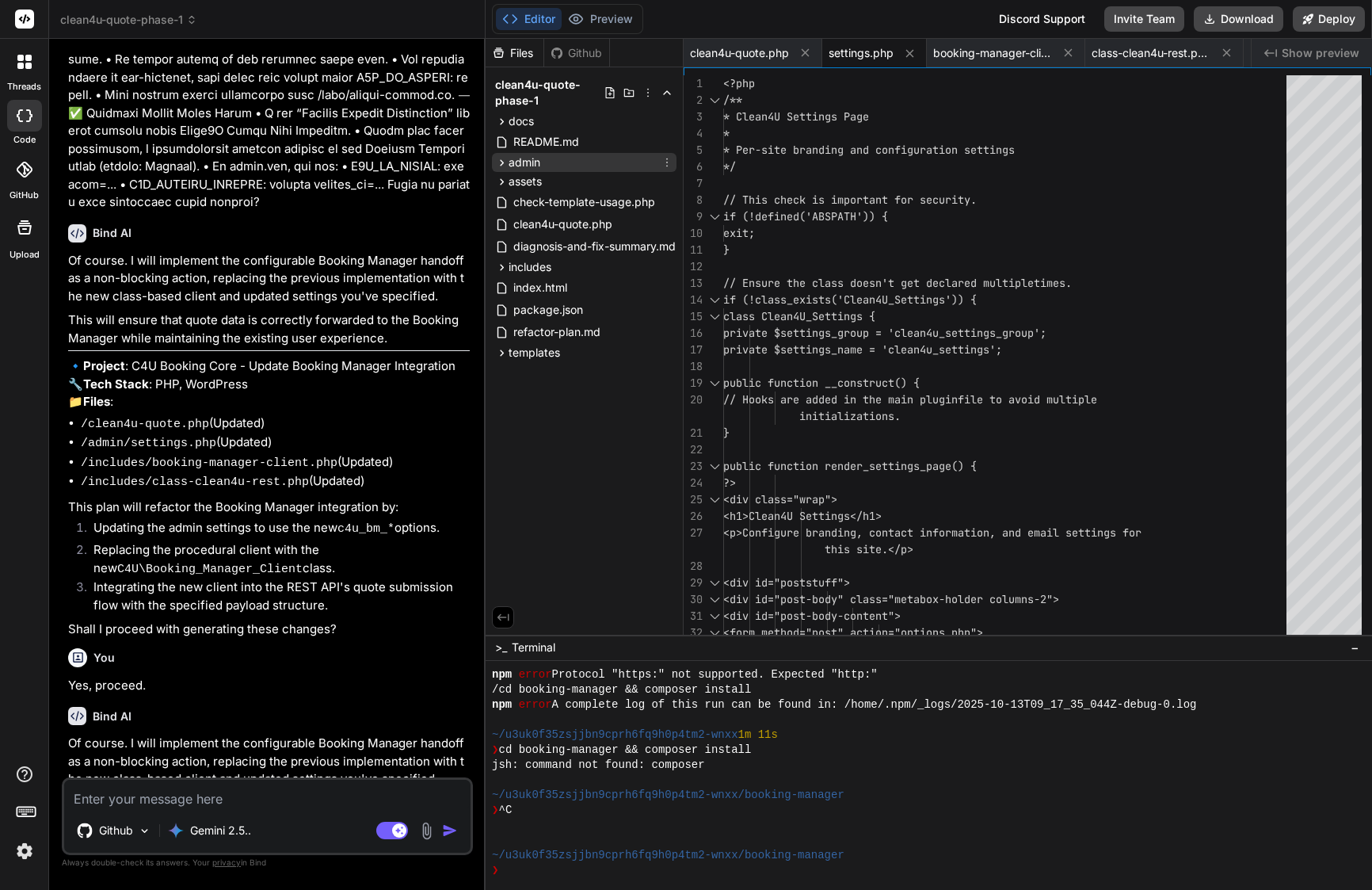
click at [533, 155] on span "admin" at bounding box center [525, 162] width 32 height 16
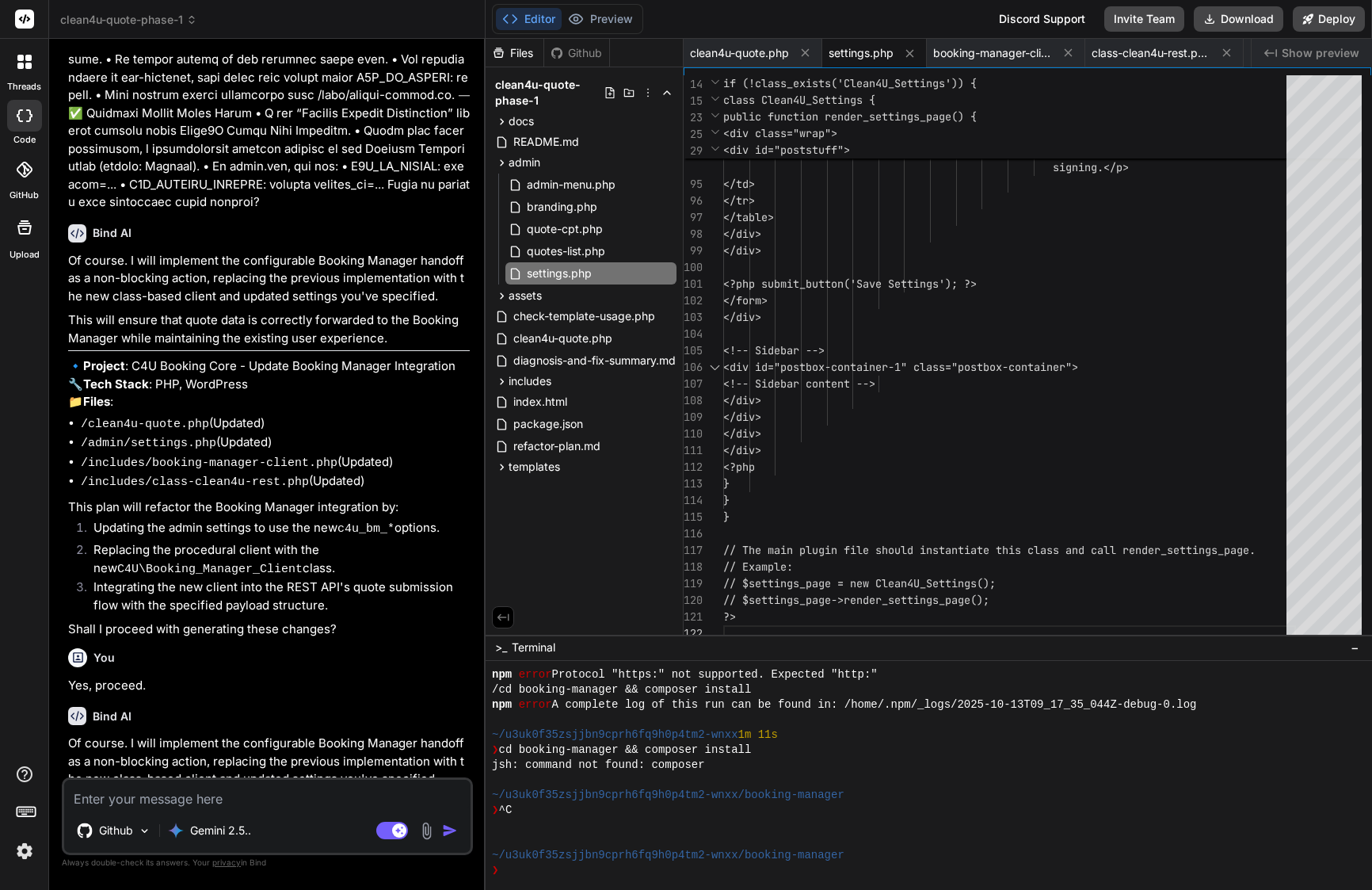
click at [217, 797] on textarea at bounding box center [268, 793] width 407 height 29
paste textarea "<?php /** * Clean4U Settings Page * * Per-site branding and configuration setti…"
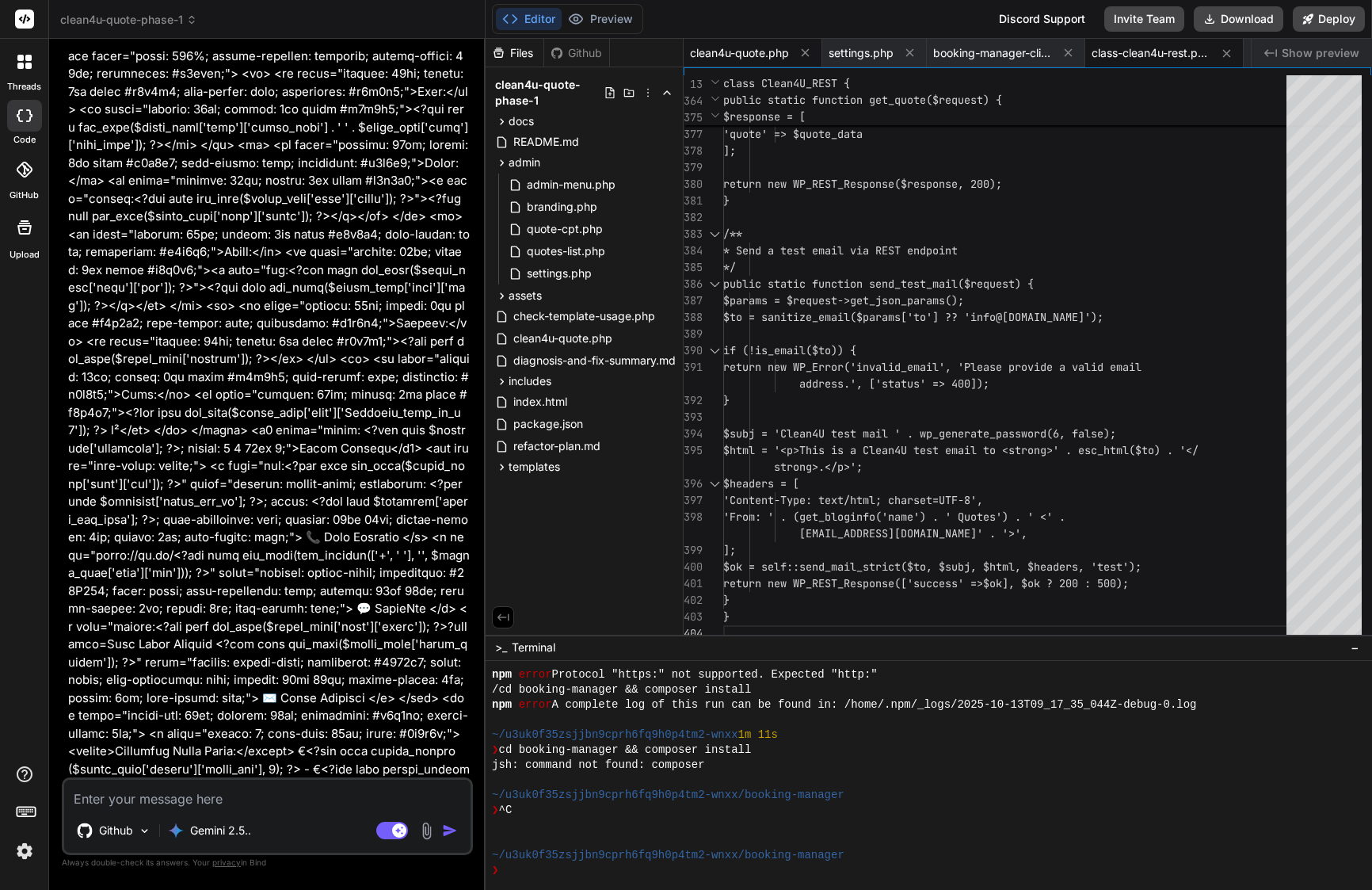
click at [768, 57] on span "clean4u-quote.php" at bounding box center [739, 53] width 99 height 16
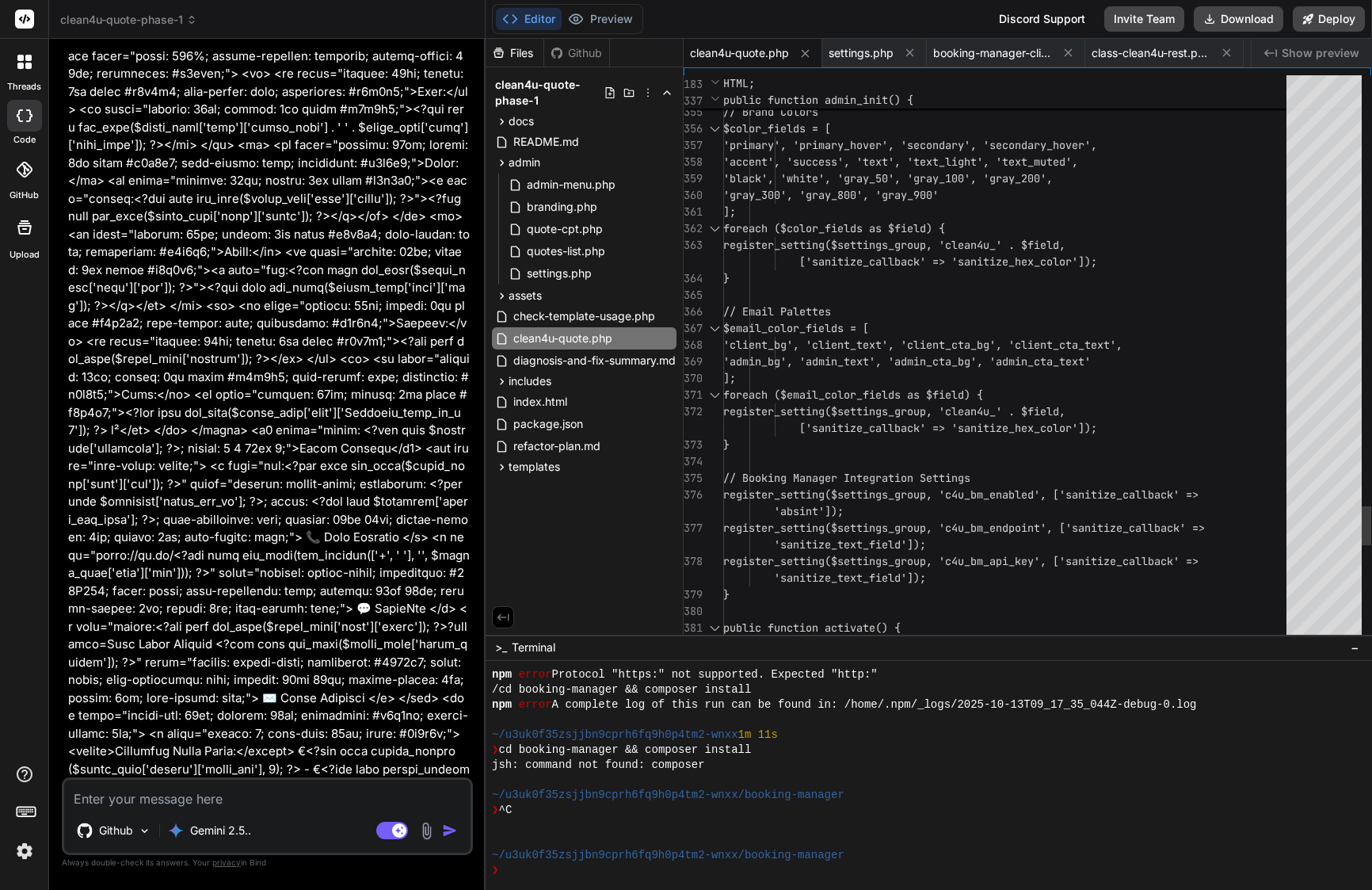
click at [891, 68] on div "381 382 379 380 378 376 377 374 375 373 372 370 371 369 367 368 366 365 364 363…" at bounding box center [1027, 351] width 687 height 567
click at [882, 59] on span "settings.php" at bounding box center [861, 53] width 65 height 16
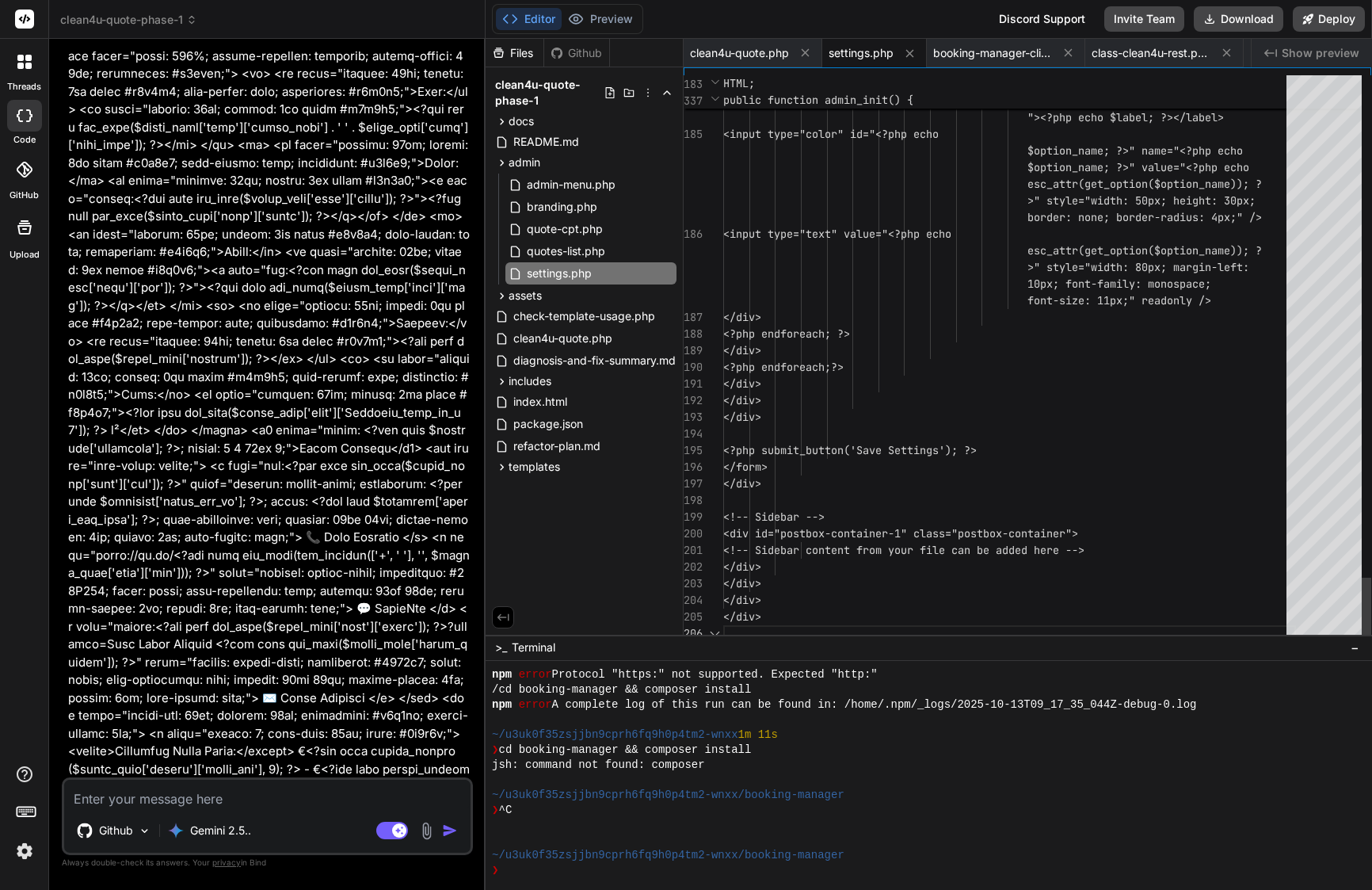
scroll to position [150, 0]
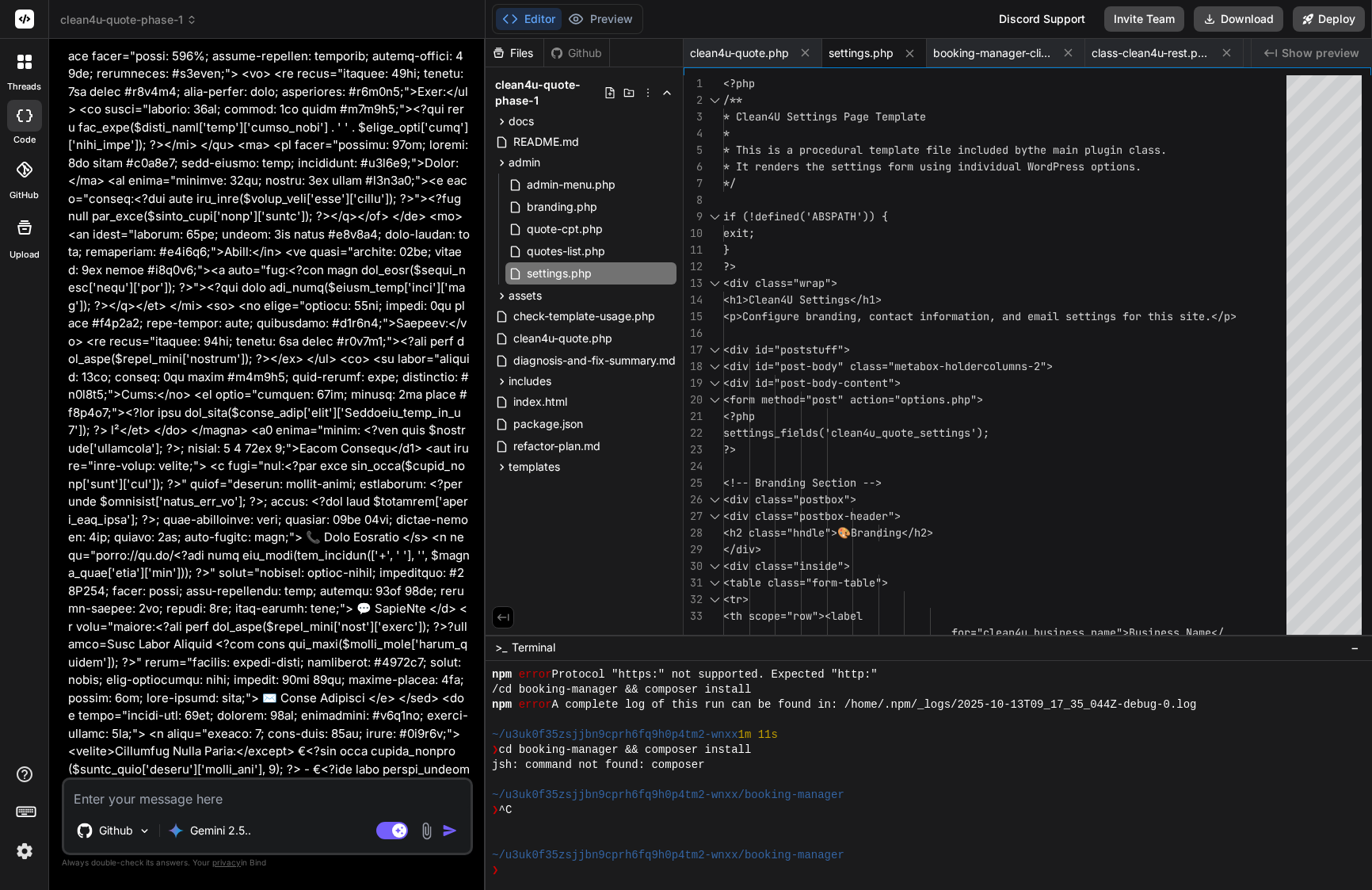
click at [867, 58] on span "settings.php" at bounding box center [861, 53] width 65 height 16
click at [994, 62] on div "booking-manager-client.php" at bounding box center [1006, 53] width 159 height 29
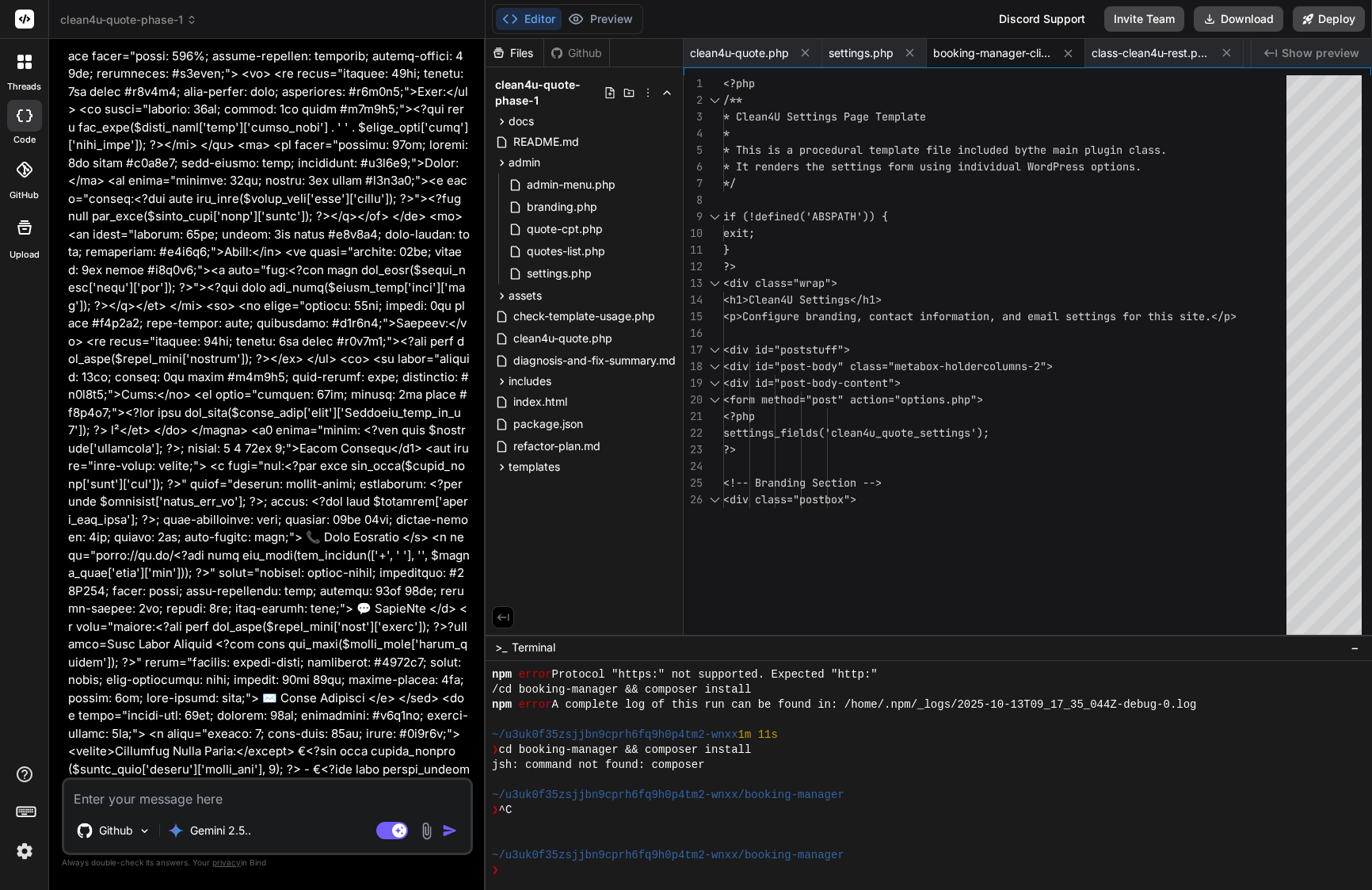
scroll to position [99, 0]
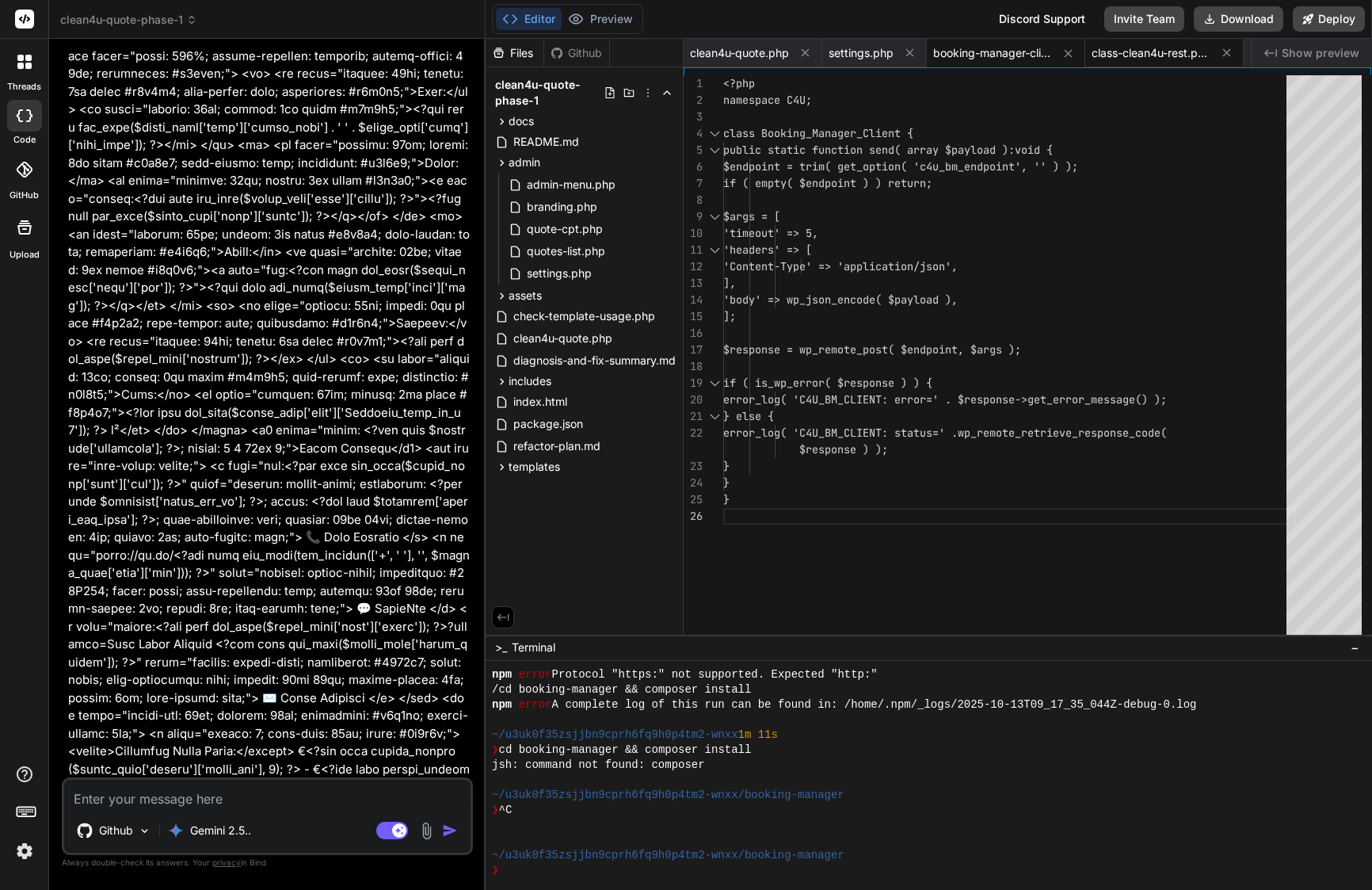
click at [1160, 60] on span "class-clean4u-rest.php" at bounding box center [1151, 53] width 119 height 16
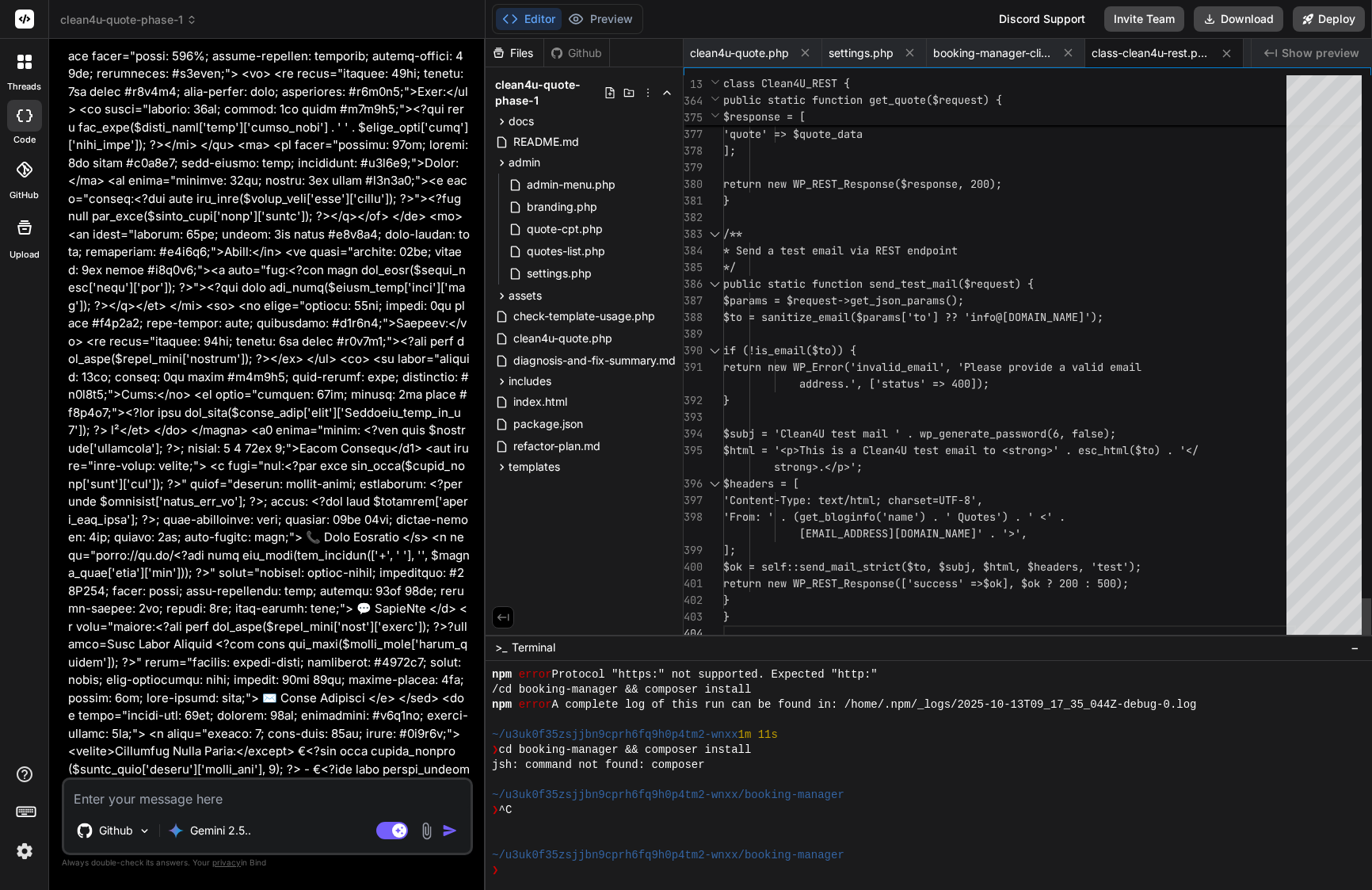
scroll to position [116, 0]
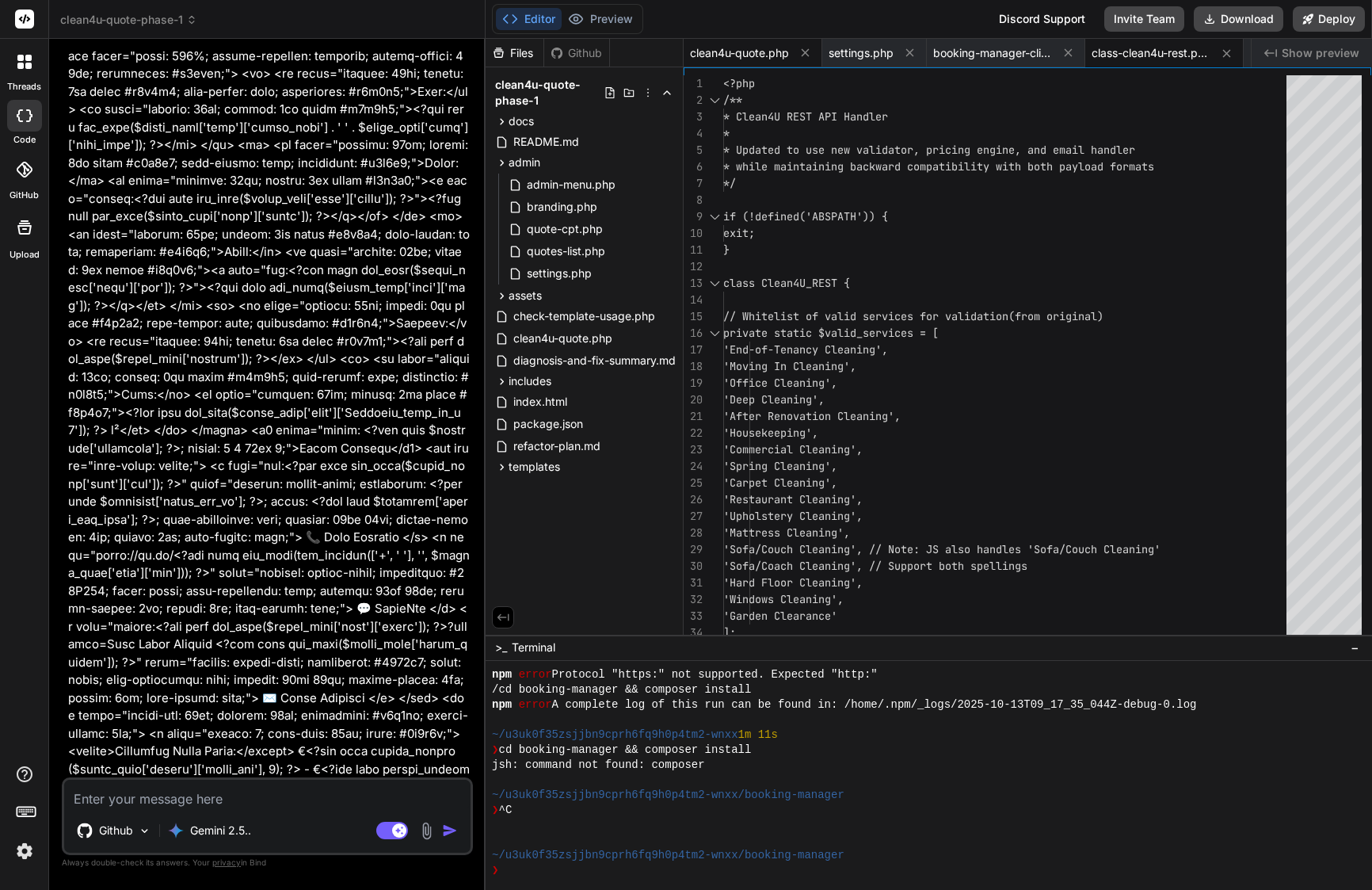
click at [769, 42] on div "clean4u-quote.php" at bounding box center [752, 53] width 138 height 29
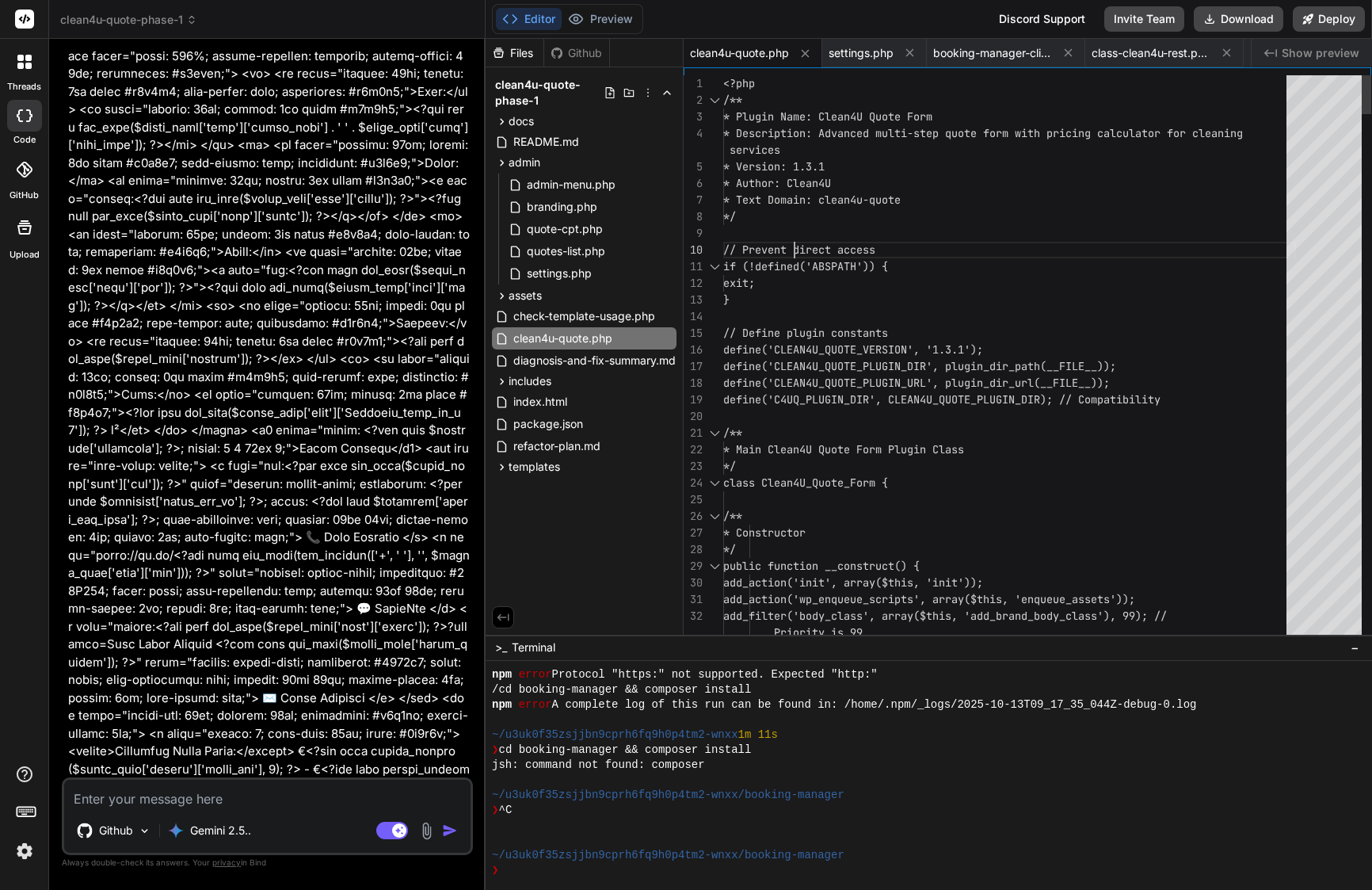
click at [795, 238] on div at bounding box center [1010, 233] width 573 height 17
click at [828, 207] on span "* Text Domain: clean4u-quote" at bounding box center [812, 200] width 177 height 17
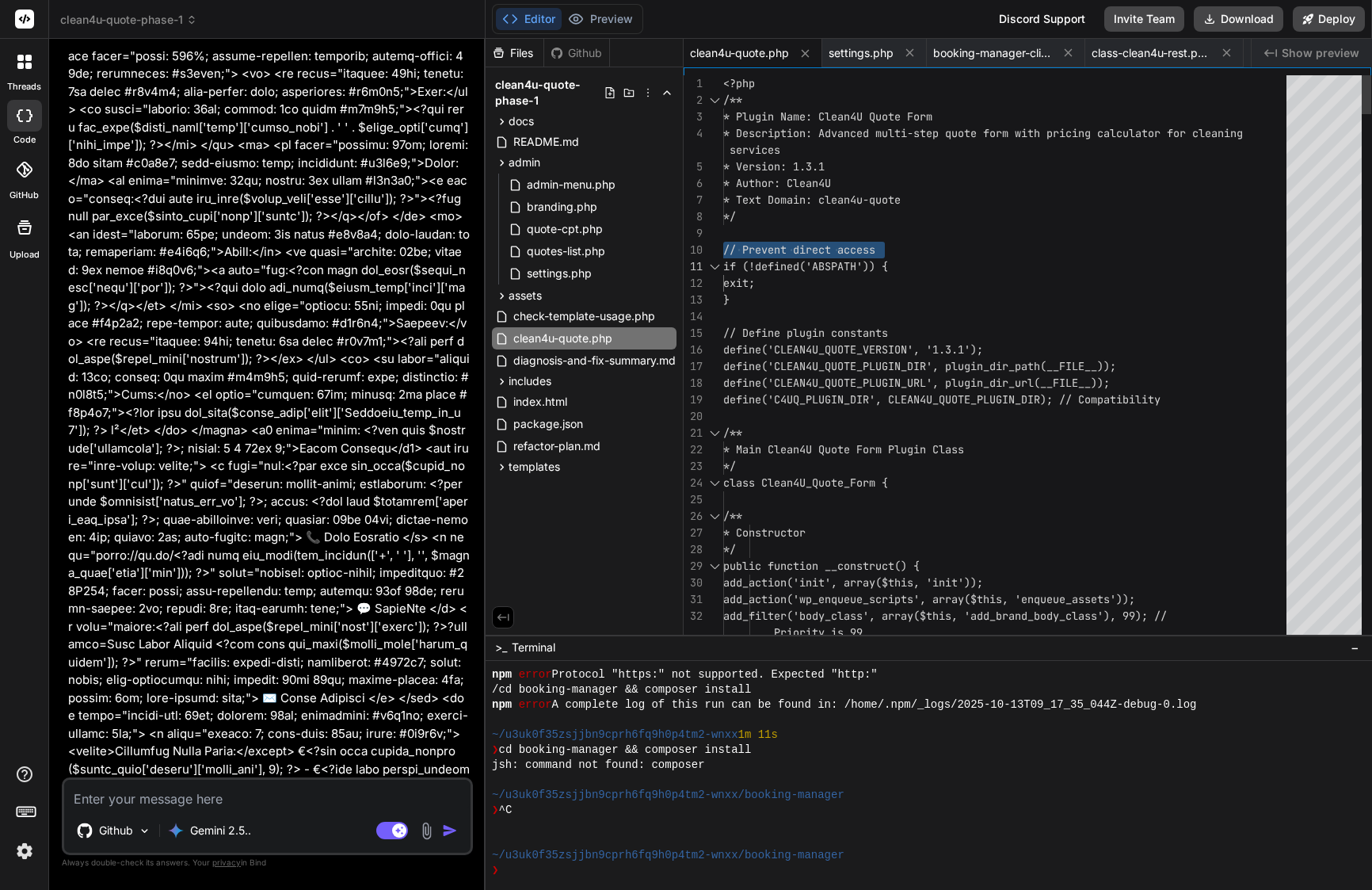
scroll to position [133, 0]
click at [867, 58] on span "settings.php" at bounding box center [861, 53] width 65 height 16
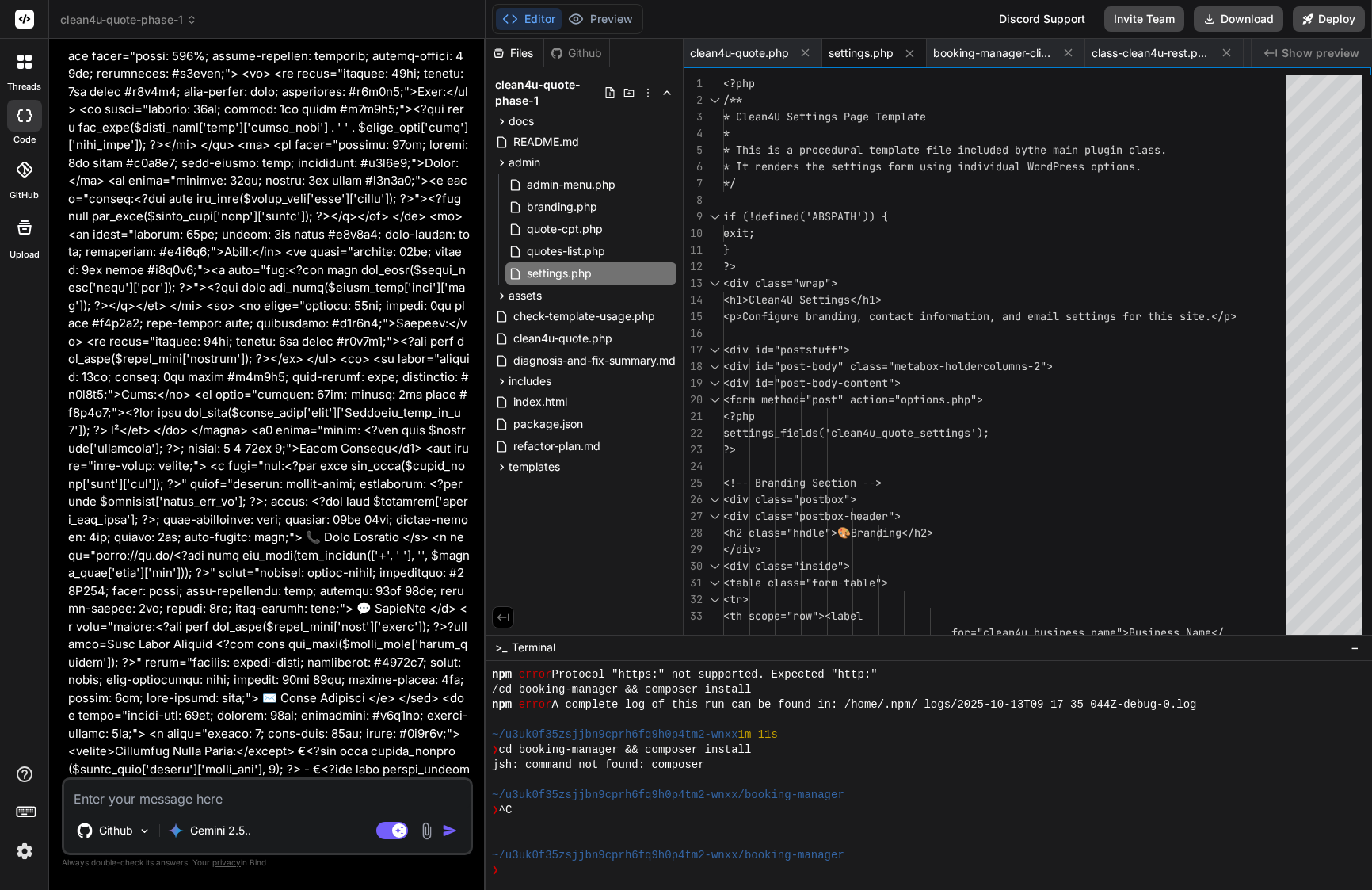
scroll to position [0, 0]
click at [752, 49] on span "clean4u-quote.php" at bounding box center [739, 53] width 99 height 16
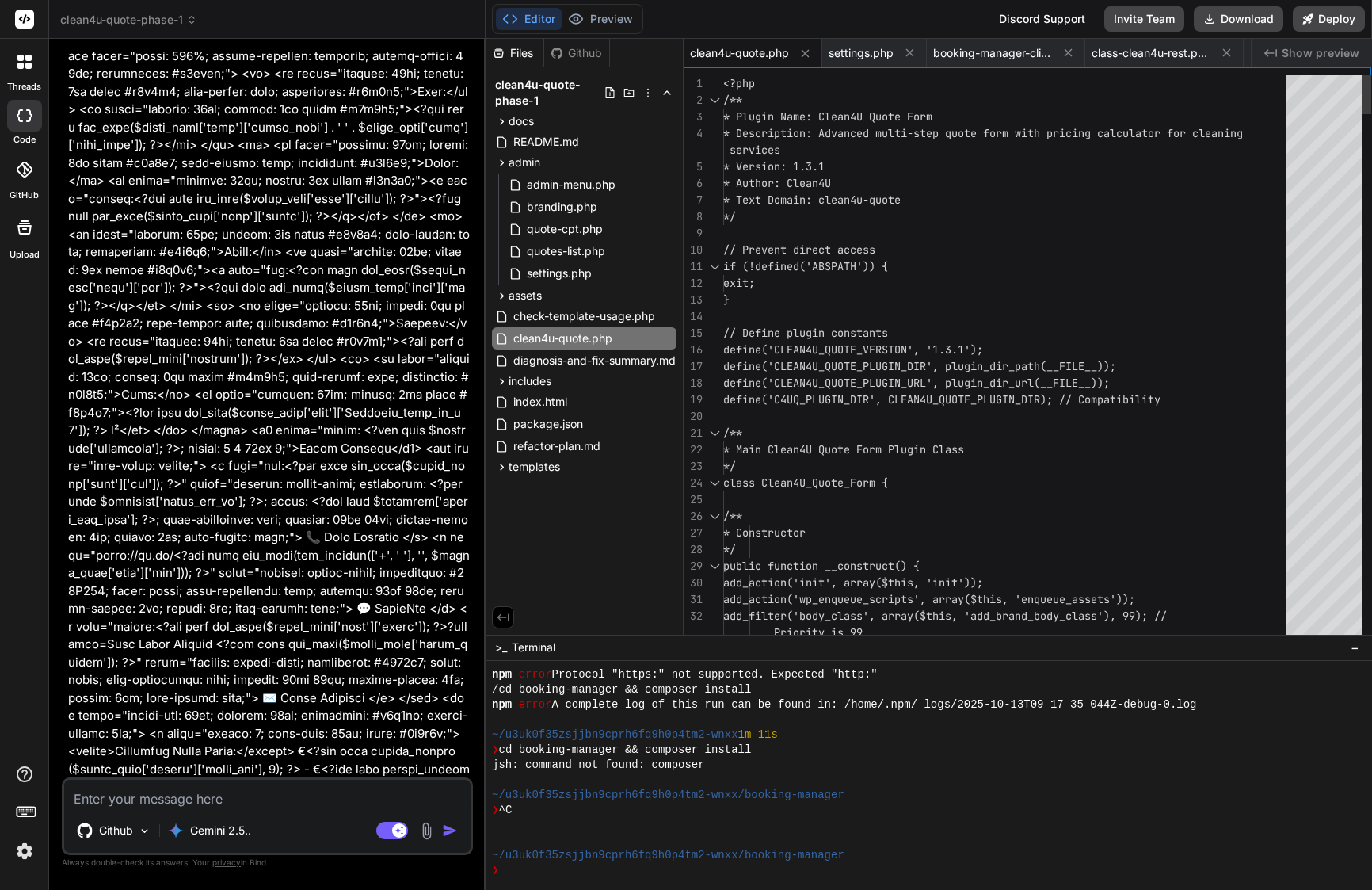
click at [845, 292] on div "}" at bounding box center [1010, 300] width 573 height 17
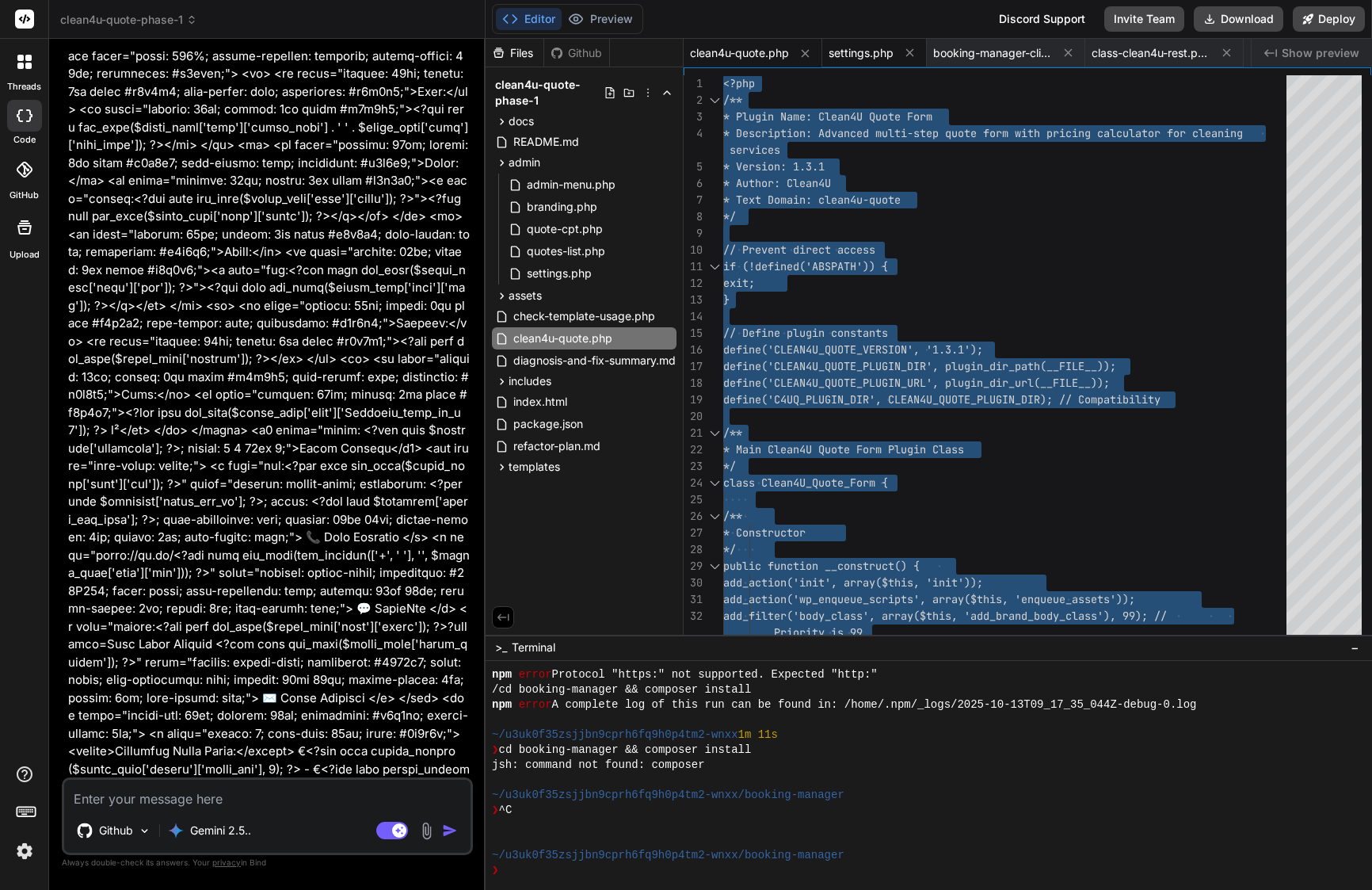
click at [859, 48] on span "settings.php" at bounding box center [861, 53] width 65 height 16
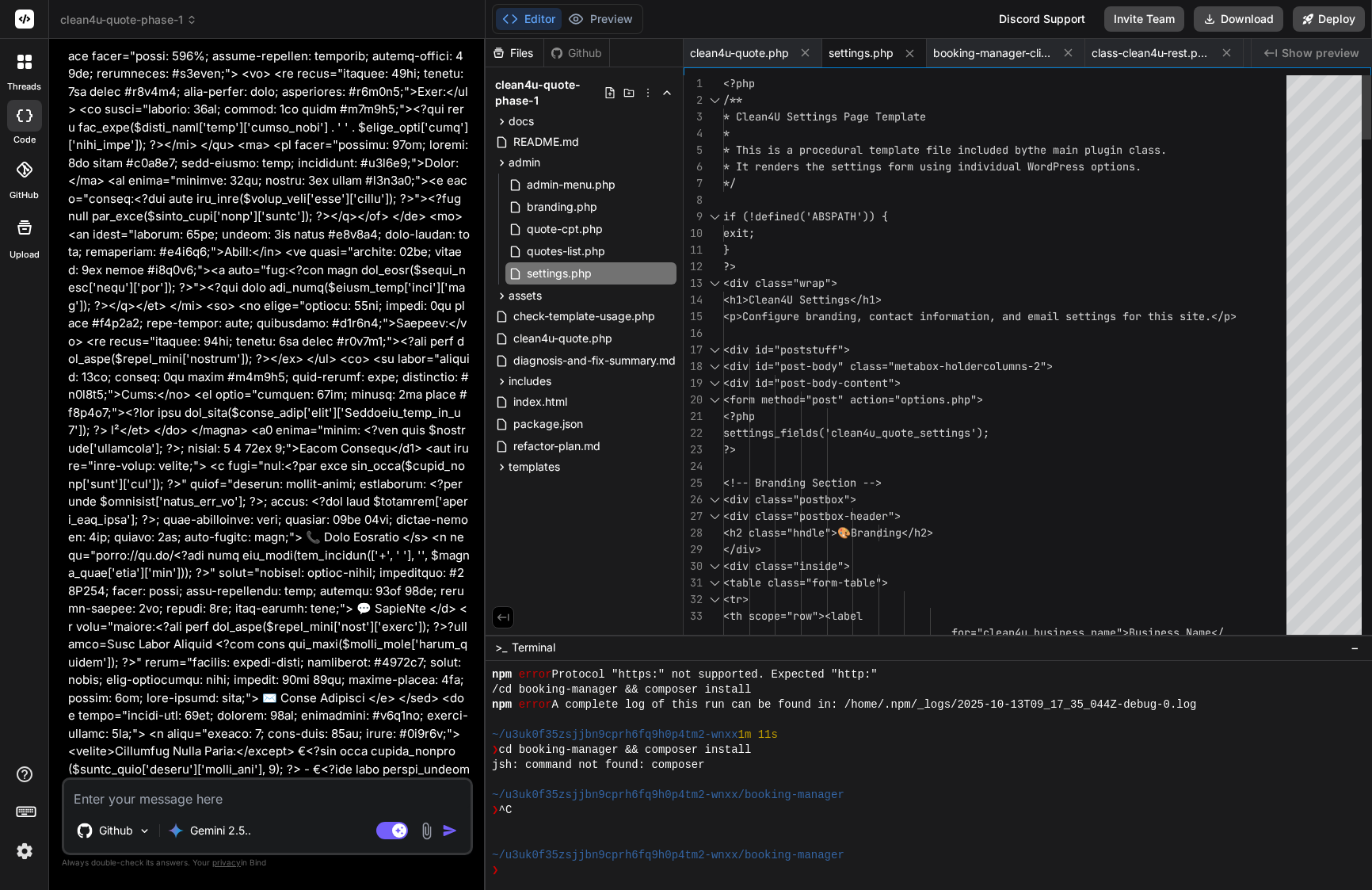
click at [851, 201] on div at bounding box center [1010, 200] width 573 height 17
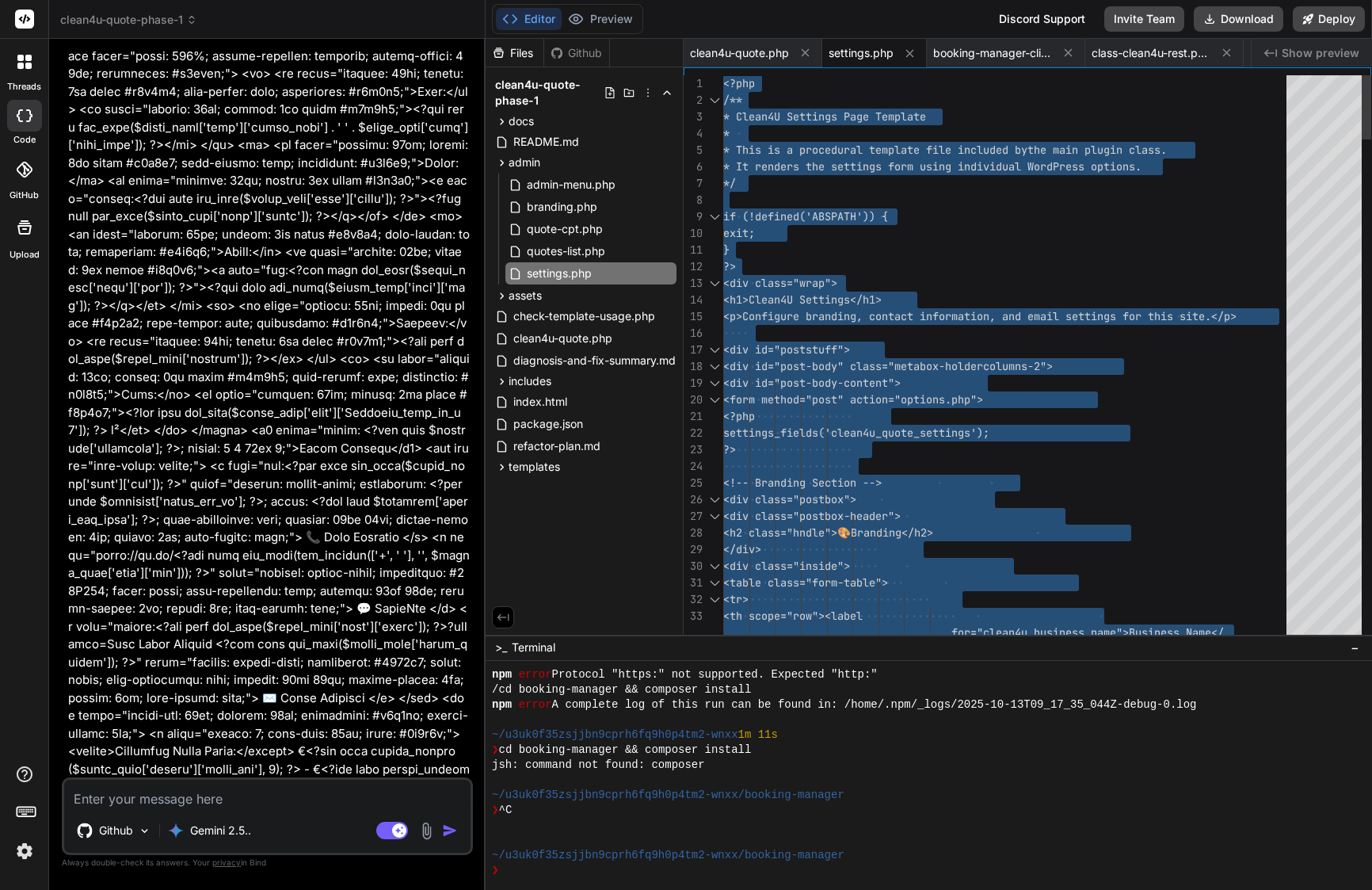
click at [851, 201] on div at bounding box center [1010, 200] width 573 height 17
click at [996, 68] on div "31 30 29 28 27 26 25 24 23 22 21 20 19 18 17 16 15 14 13 12 10 11 7 8 9 5 6 3 4…" at bounding box center [1027, 351] width 687 height 567
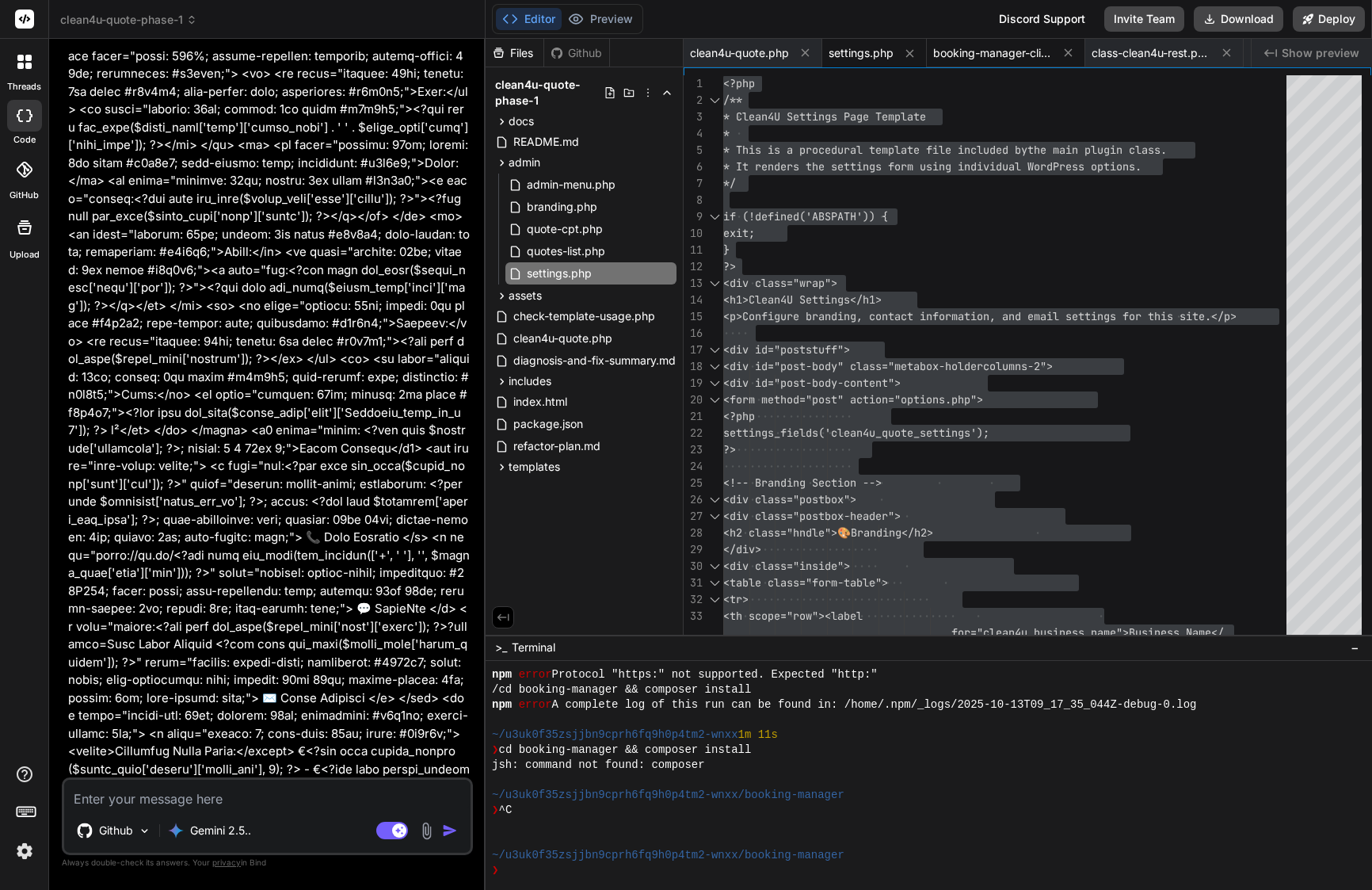
click at [1002, 56] on span "booking-manager-client.php" at bounding box center [993, 53] width 119 height 16
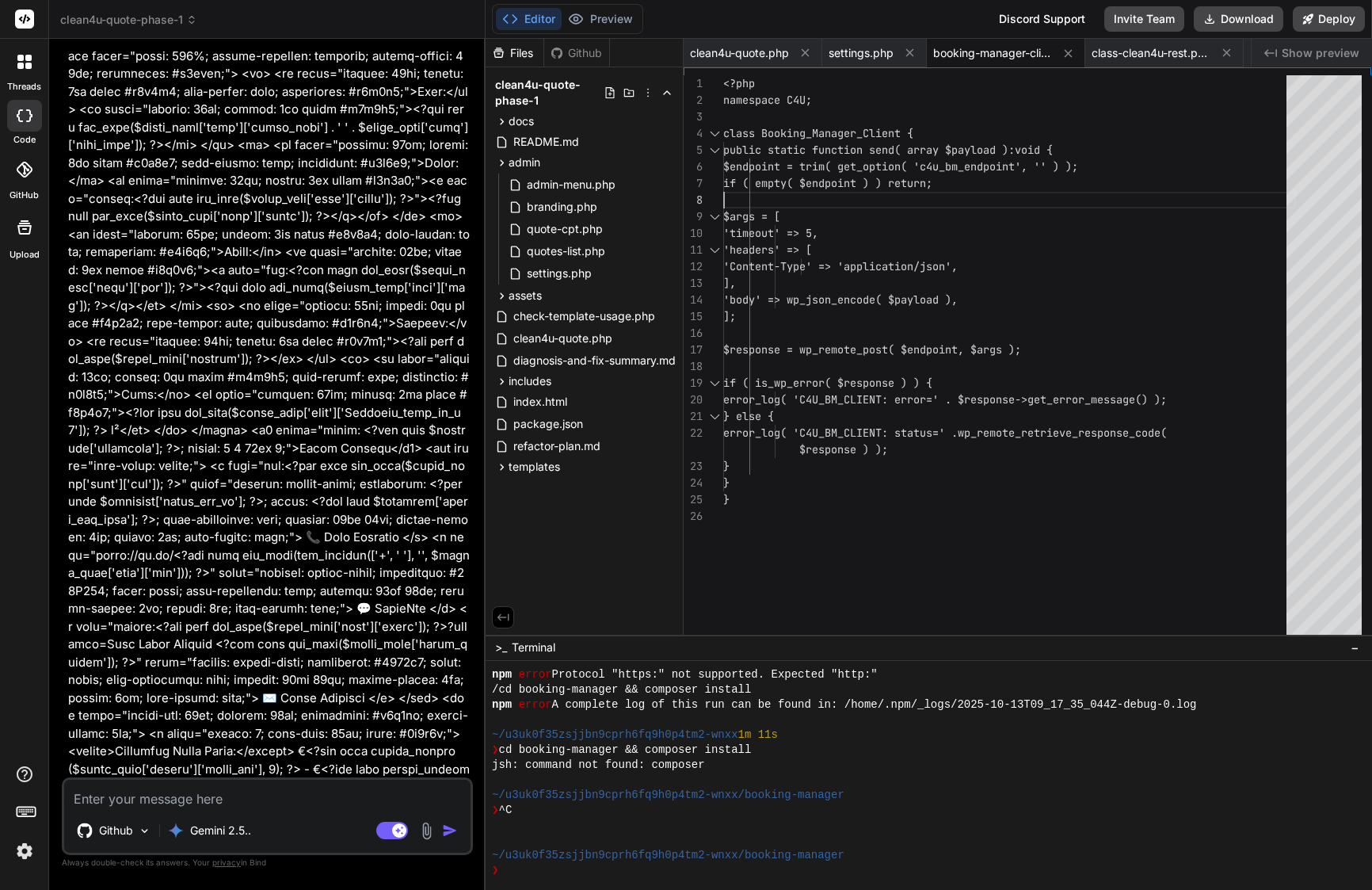
click at [858, 199] on div at bounding box center [1010, 200] width 573 height 17
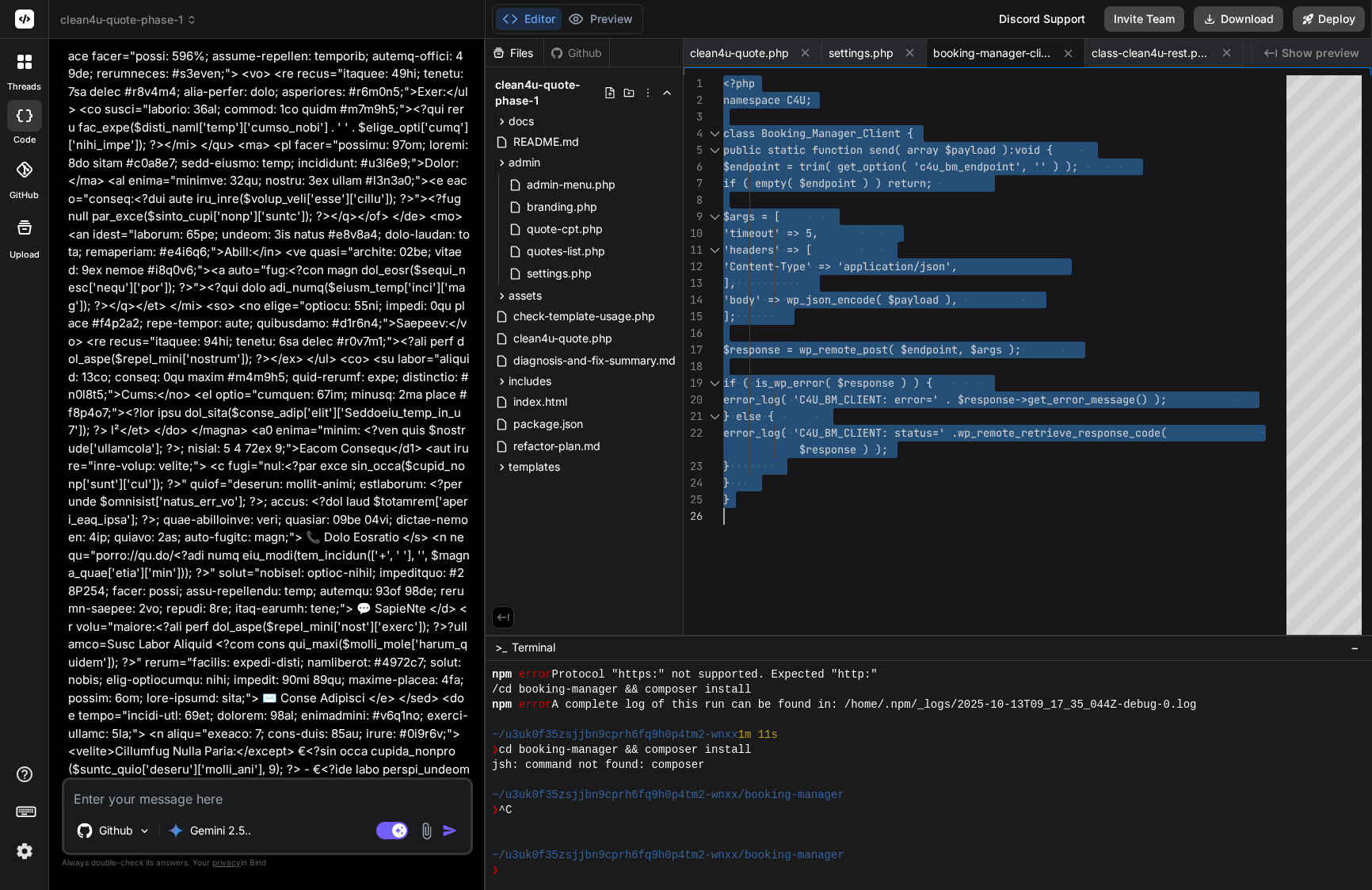
scroll to position [0, 0]
click at [858, 199] on div at bounding box center [1010, 200] width 573 height 17
click at [1159, 62] on div "class-clean4u-rest.php" at bounding box center [1165, 53] width 159 height 29
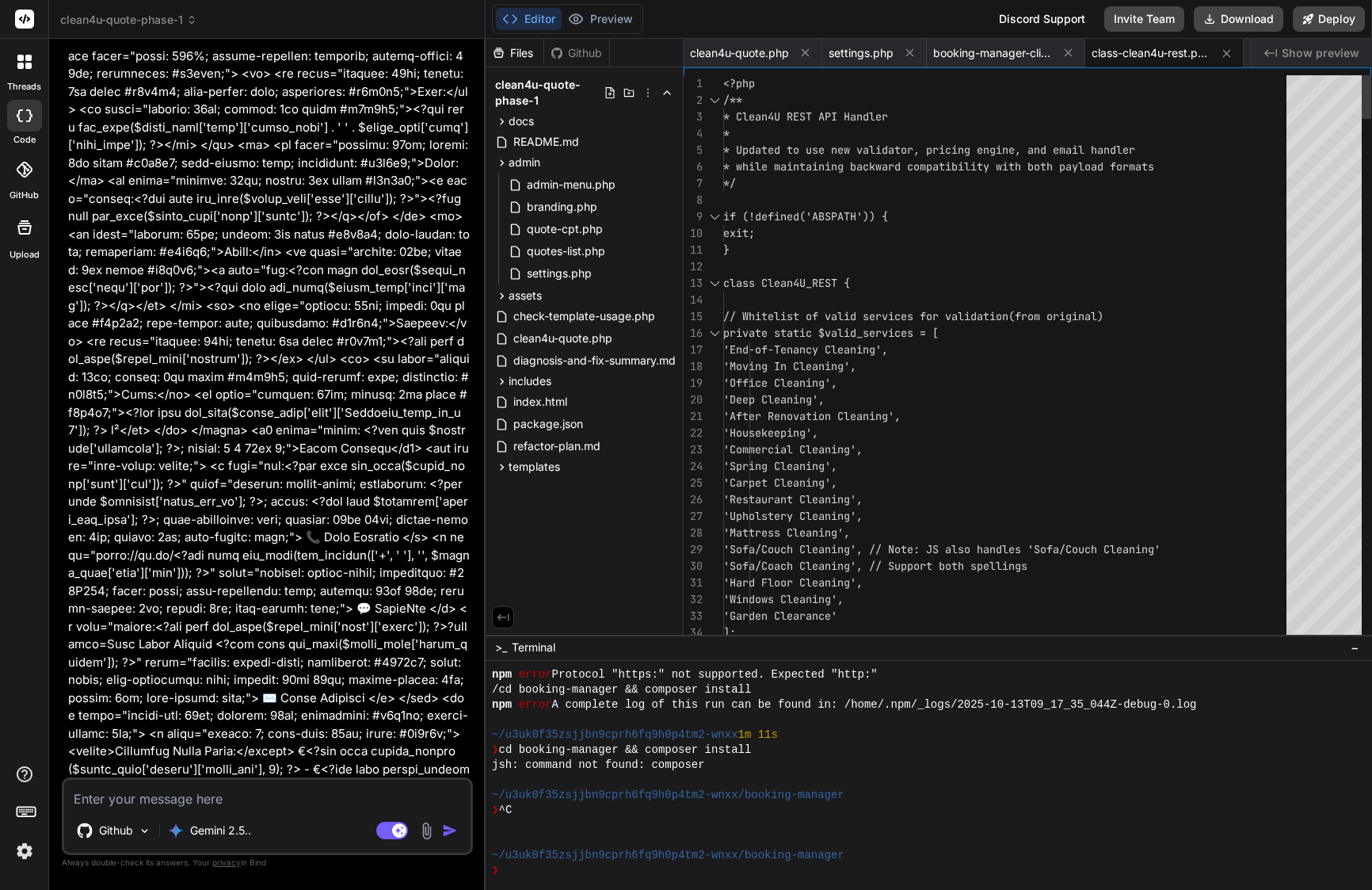
click at [886, 348] on span "'End-of-Tenancy Cleaning'," at bounding box center [805, 348] width 164 height 14
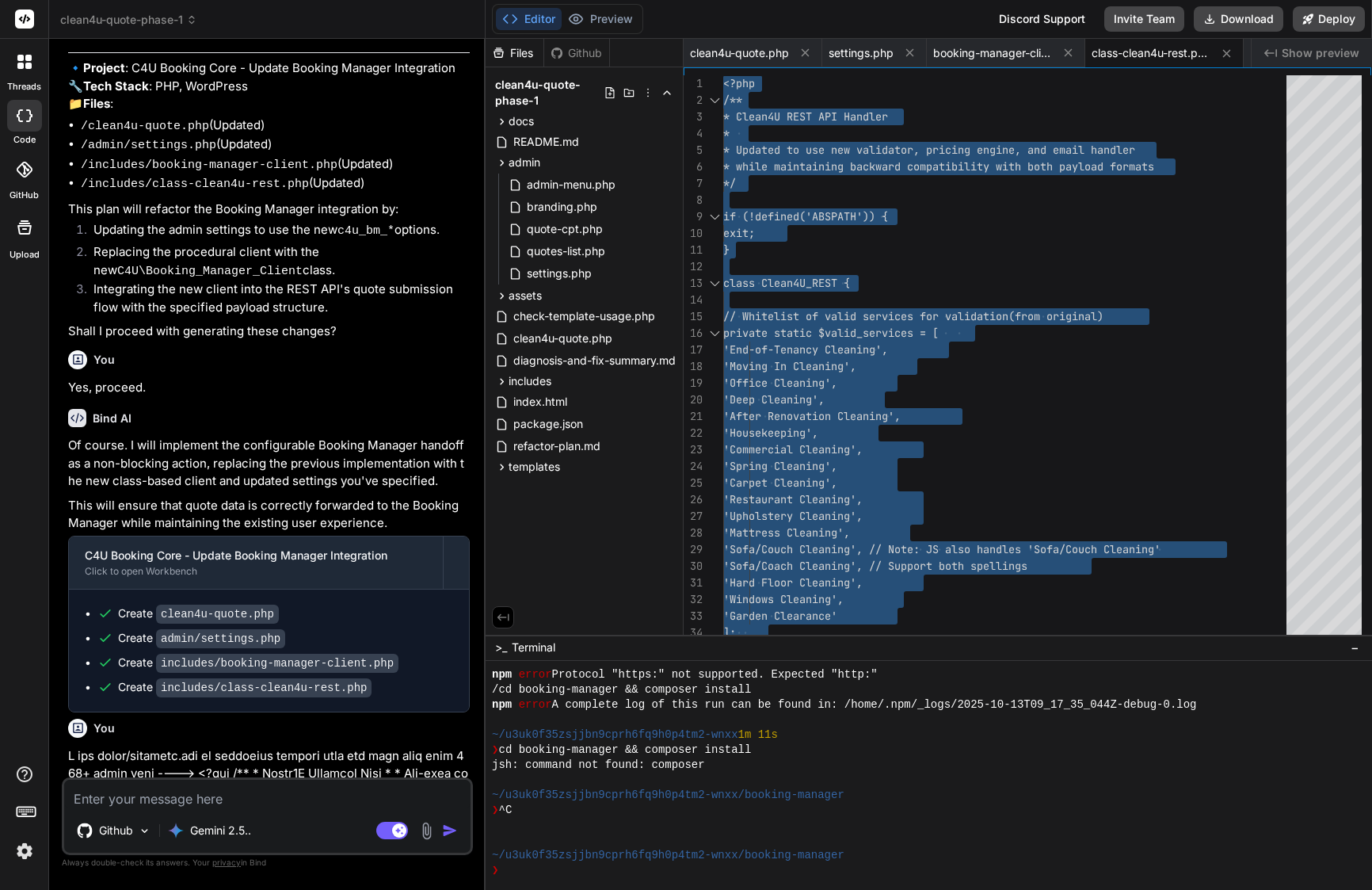
scroll to position [8621, 0]
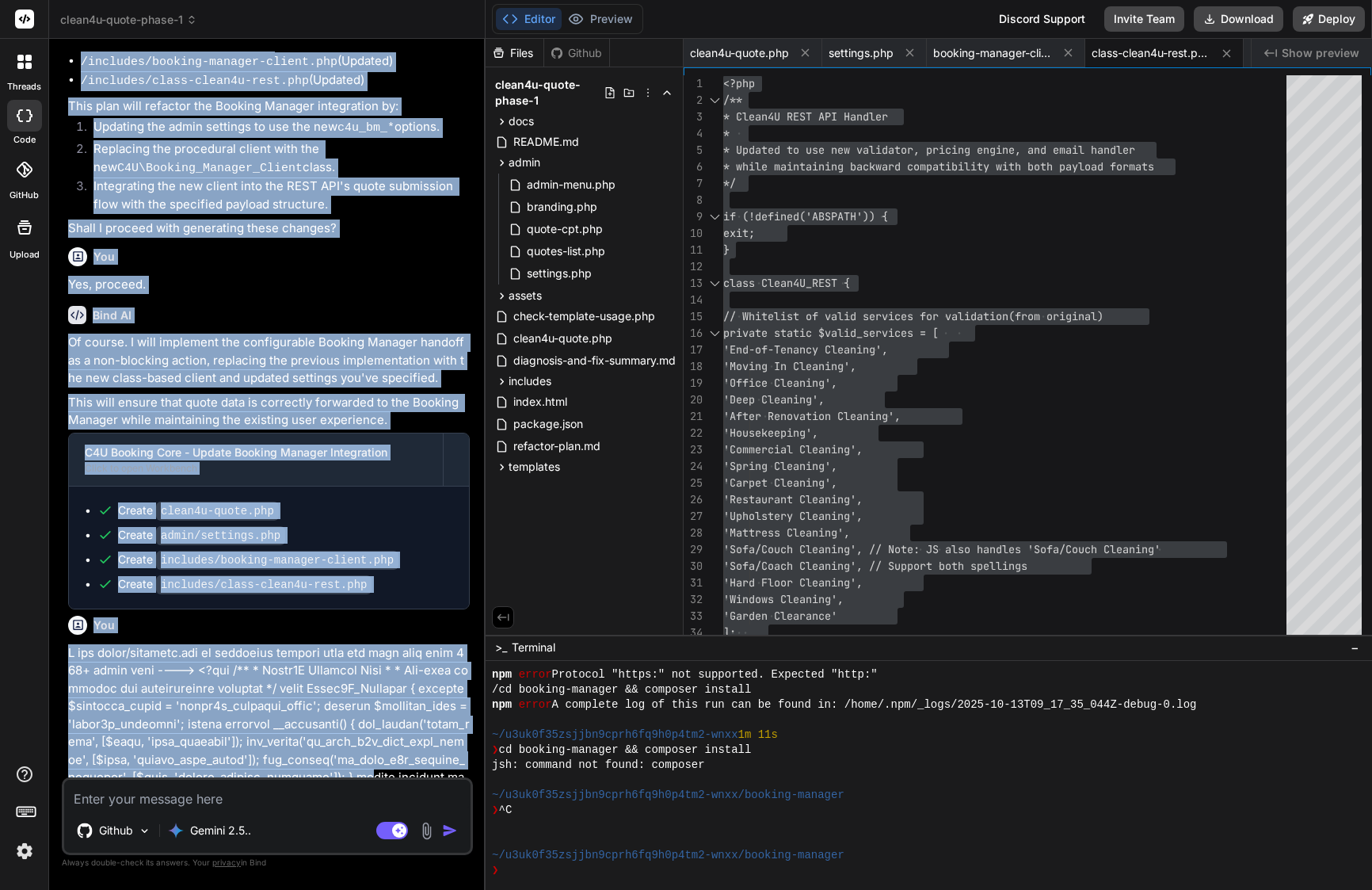
drag, startPoint x: 61, startPoint y: 416, endPoint x: 282, endPoint y: 529, distance: 248.2
click at [282, 529] on div "Bind AI Web Search Created with Pixso. Code Generator You could you confirm tha…" at bounding box center [268, 464] width 437 height 850
drag, startPoint x: 282, startPoint y: 529, endPoint x: 250, endPoint y: 507, distance: 38.8
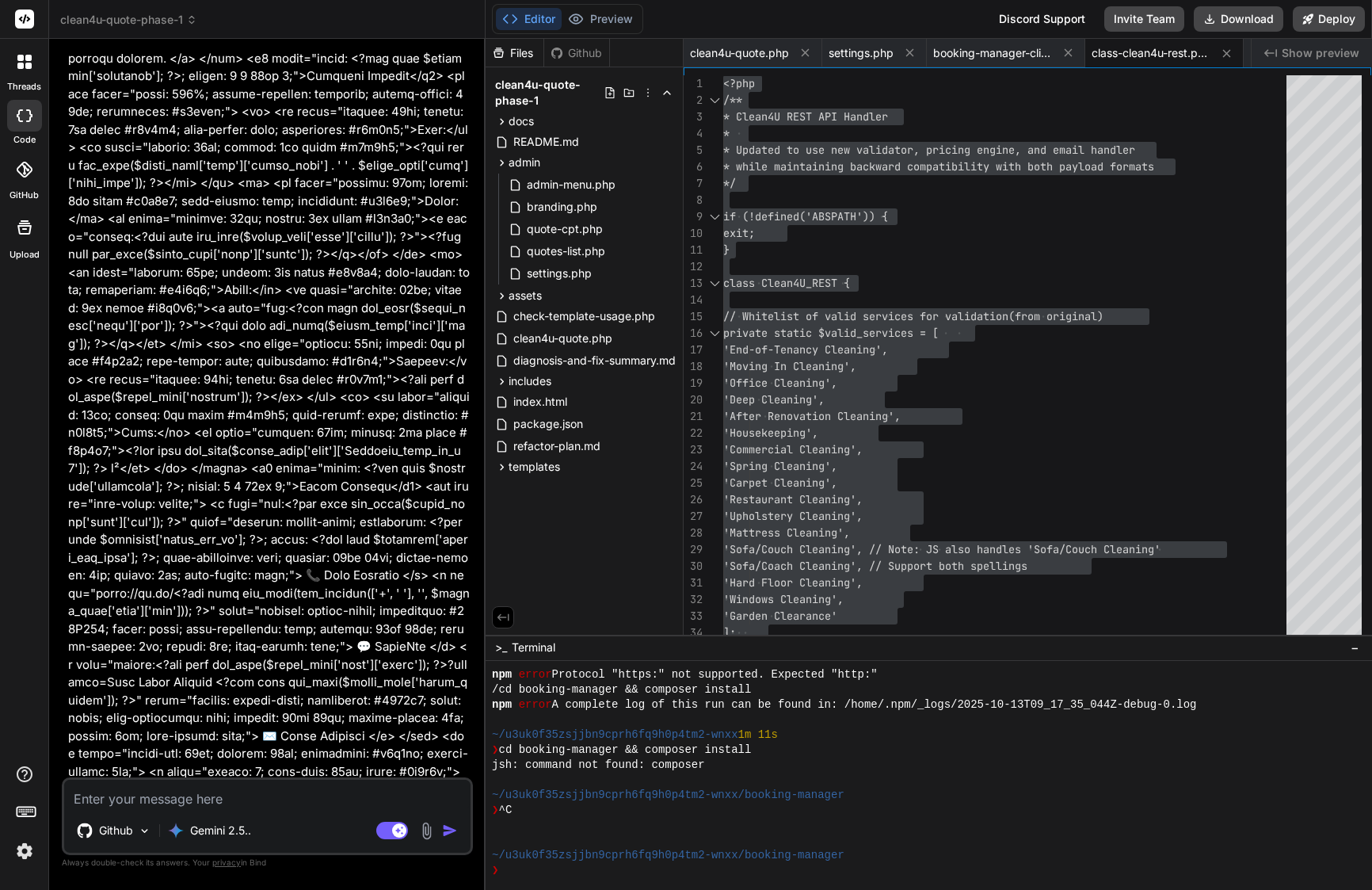
scroll to position [17099, 0]
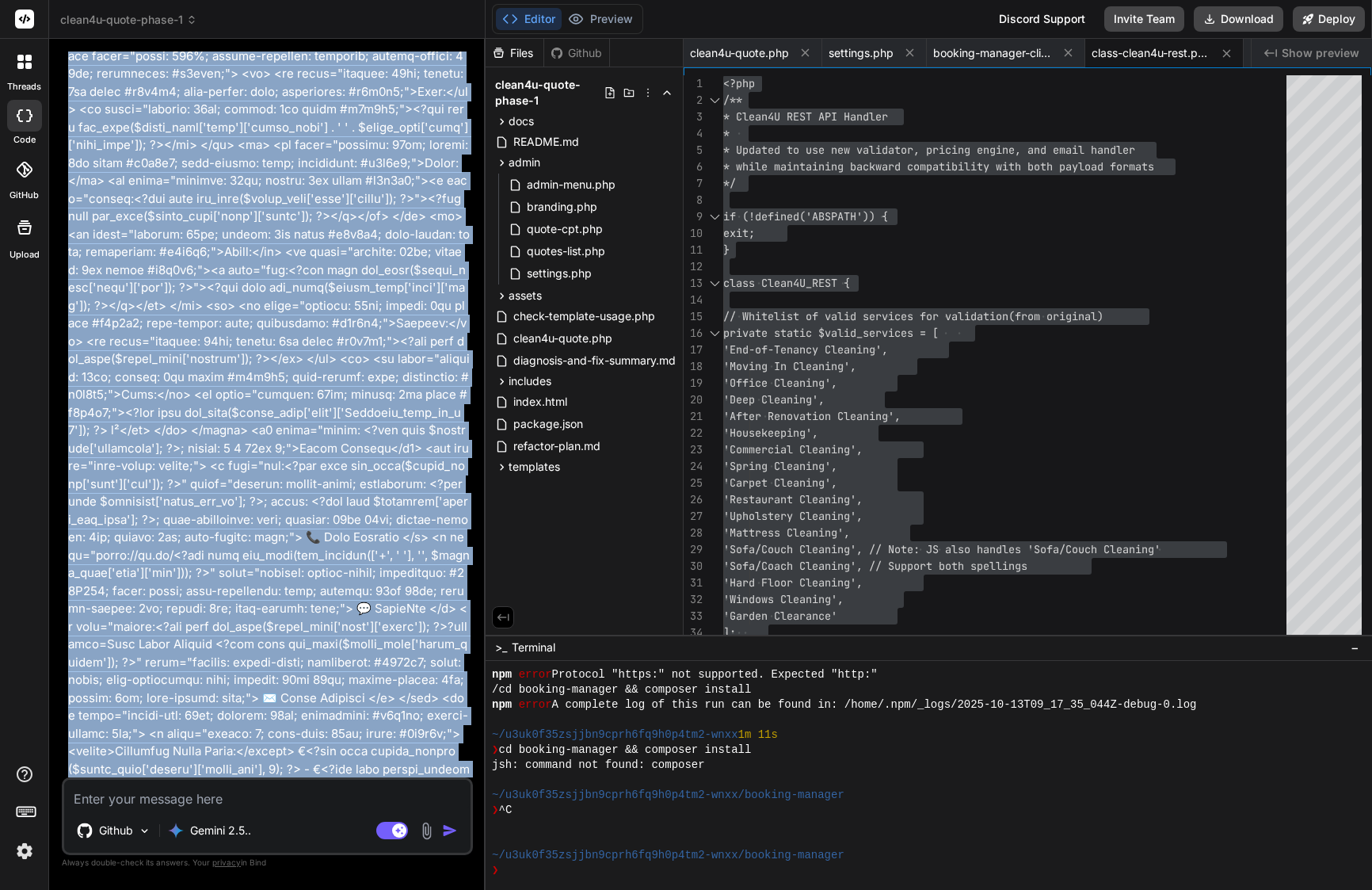
drag, startPoint x: 69, startPoint y: 414, endPoint x: 361, endPoint y: 386, distance: 293.3
copy p "I see admin/settings.php is truncated orginal file was have more than 900+ line…"
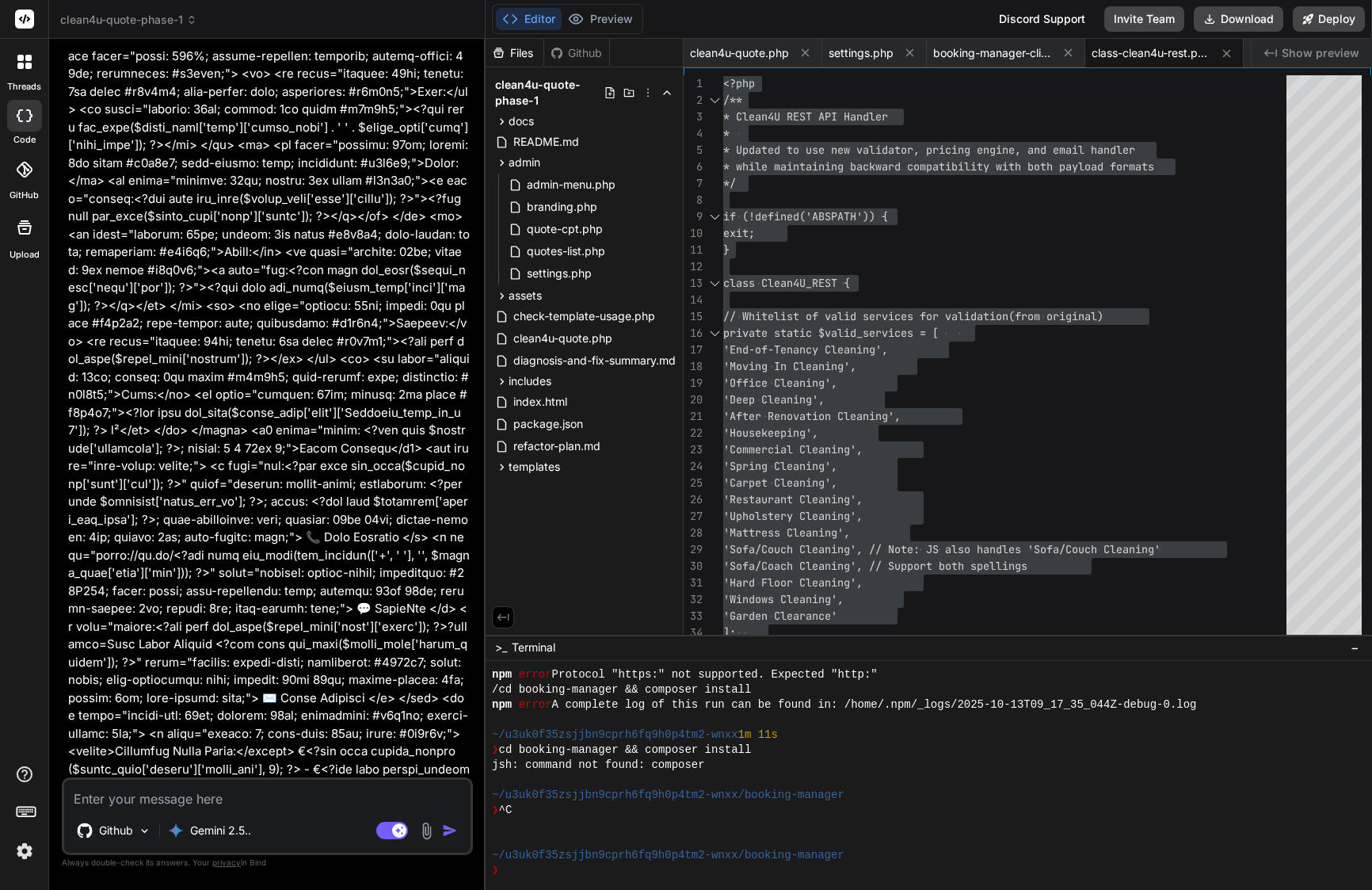
click at [191, 796] on textarea at bounding box center [268, 793] width 407 height 29
paste textarea "I see admin/settings.php is truncated orginal file was have more than 900+ line…"
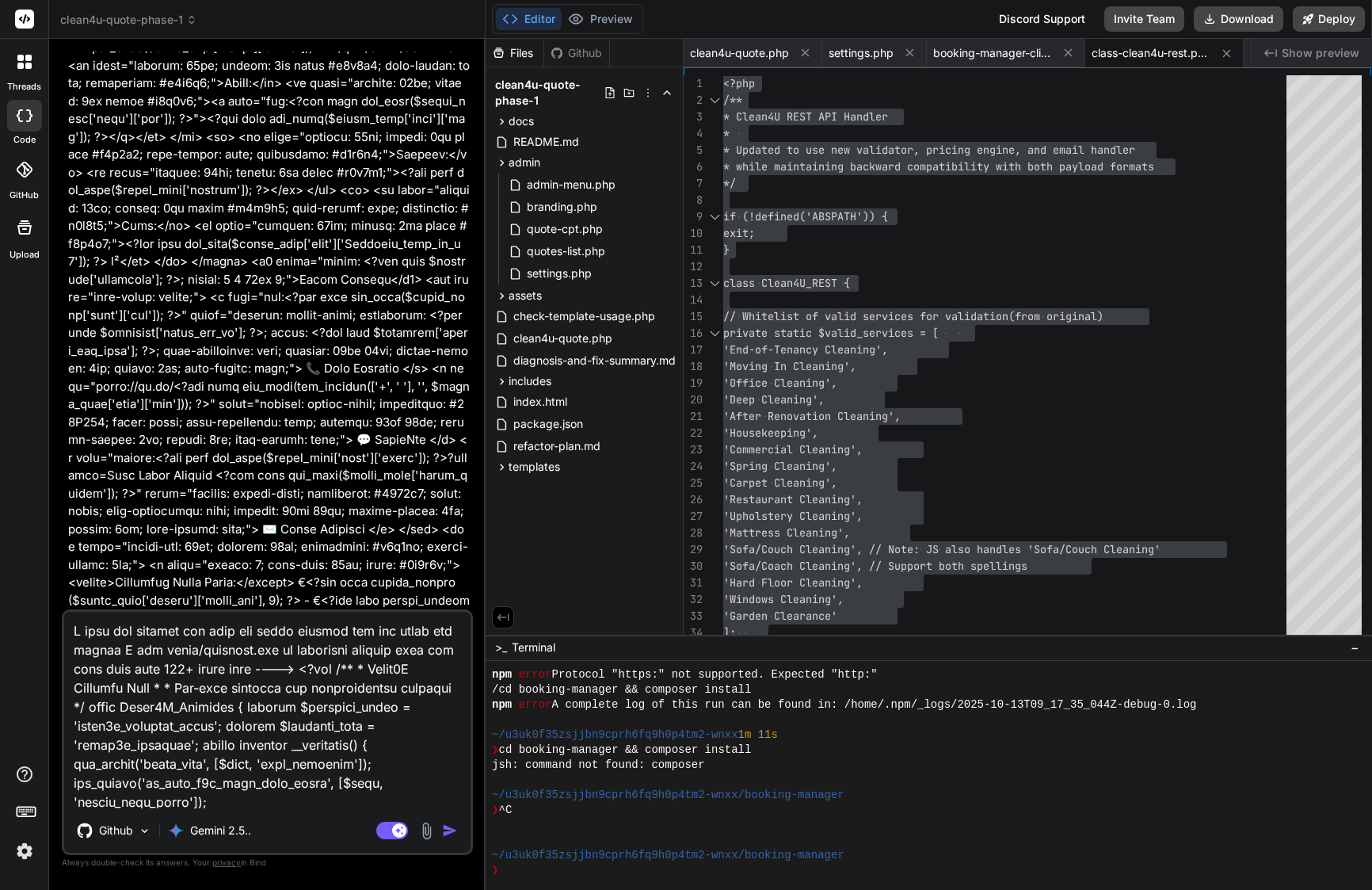
scroll to position [17267, 0]
drag, startPoint x: 160, startPoint y: 533, endPoint x: 288, endPoint y: 540, distance: 128.2
copy div "admin/settings.php"
drag, startPoint x: 122, startPoint y: 649, endPoint x: 267, endPoint y: 642, distance: 145.2
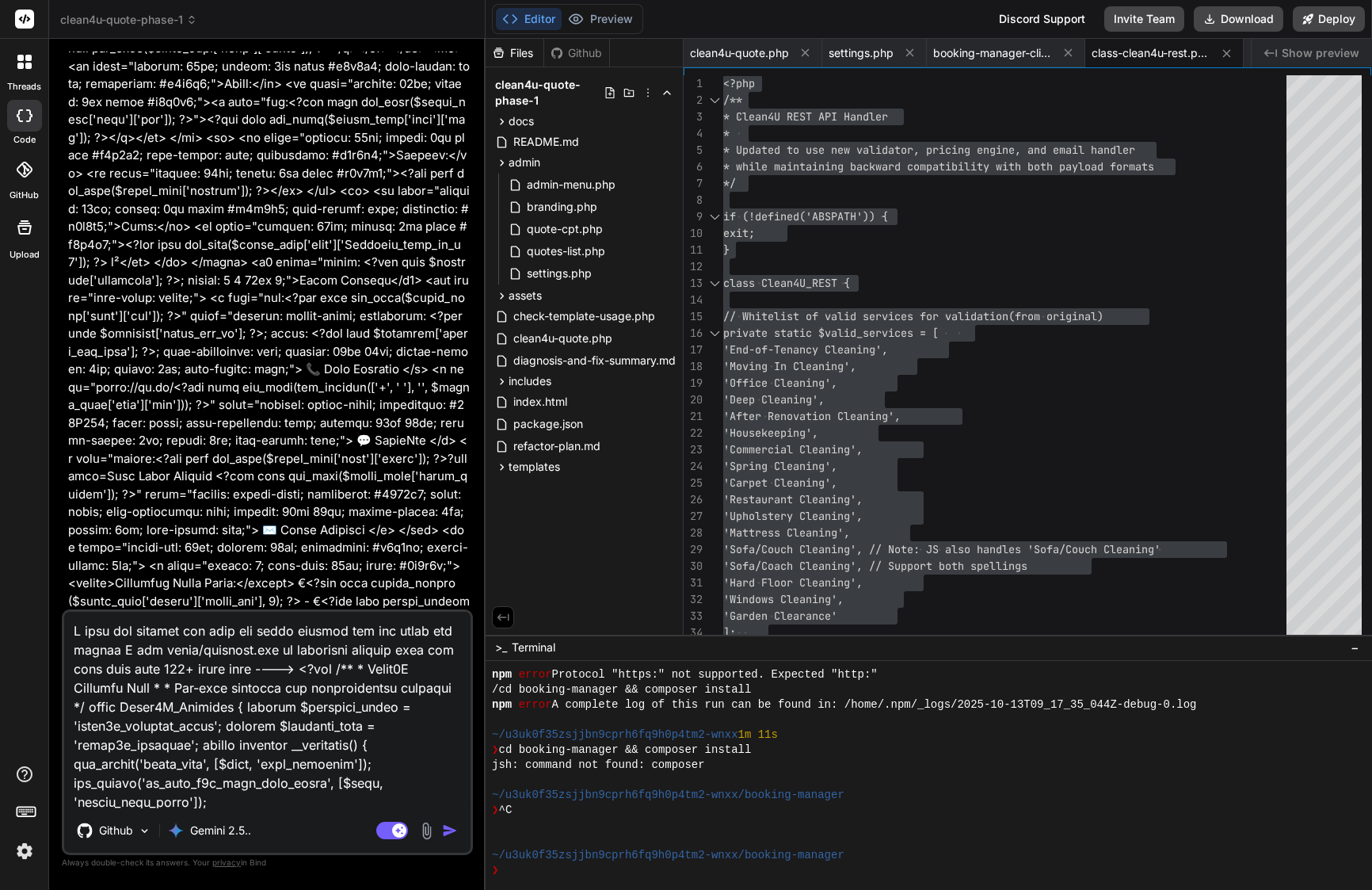
click at [267, 642] on textarea at bounding box center [268, 711] width 407 height 197
paste textarea
click at [122, 644] on textarea at bounding box center [268, 711] width 407 height 197
click at [352, 646] on textarea at bounding box center [268, 711] width 407 height 197
click at [176, 671] on textarea at bounding box center [268, 711] width 407 height 197
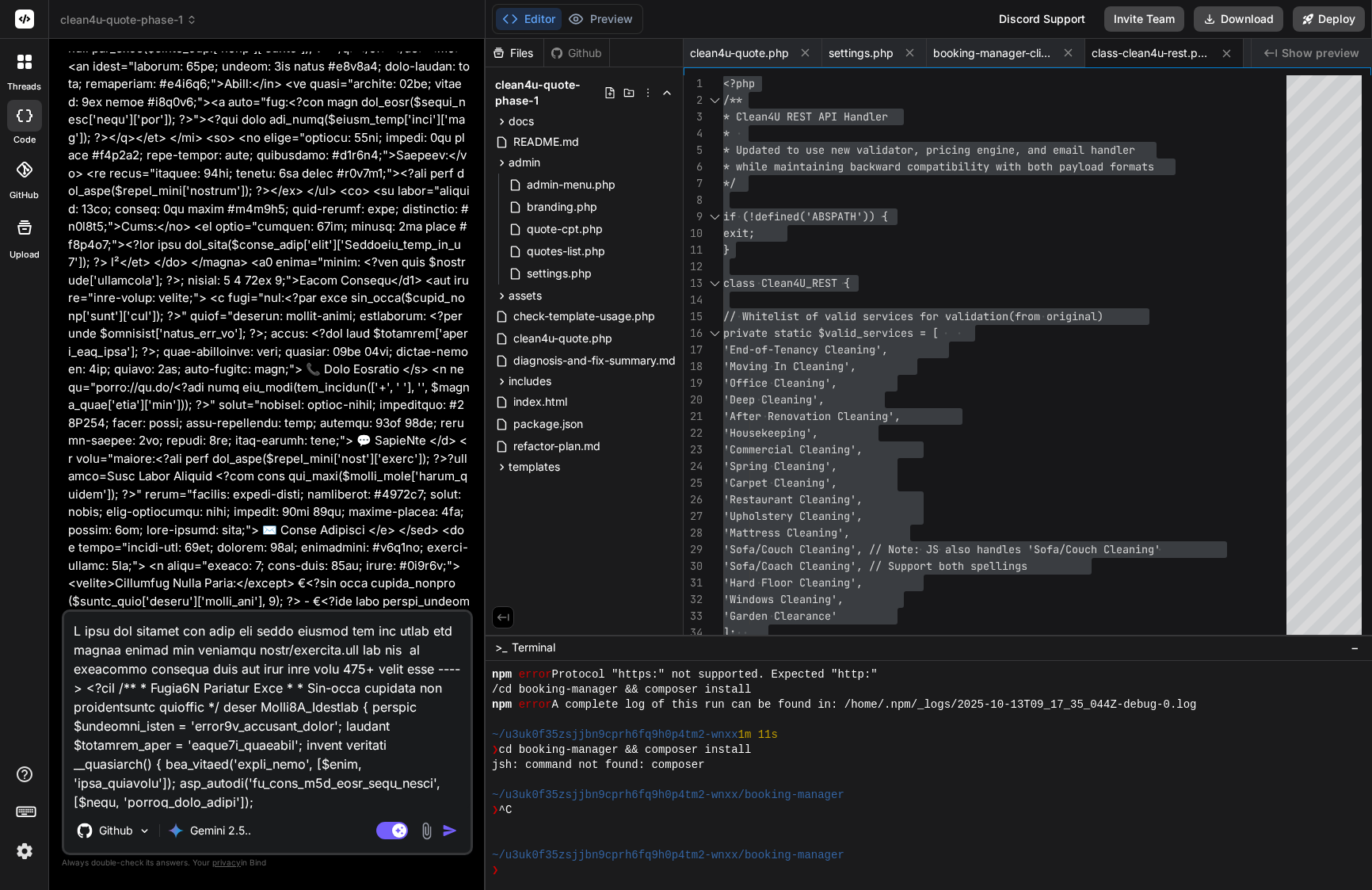
click at [424, 671] on textarea at bounding box center [268, 711] width 407 height 197
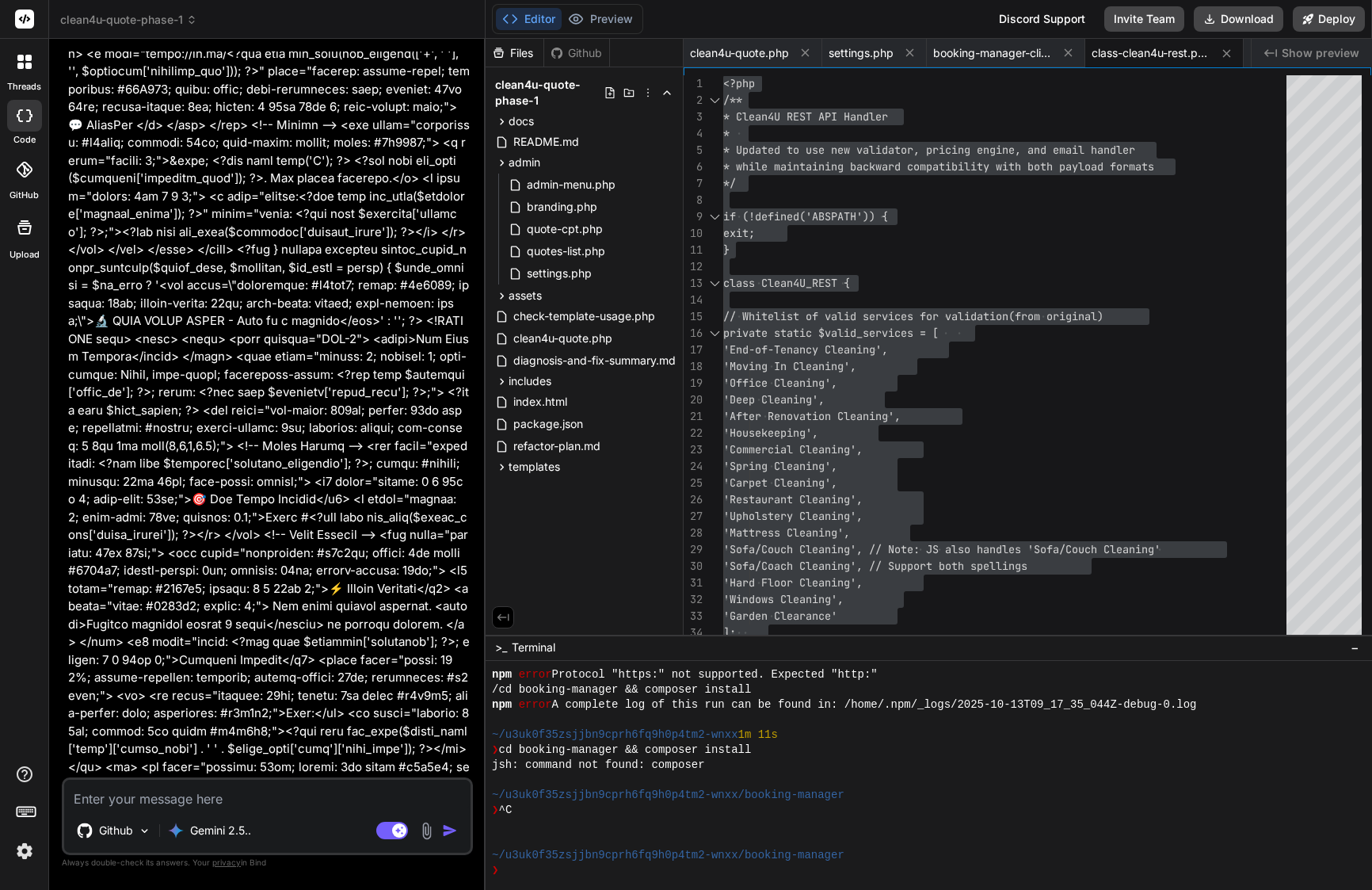
scroll to position [0, 0]
click at [849, 61] on div "settings.php" at bounding box center [874, 53] width 105 height 29
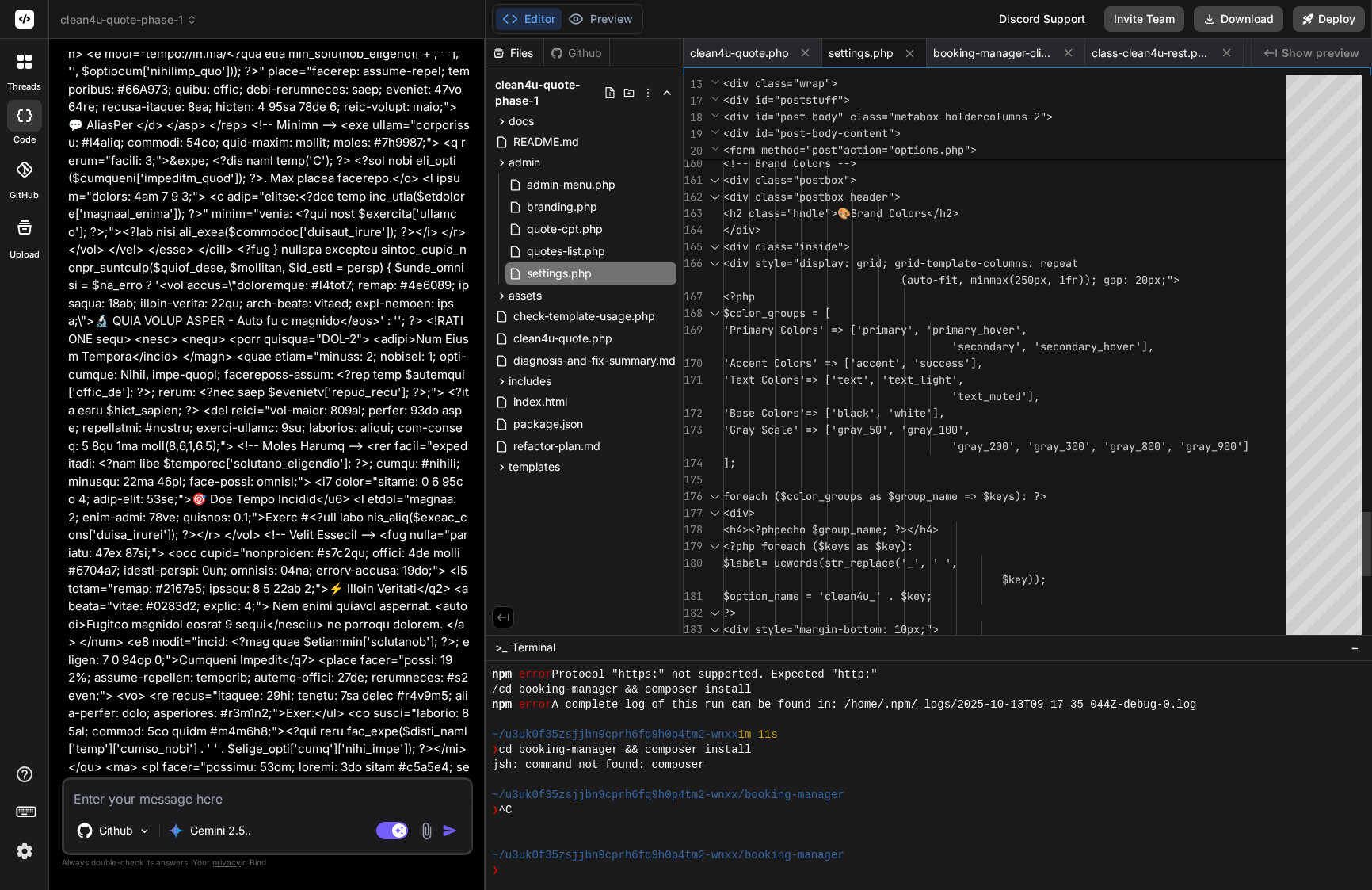
scroll to position [150, 0]
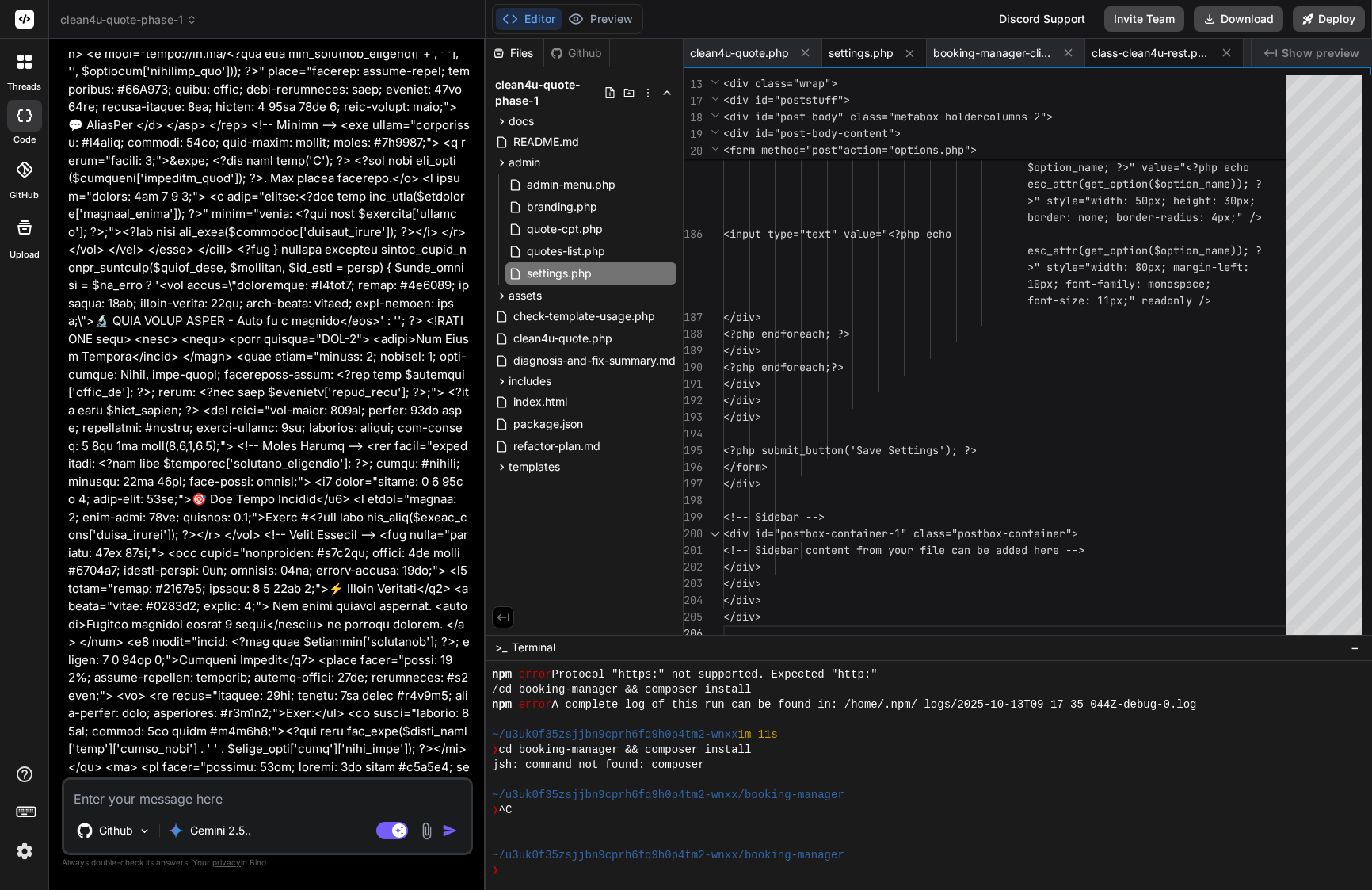
click at [1141, 60] on span "class-clean4u-rest.php" at bounding box center [1151, 53] width 119 height 16
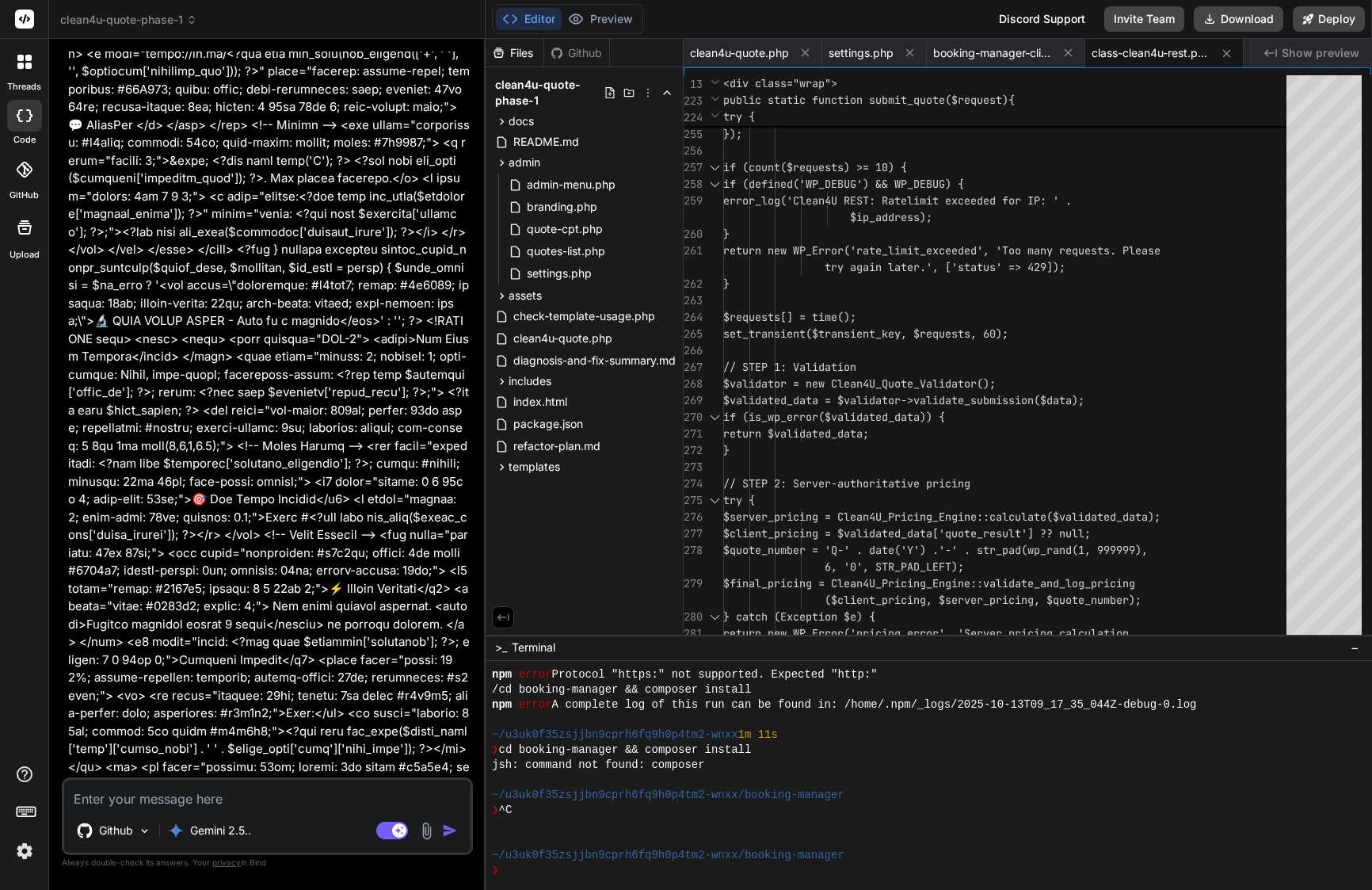
scroll to position [0, 0]
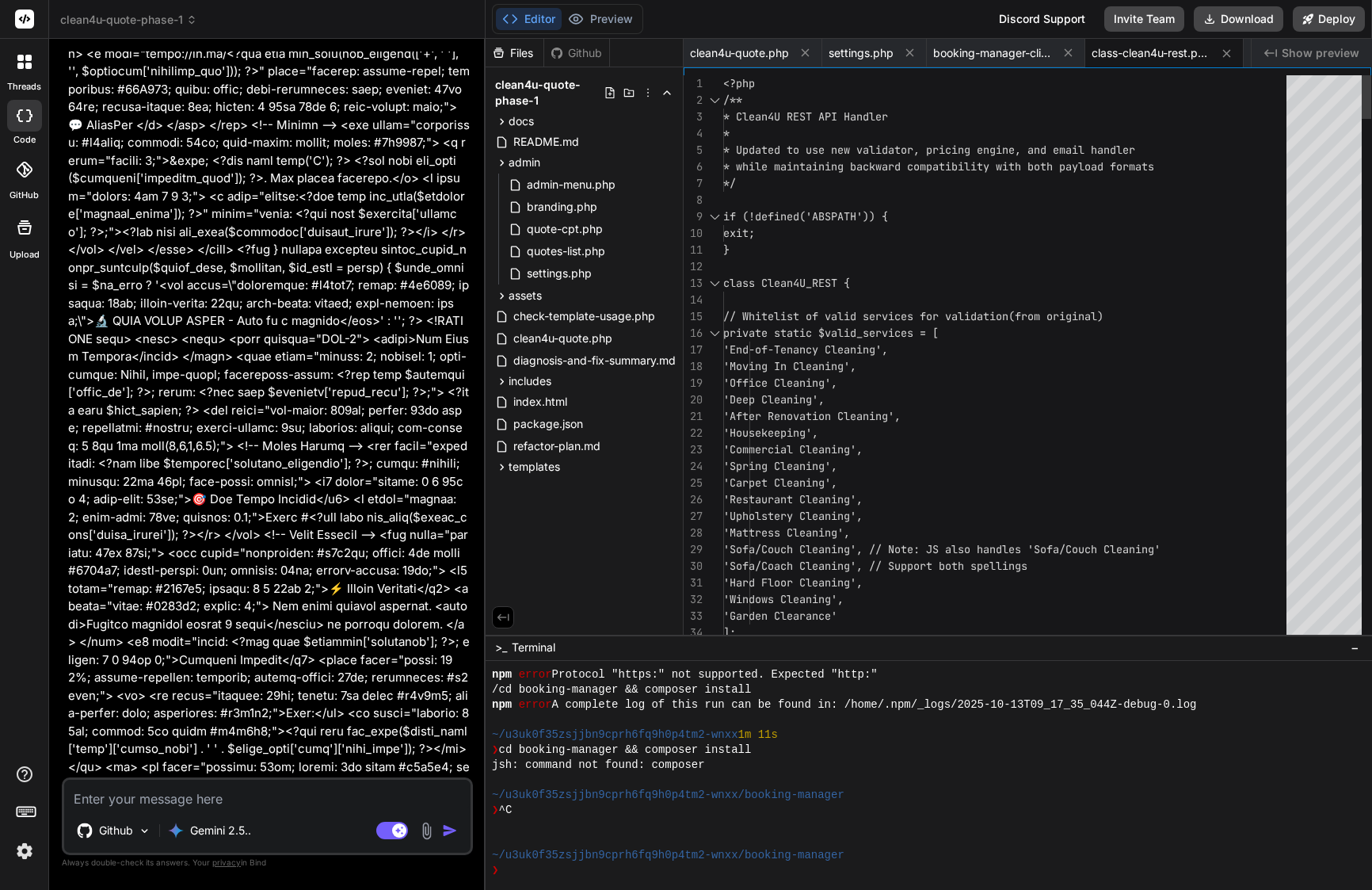
click at [906, 323] on span "// Whitelist of valid services for validation (from original)" at bounding box center [913, 317] width 380 height 17
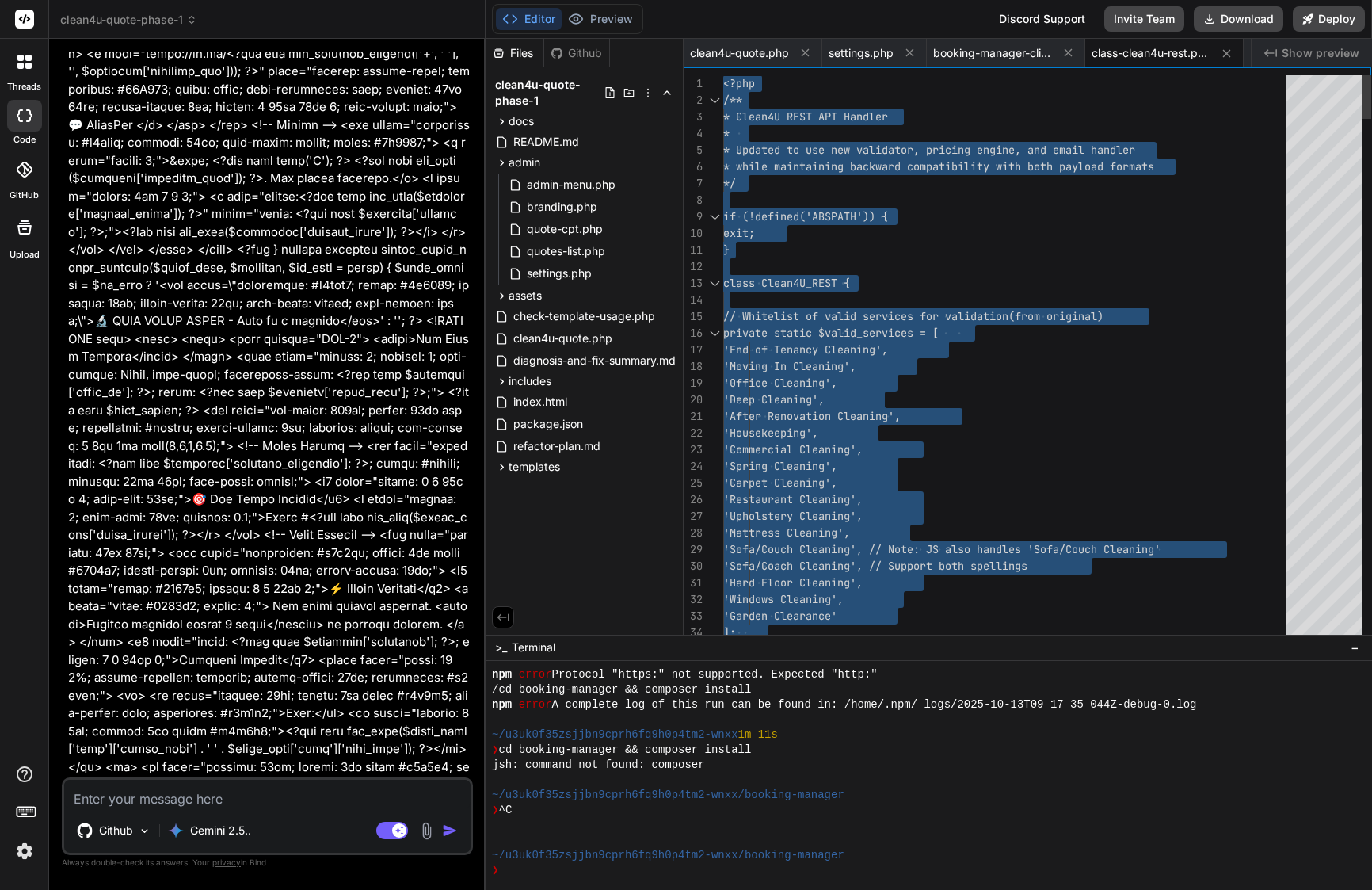
click at [906, 323] on span "// Whitelist of valid services for validation (from original)" at bounding box center [913, 317] width 380 height 17
click at [257, 803] on textarea at bounding box center [268, 793] width 407 height 29
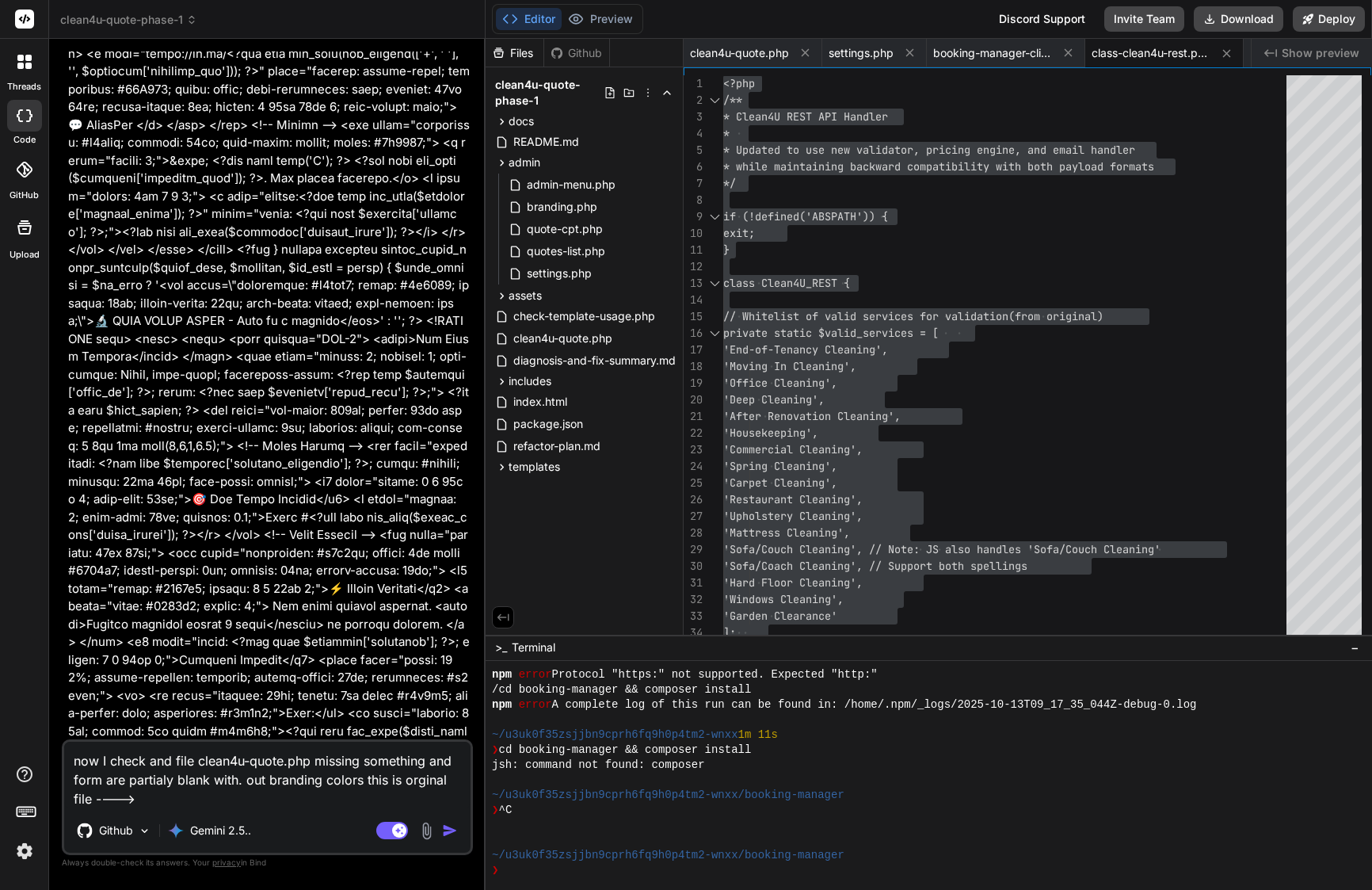
paste textarea "<?php /** * Plugin Name: Clean4U Quote Form * Description: Advanced multi-step …"
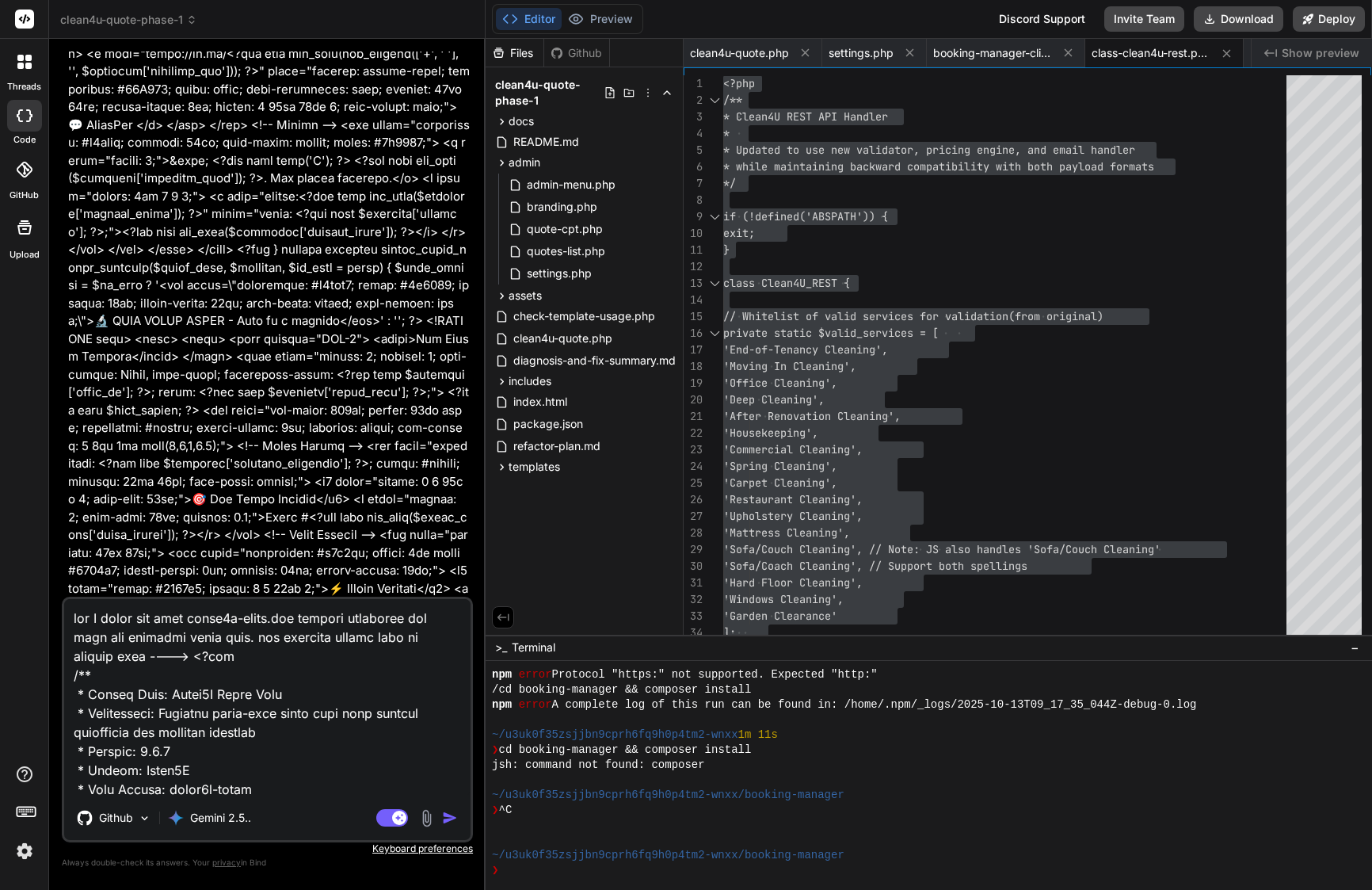
scroll to position [9170, 0]
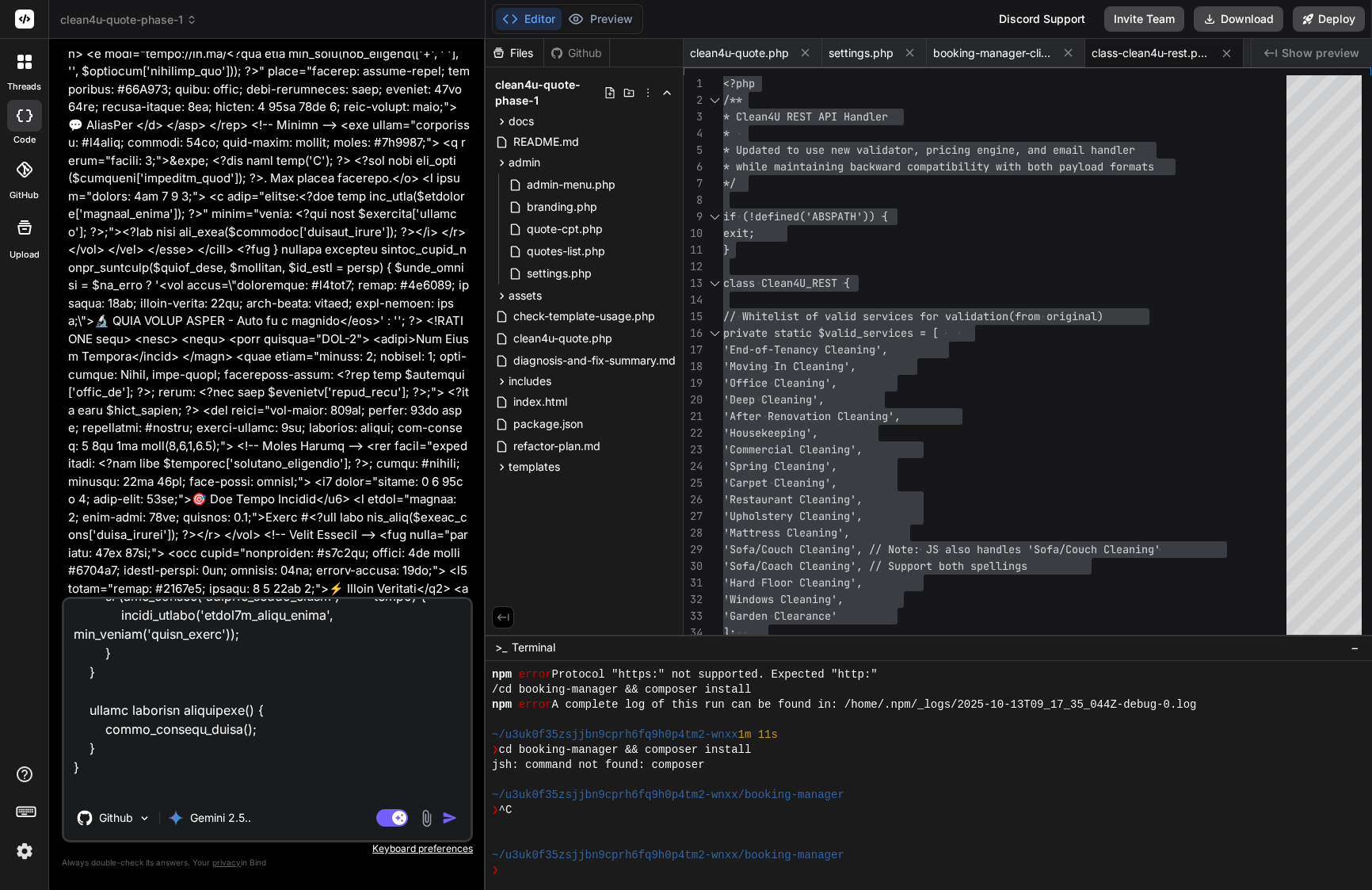
click at [450, 811] on img "button" at bounding box center [450, 818] width 16 height 16
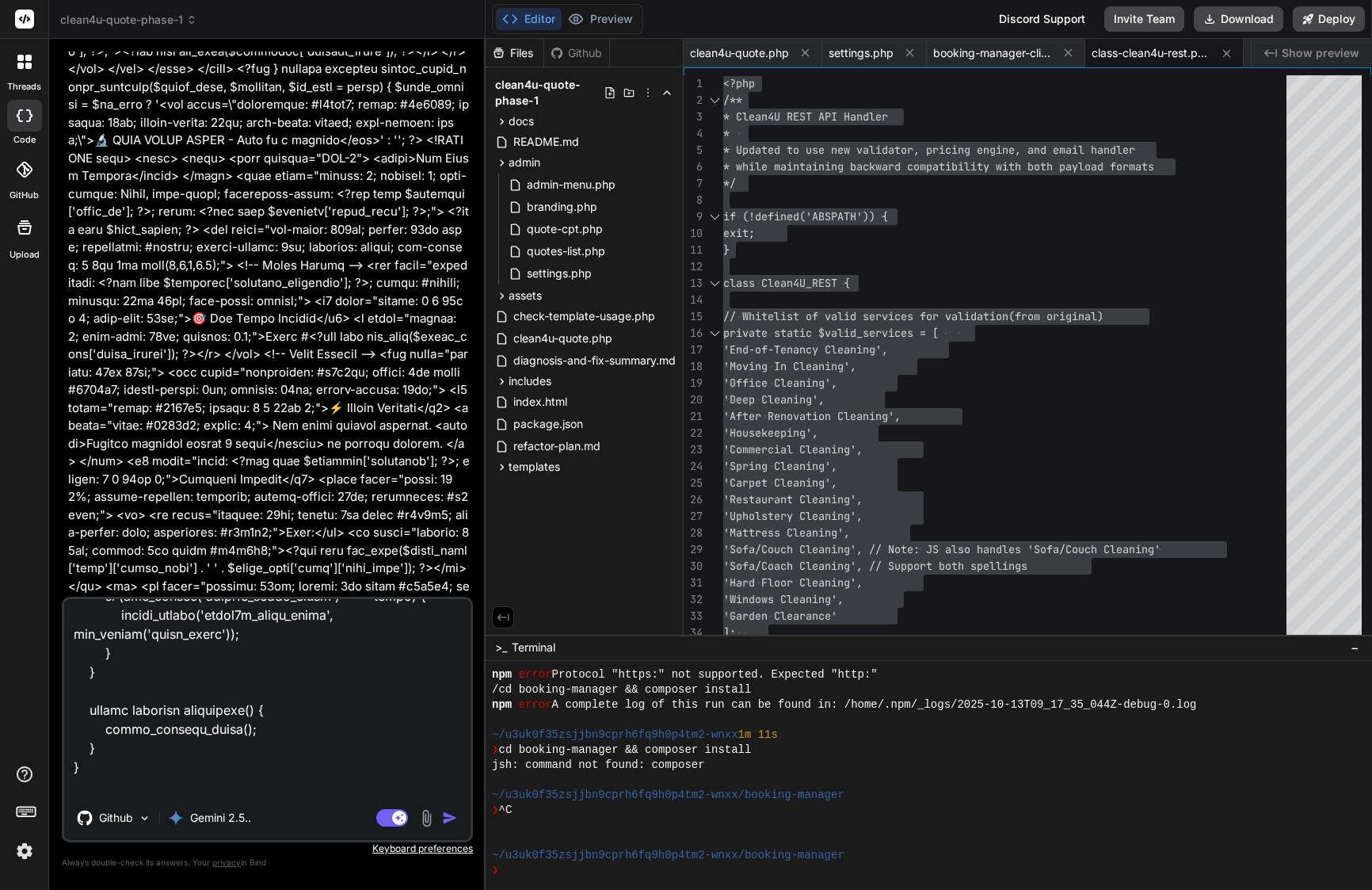
scroll to position [0, 0]
click at [451, 821] on img "button" at bounding box center [450, 818] width 16 height 16
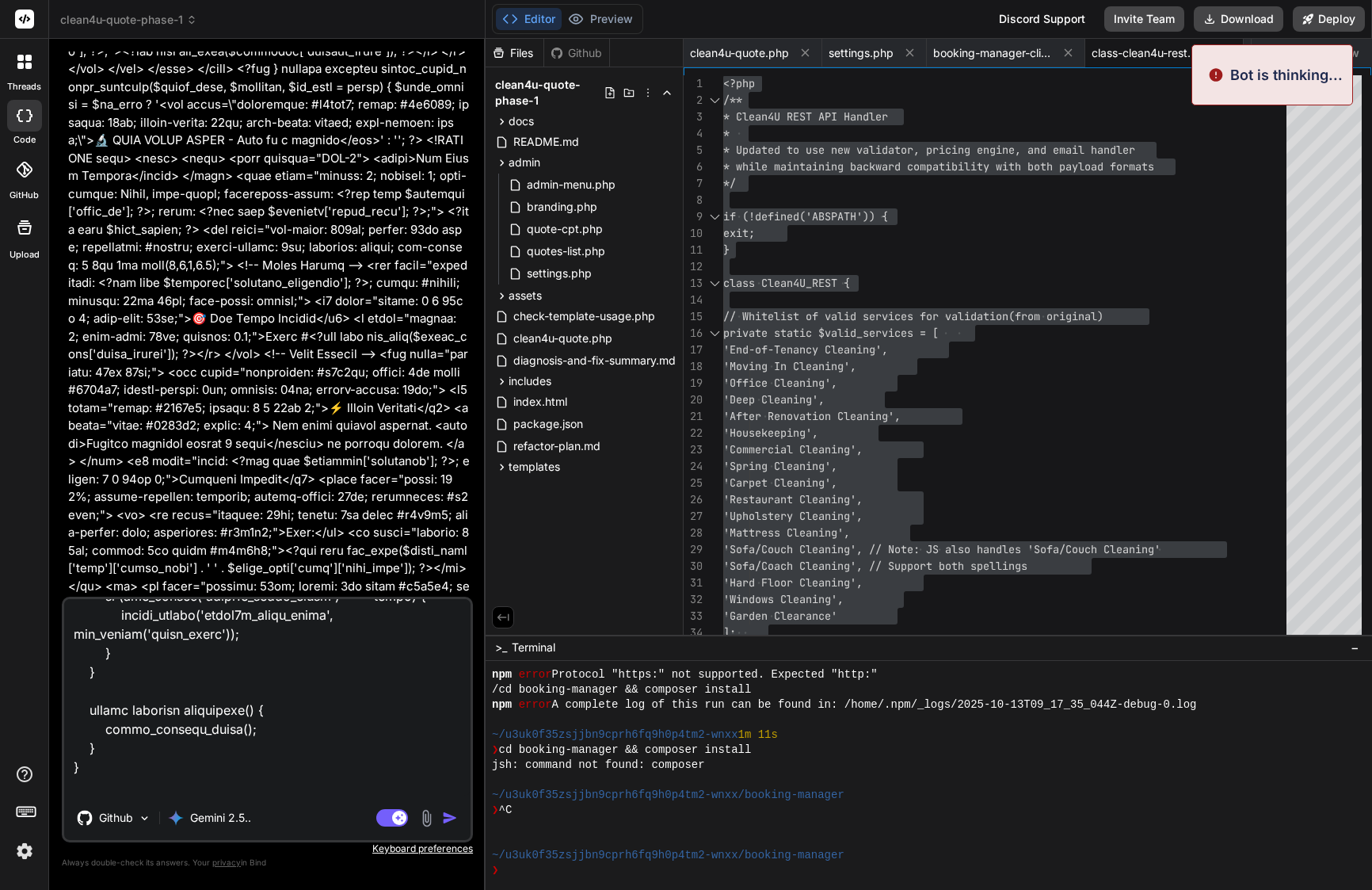
click at [1216, 74] on img at bounding box center [1216, 74] width 16 height 21
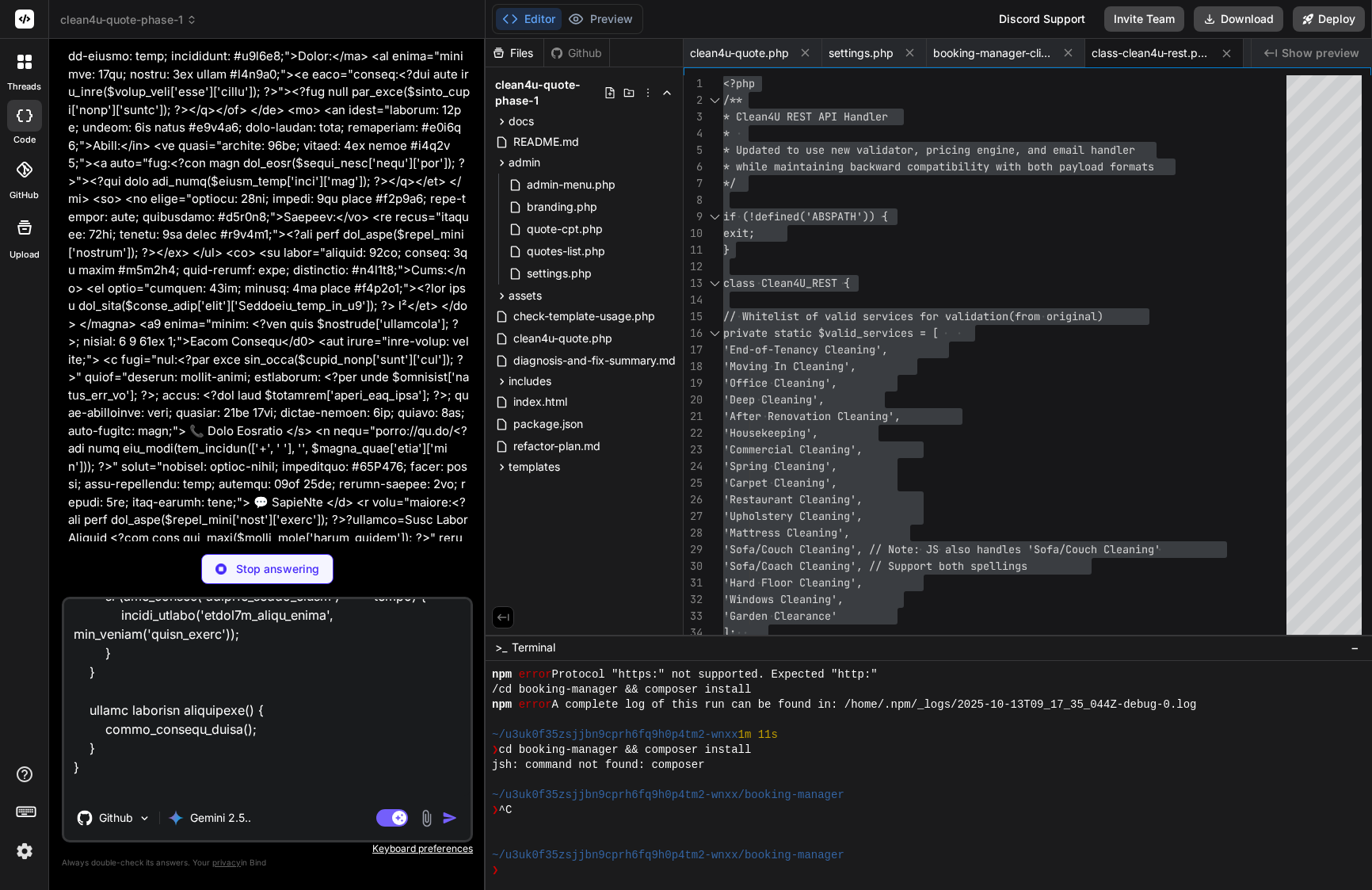
scroll to position [26444, 0]
click at [579, 342] on span "clean4u-quote.php" at bounding box center [563, 338] width 102 height 19
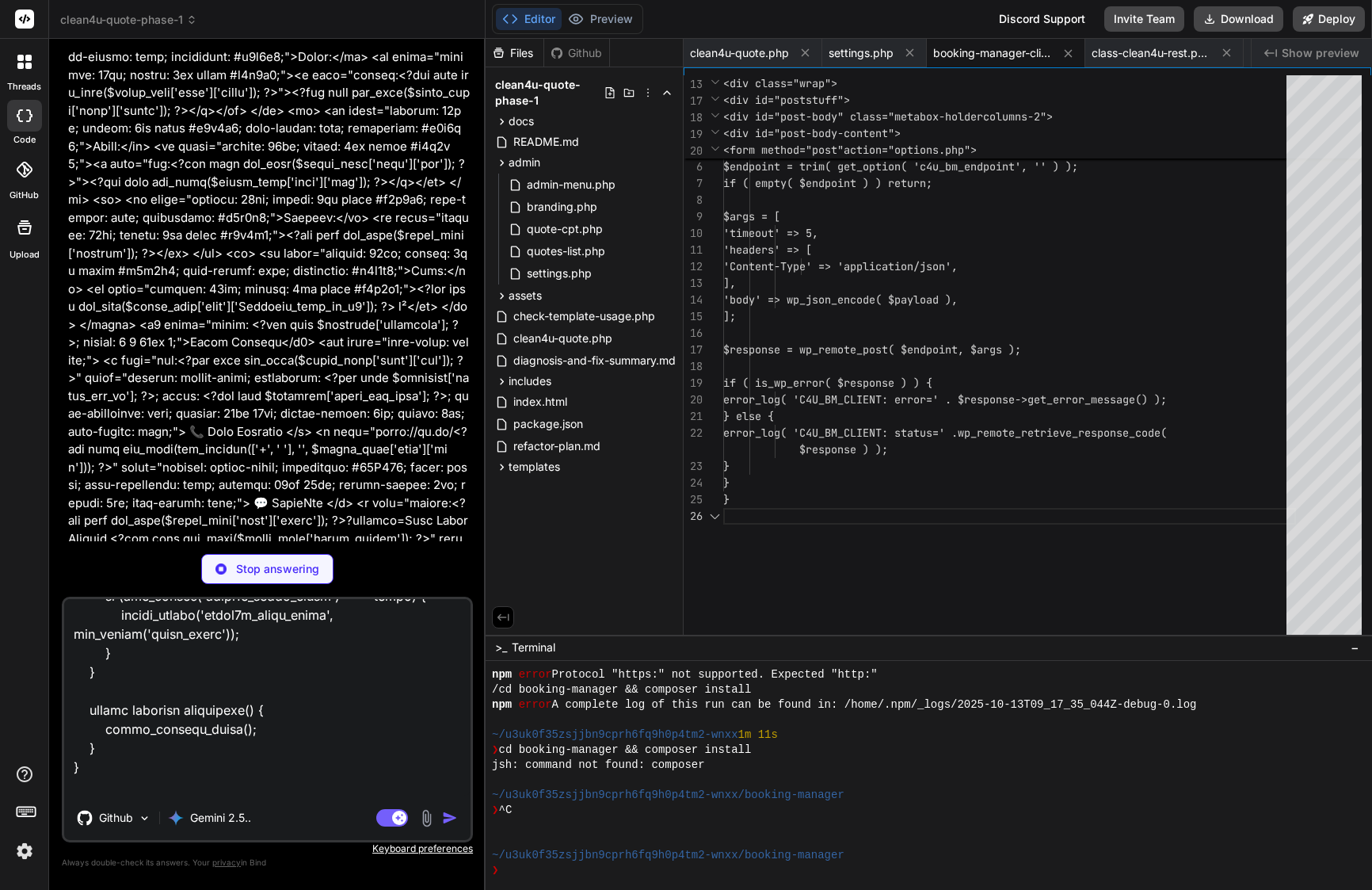
scroll to position [99, 0]
click at [752, 48] on span "clean4u-quote.php" at bounding box center [739, 53] width 99 height 16
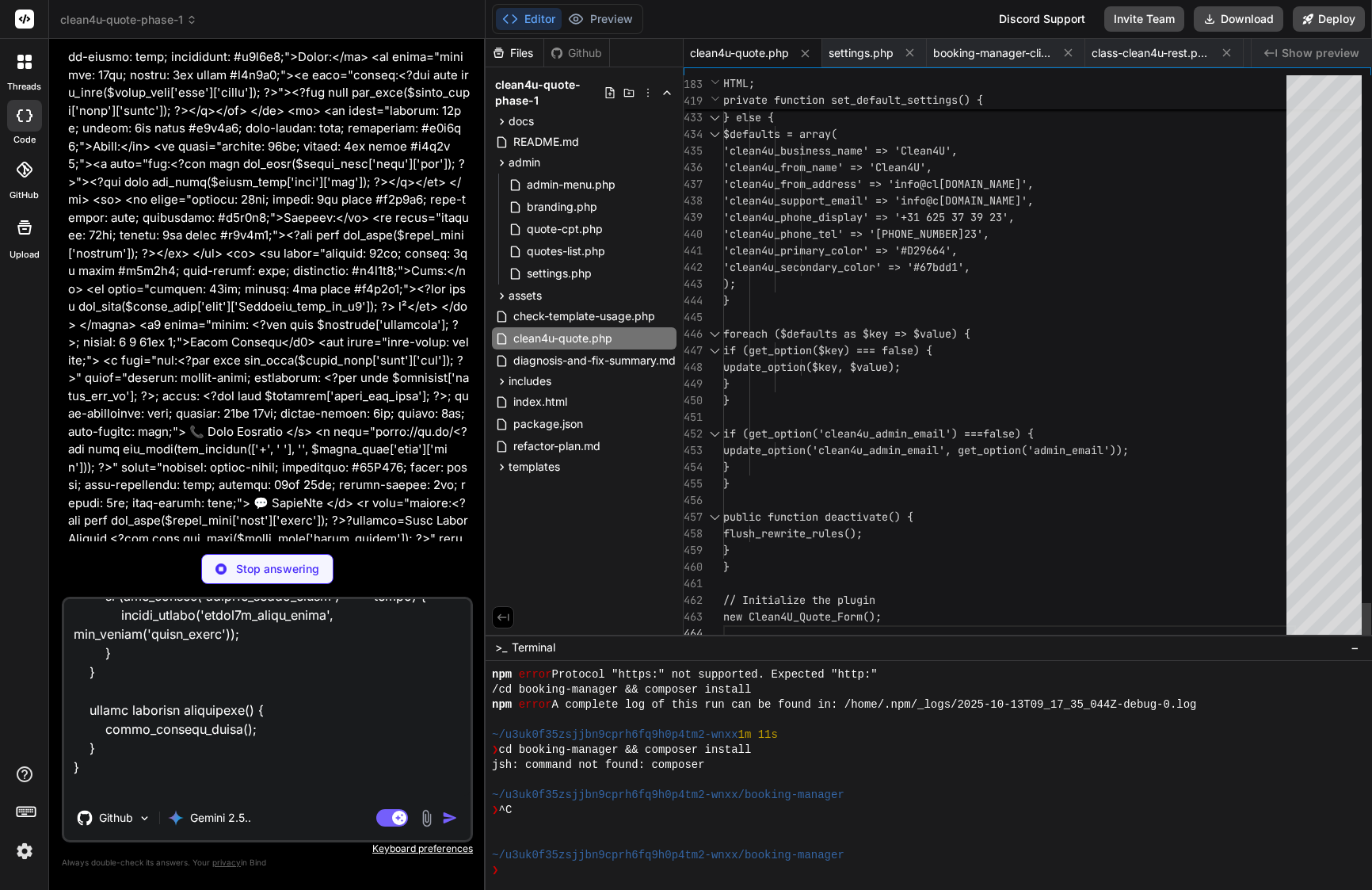
click at [873, 332] on span "foreach ($defaults as $key => $value) {" at bounding box center [847, 333] width 247 height 14
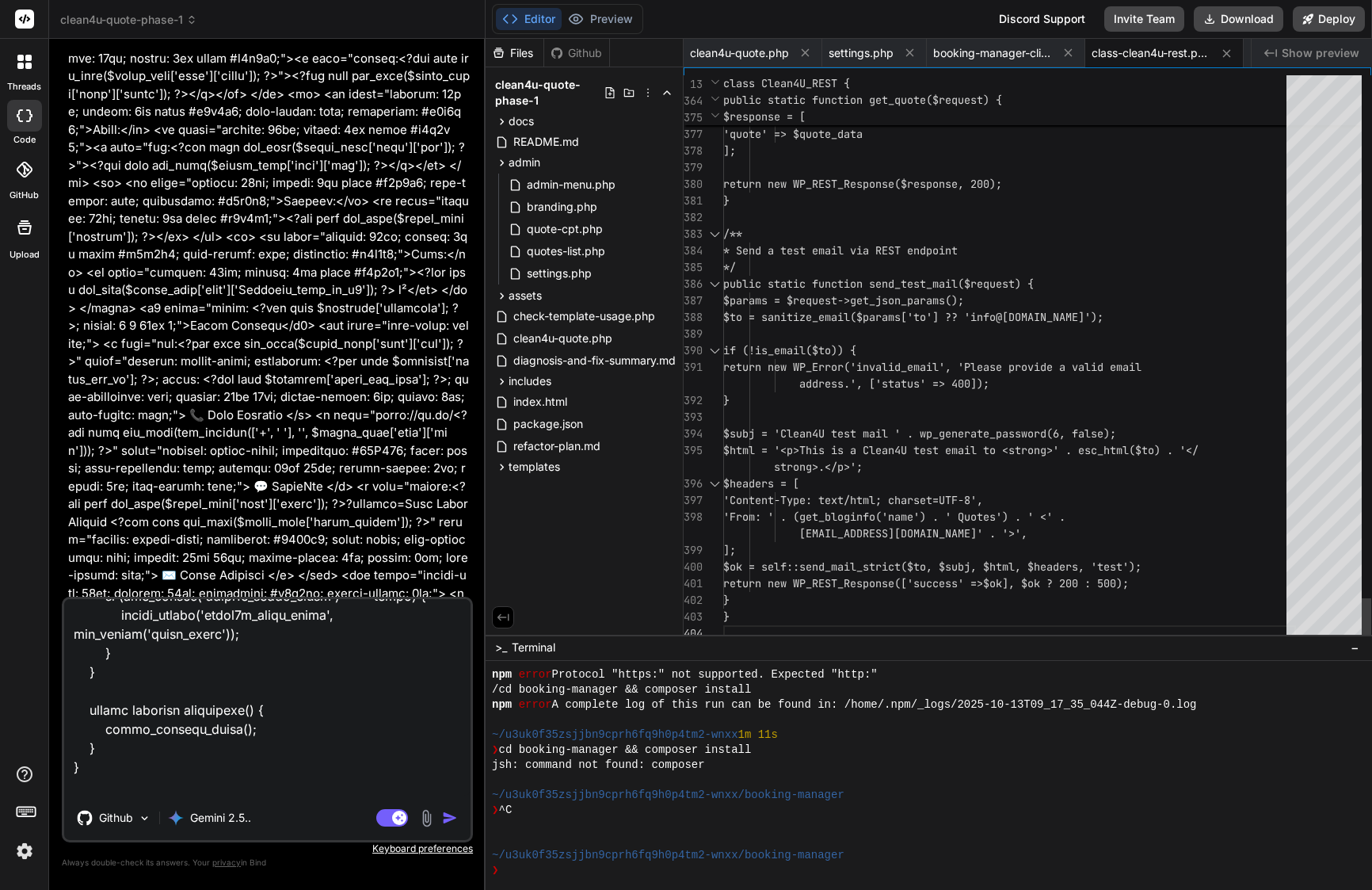
scroll to position [26459, 0]
click at [869, 57] on span "settings.php" at bounding box center [861, 53] width 65 height 16
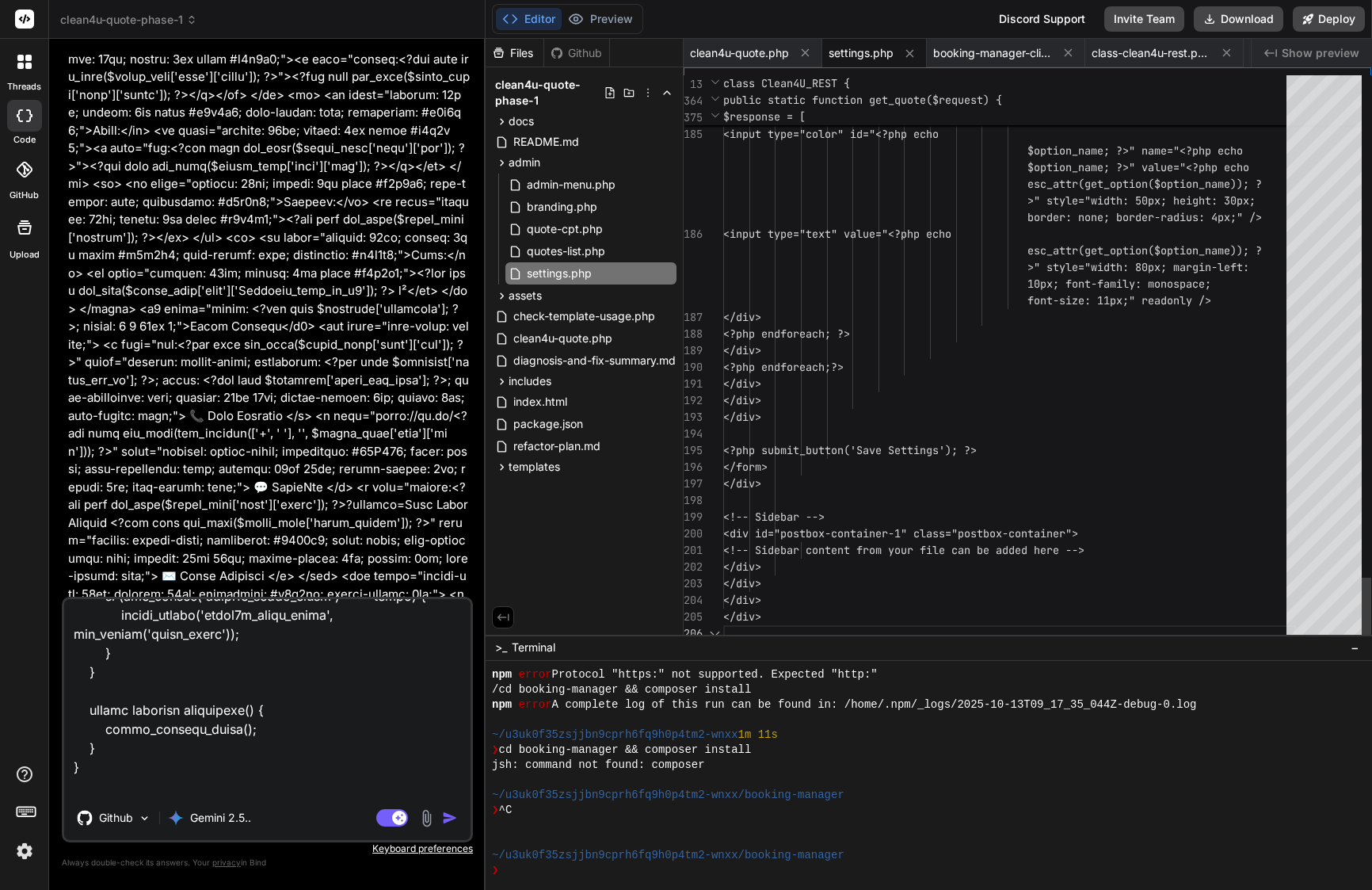
scroll to position [150, 0]
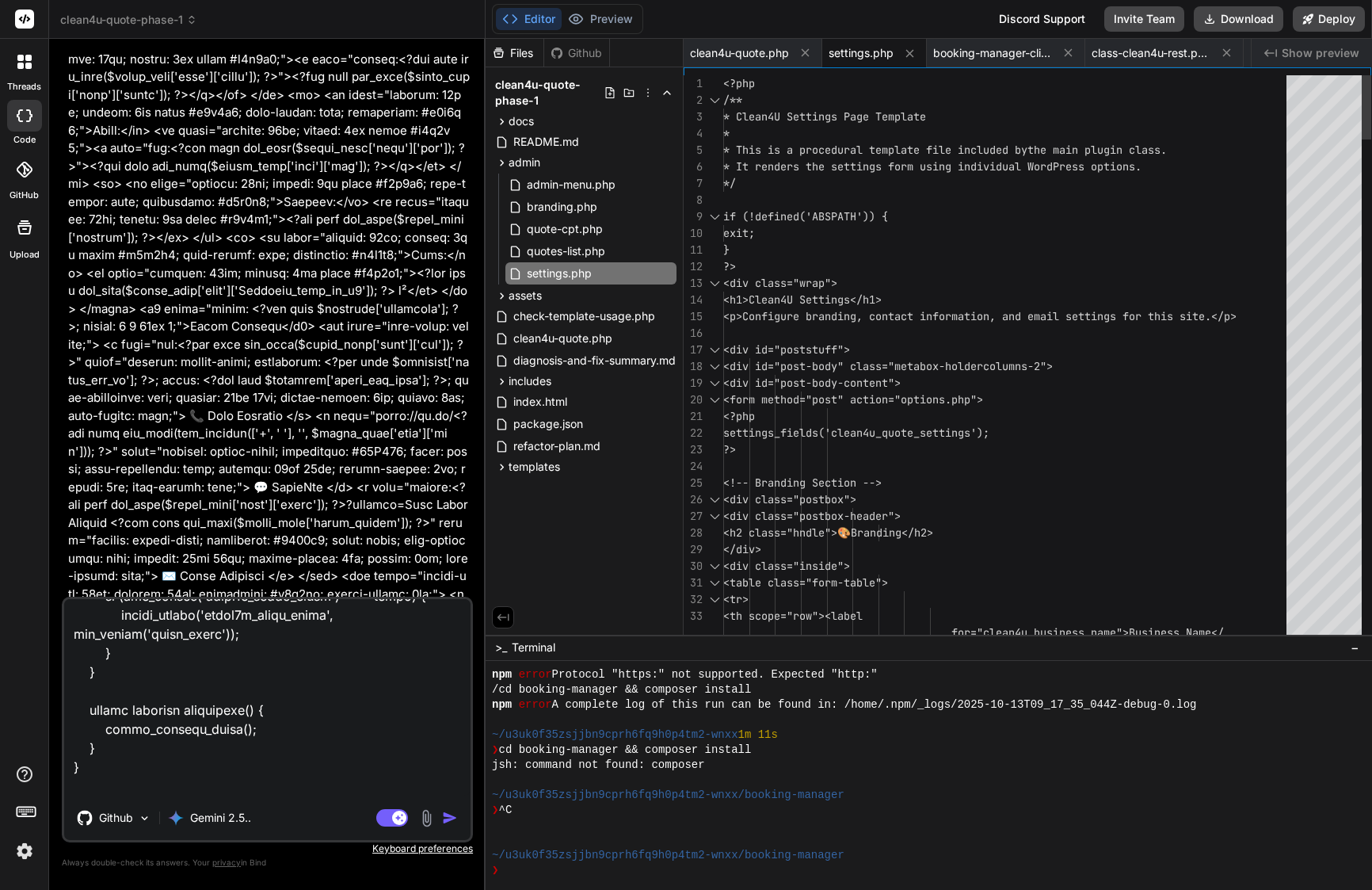
click at [878, 342] on div at bounding box center [879, 350] width 2 height 17
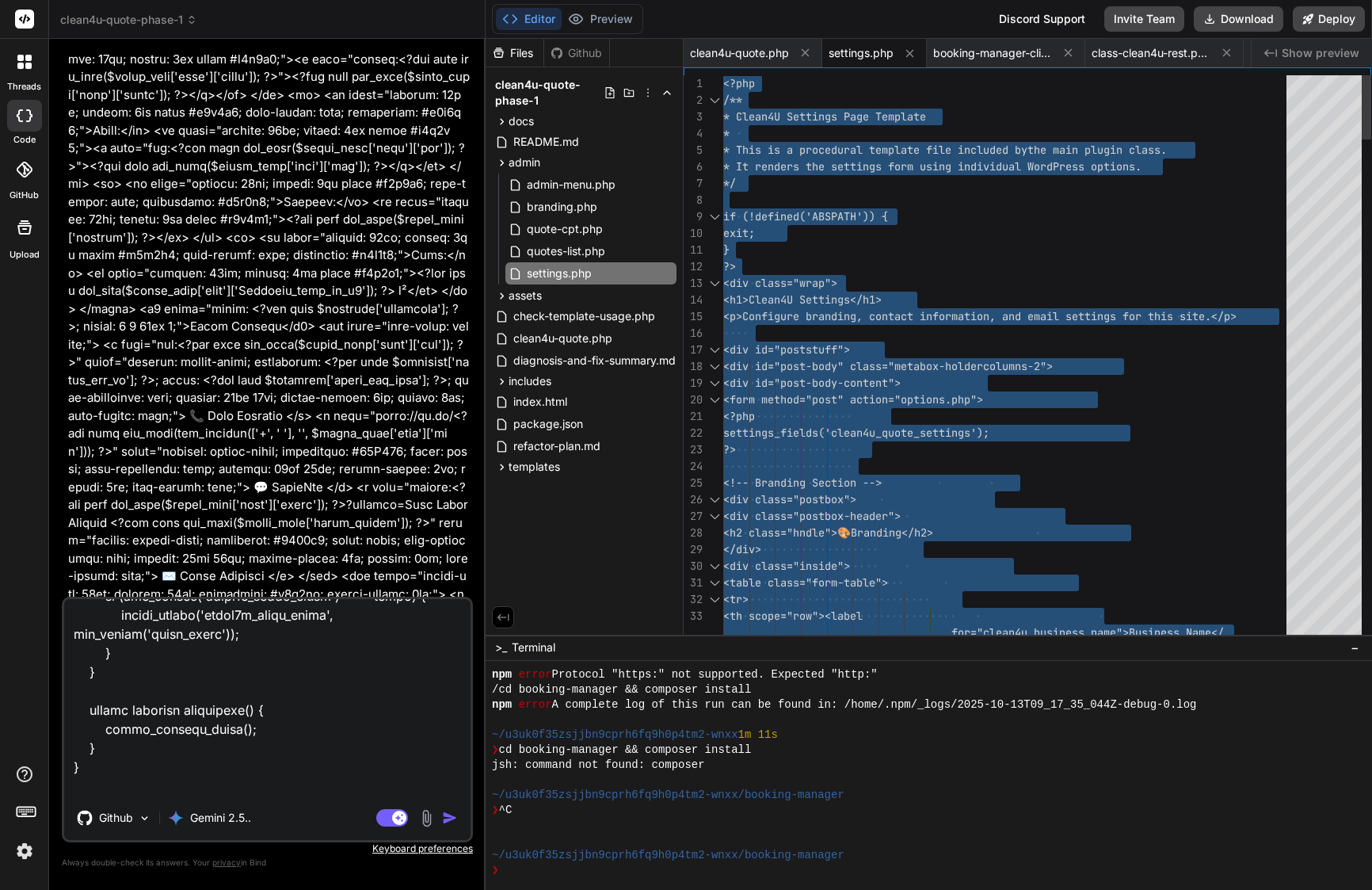
click at [850, 342] on span "<div id="poststuff">" at bounding box center [787, 350] width 126 height 17
click at [1002, 51] on span "booking-manager-client.php" at bounding box center [993, 53] width 119 height 16
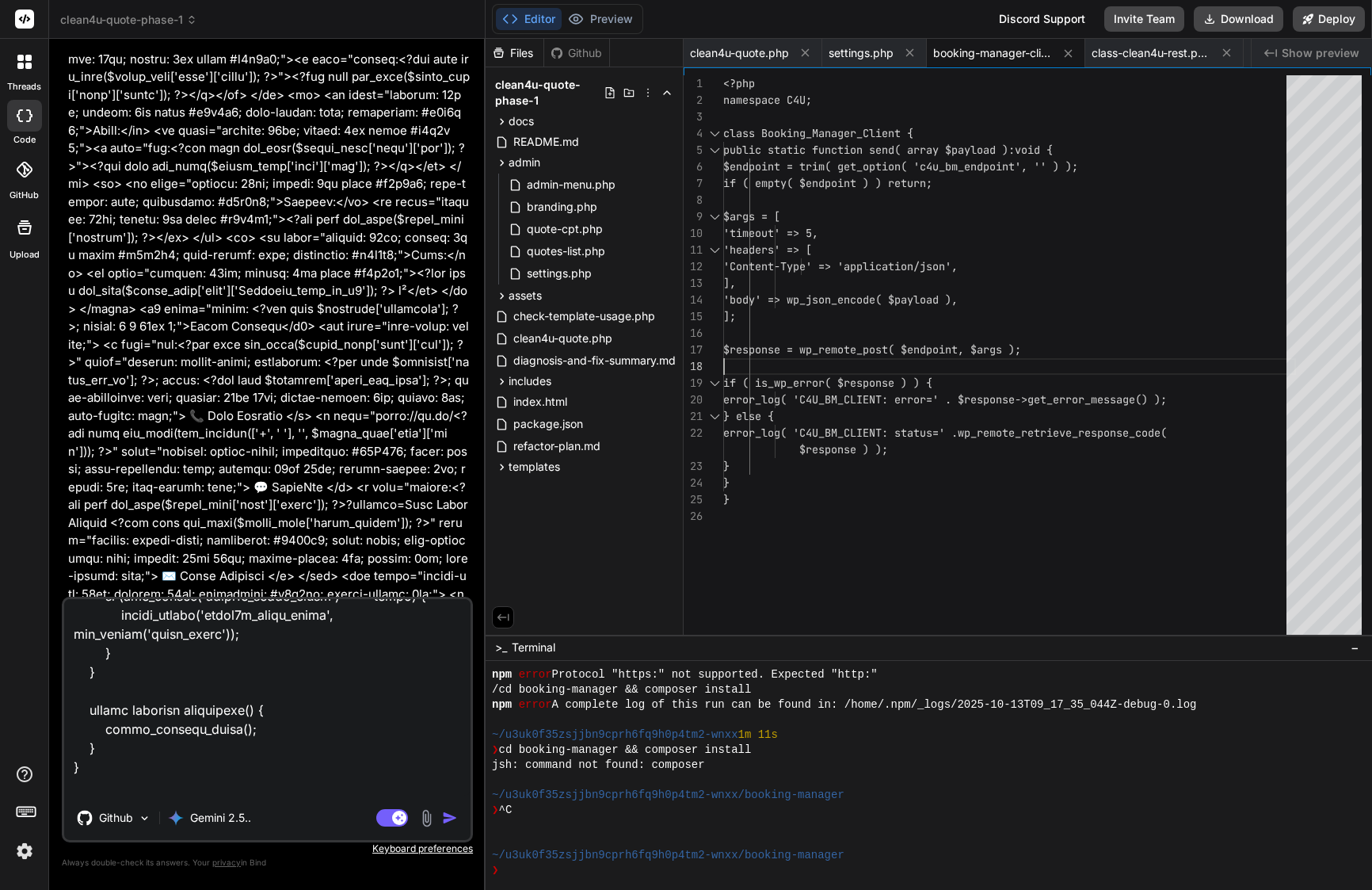
click at [897, 355] on span "$response = wp_remote_post( $endpoint, $ar" at bounding box center [856, 348] width 267 height 14
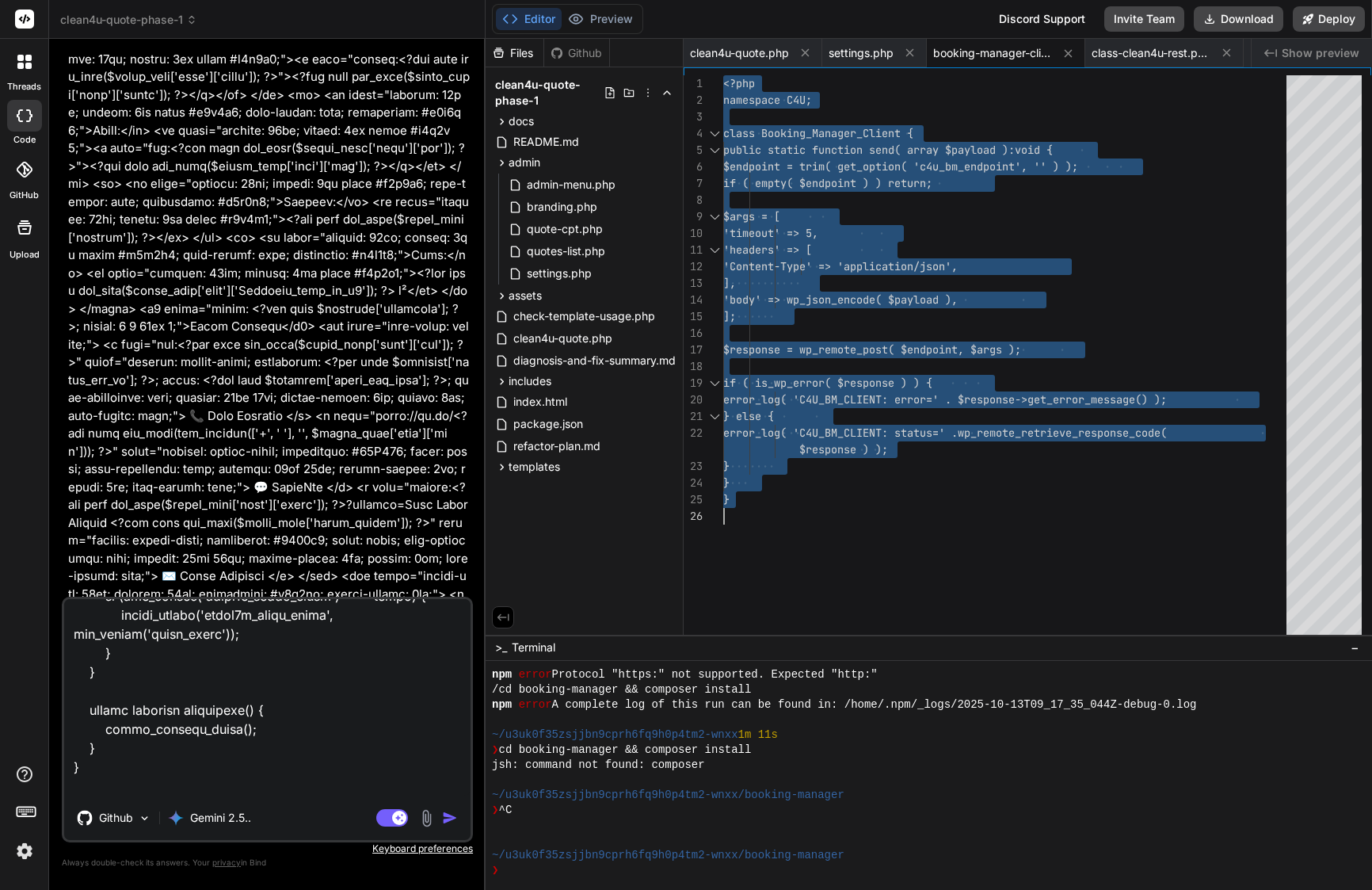
click at [897, 355] on span "$response = wp_remote_post( $endpoint, $ar" at bounding box center [856, 348] width 267 height 14
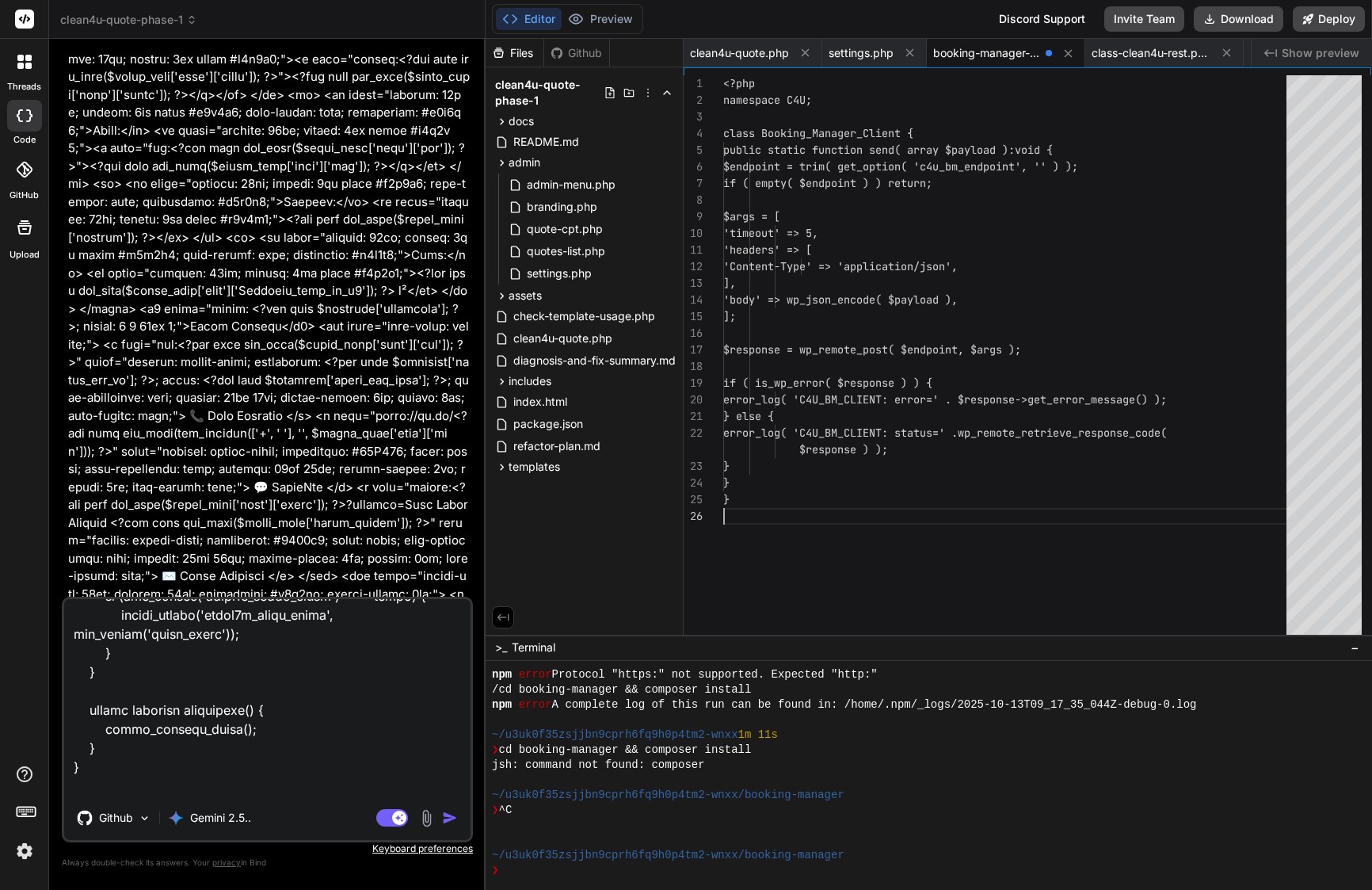
scroll to position [99, 0]
click at [867, 294] on span "'body' => wp_json_encode( $payload )," at bounding box center [841, 299] width 234 height 14
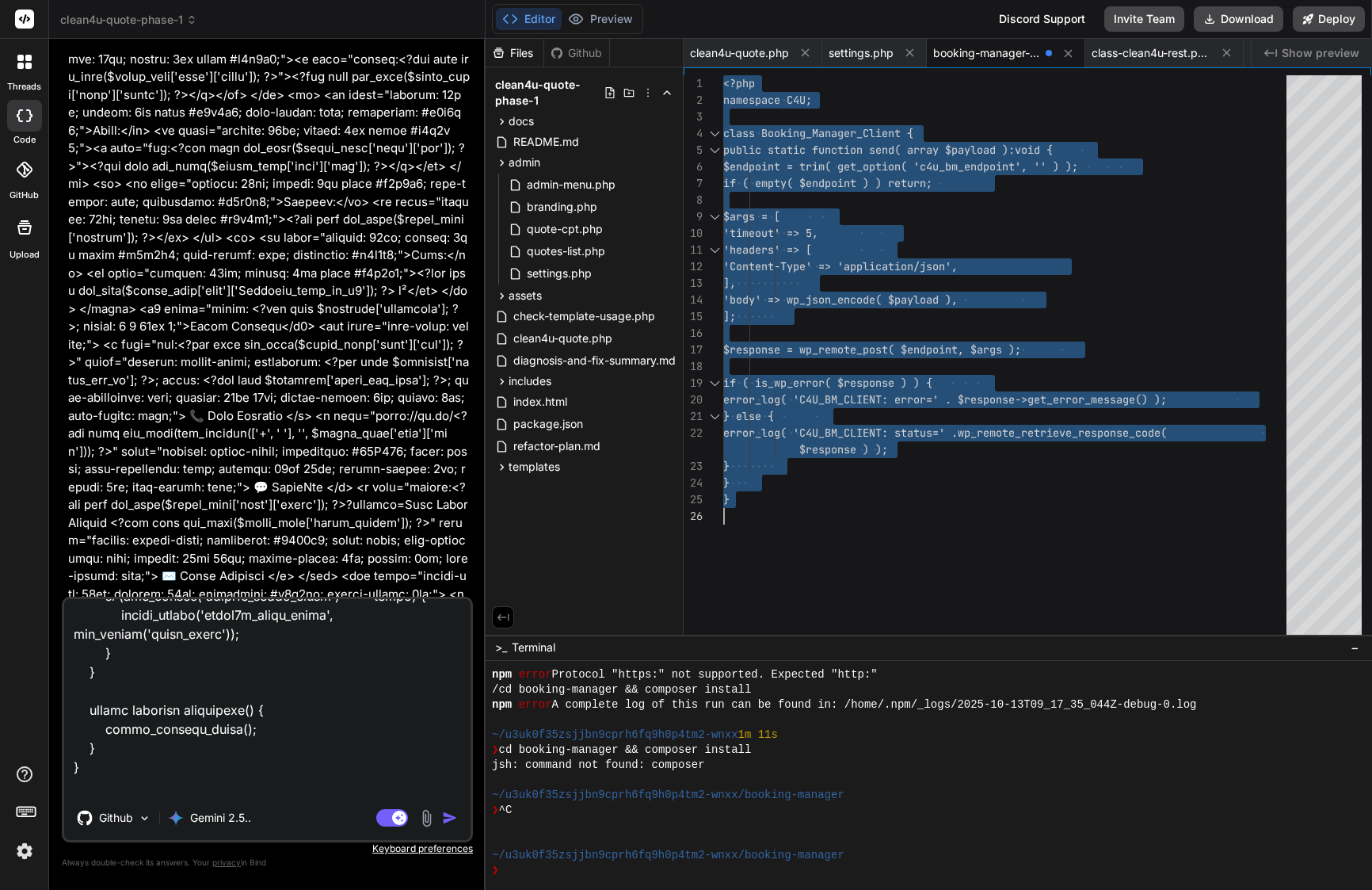
scroll to position [0, 0]
click at [867, 294] on span "'body' => wp_json_encode( $payload )," at bounding box center [841, 299] width 234 height 14
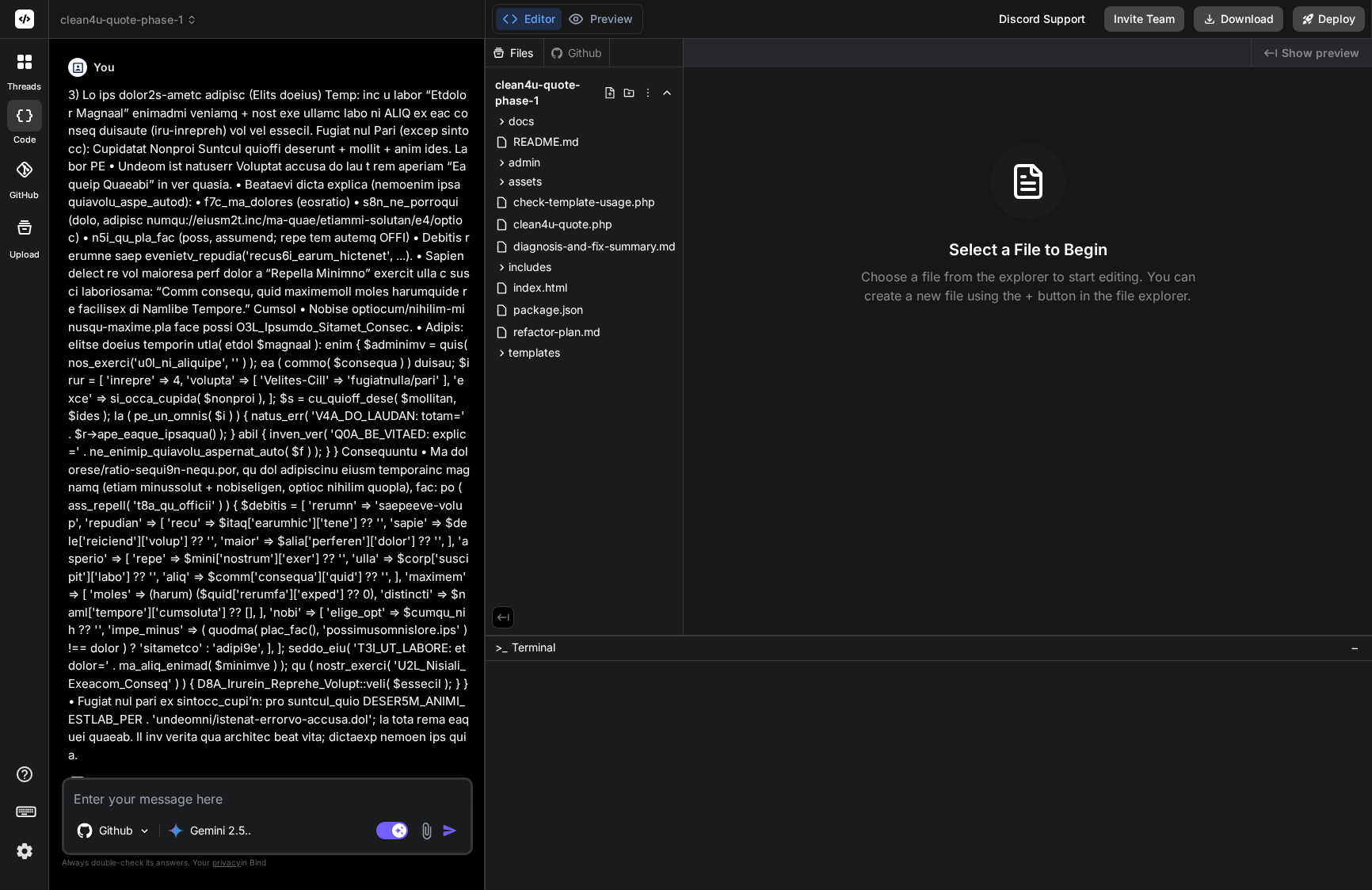
type textarea "x"
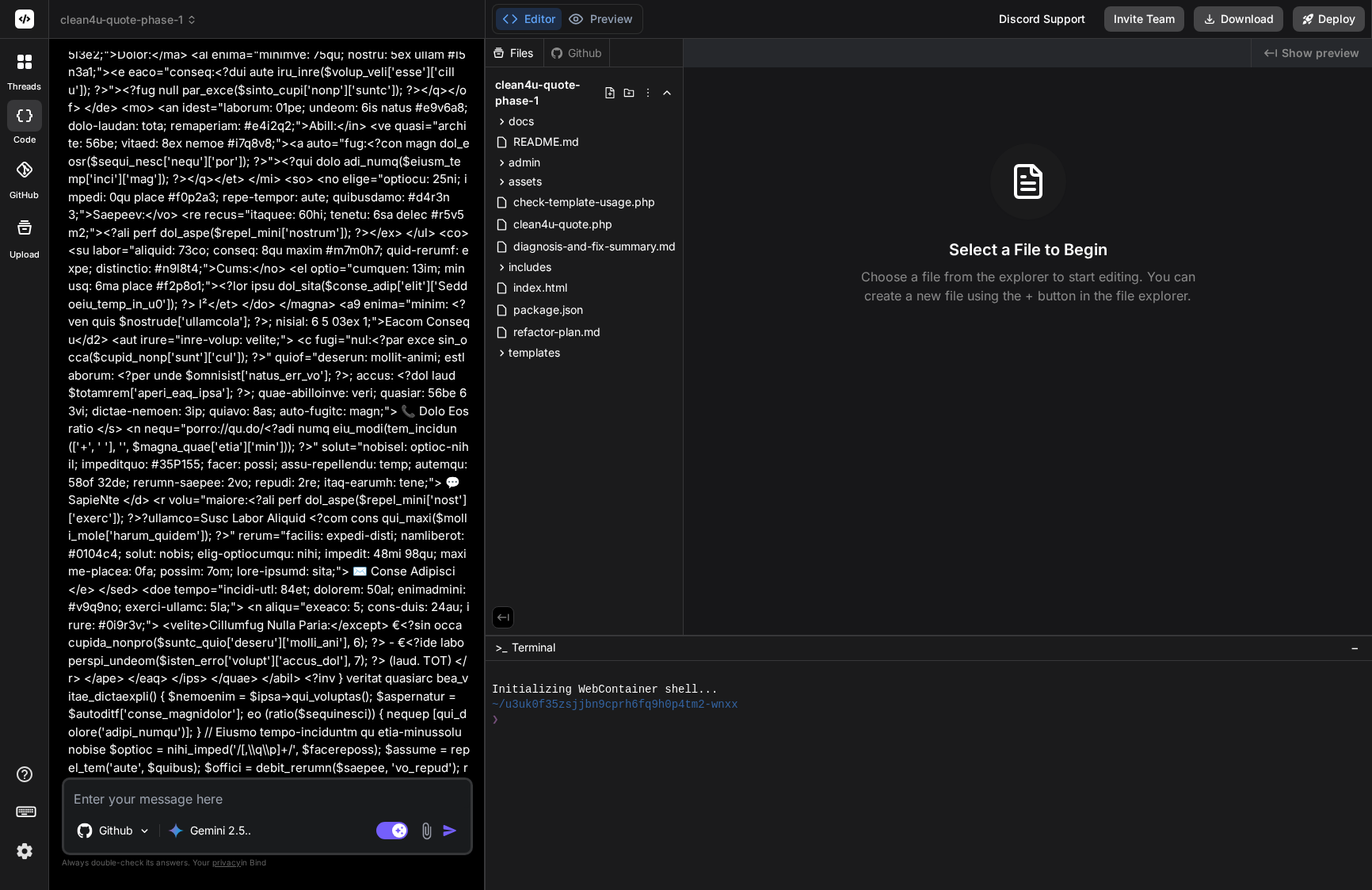
scroll to position [20319, 0]
click at [537, 266] on span "includes" at bounding box center [530, 267] width 43 height 16
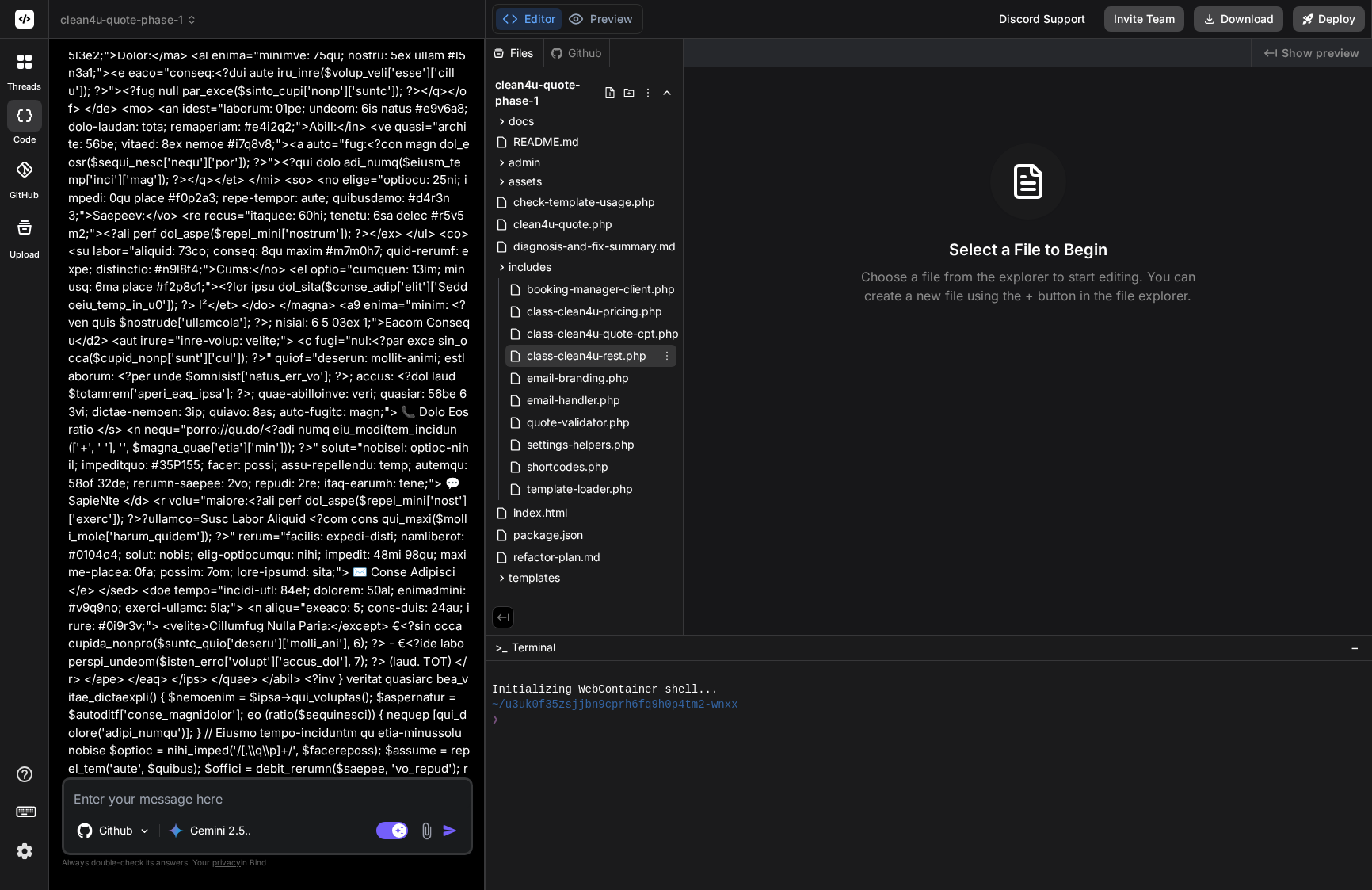
click at [590, 360] on span "class-clean4u-rest.php" at bounding box center [587, 356] width 123 height 19
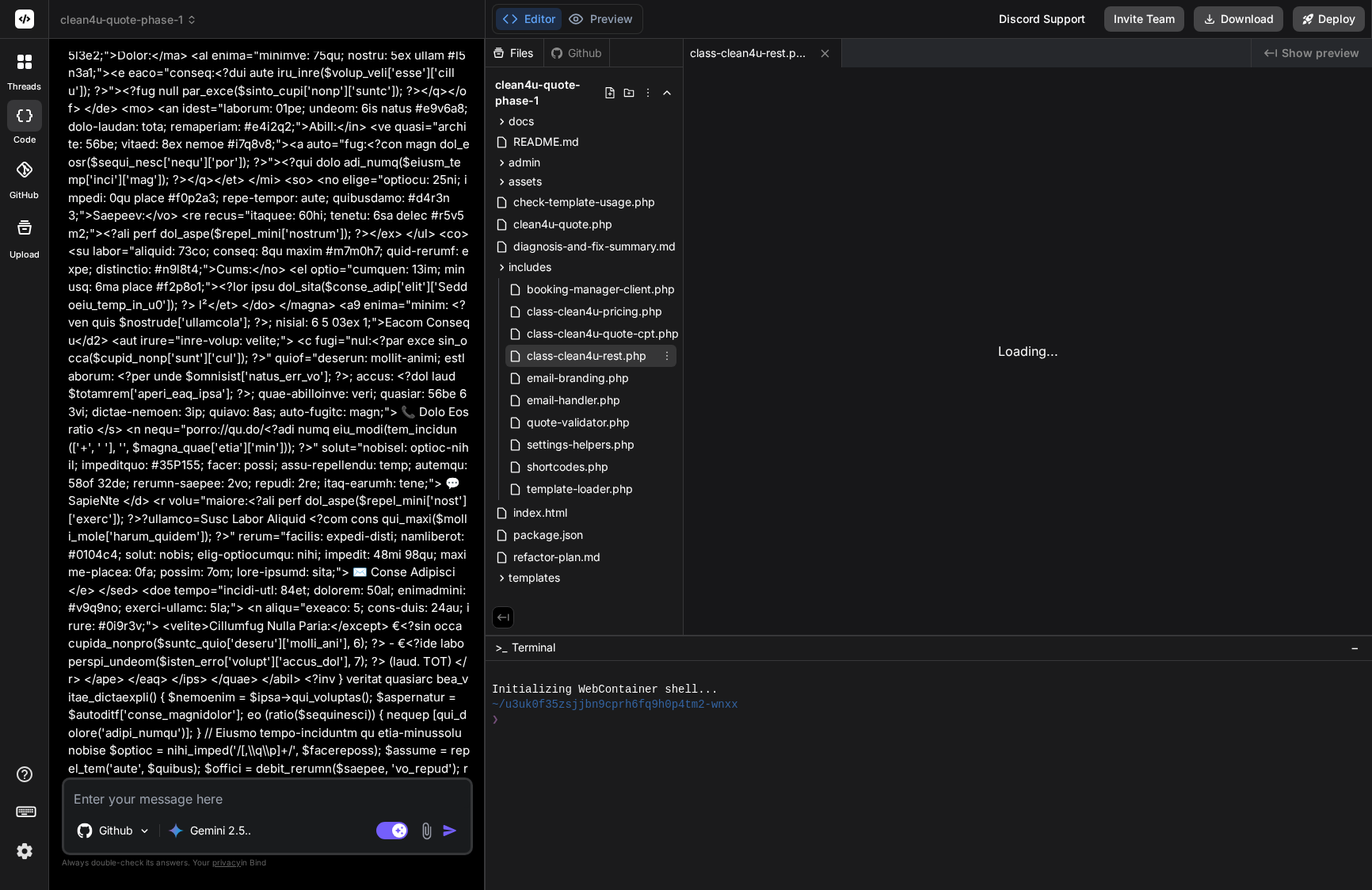
click at [591, 354] on span "class-clean4u-rest.php" at bounding box center [587, 356] width 123 height 19
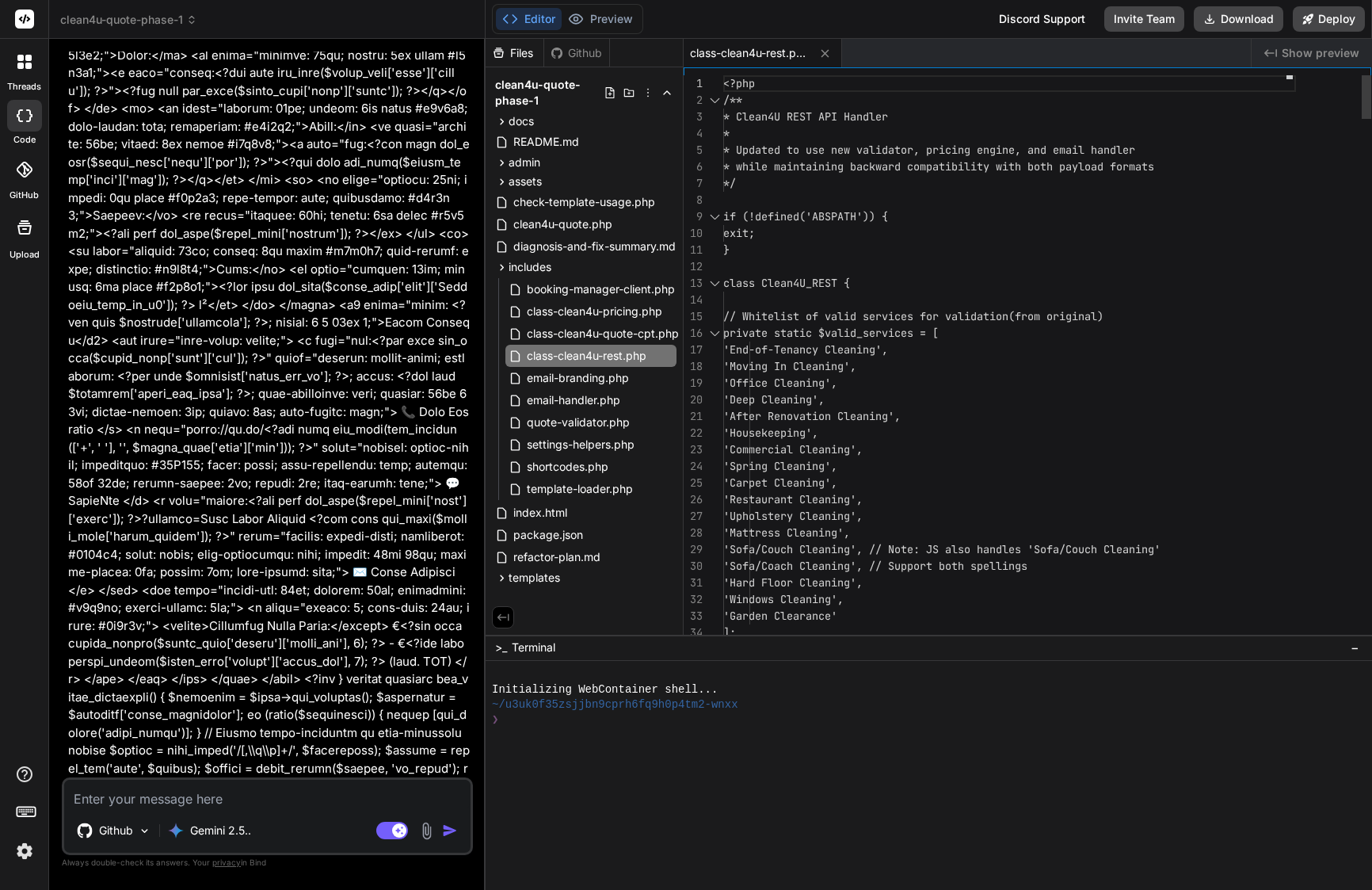
click at [802, 401] on span "'Deep Cleaning'," at bounding box center [774, 399] width 101 height 14
type textarea "<?php /** * Clean4U REST API Handler * * Updated to use new validator, pricing …"
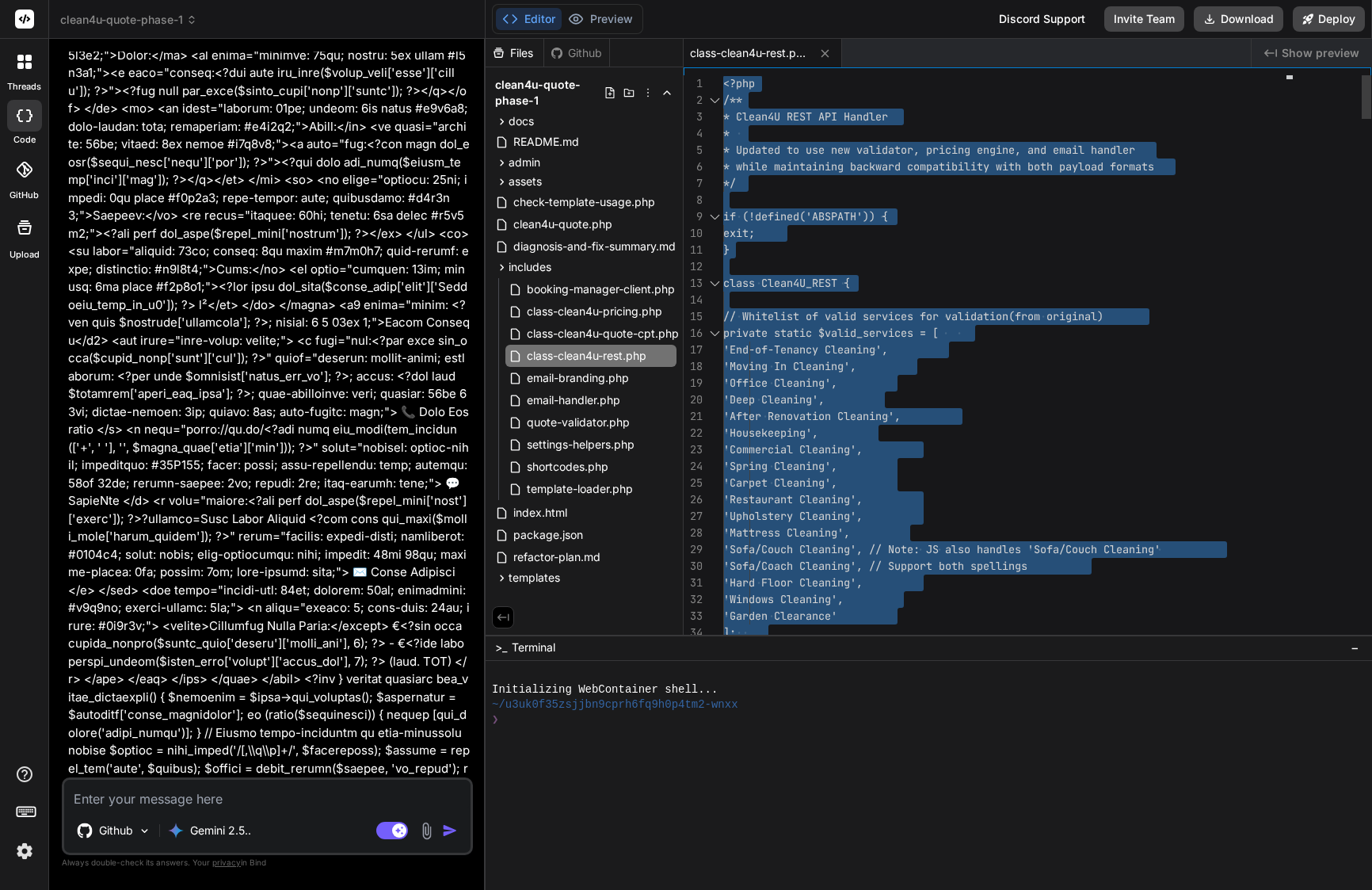
click at [802, 401] on span "'Deep Cleaning'," at bounding box center [774, 399] width 101 height 14
click at [168, 21] on span "clean4u-quote-phase-1" at bounding box center [129, 20] width 137 height 16
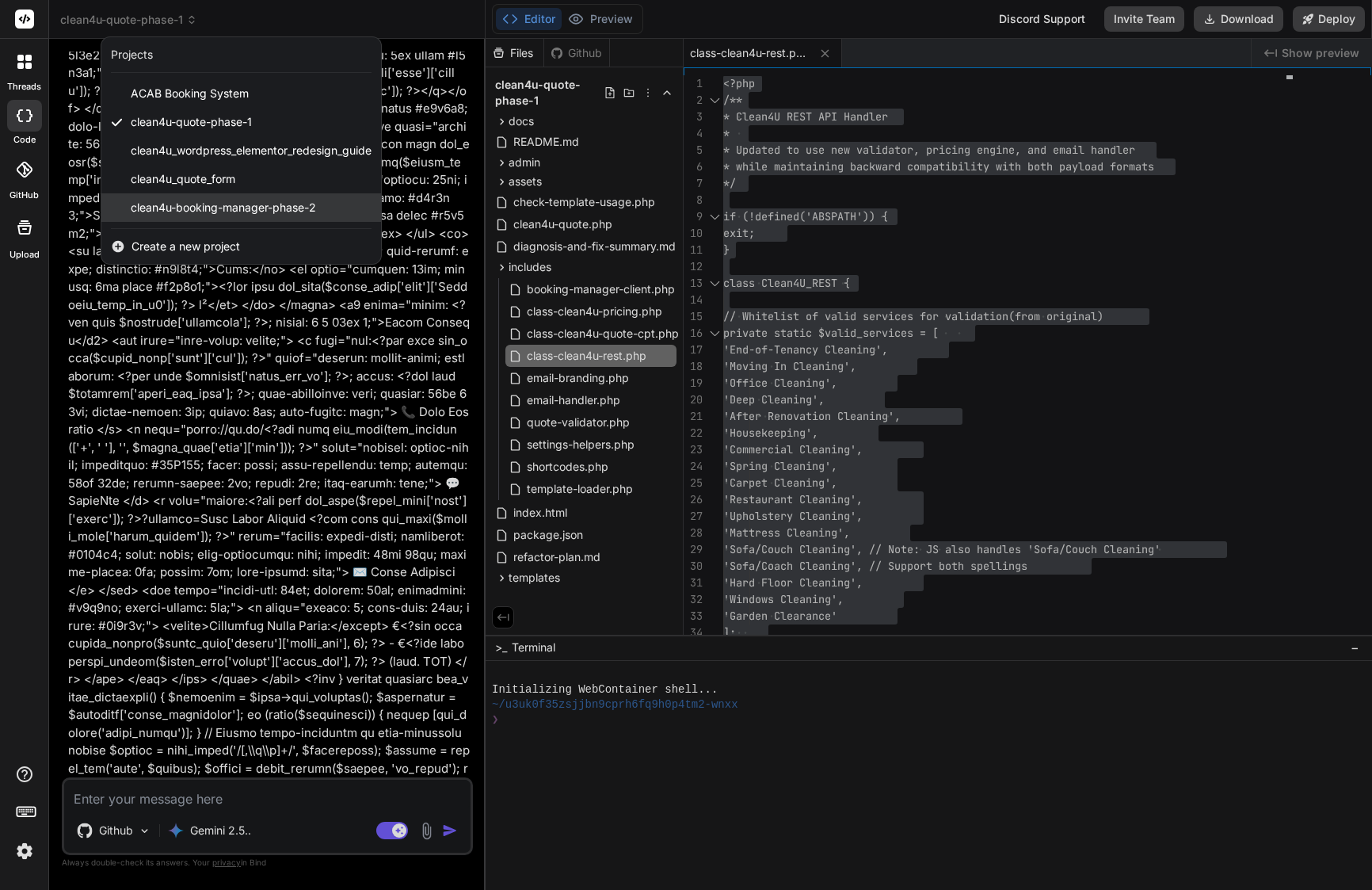
click at [204, 210] on span "clean4u-booking-manager-phase-2" at bounding box center [224, 207] width 186 height 16
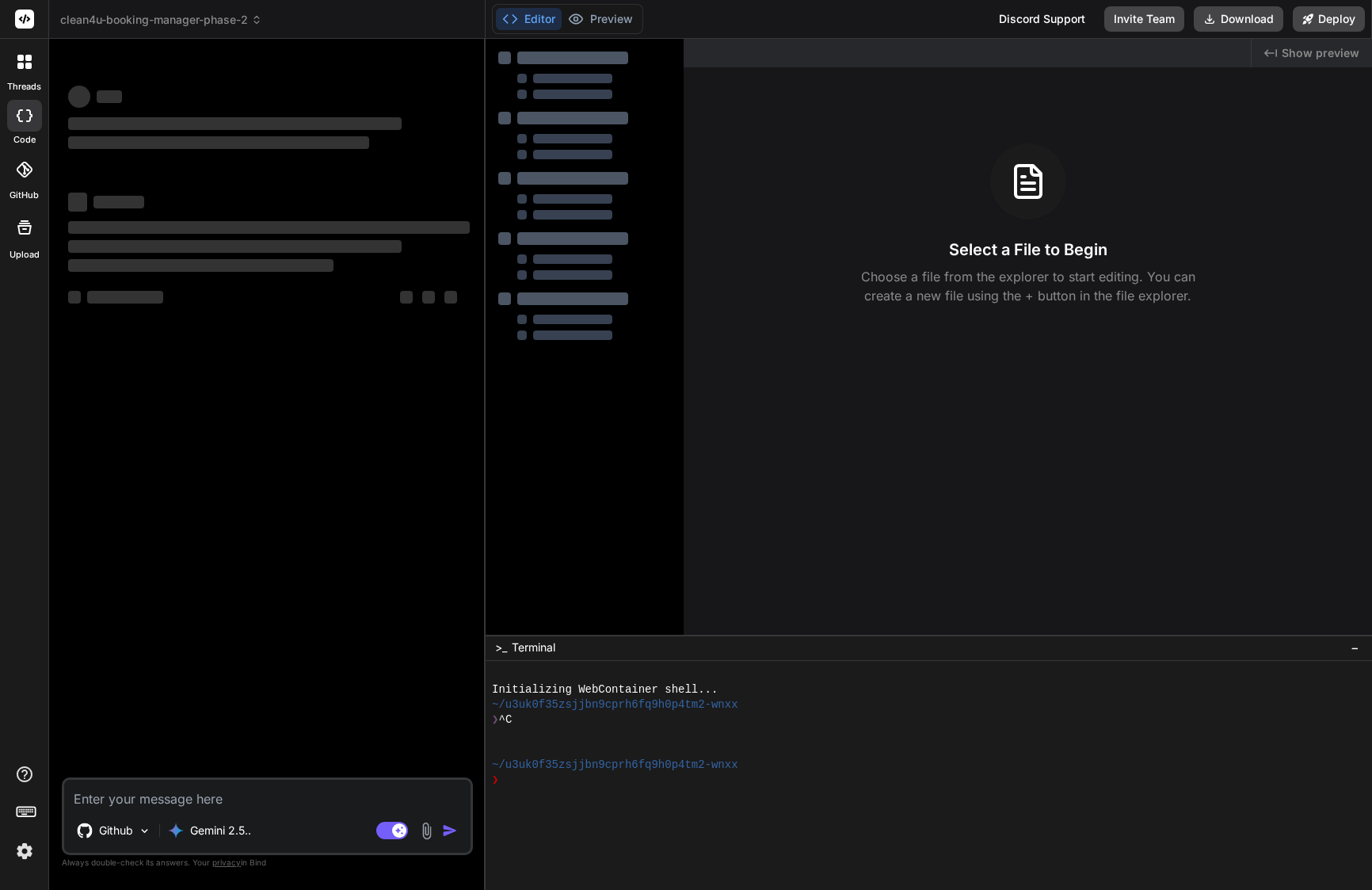
type textarea "x"
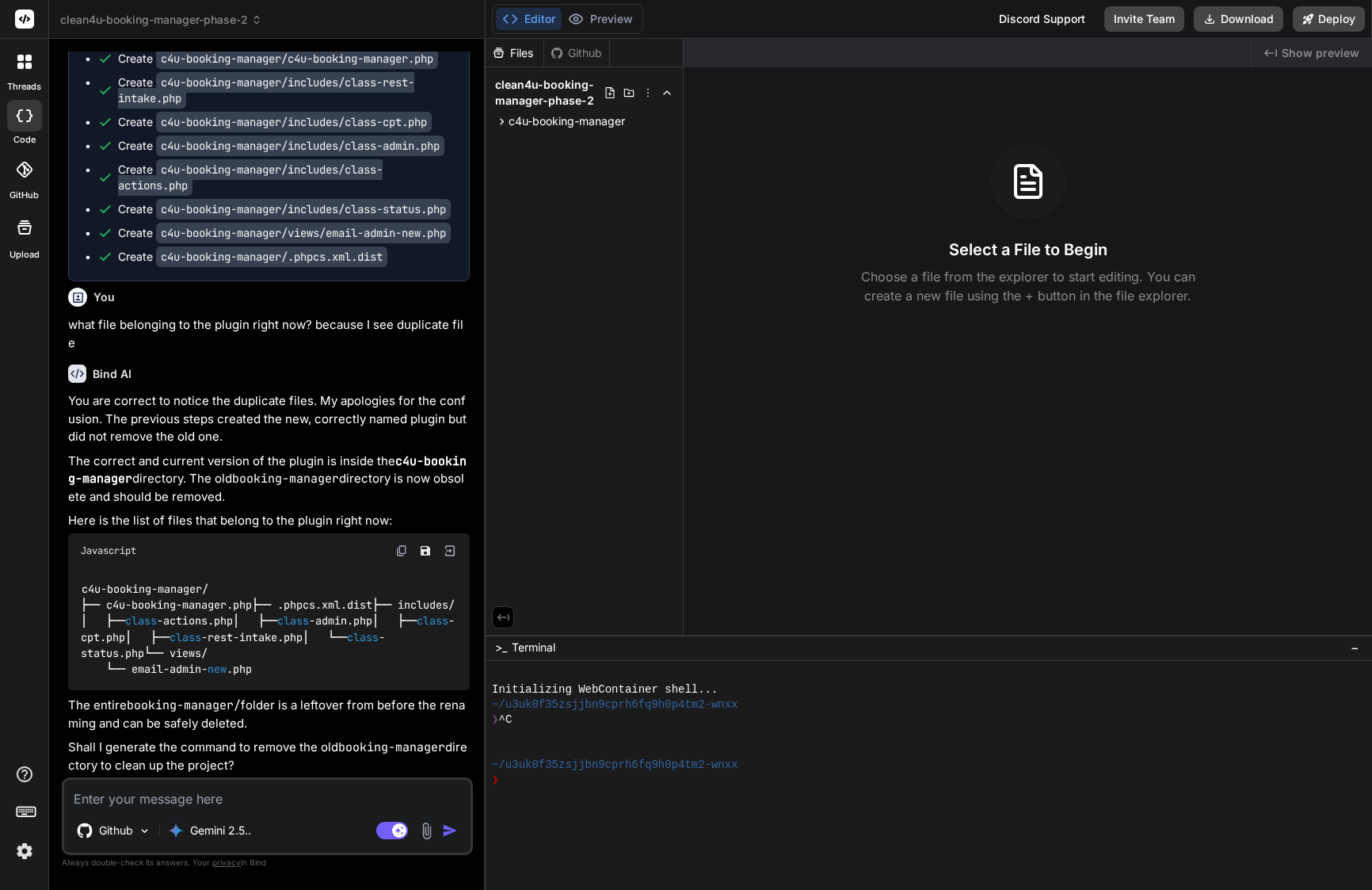
scroll to position [4179, 0]
click at [224, 793] on textarea at bounding box center [268, 793] width 407 height 29
paste textarea "Here’s the exact prompt you should send to Bind (project: c4u-booking-manager) …"
type textarea "Here’s the exact prompt you should send to Bind (project: c4u-booking-manager) …"
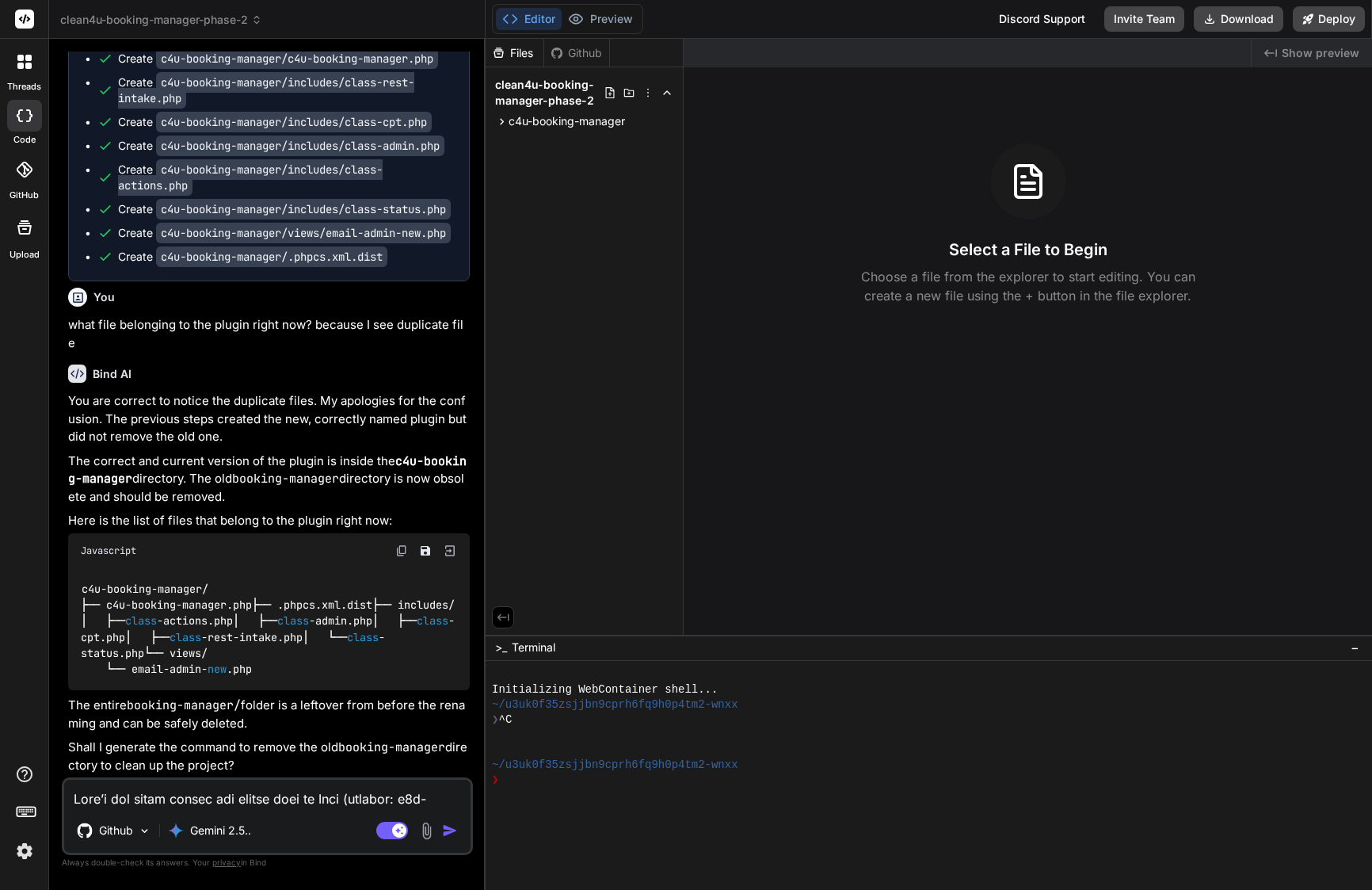
type textarea "x"
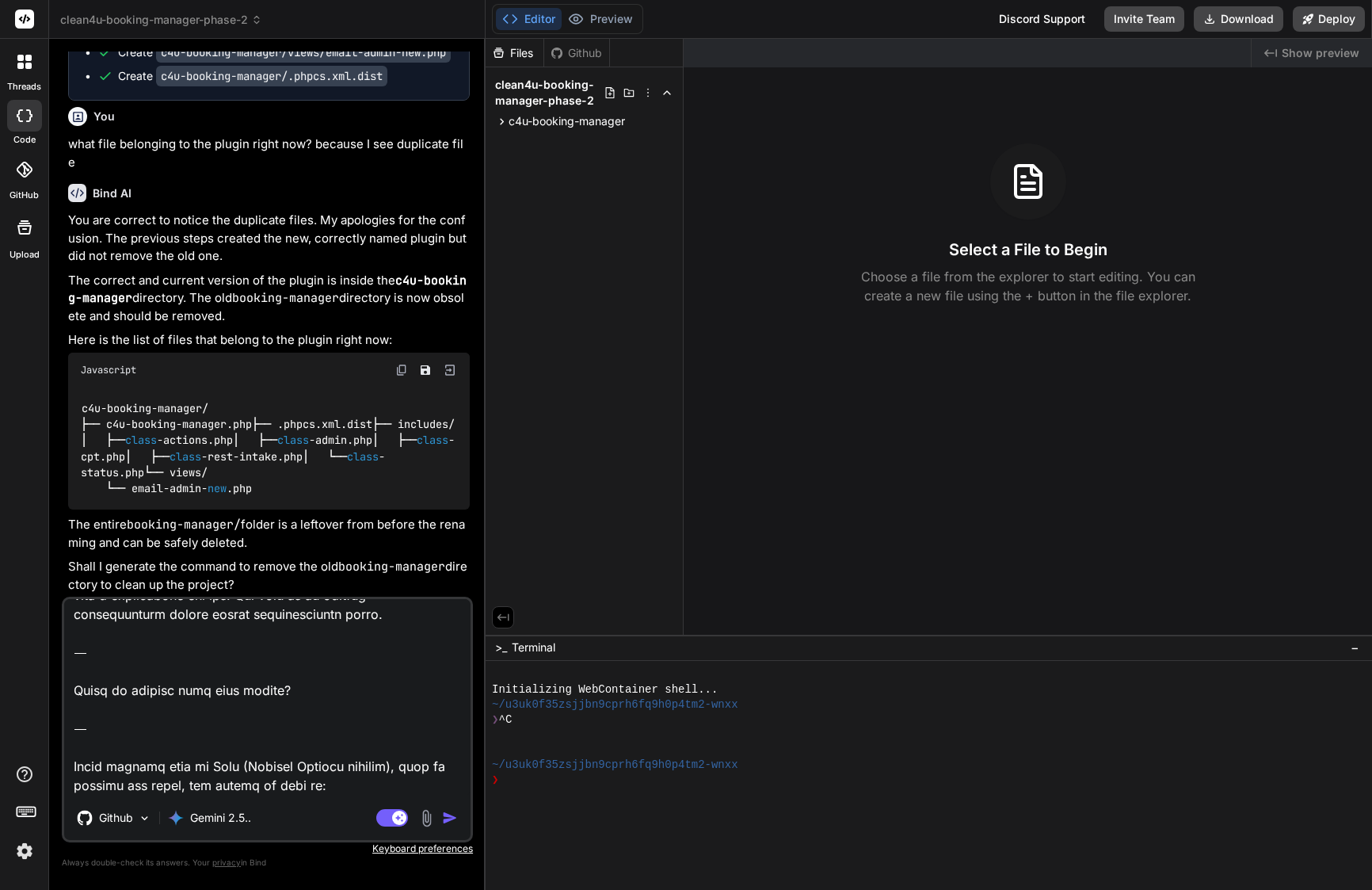
scroll to position [2137, 0]
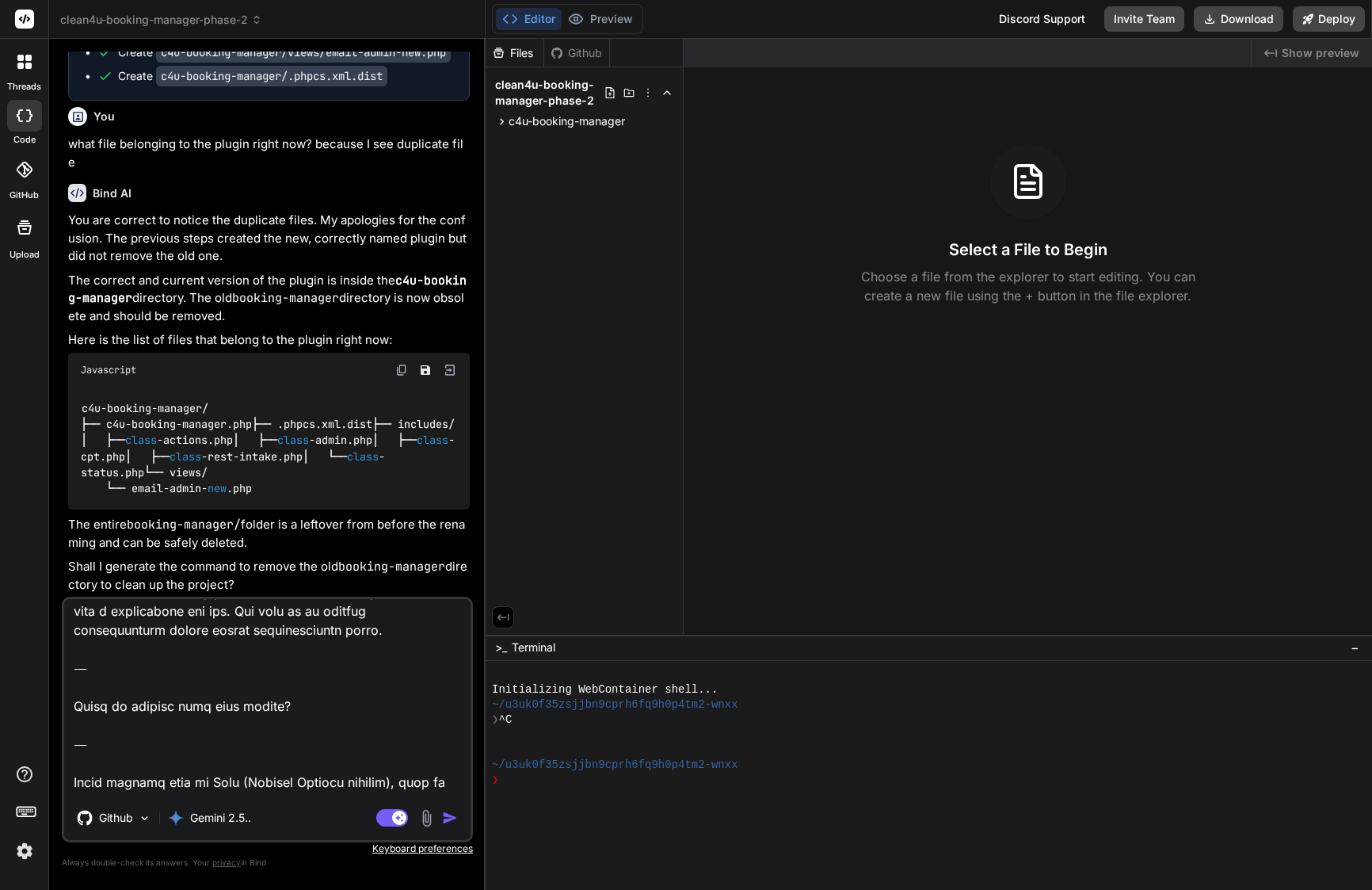
drag, startPoint x: 320, startPoint y: 788, endPoint x: 72, endPoint y: 703, distance: 262.2
click at [72, 703] on textarea at bounding box center [268, 698] width 407 height 197
type textarea "Here’s the exact prompt you should send to Bind (project: c4u-booking-manager) …"
type textarea "x"
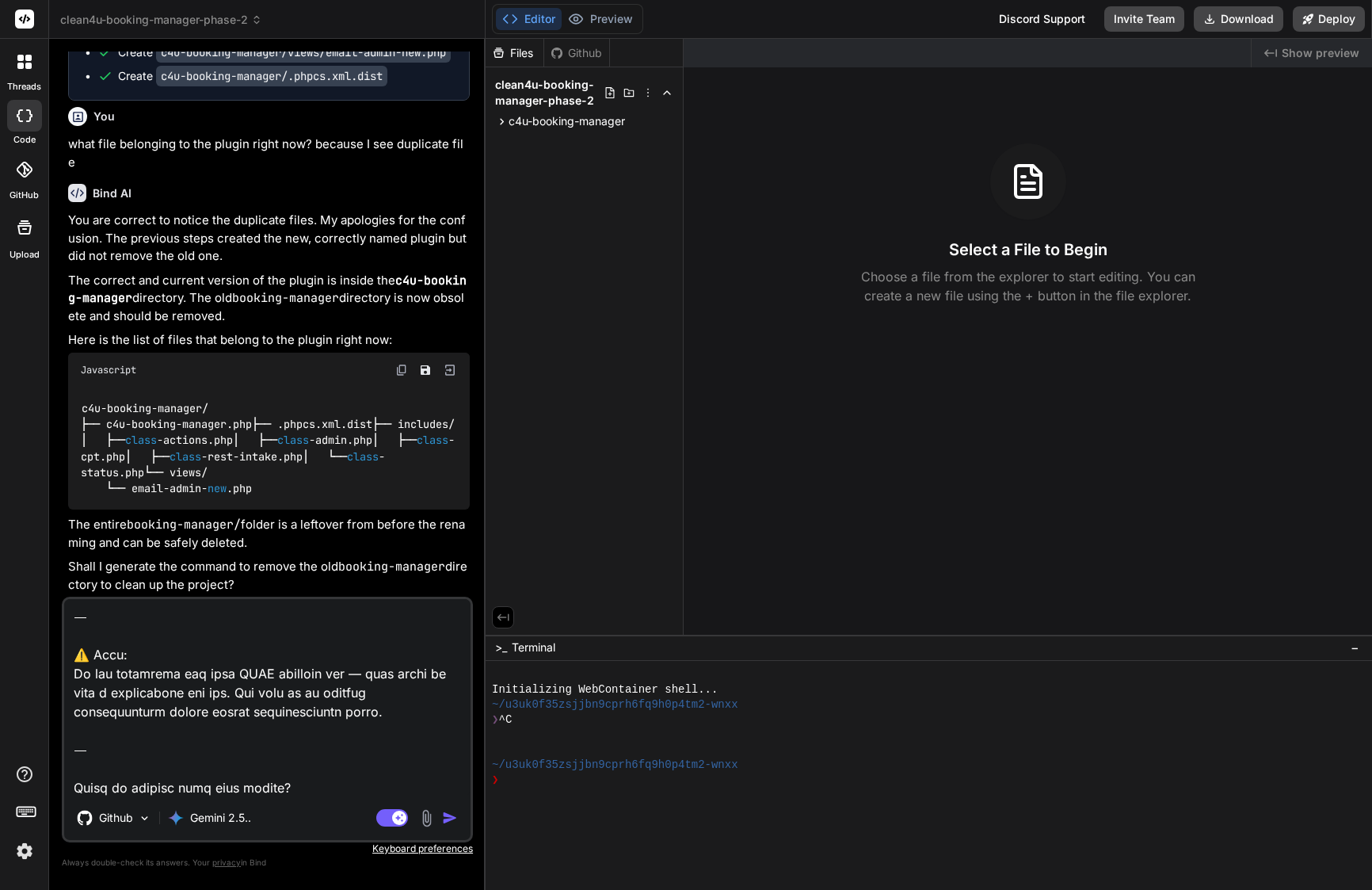
type textarea "Here’s the exact prompt you should send to Bind (project: c4u-booking-manager) …"
type textarea "x"
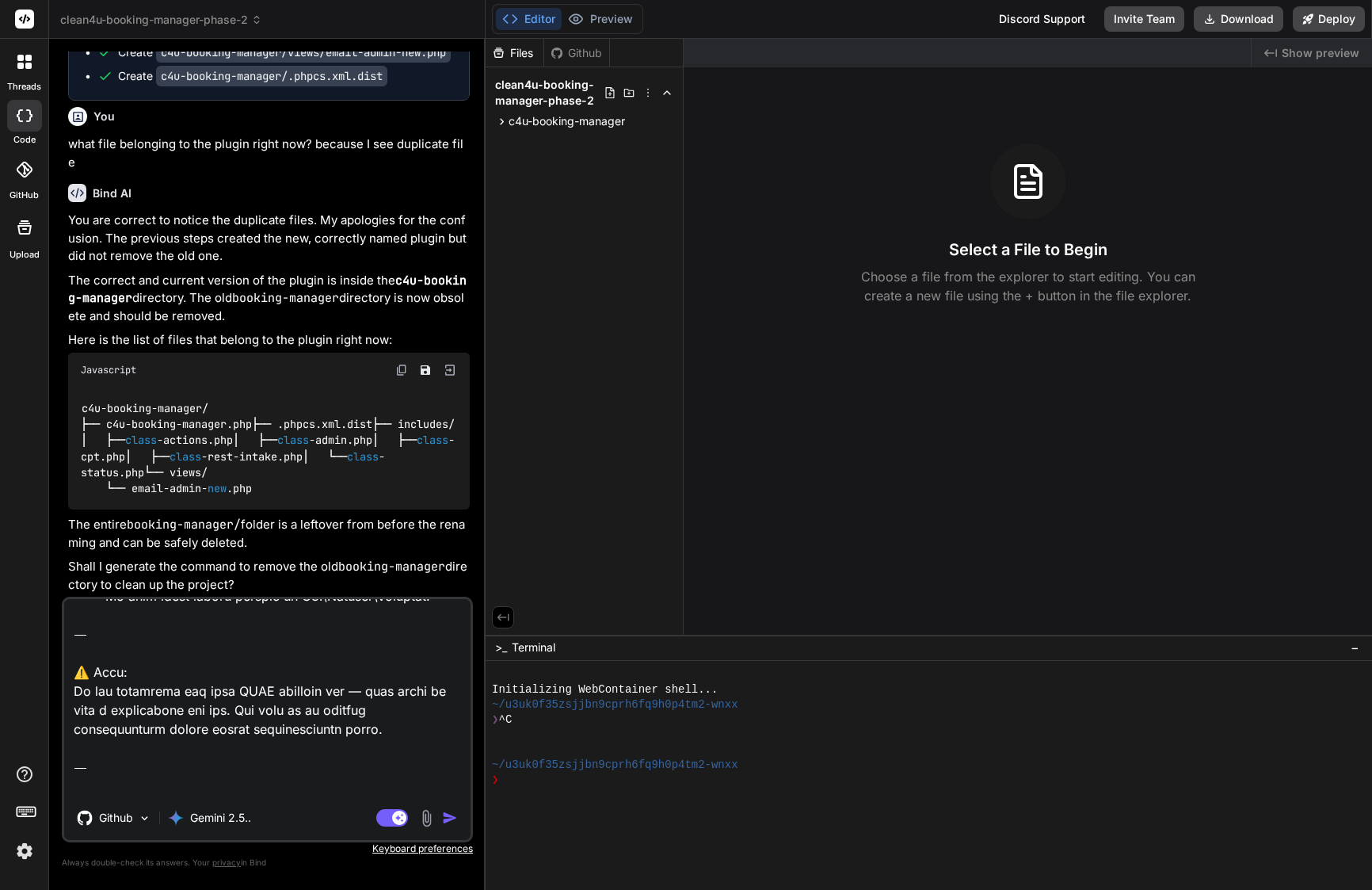
type textarea "Here’s the exact prompt you should send to Bind (project: c4u-booking-manager) …"
type textarea "x"
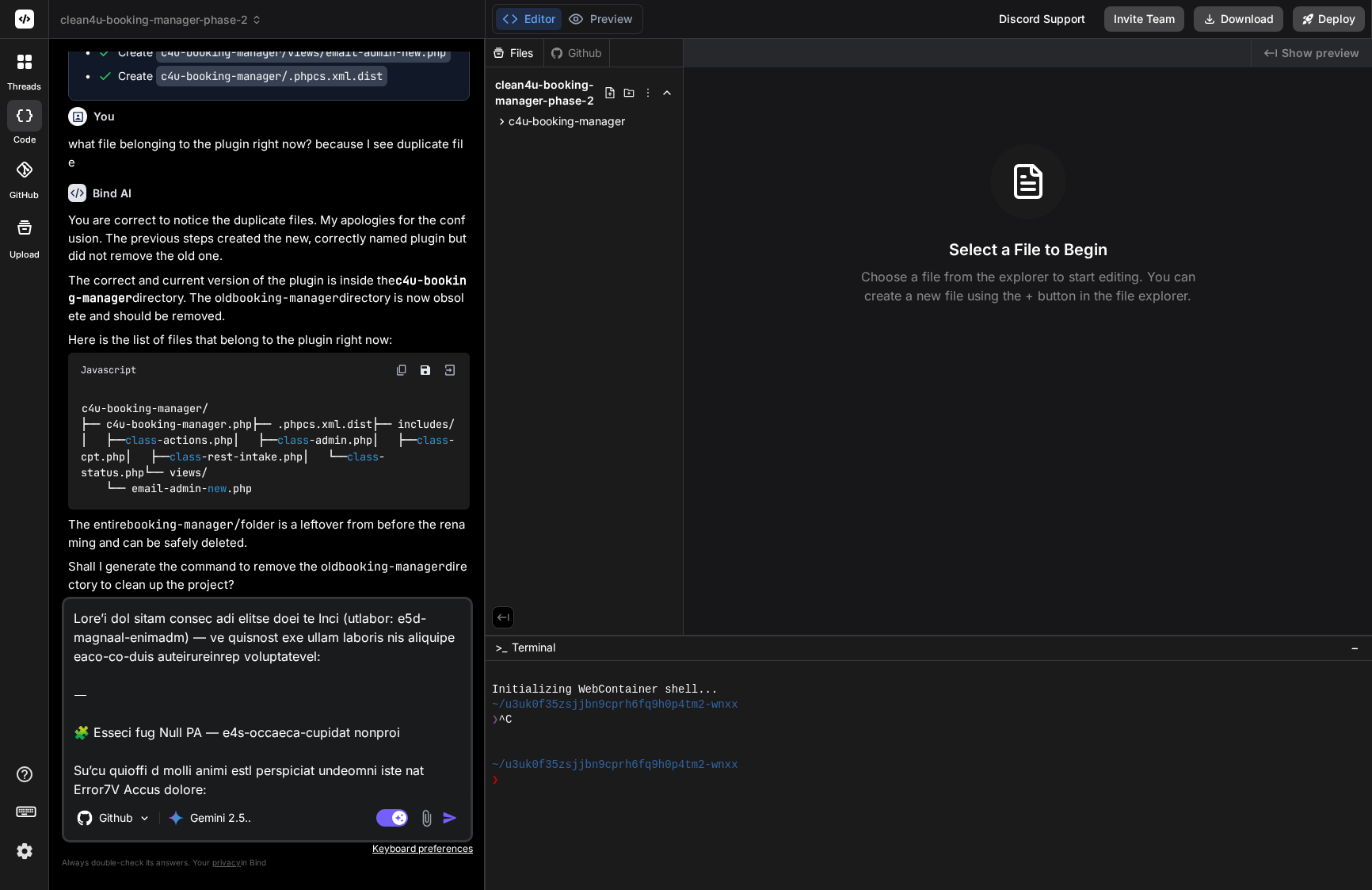
scroll to position [0, 0]
drag, startPoint x: 78, startPoint y: 772, endPoint x: 68, endPoint y: 590, distance: 182.3
click at [68, 590] on div "You Bind AI Thank you for providing the error log. That's a classic "class not …" at bounding box center [268, 470] width 412 height 838
type textarea "We’re getting a fatal error when submitting bookings from the Clean4U Quote plu…"
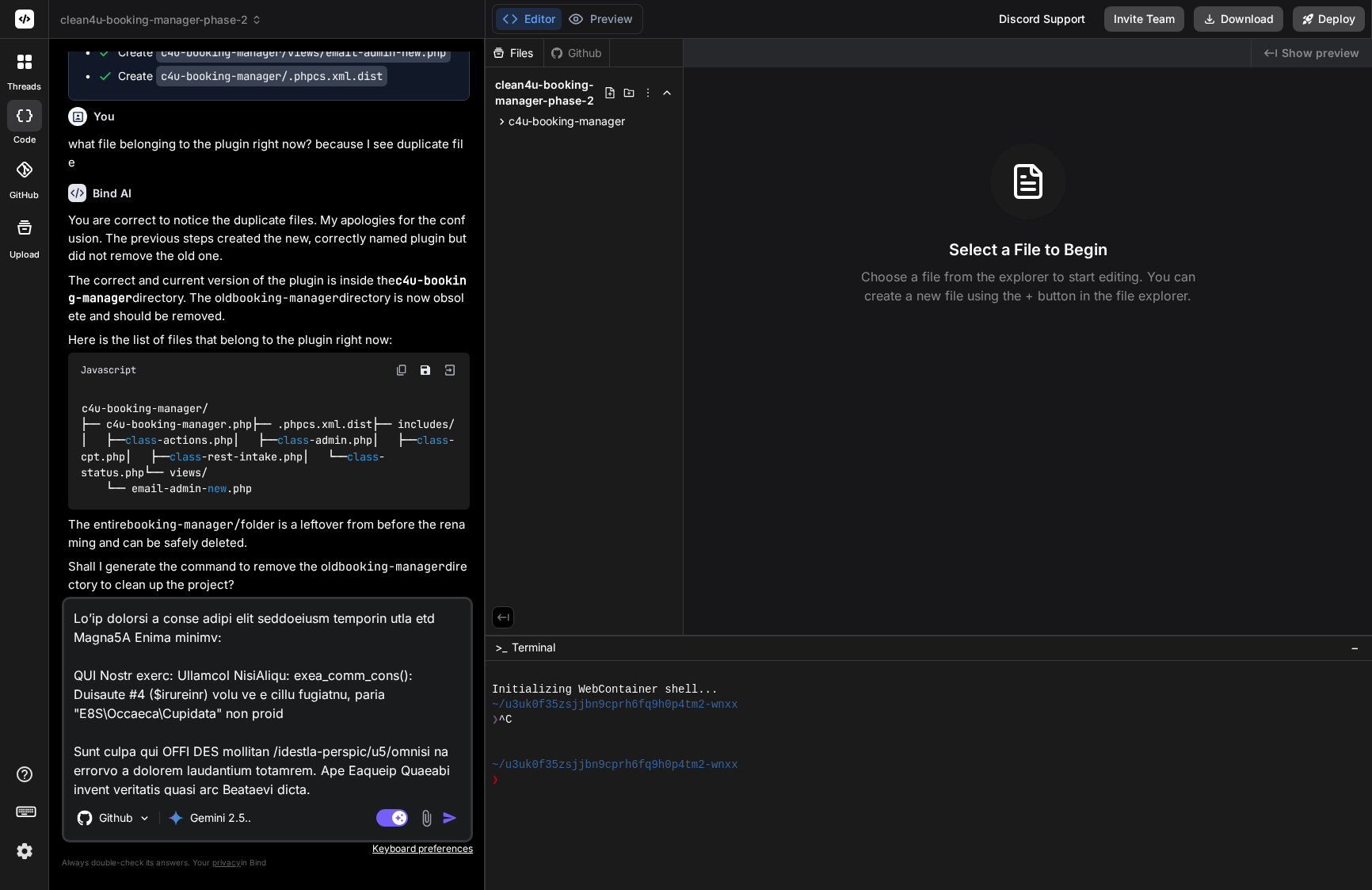
type textarea "x"
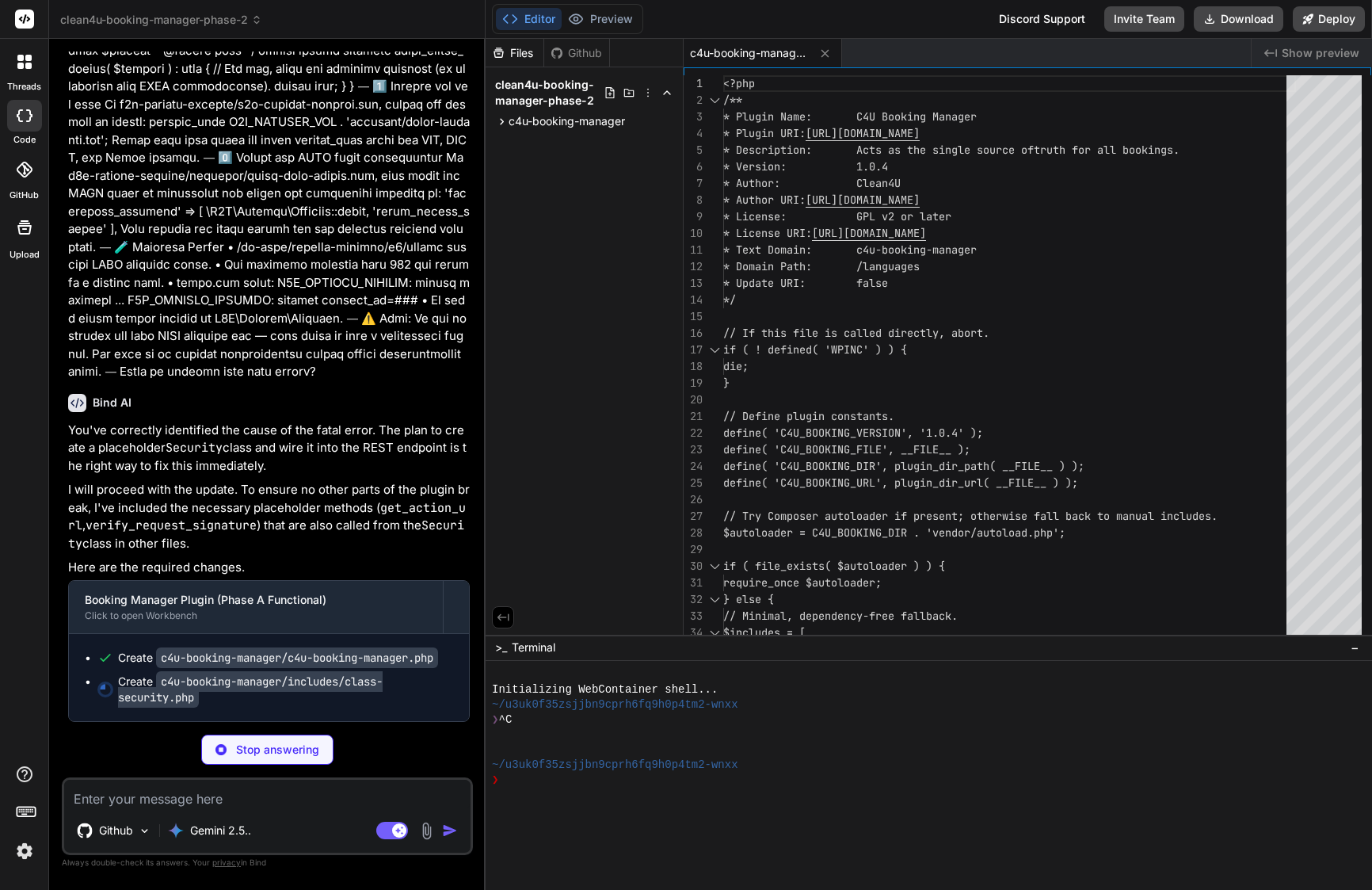
scroll to position [5182, 0]
type textarea "x"
type textarea "* @return bool True if the signature is valid, false otherwise. */ public stati…"
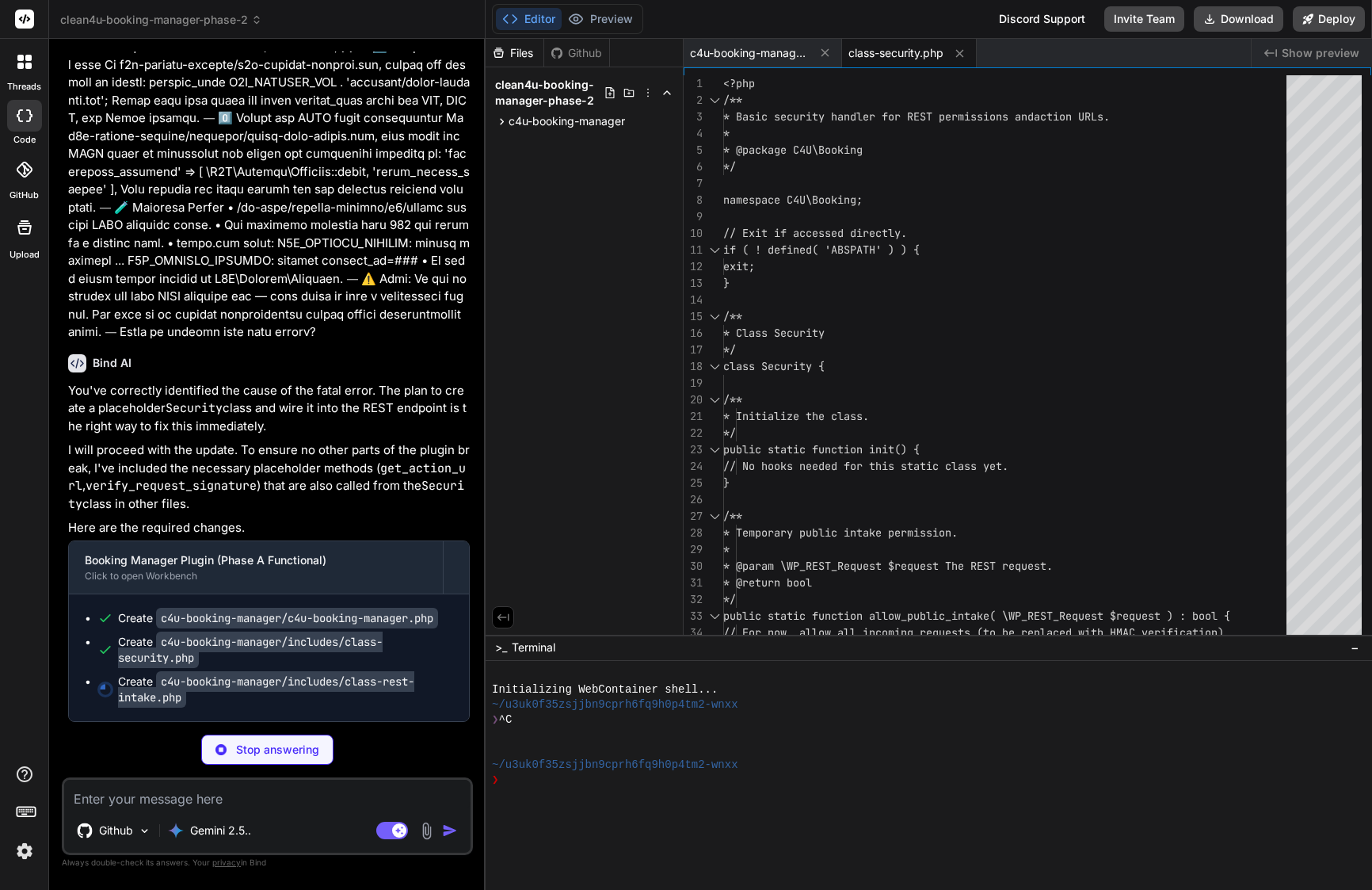
scroll to position [0, 0]
click at [596, 120] on span "c4u-booking-manager" at bounding box center [567, 121] width 116 height 16
type textarea "x"
type textarea "}"
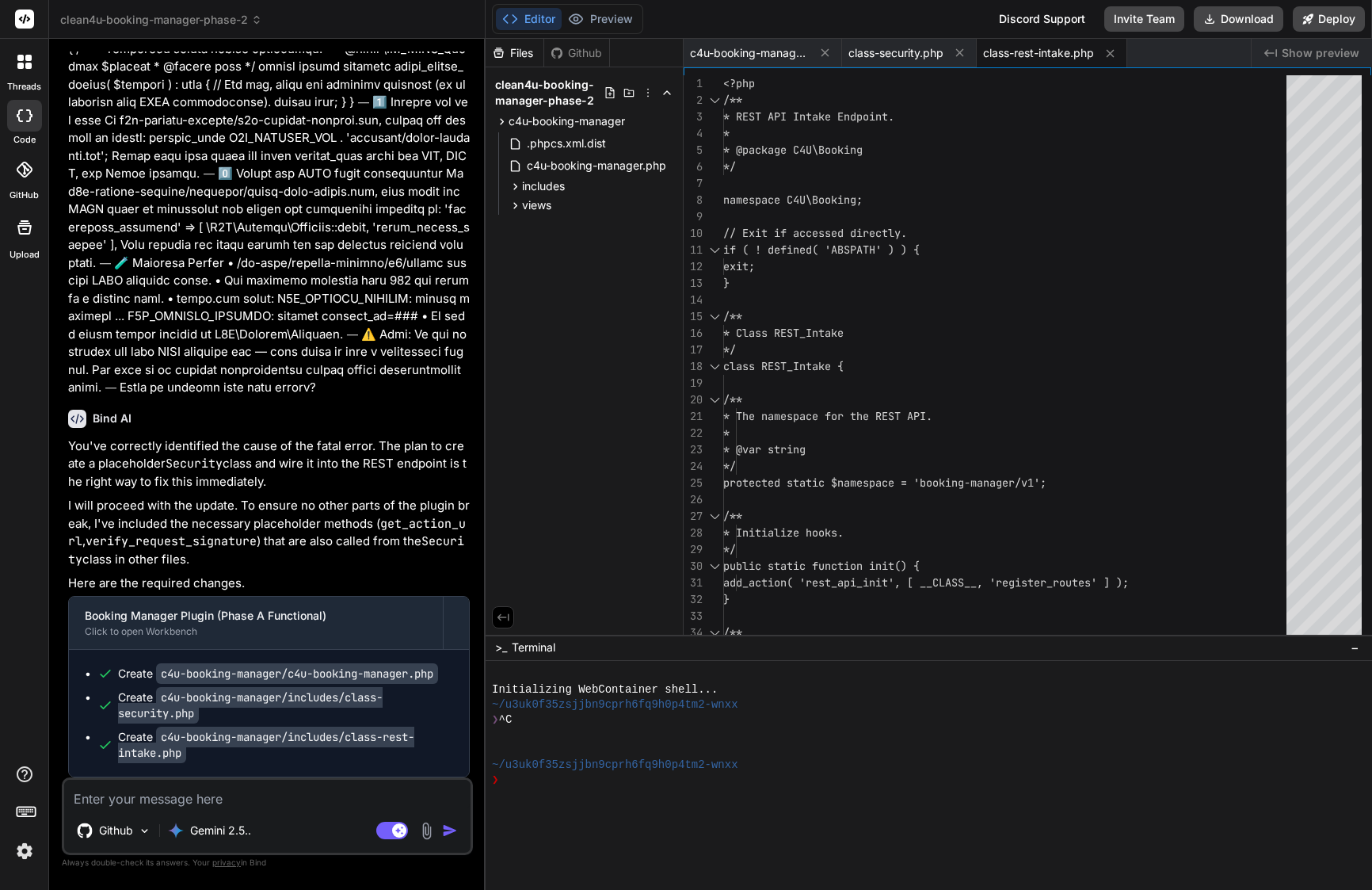
type textarea "x"
click at [626, 163] on span "c4u-booking-manager.php" at bounding box center [597, 165] width 143 height 19
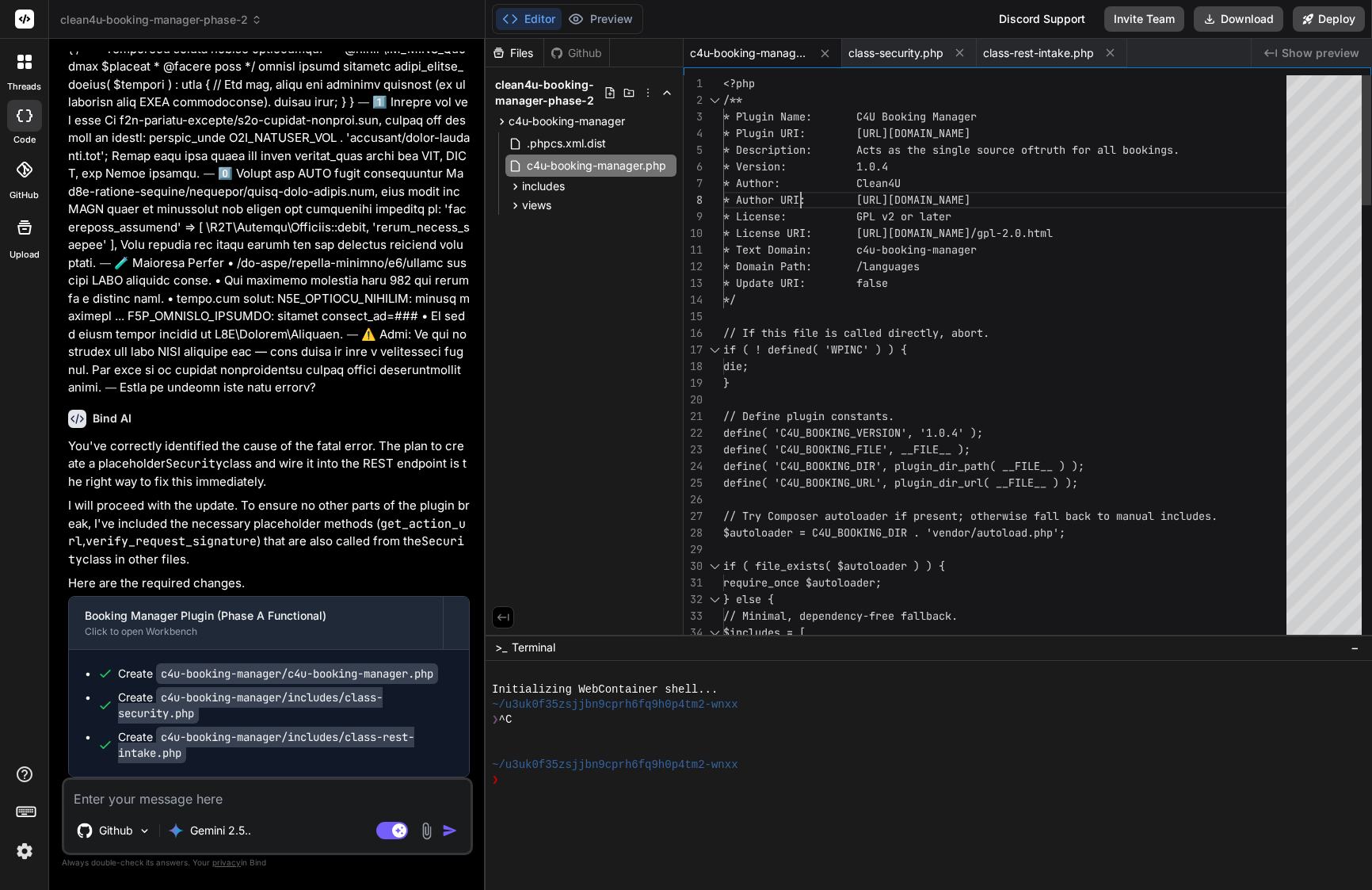
click at [802, 190] on span "* Author: Clean4U" at bounding box center [812, 182] width 177 height 14
click at [847, 272] on span "* Domain Path: /languages" at bounding box center [822, 266] width 197 height 14
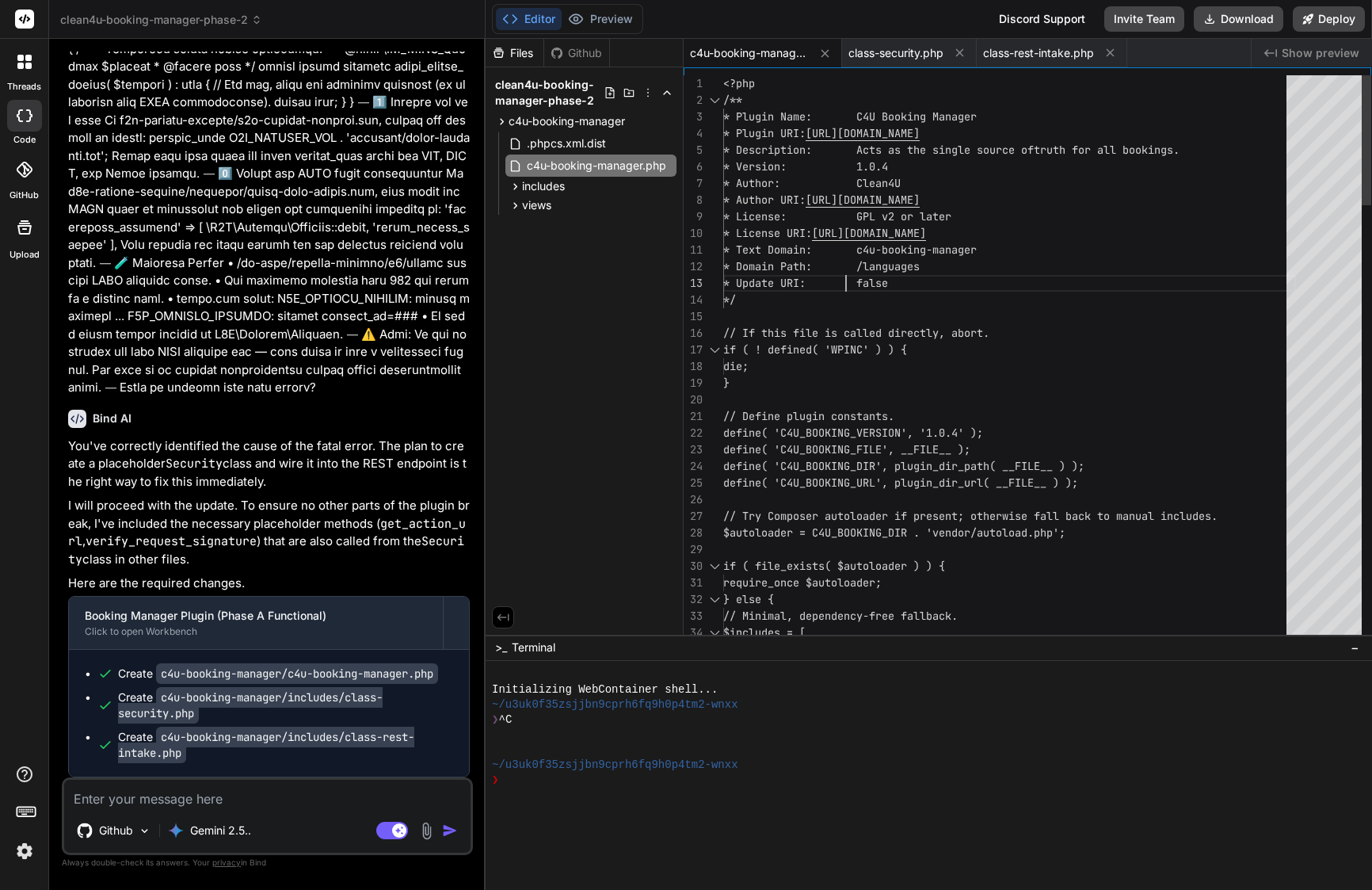
scroll to position [33, 0]
click at [847, 272] on span "* Domain Path: /languages" at bounding box center [822, 266] width 197 height 14
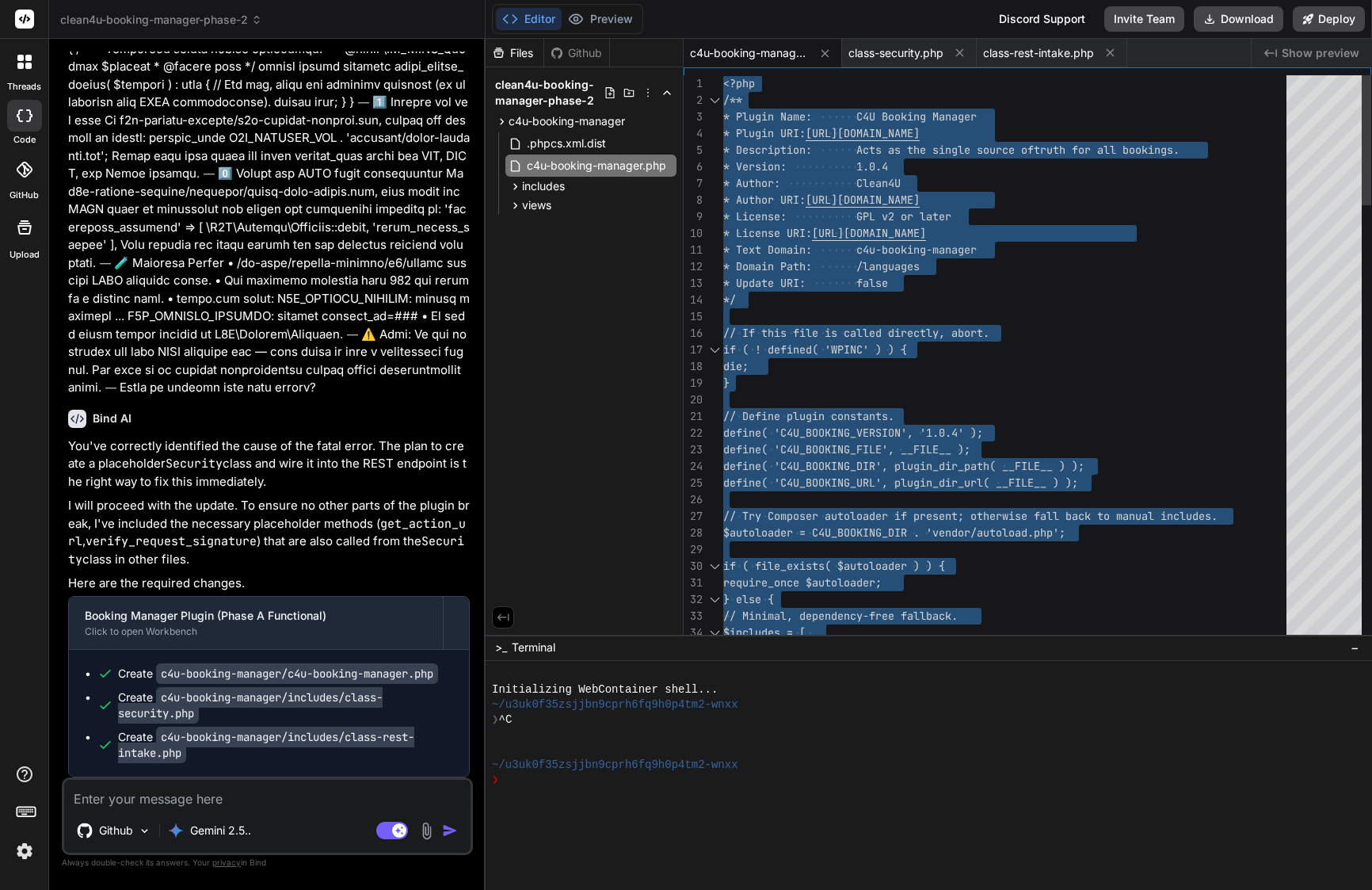
click at [847, 272] on span "* Domain Path: /languages" at bounding box center [822, 266] width 197 height 14
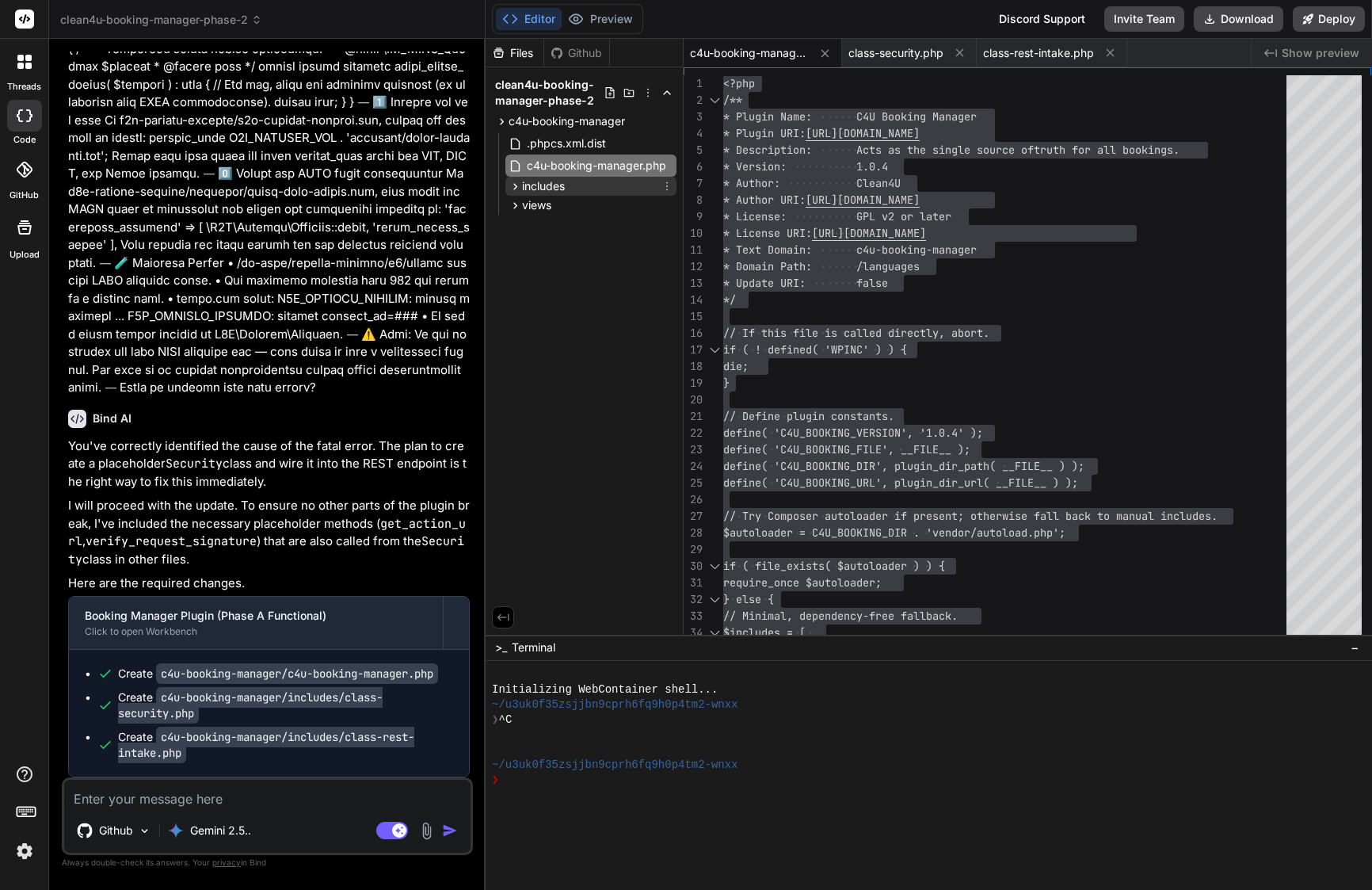
click at [542, 190] on span "includes" at bounding box center [543, 186] width 43 height 16
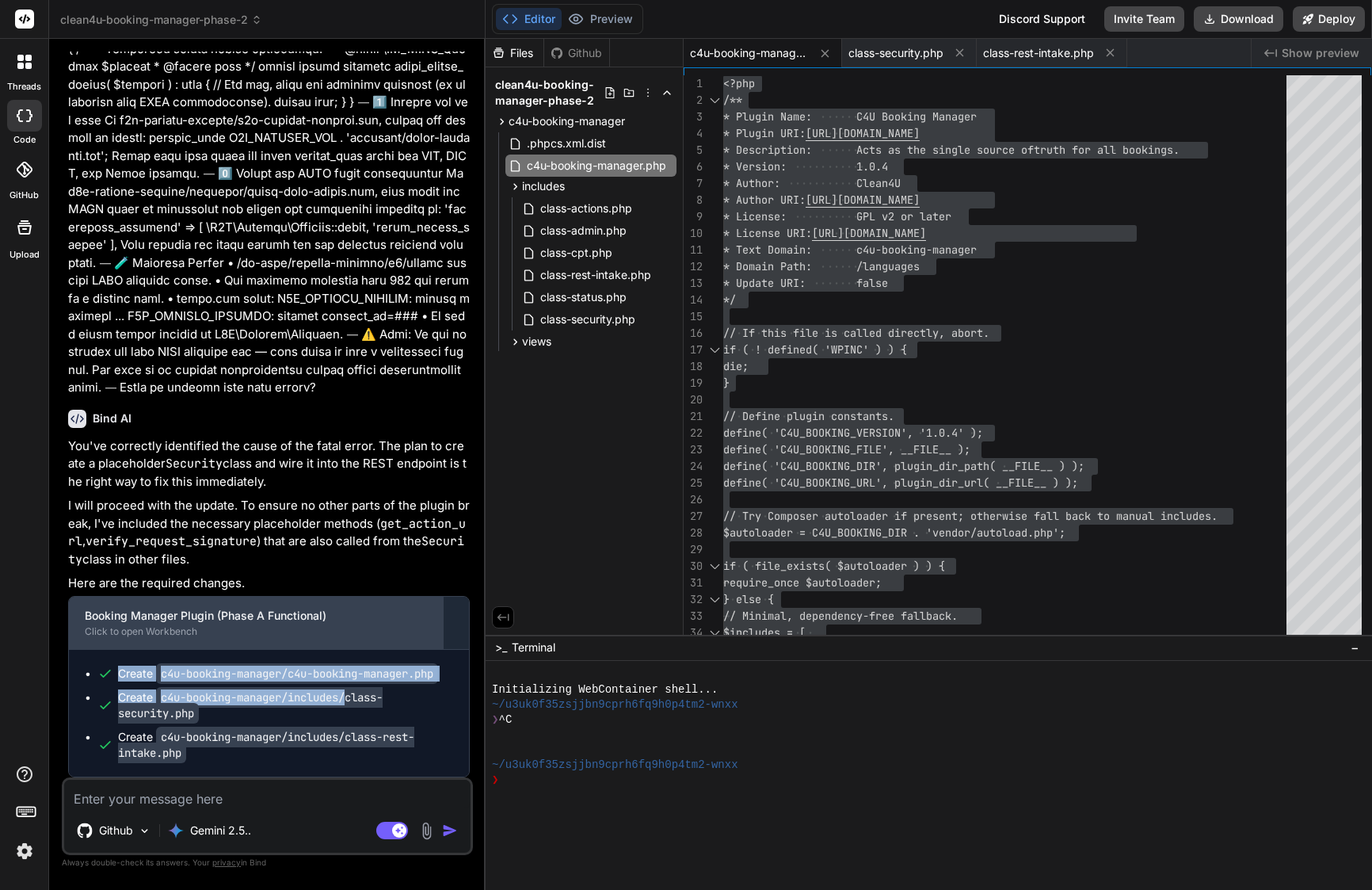
scroll to position [5166, 0]
drag, startPoint x: 353, startPoint y: 642, endPoint x: 373, endPoint y: 645, distance: 20.2
click at [373, 645] on div "Booking Manager Plugin (Phase A Functional) Click to open Workbench Create c4u-…" at bounding box center [268, 686] width 401 height 181
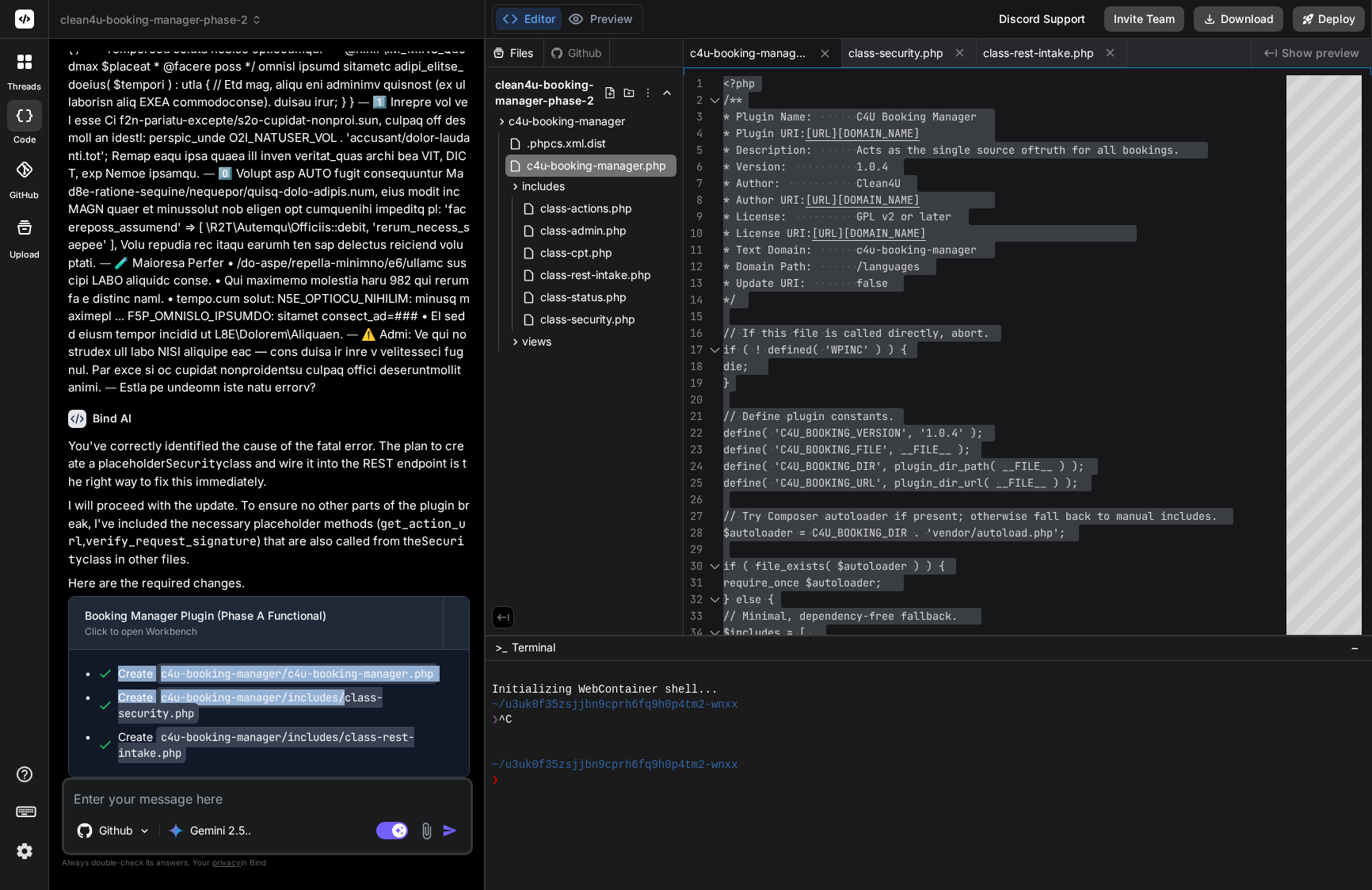
click at [343, 701] on code "c4u-booking-manager/includes/class-security.php" at bounding box center [250, 705] width 265 height 36
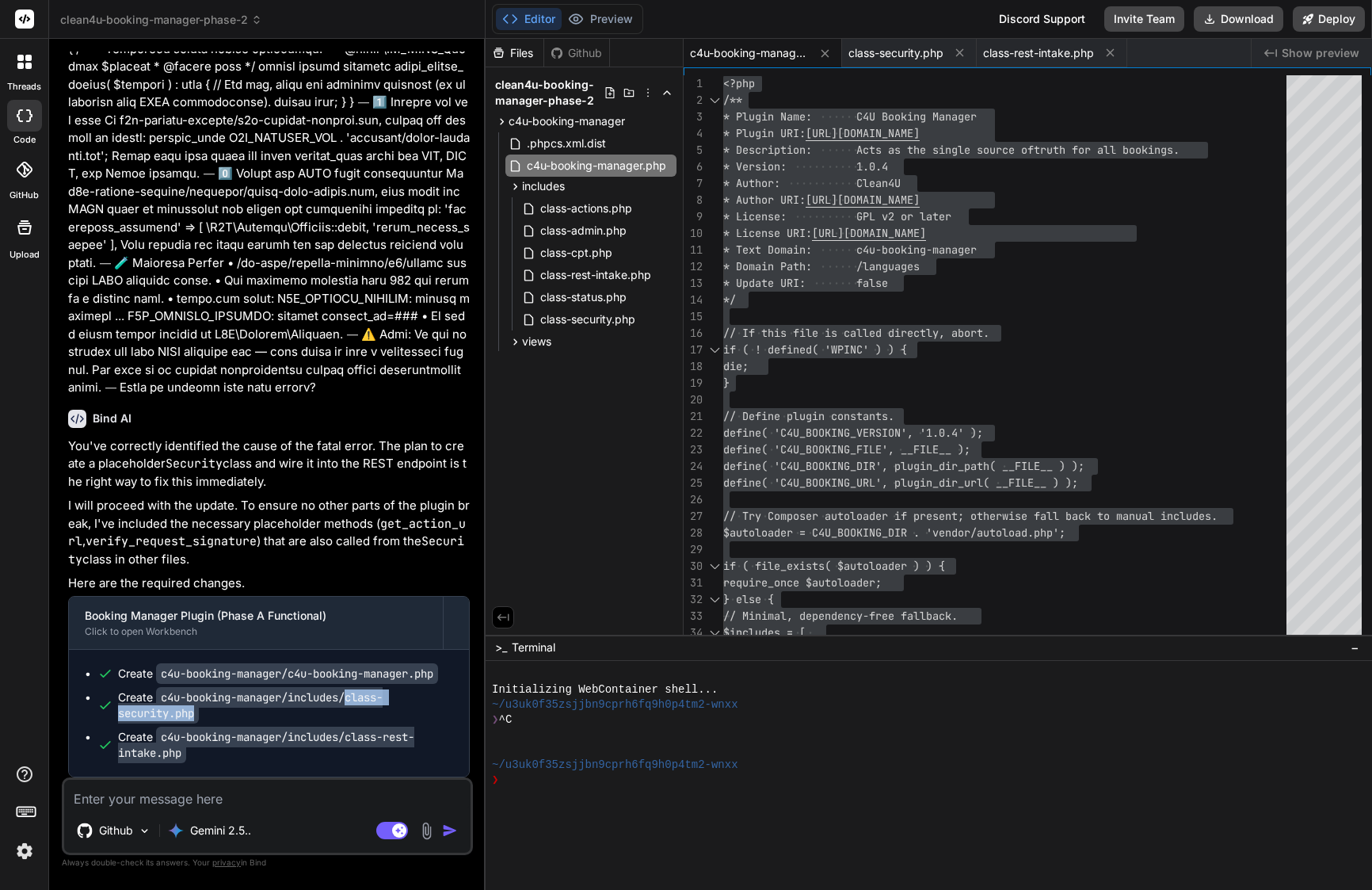
drag, startPoint x: 354, startPoint y: 698, endPoint x: 332, endPoint y: 713, distance: 26.6
click at [332, 713] on div "Create c4u-booking-manager/includes/class-security.php" at bounding box center [285, 705] width 335 height 32
copy code "class-security.php"
click at [908, 44] on div "class-security.php" at bounding box center [909, 53] width 135 height 29
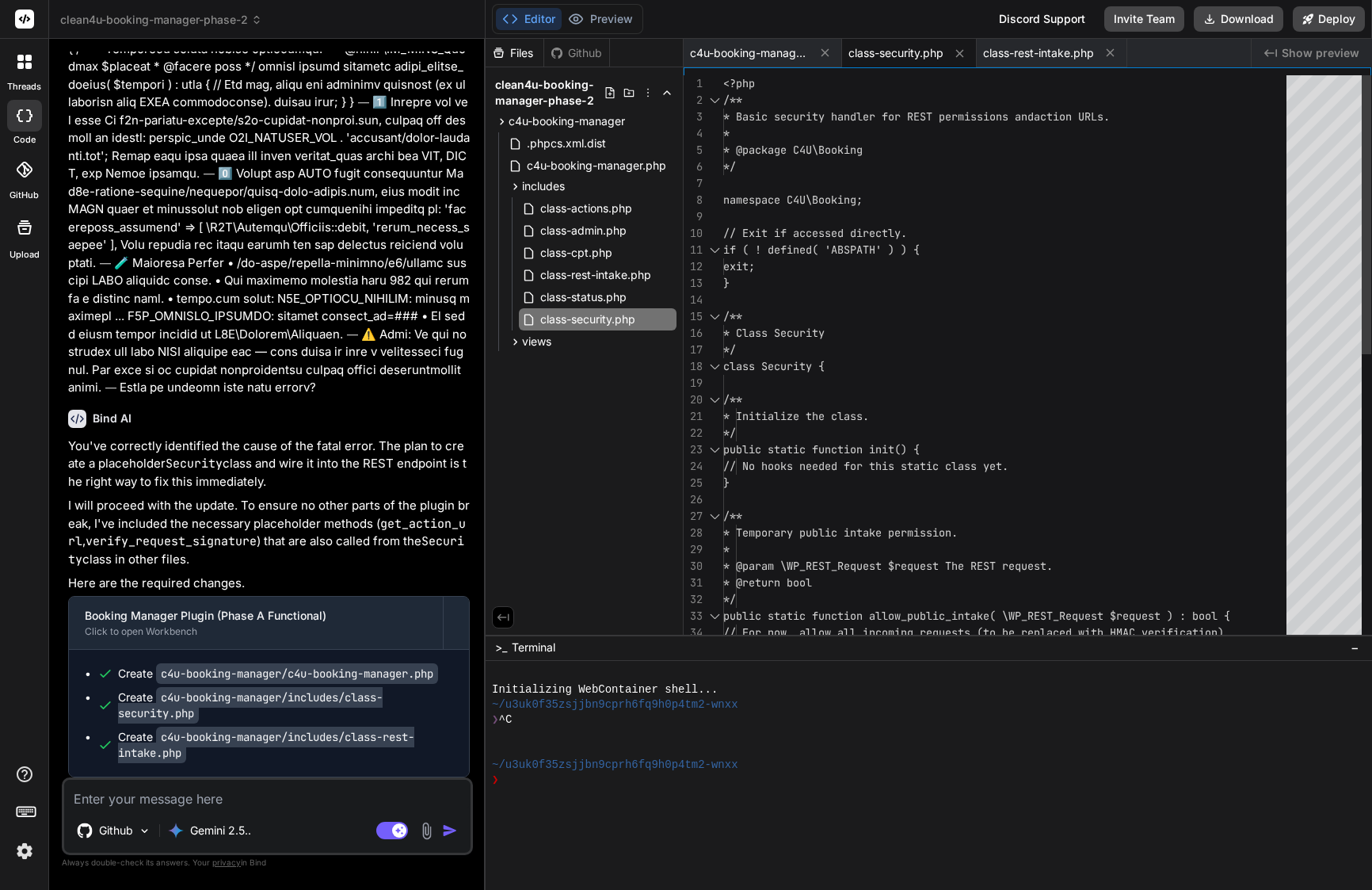
click at [804, 234] on span "// Exit if accessed directly." at bounding box center [816, 232] width 184 height 14
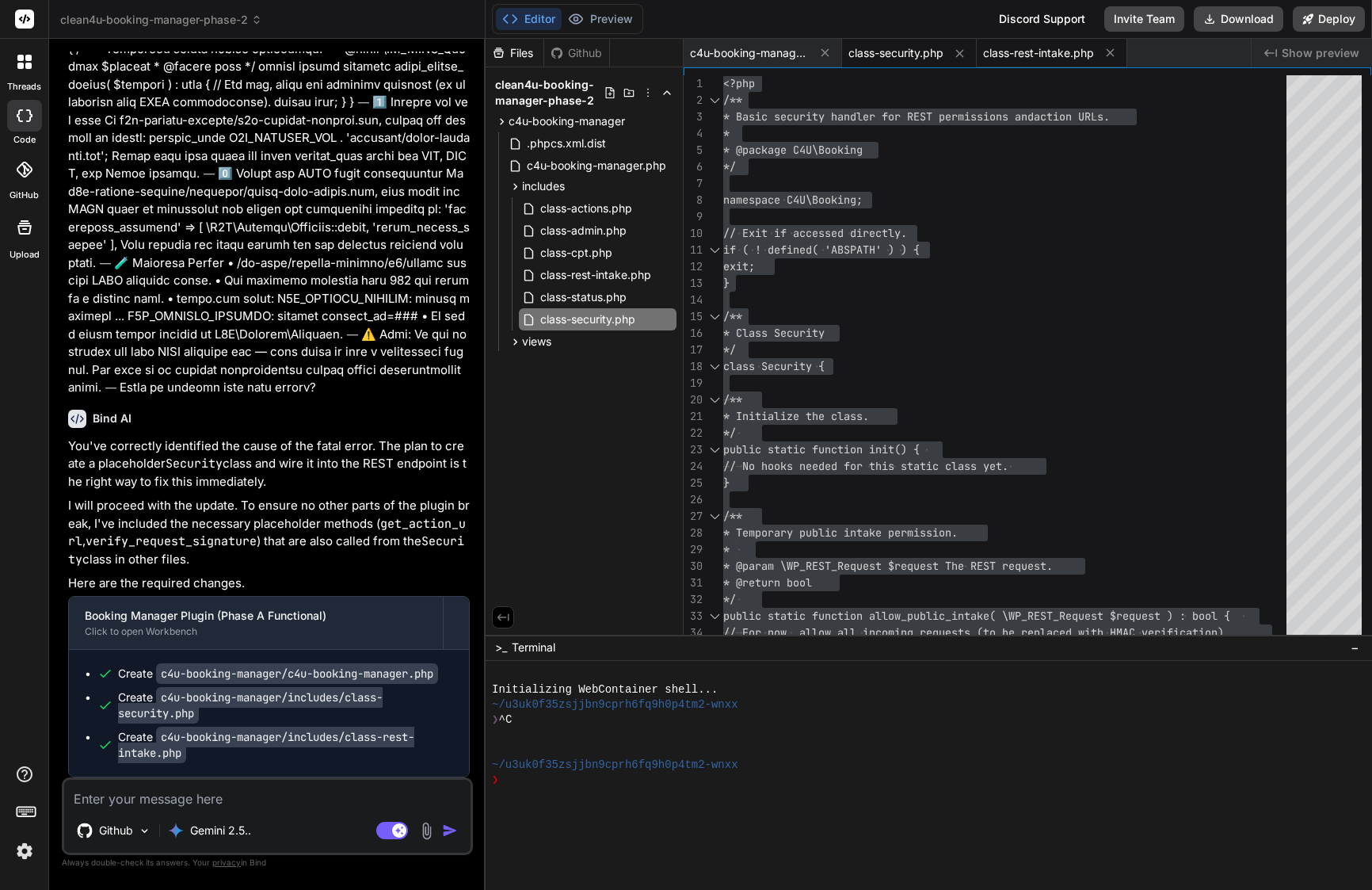
click at [1040, 56] on span "class-rest-intake.php" at bounding box center [1039, 53] width 111 height 16
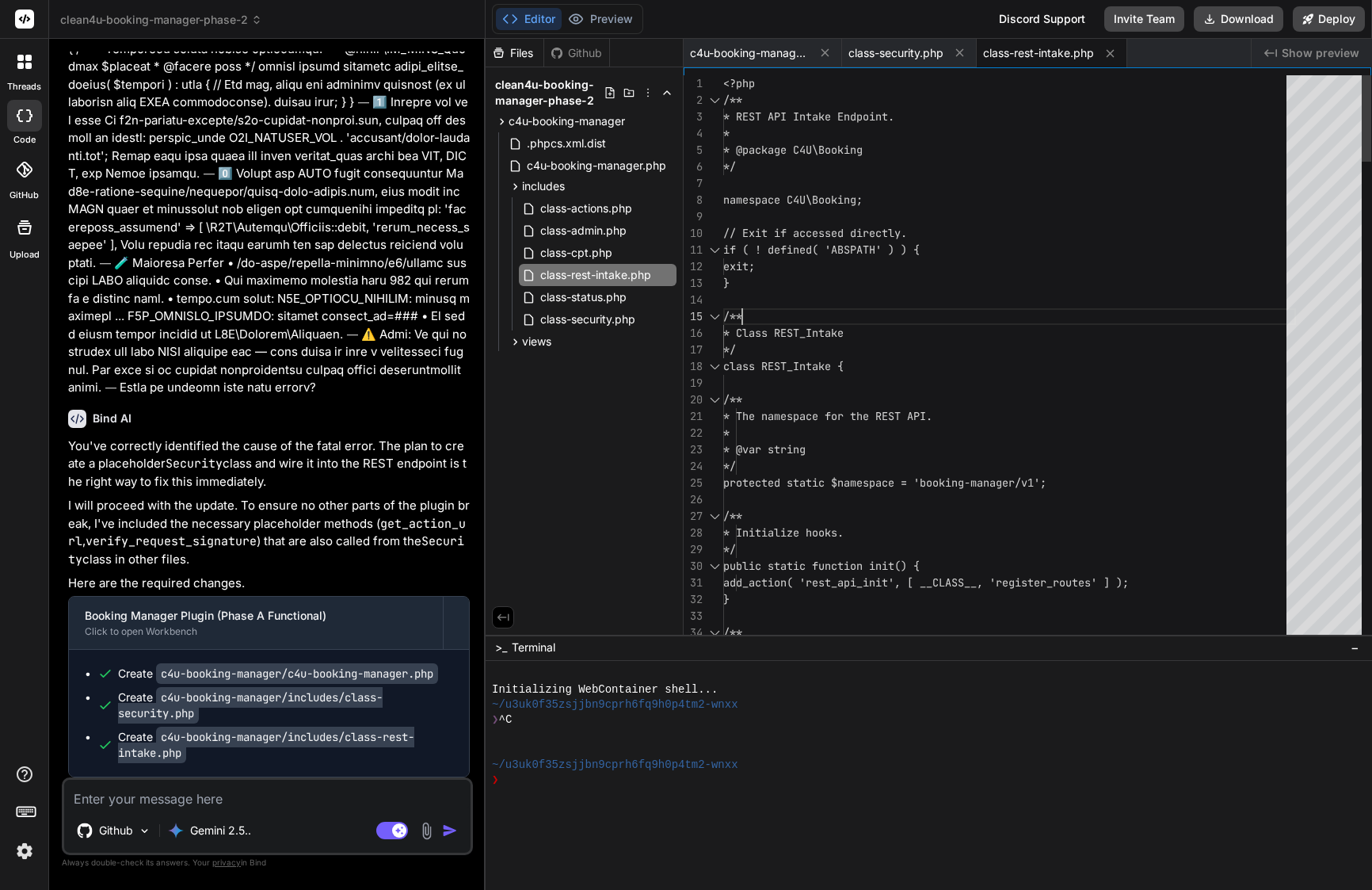
click at [848, 304] on div at bounding box center [1010, 300] width 573 height 17
type textarea "<?php /** * REST API Intake Endpoint. * * @package C4U\Booking */ namespace C4U…"
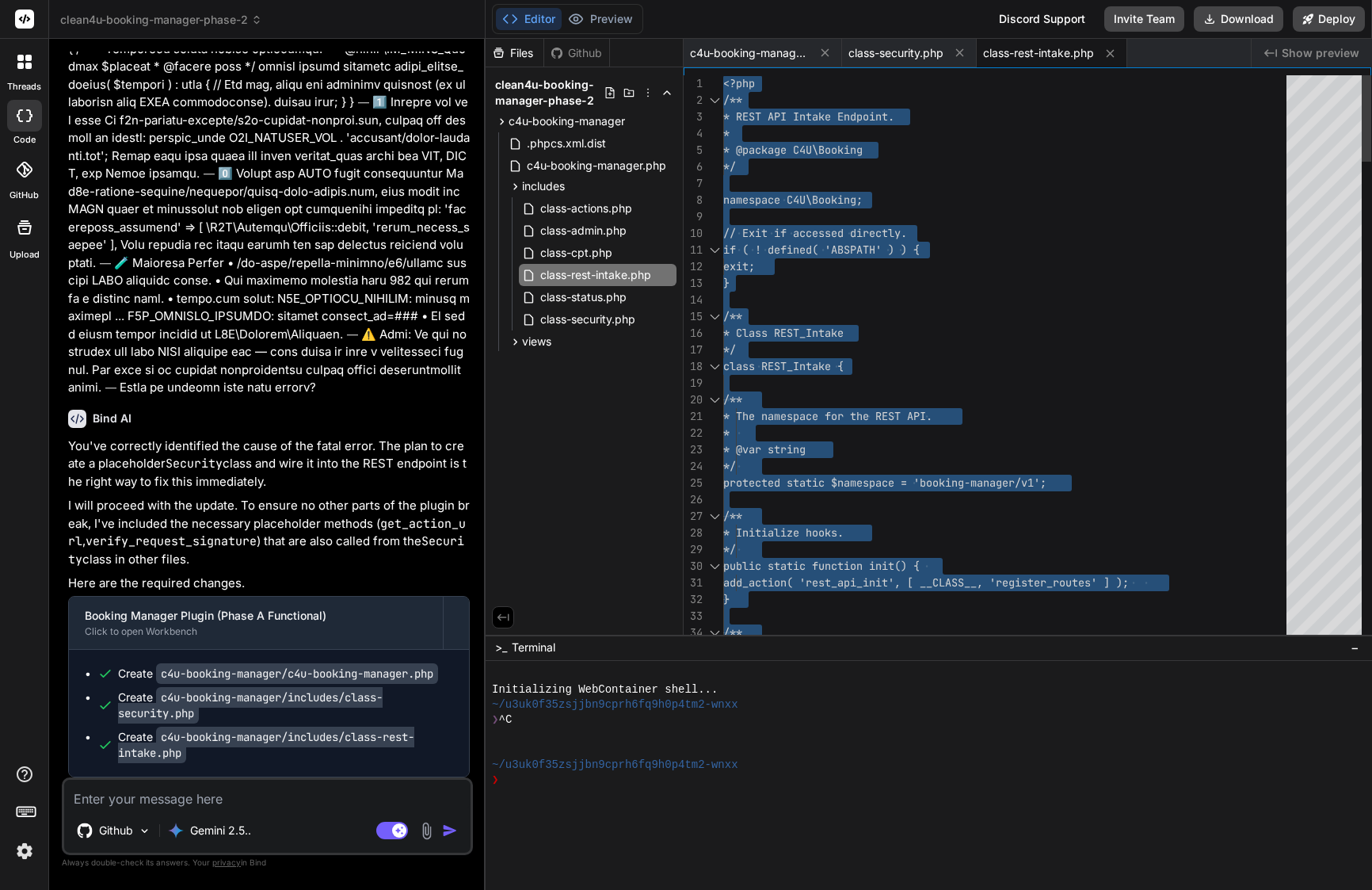
click at [848, 304] on div at bounding box center [1010, 300] width 573 height 17
